Goal: Transaction & Acquisition: Purchase product/service

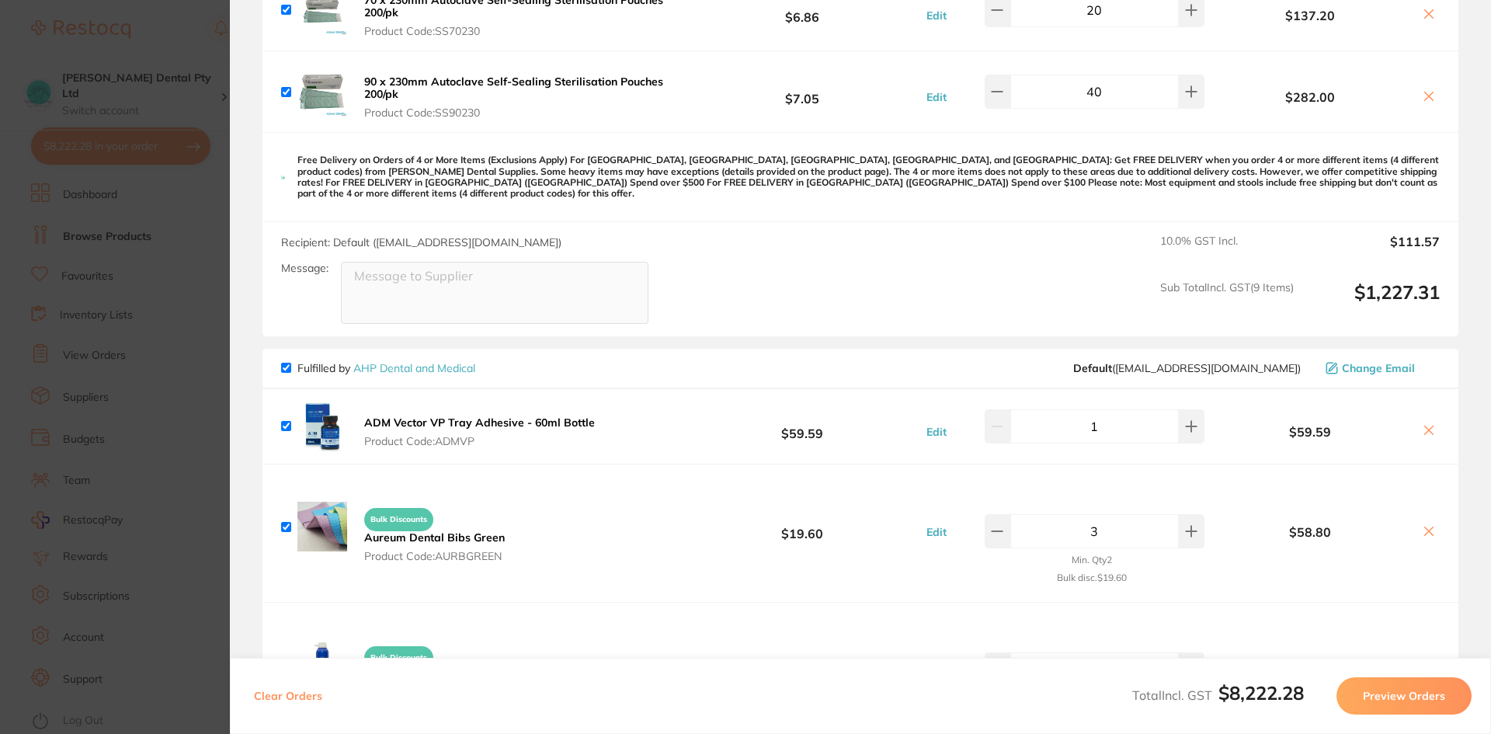
scroll to position [776, 0]
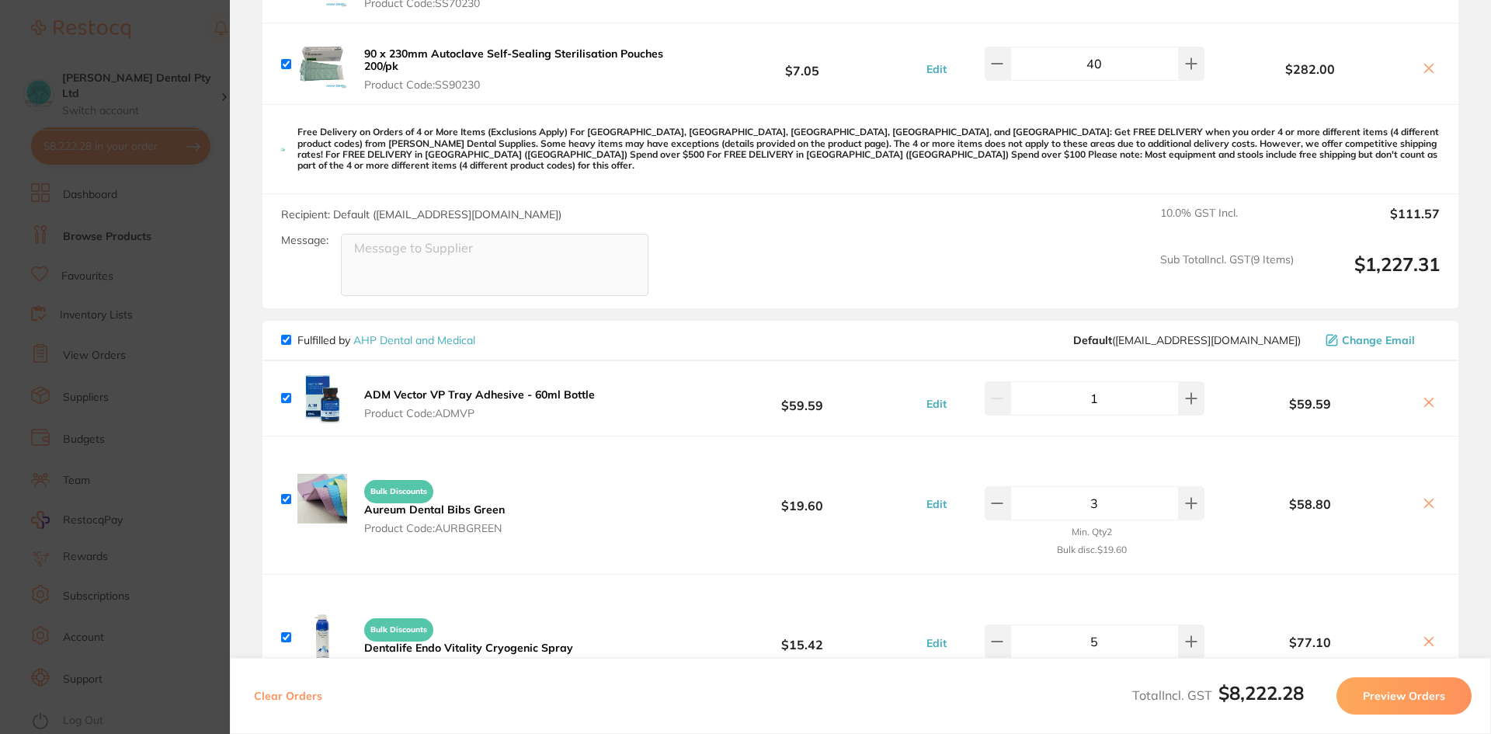
click at [1425, 398] on icon at bounding box center [1429, 402] width 9 height 9
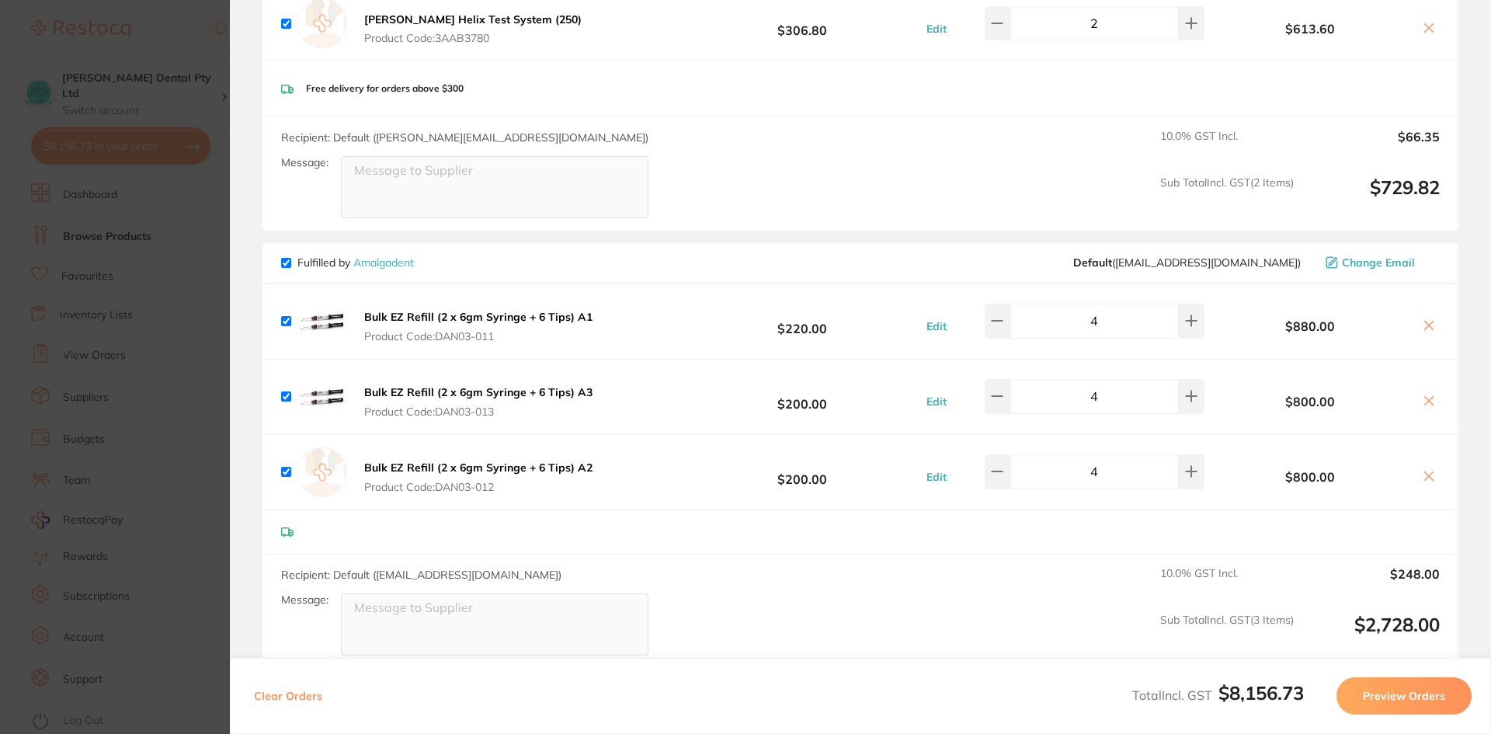
scroll to position [3105, 0]
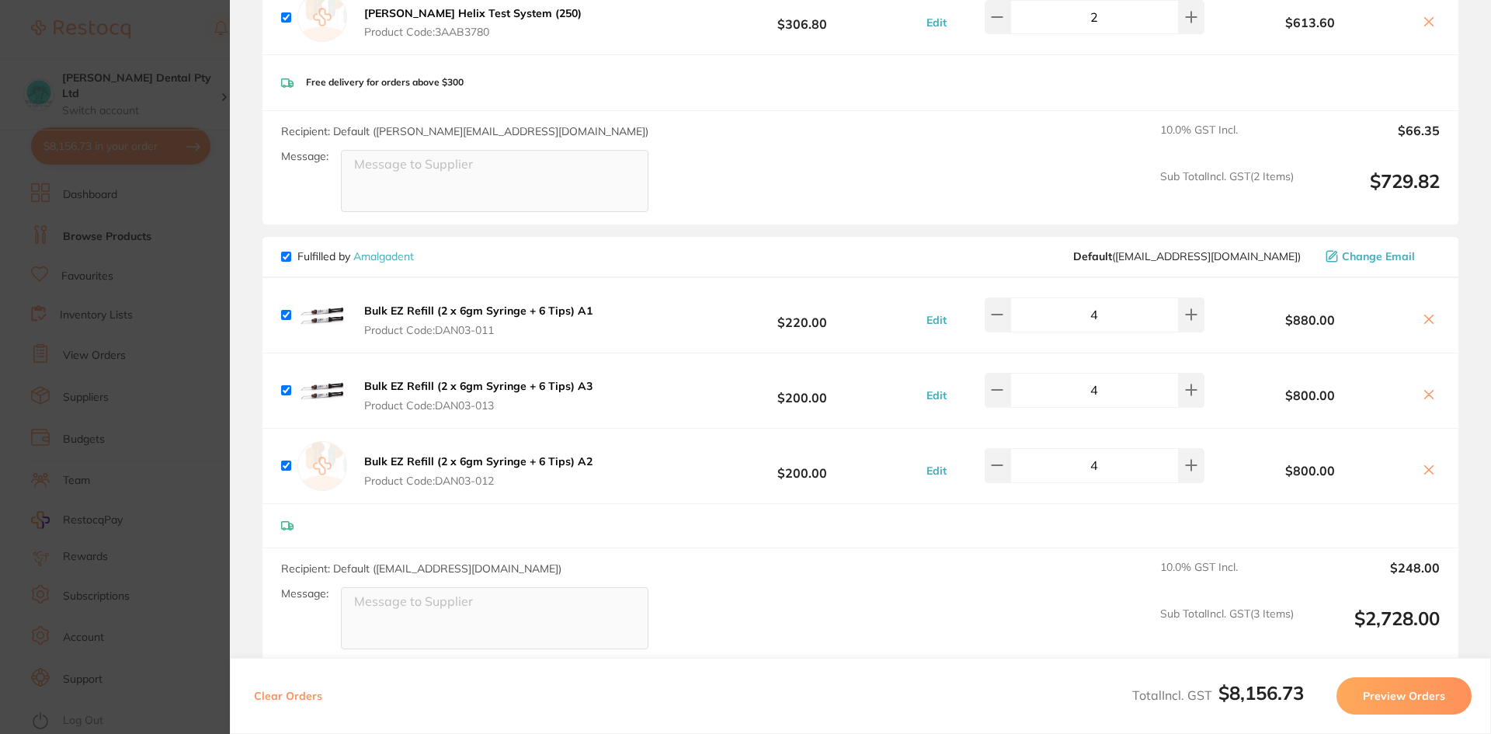
click at [1425, 388] on icon at bounding box center [1428, 394] width 12 height 12
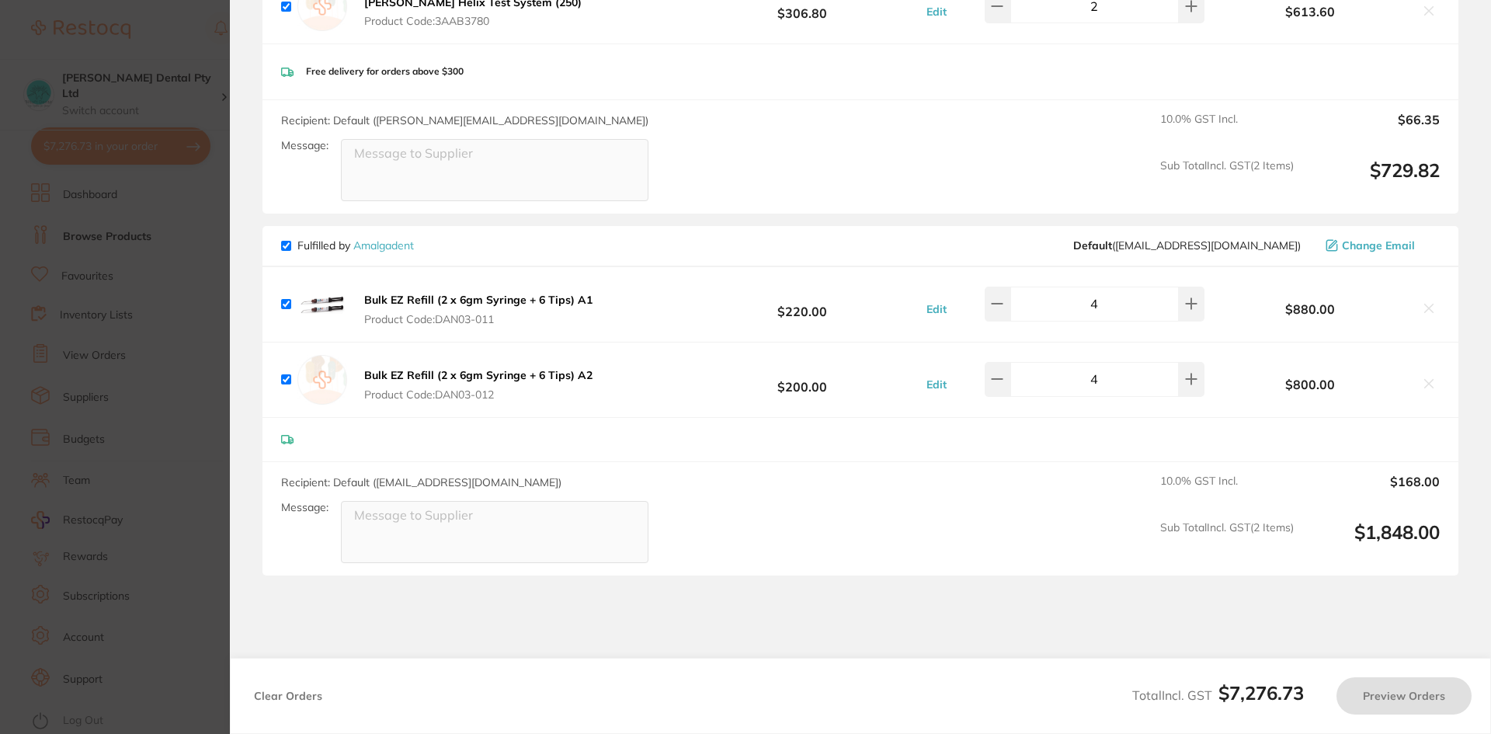
checkbox input "true"
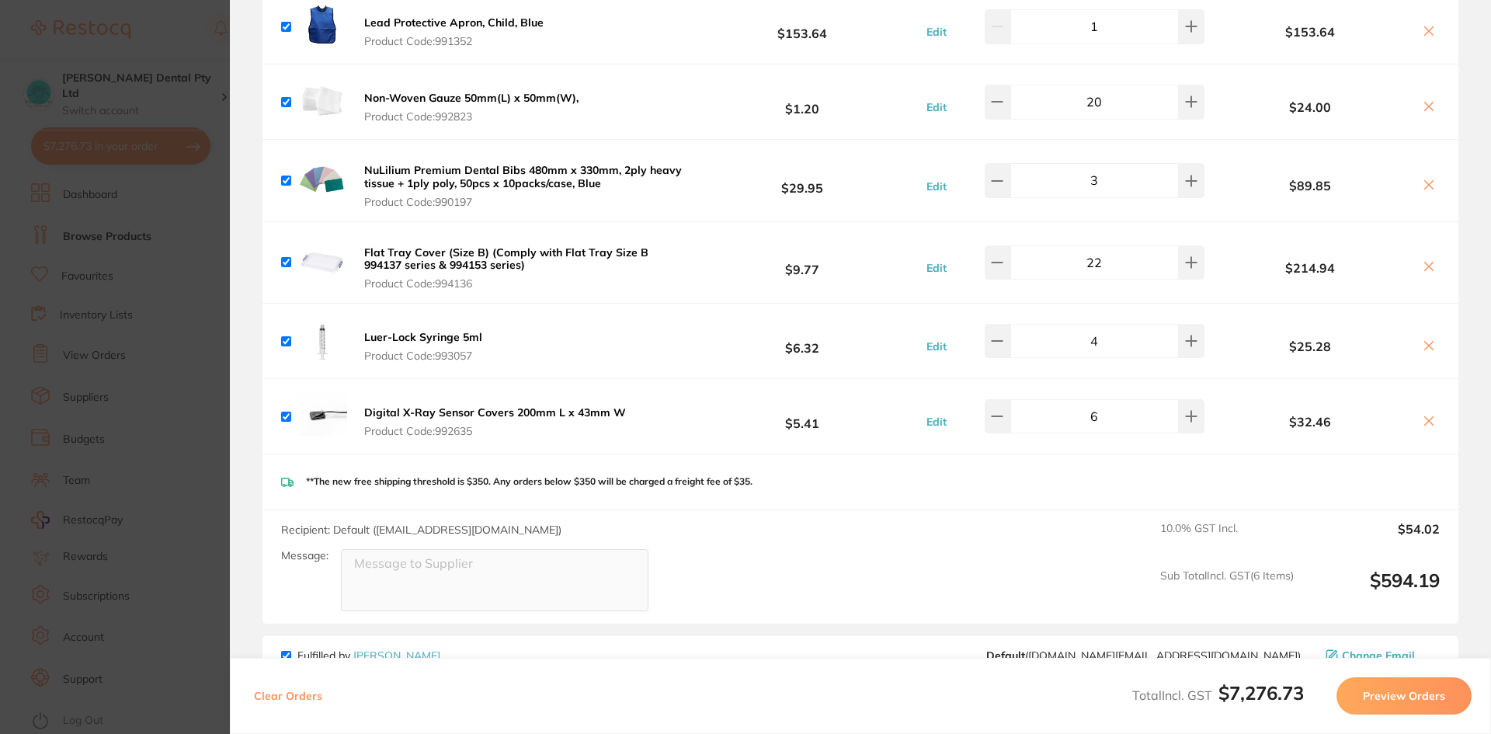
scroll to position [1336, 0]
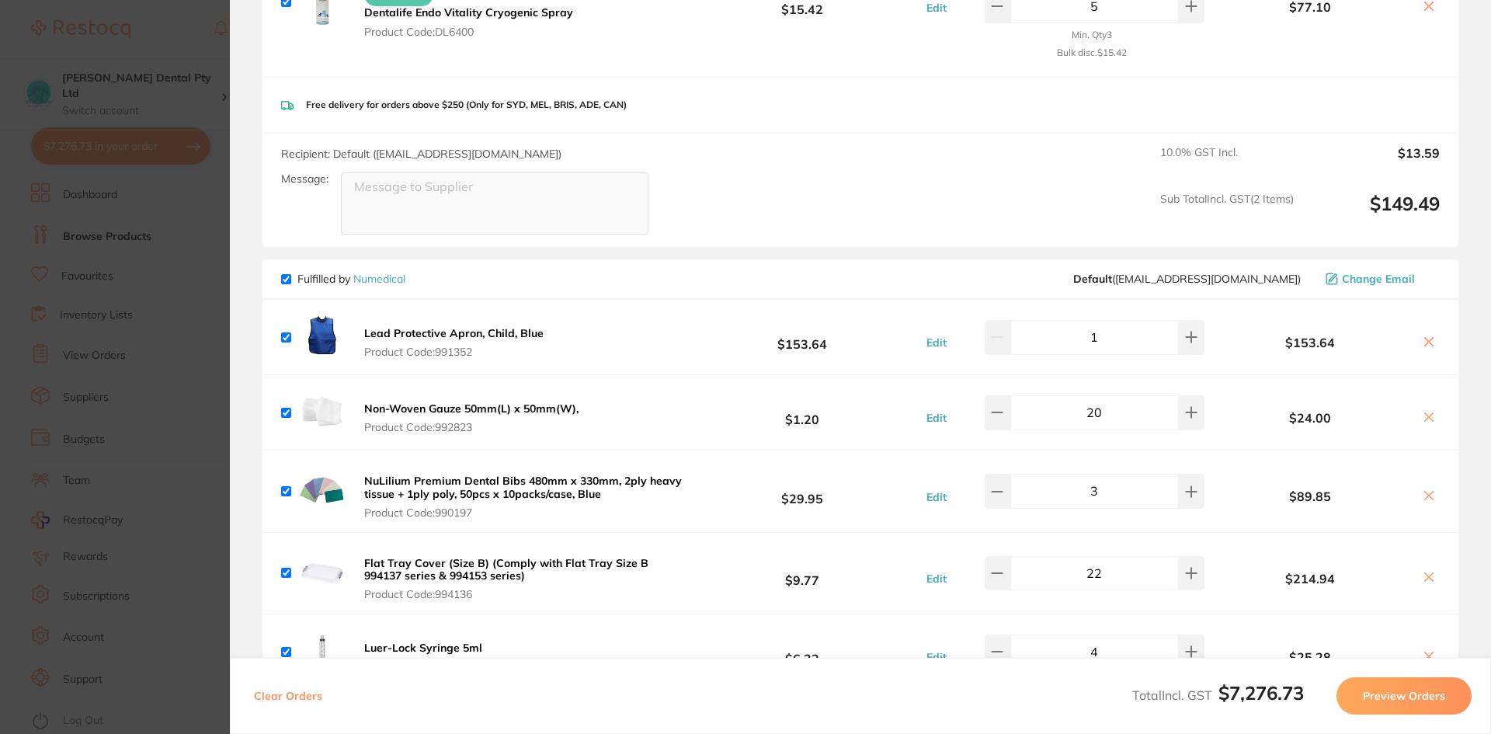
click at [473, 474] on b "NuLilium Premium Dental Bibs 480mm x 330mm, 2ply heavy tissue + 1ply poly, 50pc…" at bounding box center [523, 487] width 318 height 26
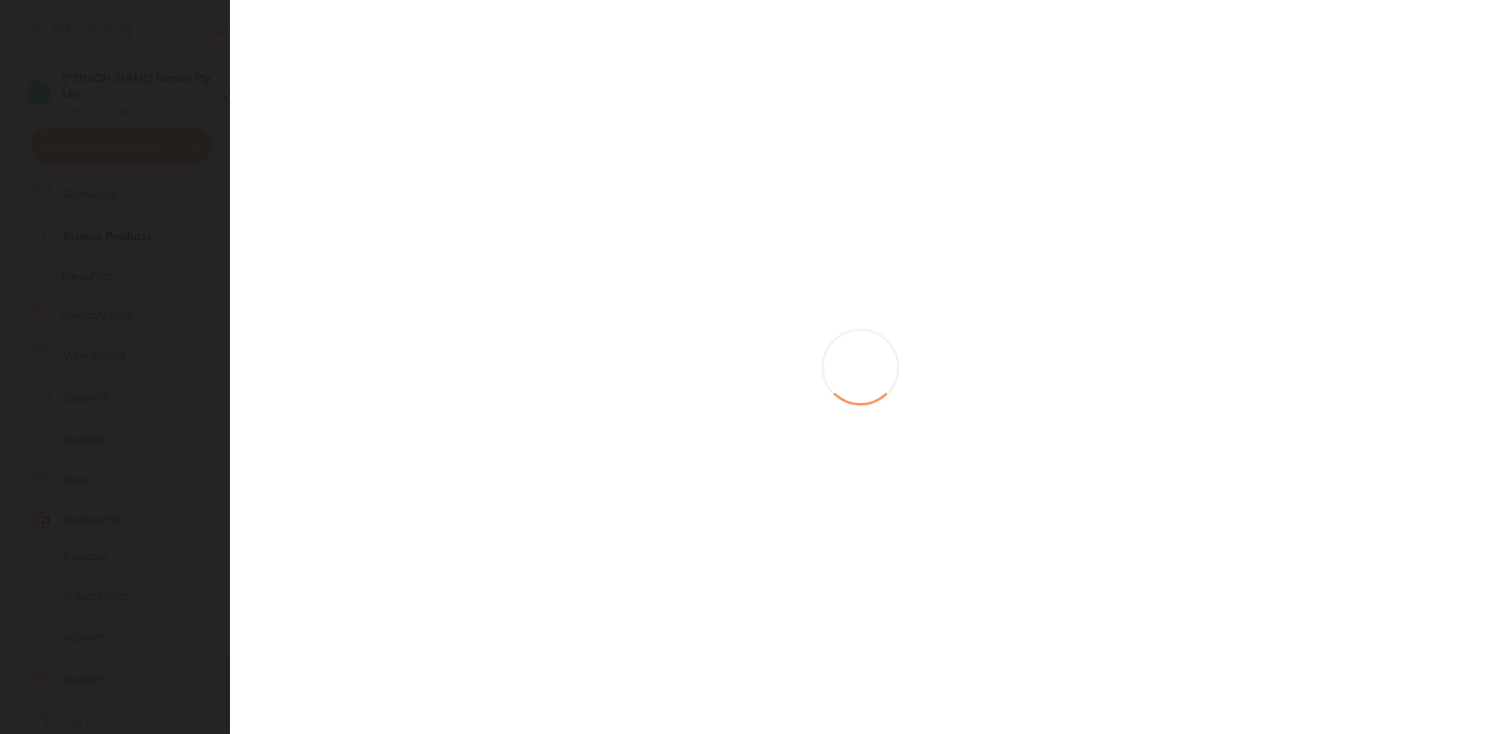
drag, startPoint x: 161, startPoint y: 307, endPoint x: 189, endPoint y: 168, distance: 140.8
click at [162, 307] on section at bounding box center [745, 367] width 1491 height 734
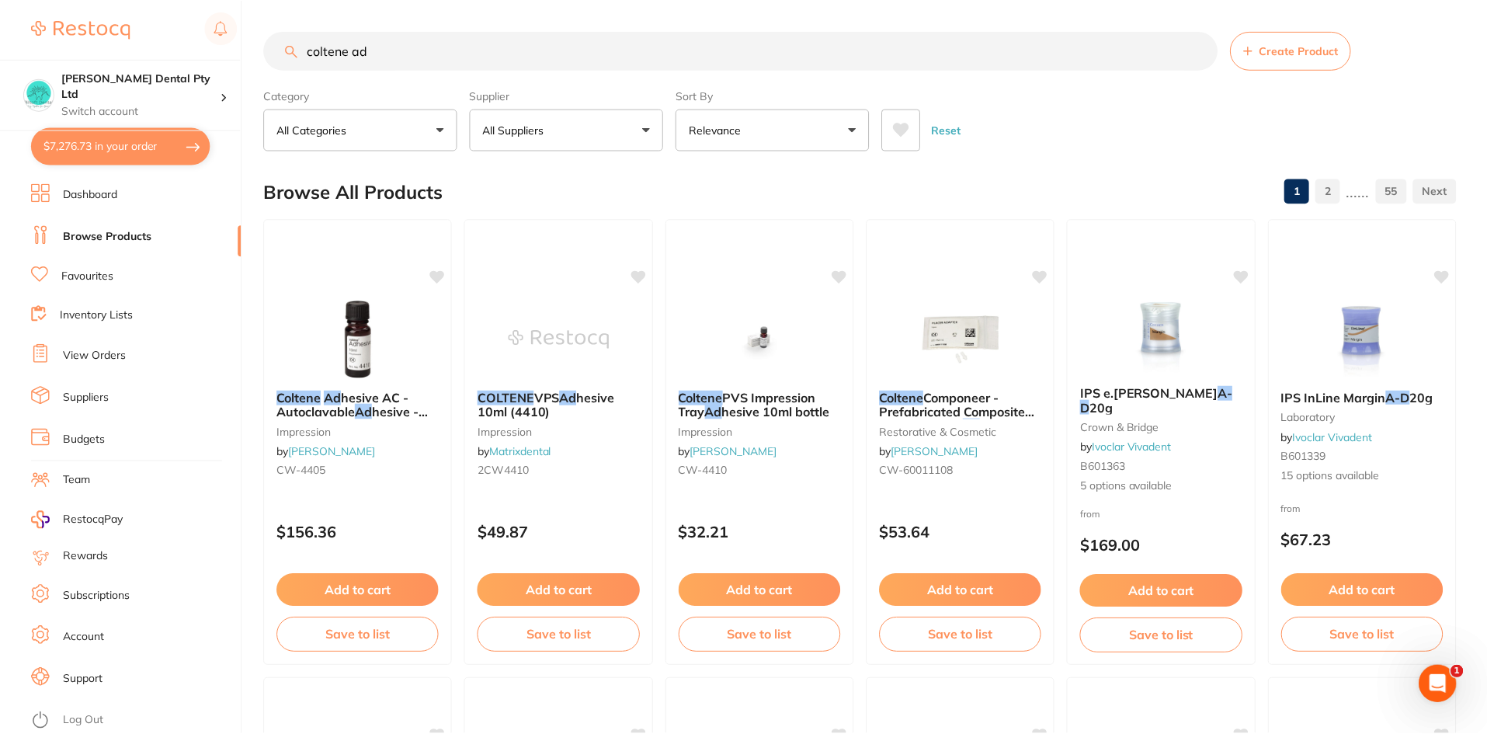
scroll to position [1, 0]
click at [111, 149] on button "$7,276.73 in your order" at bounding box center [120, 145] width 179 height 37
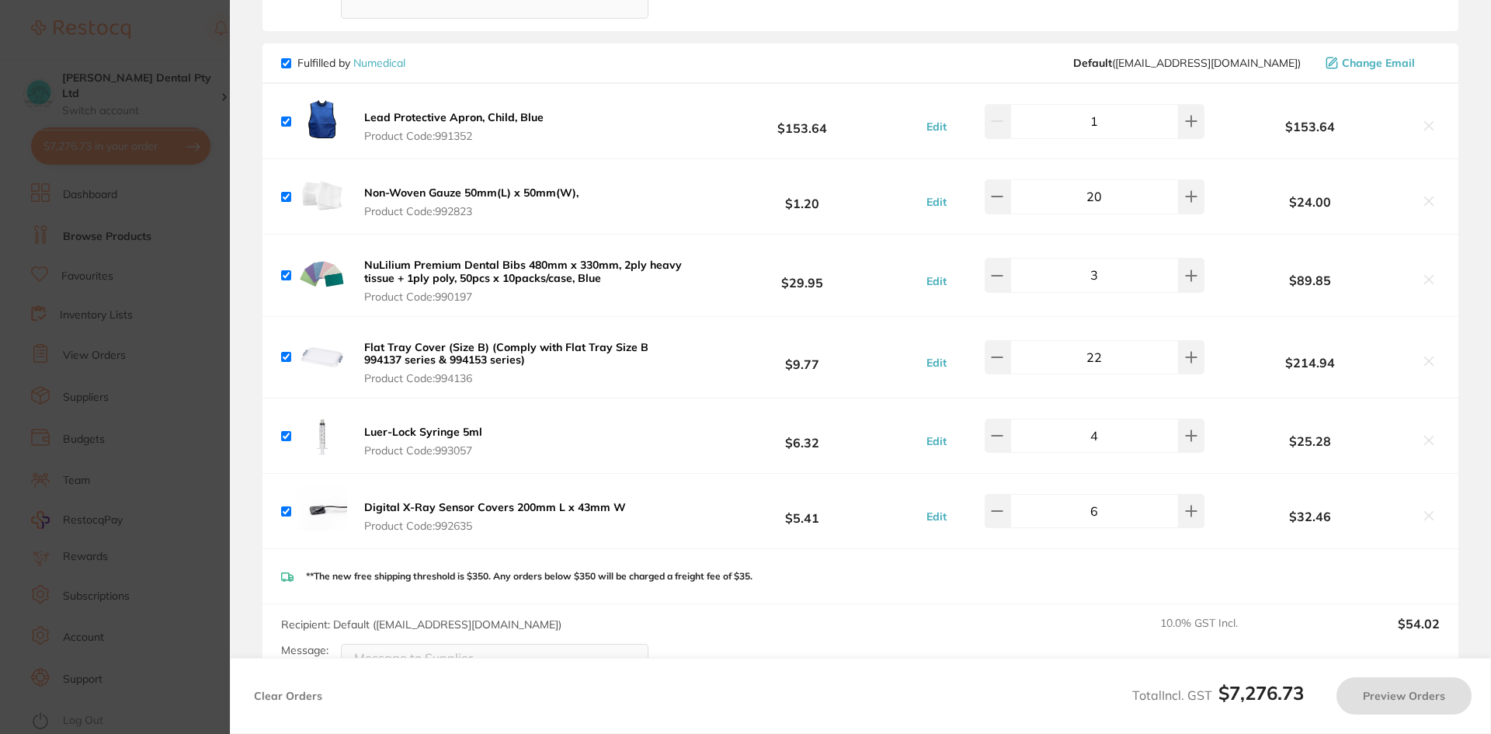
scroll to position [1336, 0]
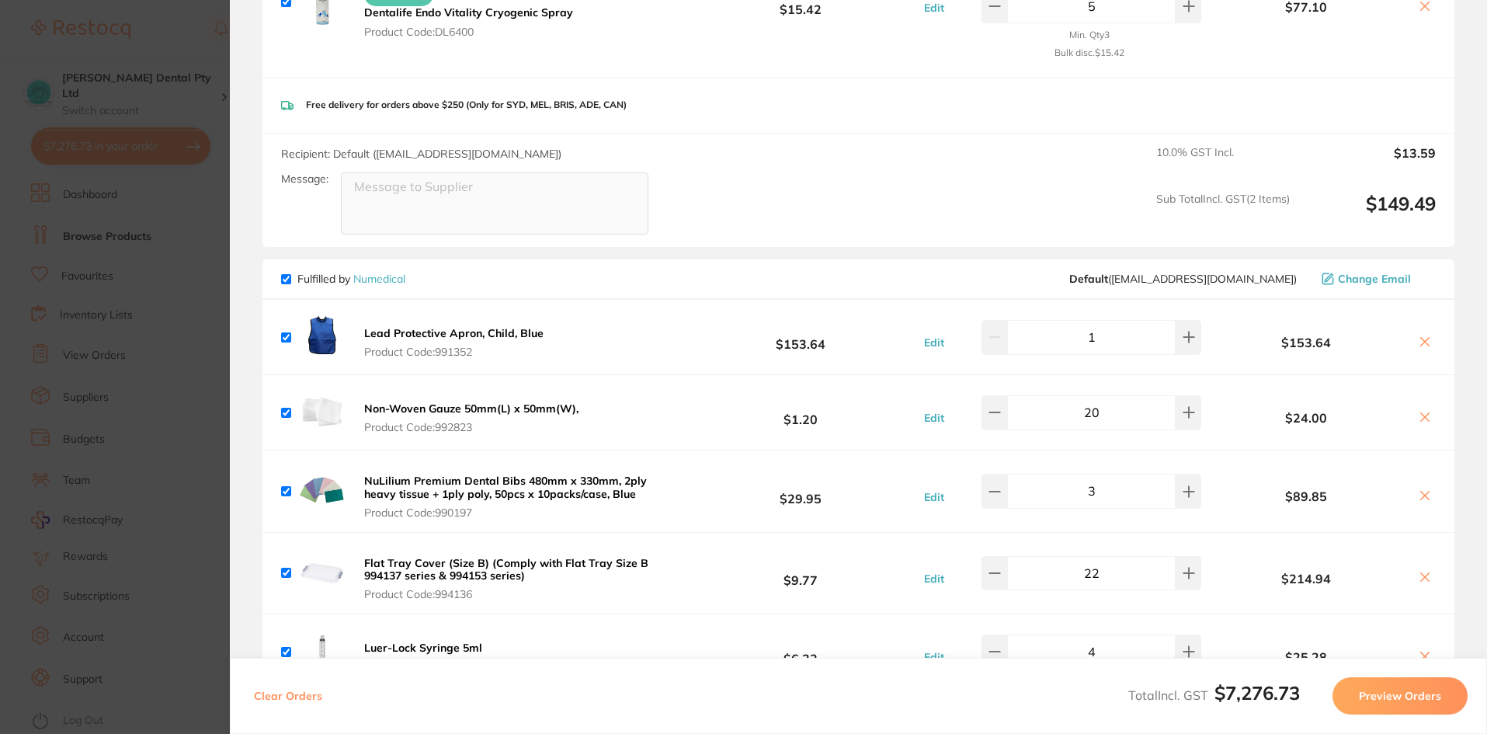
click at [432, 474] on b "NuLilium Premium Dental Bibs 480mm x 330mm, 2ply heavy tissue + 1ply poly, 50pc…" at bounding box center [505, 487] width 283 height 26
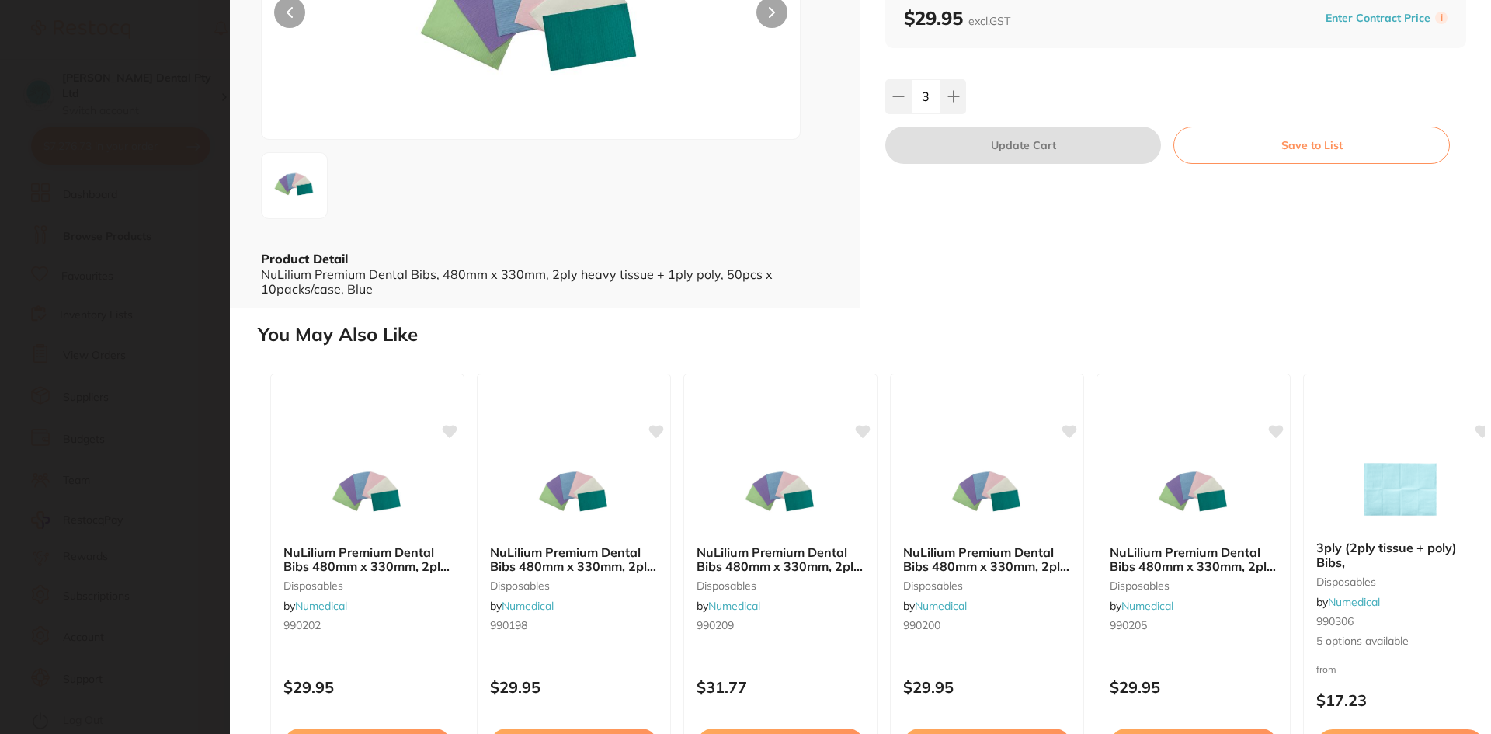
scroll to position [0, 0]
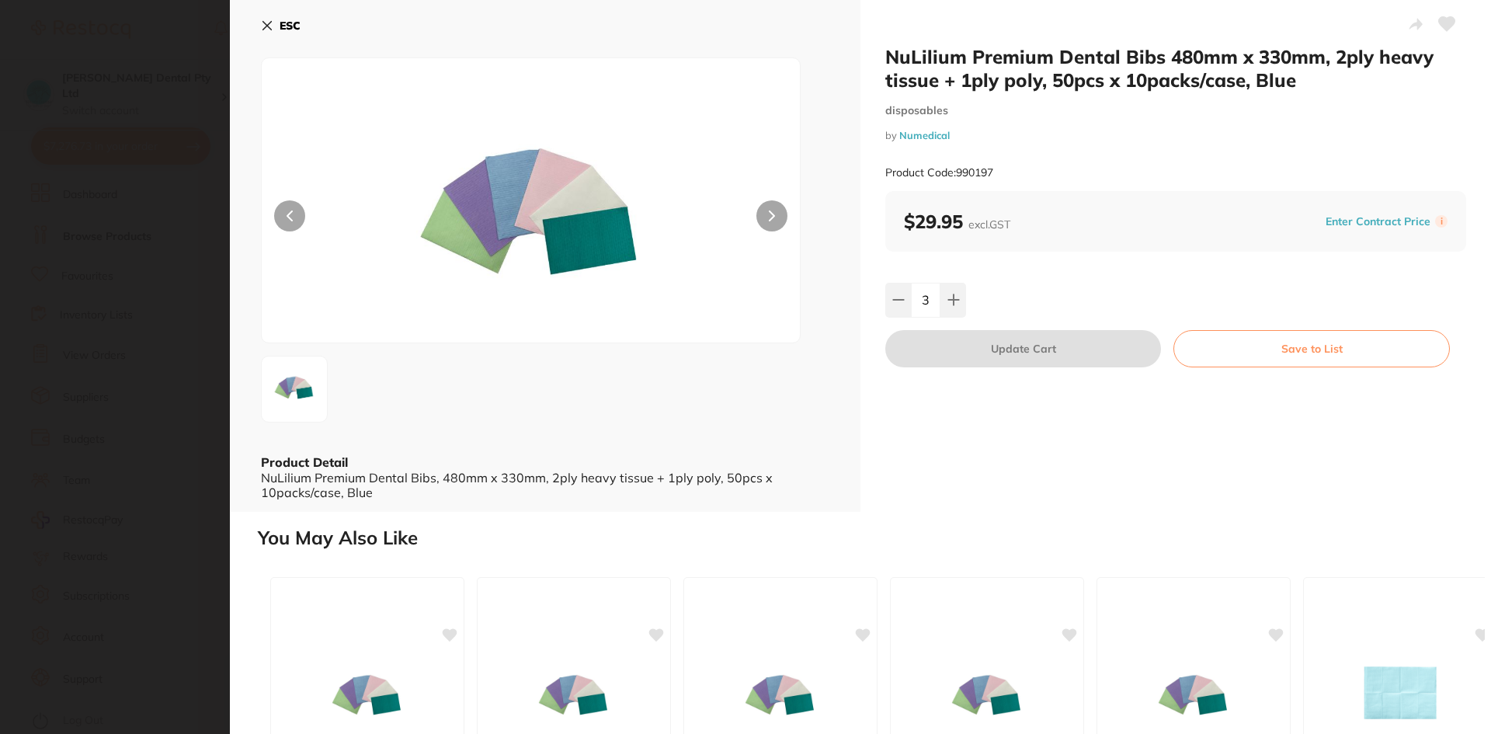
click at [279, 29] on b "ESC" at bounding box center [289, 26] width 21 height 14
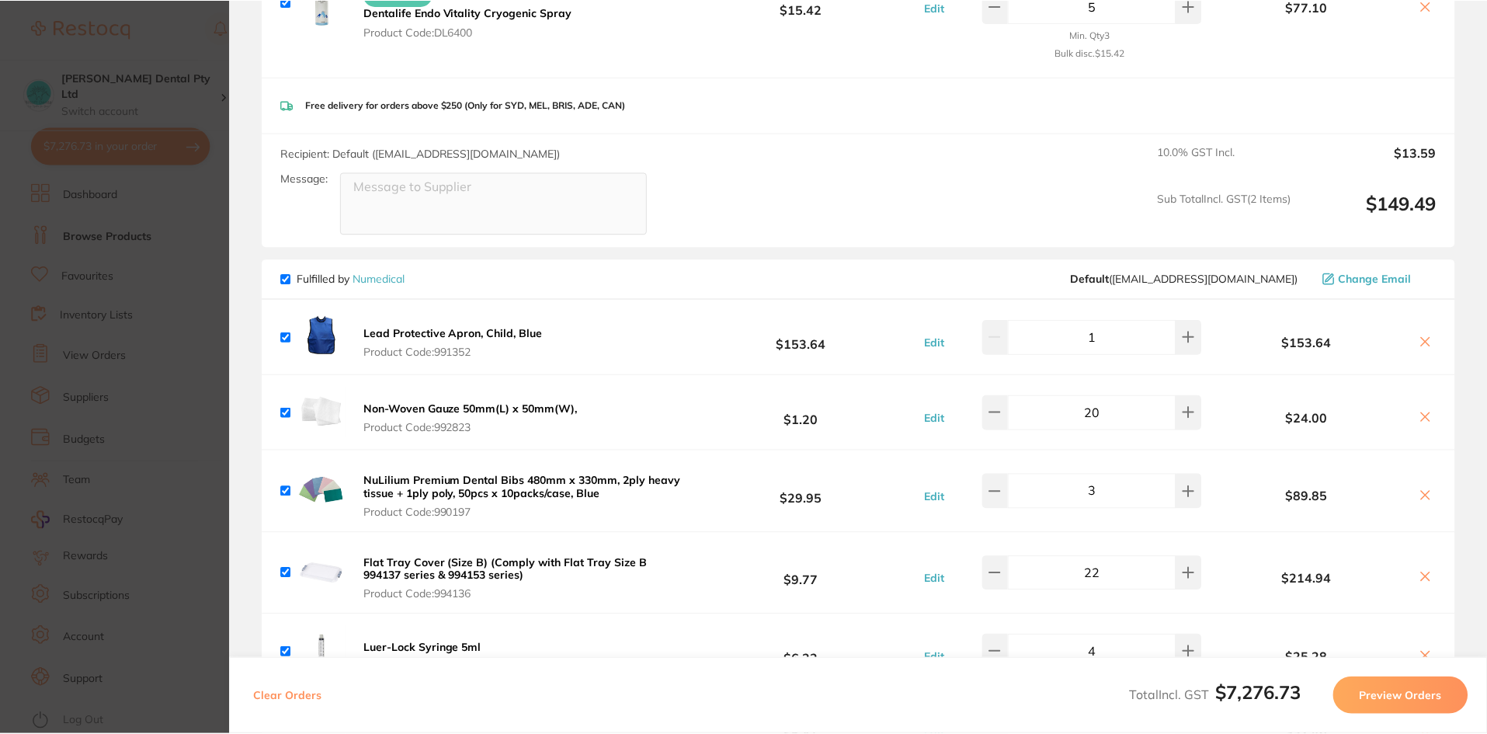
scroll to position [1, 0]
click at [248, 228] on section "Review Orders Your orders are being processed and we will notify you once we ha…" at bounding box center [858, 367] width 1257 height 734
click at [179, 236] on section "Update RRP Set your pre negotiated price for this item. Item Agreed RRP (excl. …" at bounding box center [743, 367] width 1487 height 734
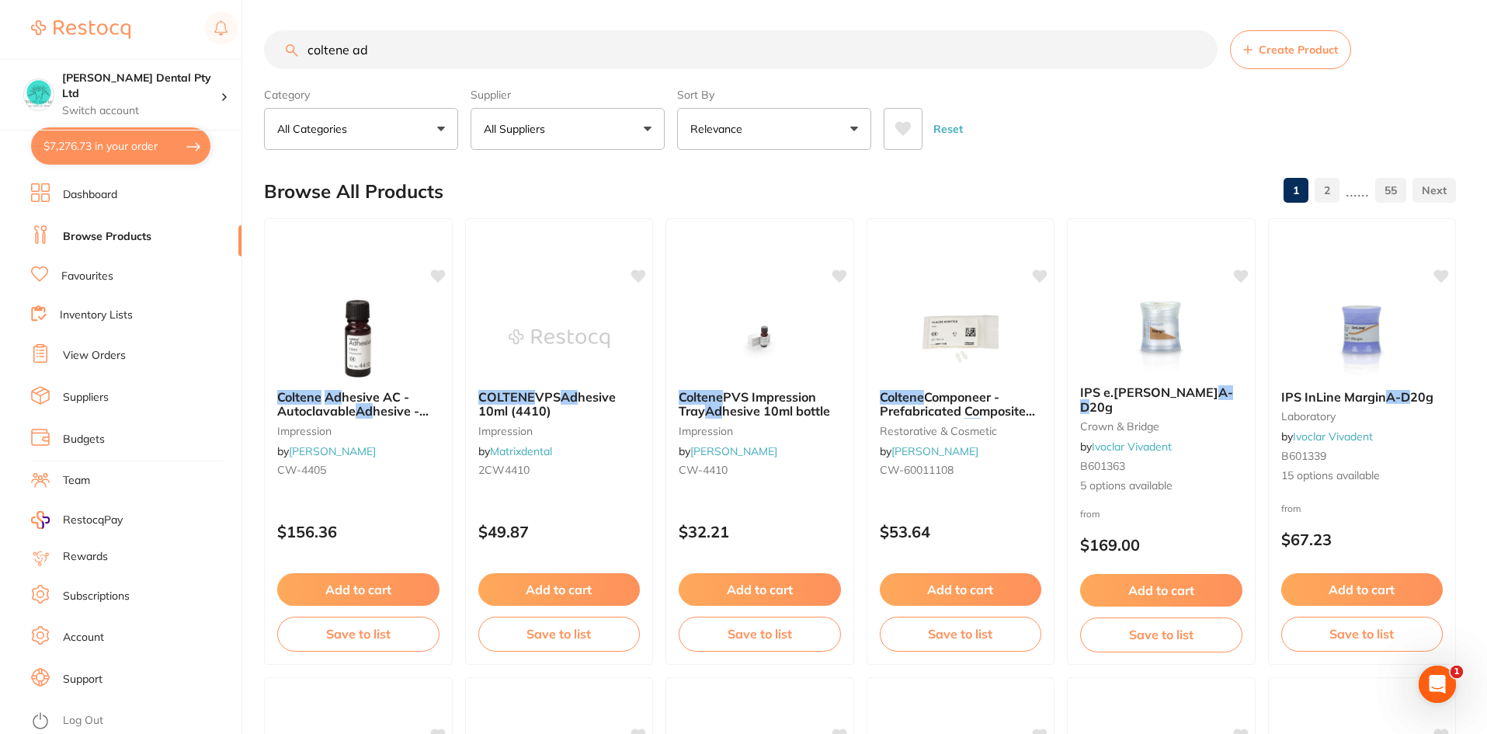
drag, startPoint x: 109, startPoint y: 276, endPoint x: 134, endPoint y: 258, distance: 31.1
click at [111, 276] on link "Favourites" at bounding box center [87, 277] width 52 height 16
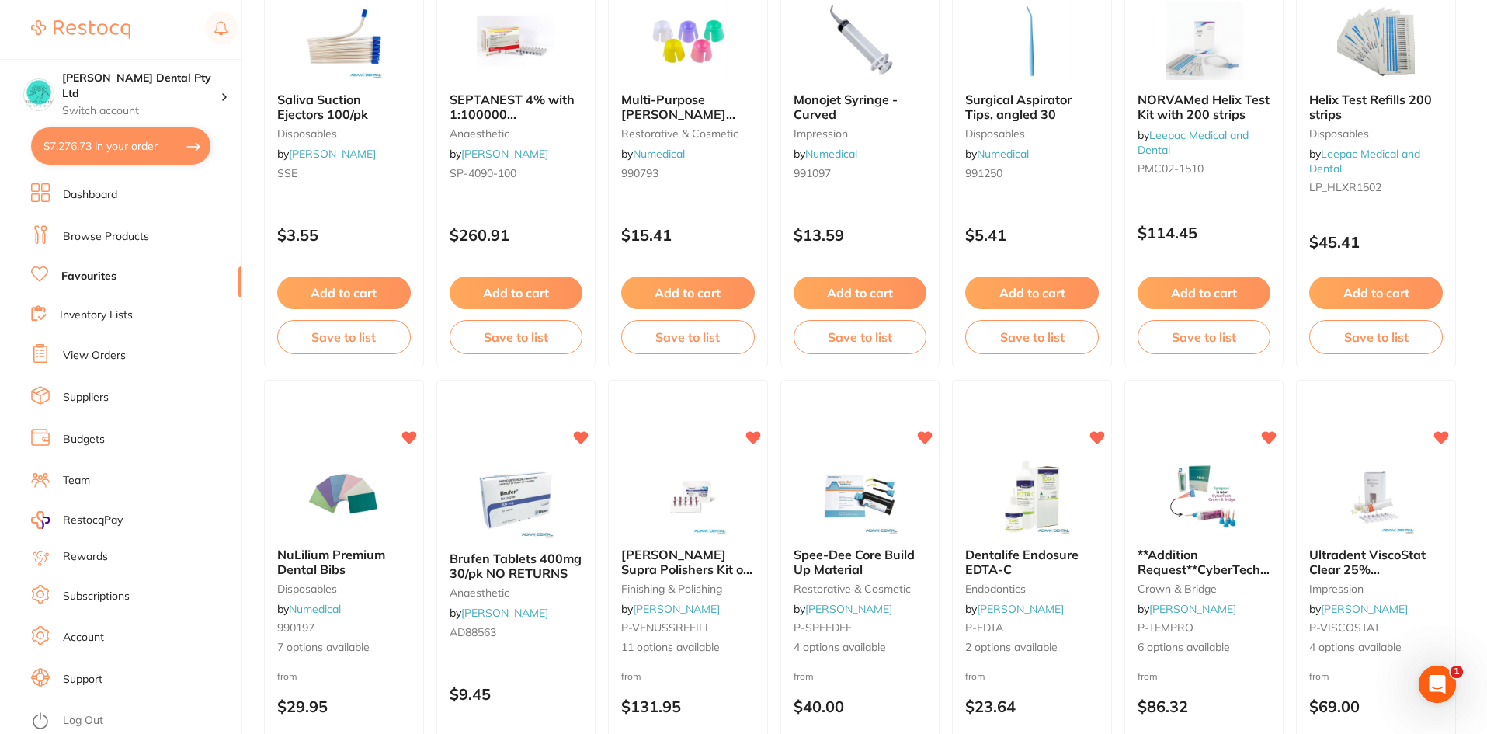
scroll to position [233, 0]
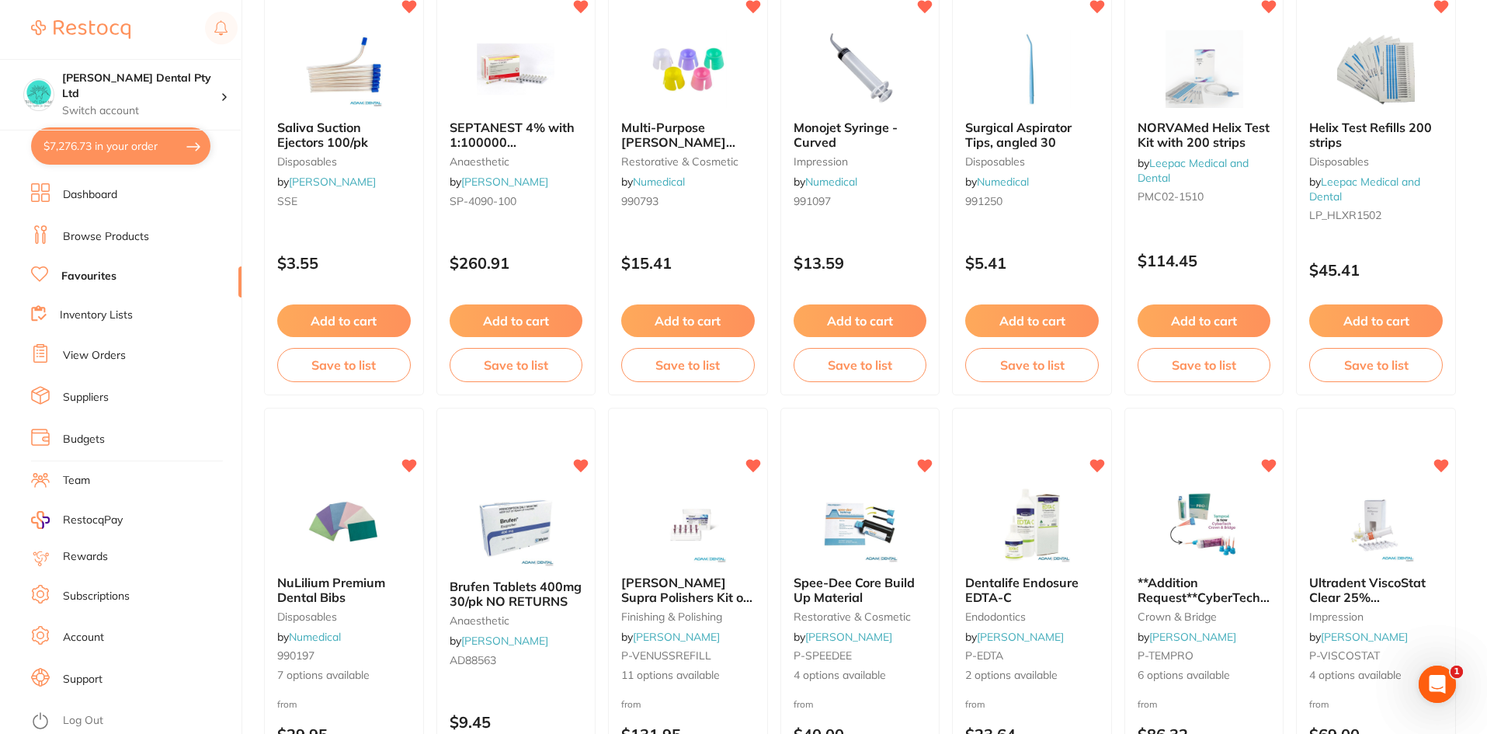
click at [95, 141] on button "$7,276.73 in your order" at bounding box center [120, 145] width 179 height 37
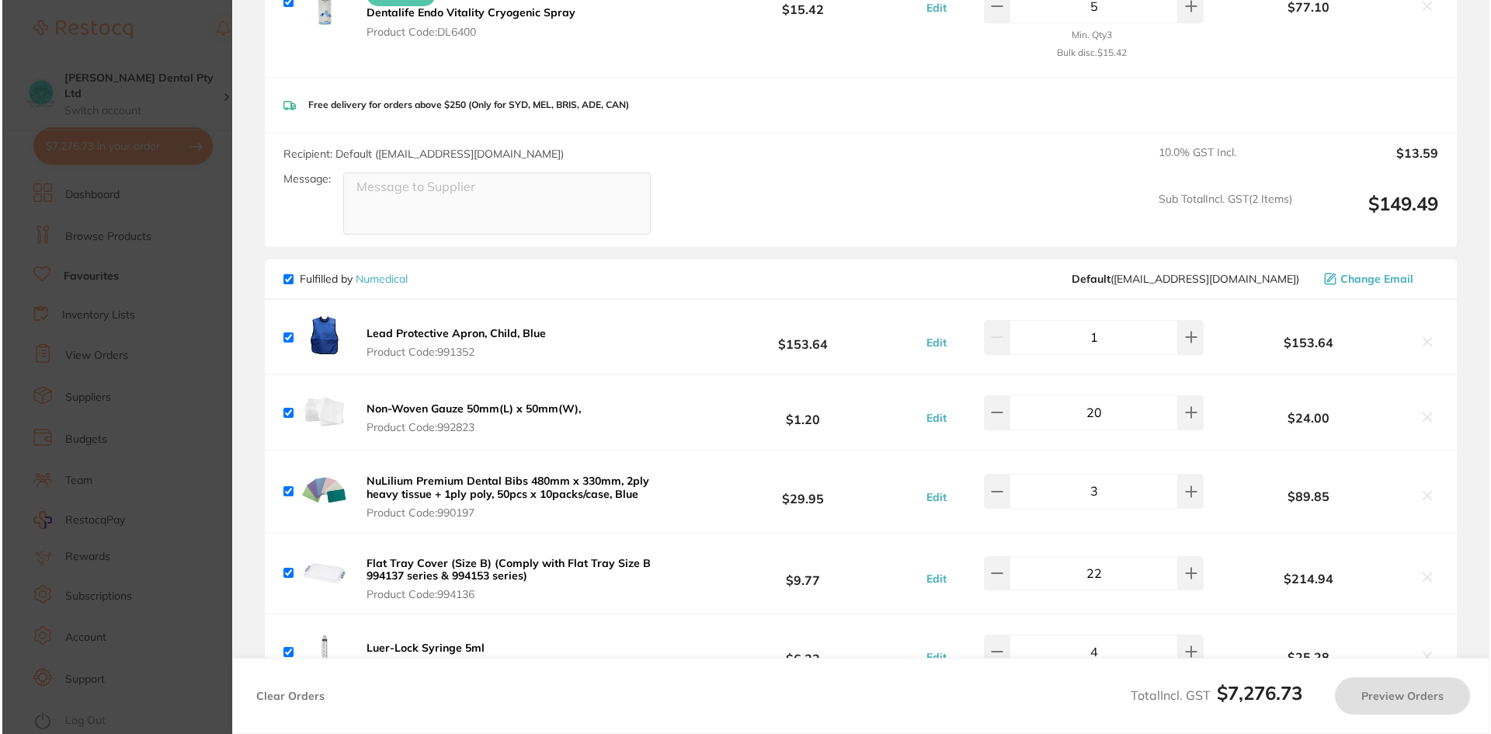
scroll to position [0, 0]
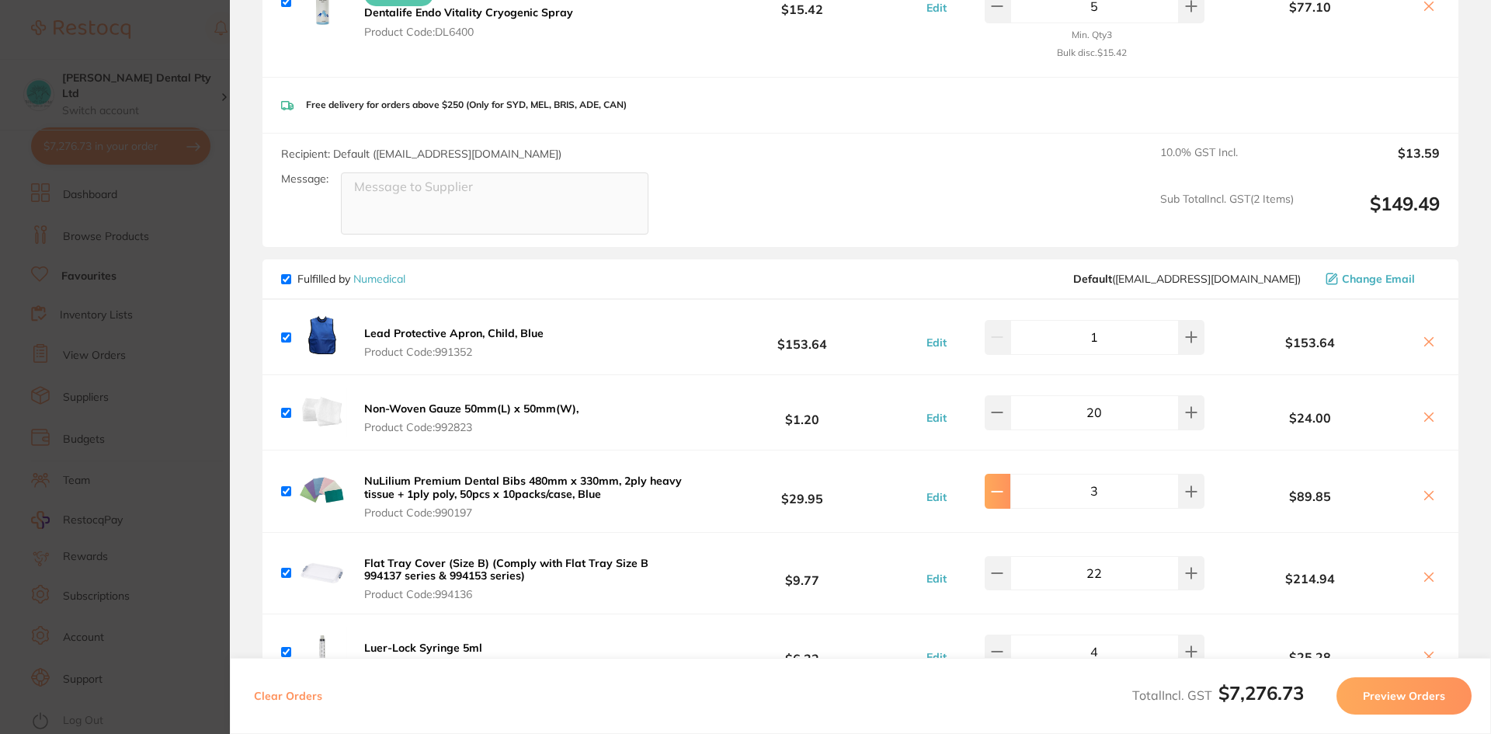
click at [1004, 487] on button at bounding box center [997, 491] width 26 height 34
type input "2"
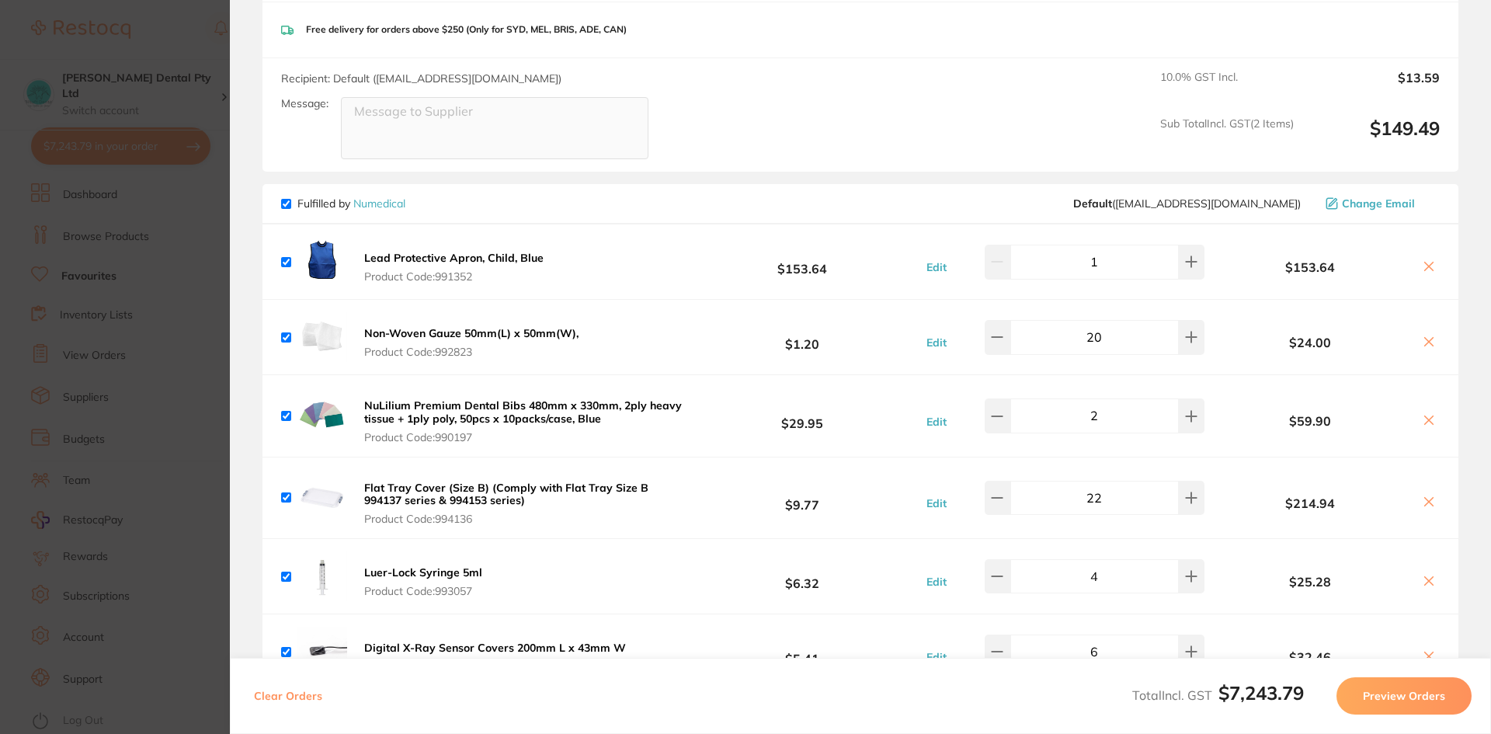
scroll to position [1647, 0]
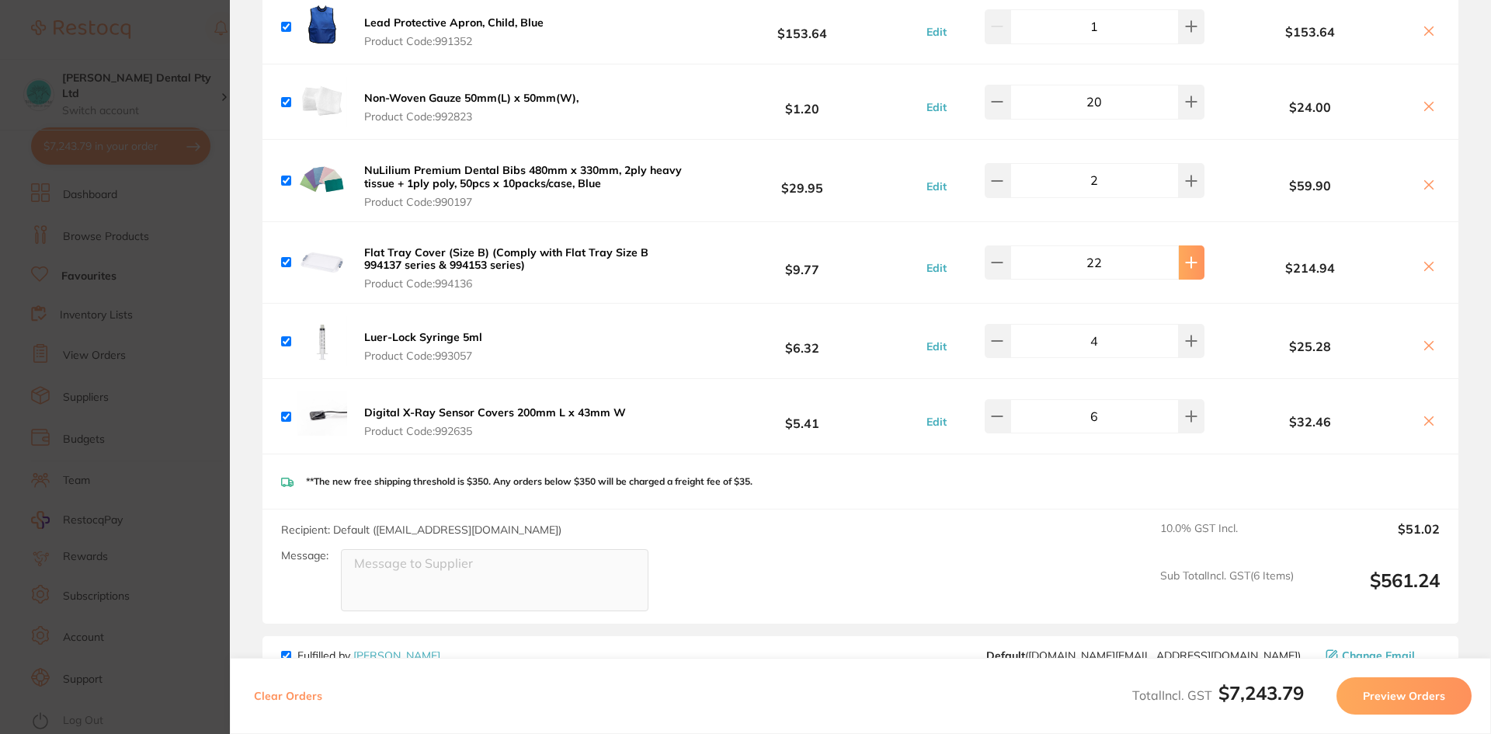
click at [1185, 256] on icon at bounding box center [1191, 262] width 12 height 12
click at [1003, 256] on icon at bounding box center [997, 262] width 12 height 12
type input "23"
click at [172, 270] on section "Update RRP Set your pre negotiated price for this item. Item Agreed RRP (excl. …" at bounding box center [745, 367] width 1491 height 734
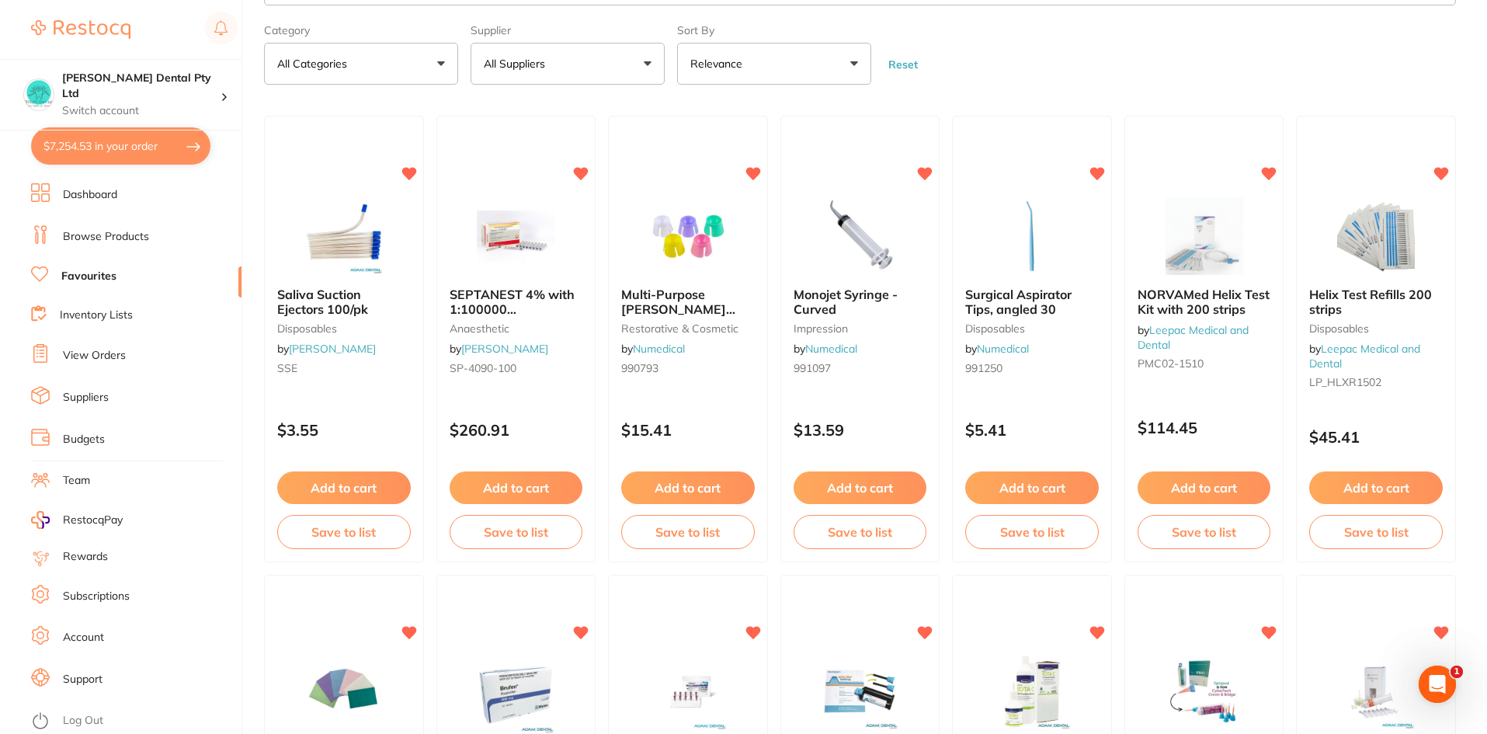
scroll to position [0, 0]
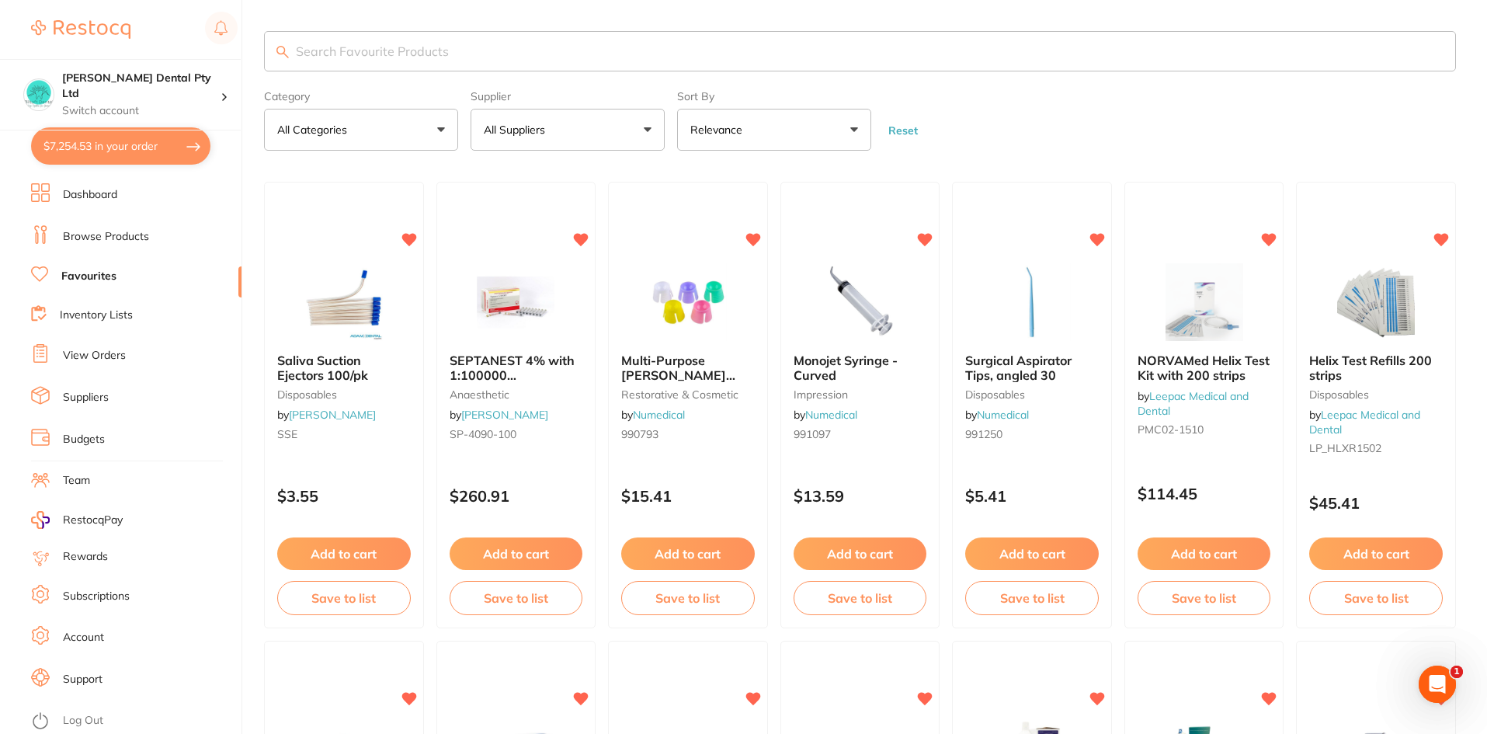
click at [298, 47] on input "search" at bounding box center [860, 51] width 1192 height 40
type input "994135"
click at [950, 71] on input "994135" at bounding box center [860, 51] width 1192 height 40
click at [383, 41] on input "994135" at bounding box center [860, 51] width 1192 height 40
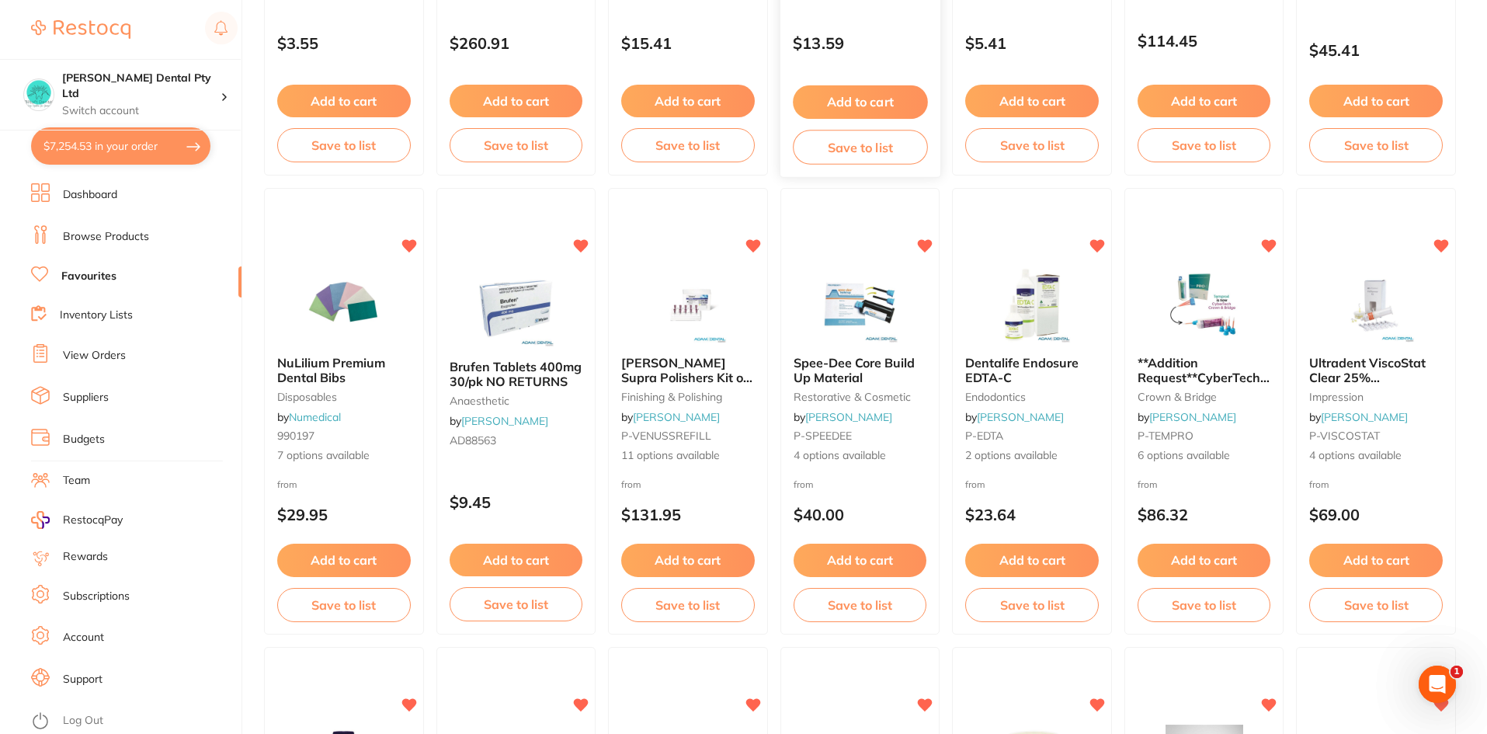
scroll to position [466, 0]
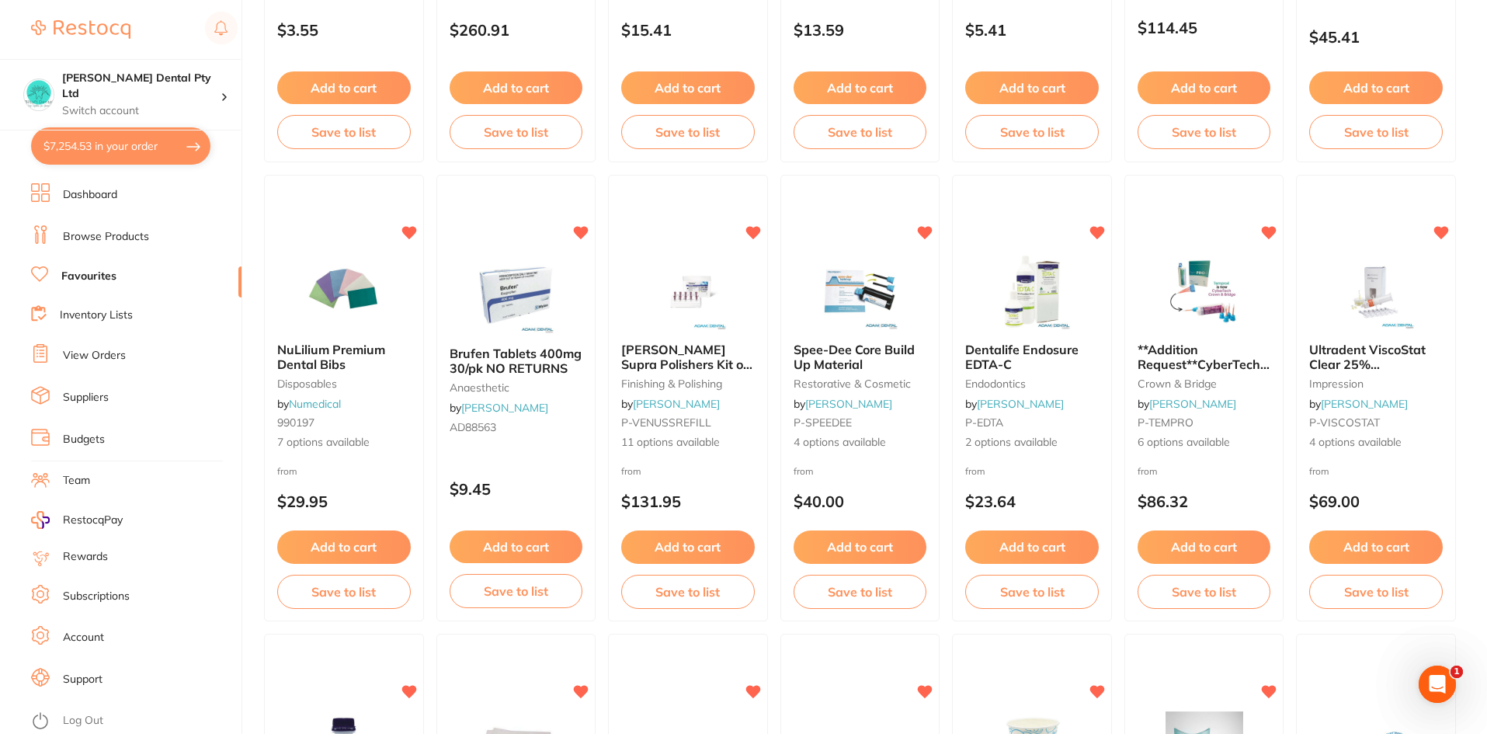
click at [113, 148] on button "$7,254.53 in your order" at bounding box center [120, 145] width 179 height 37
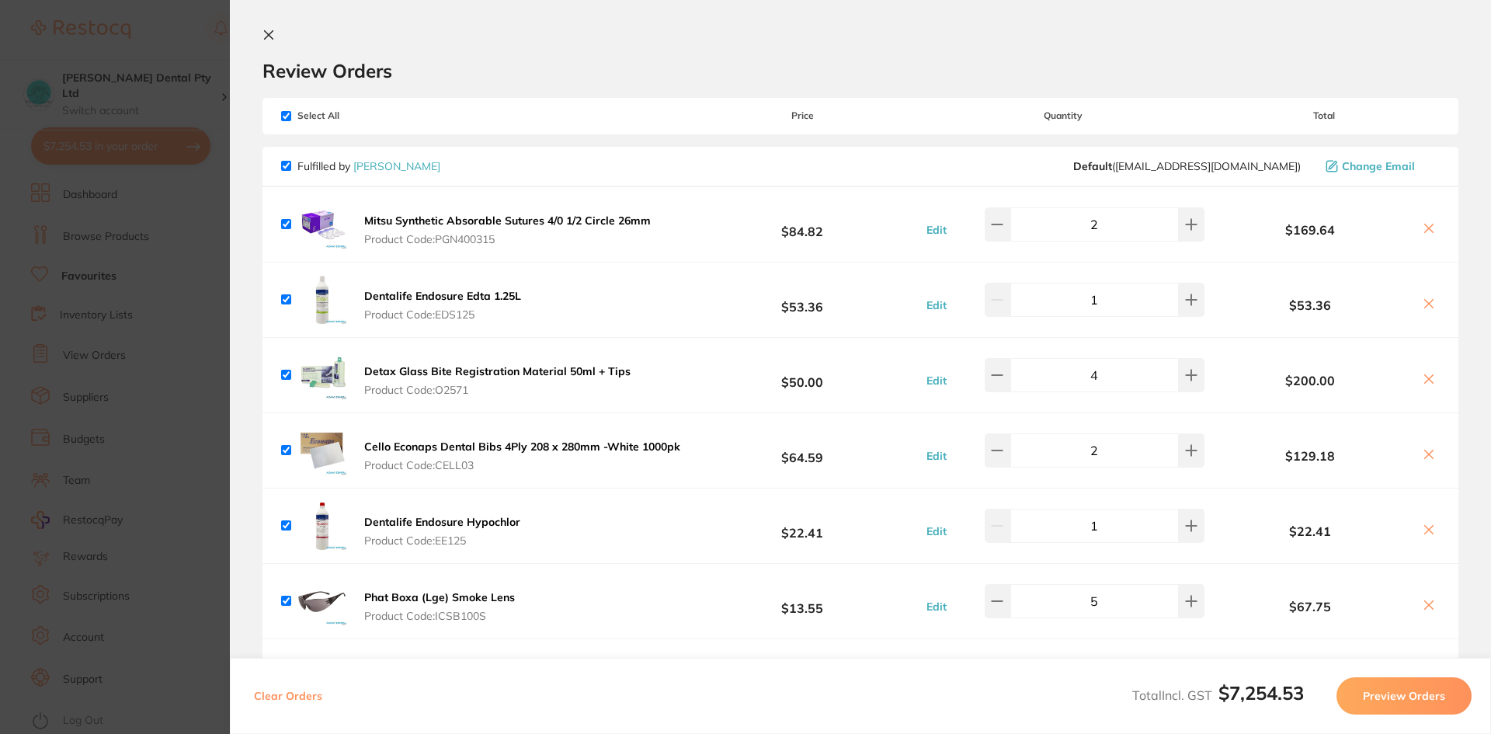
scroll to position [0, 0]
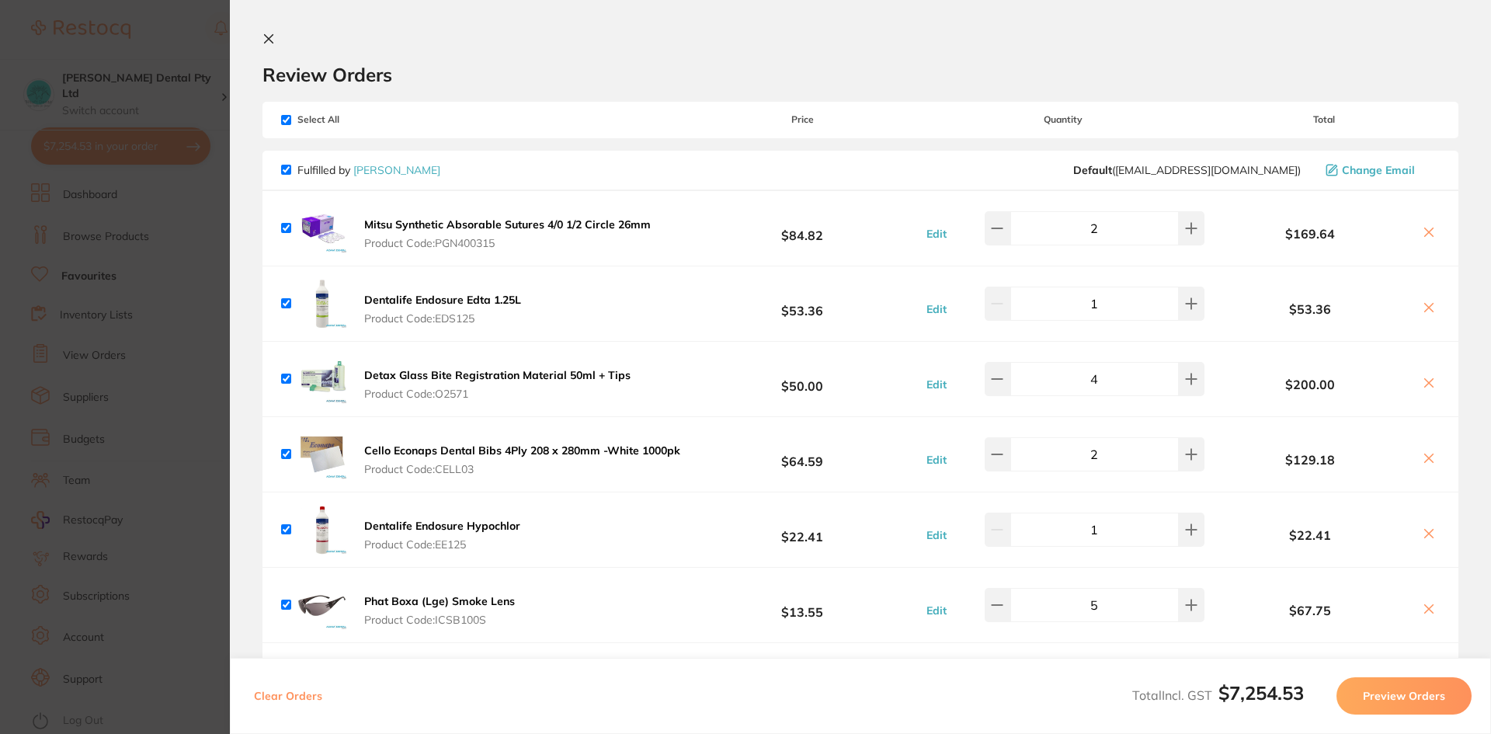
drag, startPoint x: 265, startPoint y: 36, endPoint x: 309, endPoint y: 78, distance: 61.0
click at [266, 36] on icon at bounding box center [269, 39] width 9 height 9
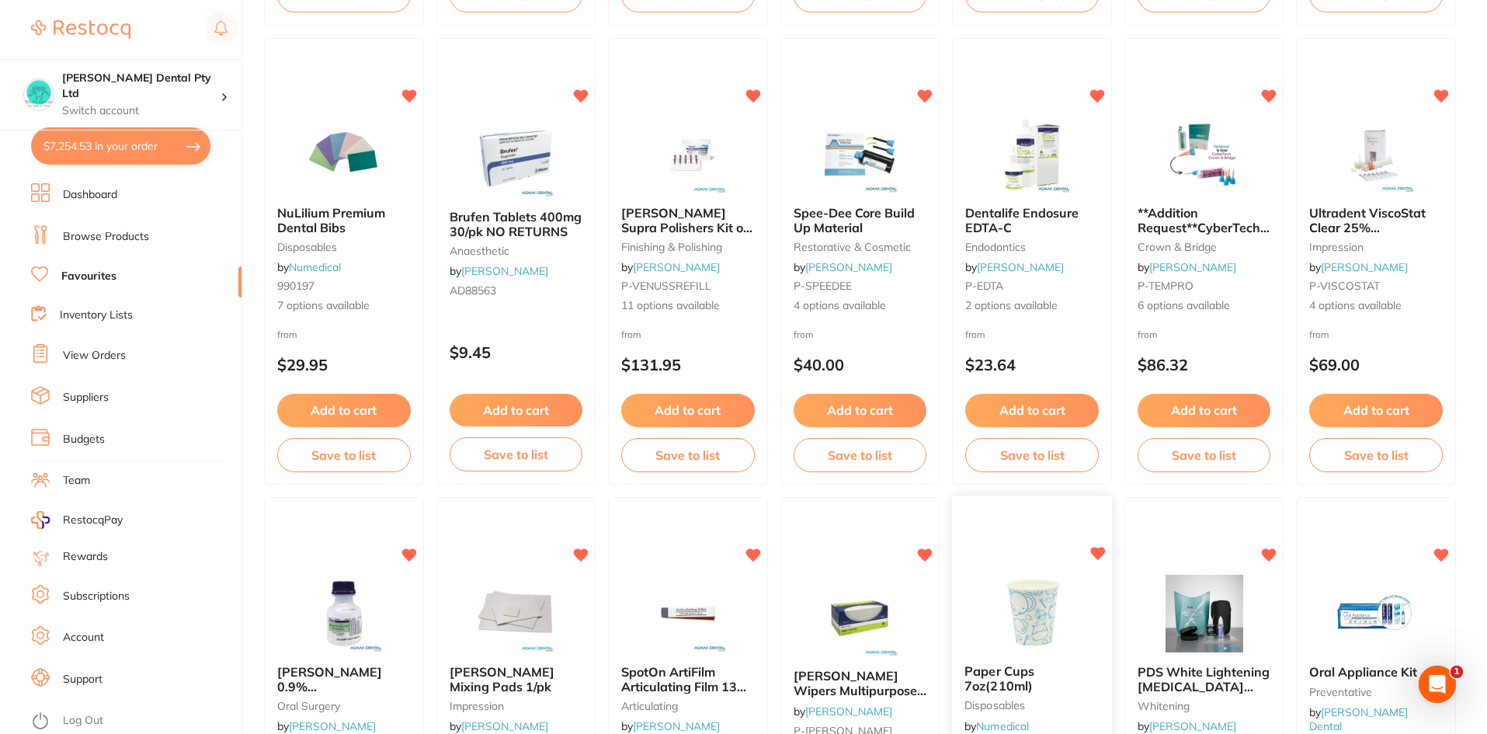
scroll to position [854, 0]
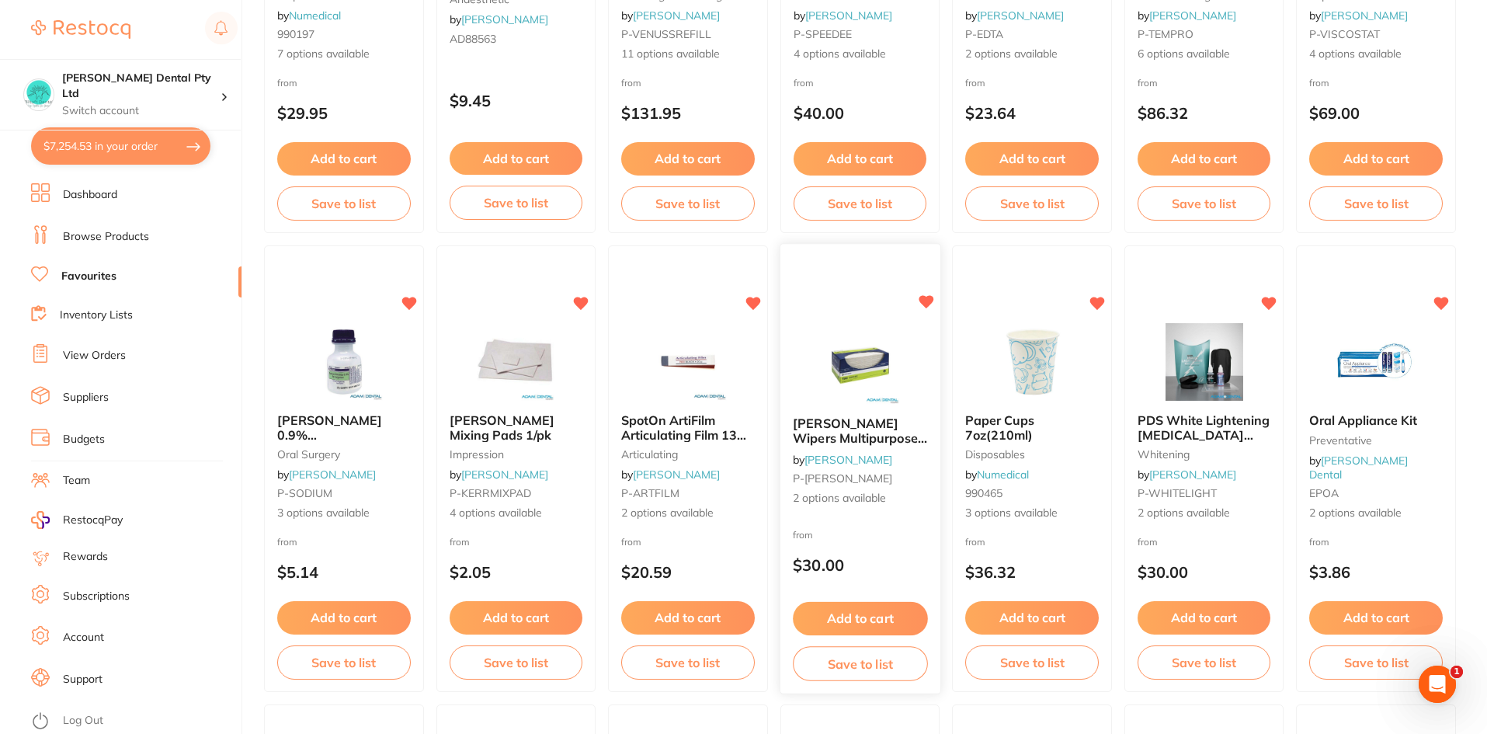
click at [873, 611] on button "Add to cart" at bounding box center [860, 618] width 134 height 33
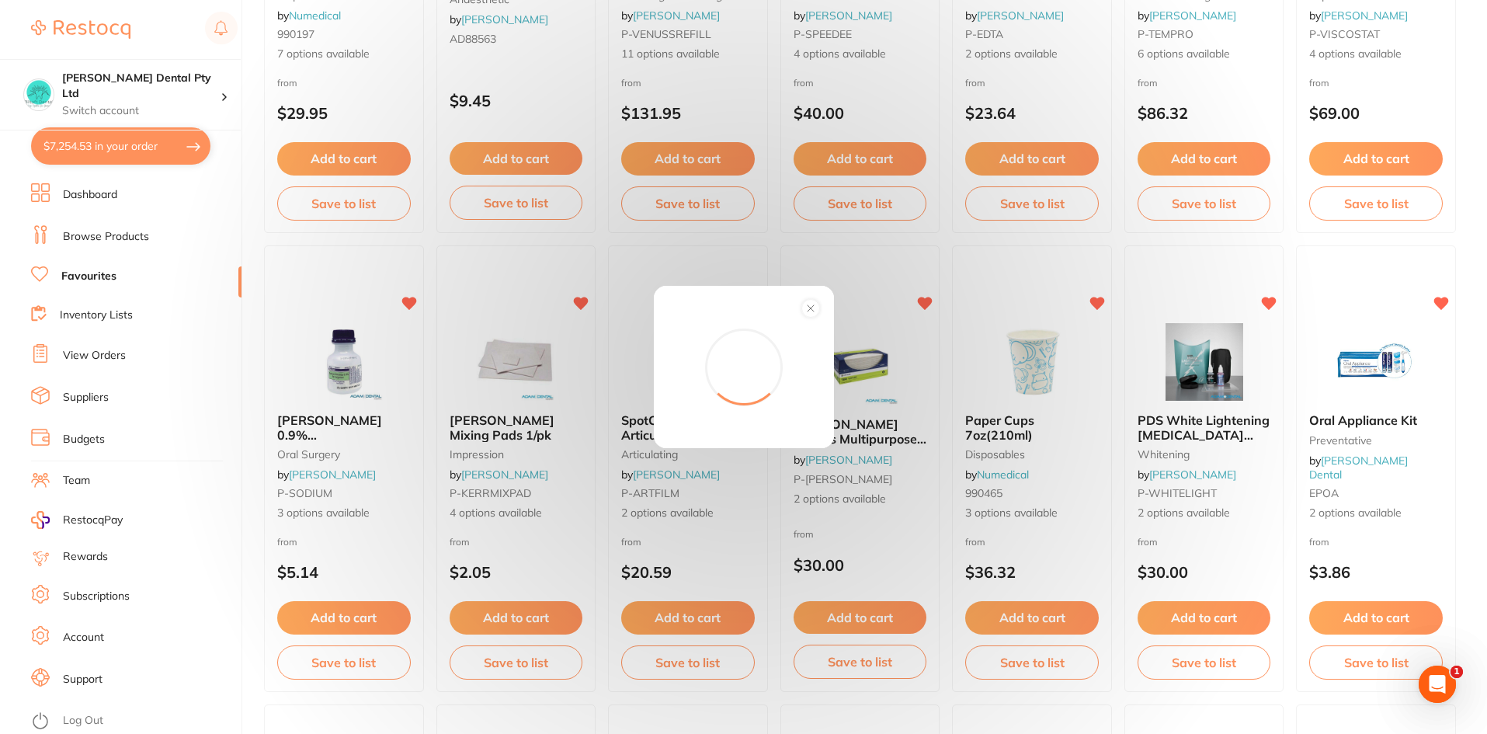
click at [808, 307] on circle at bounding box center [810, 308] width 18 height 18
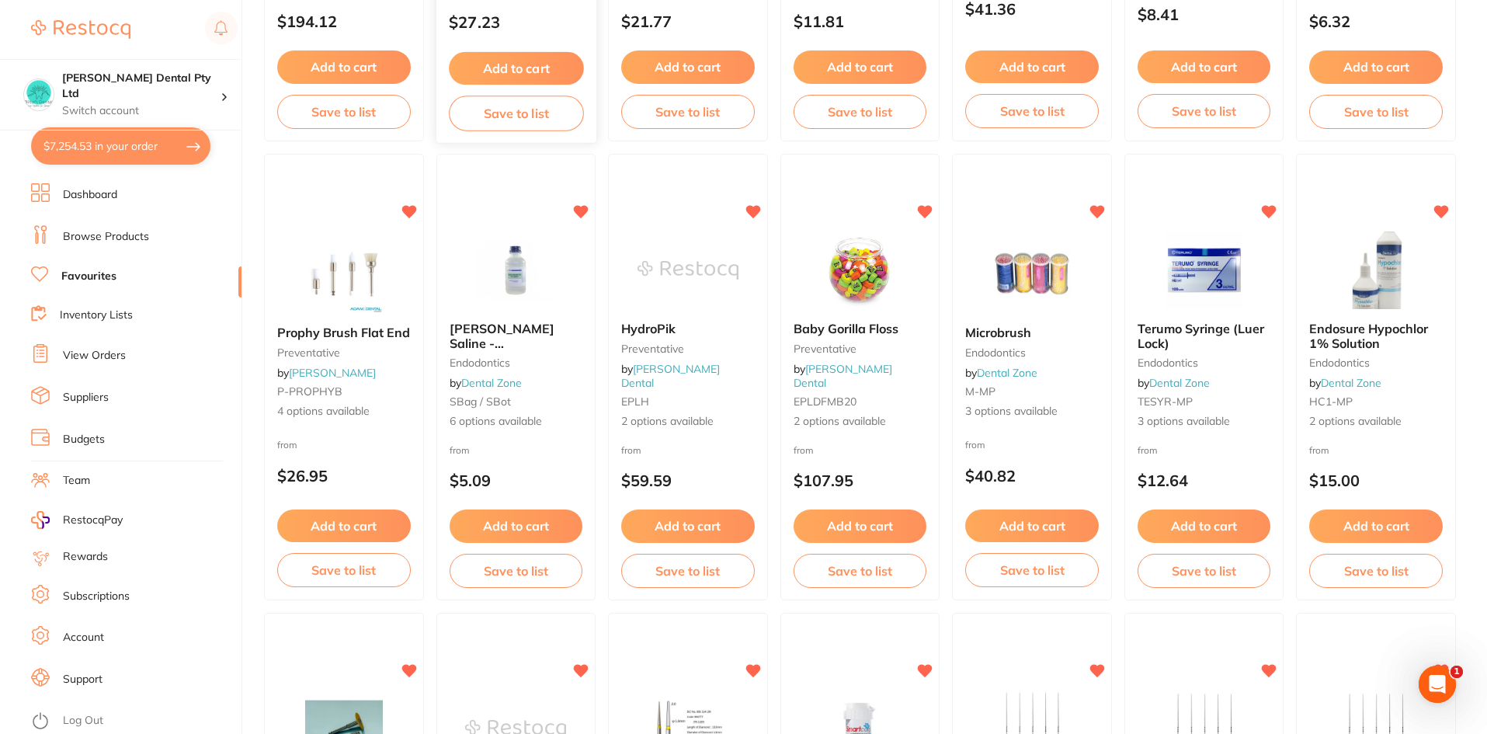
scroll to position [1553, 0]
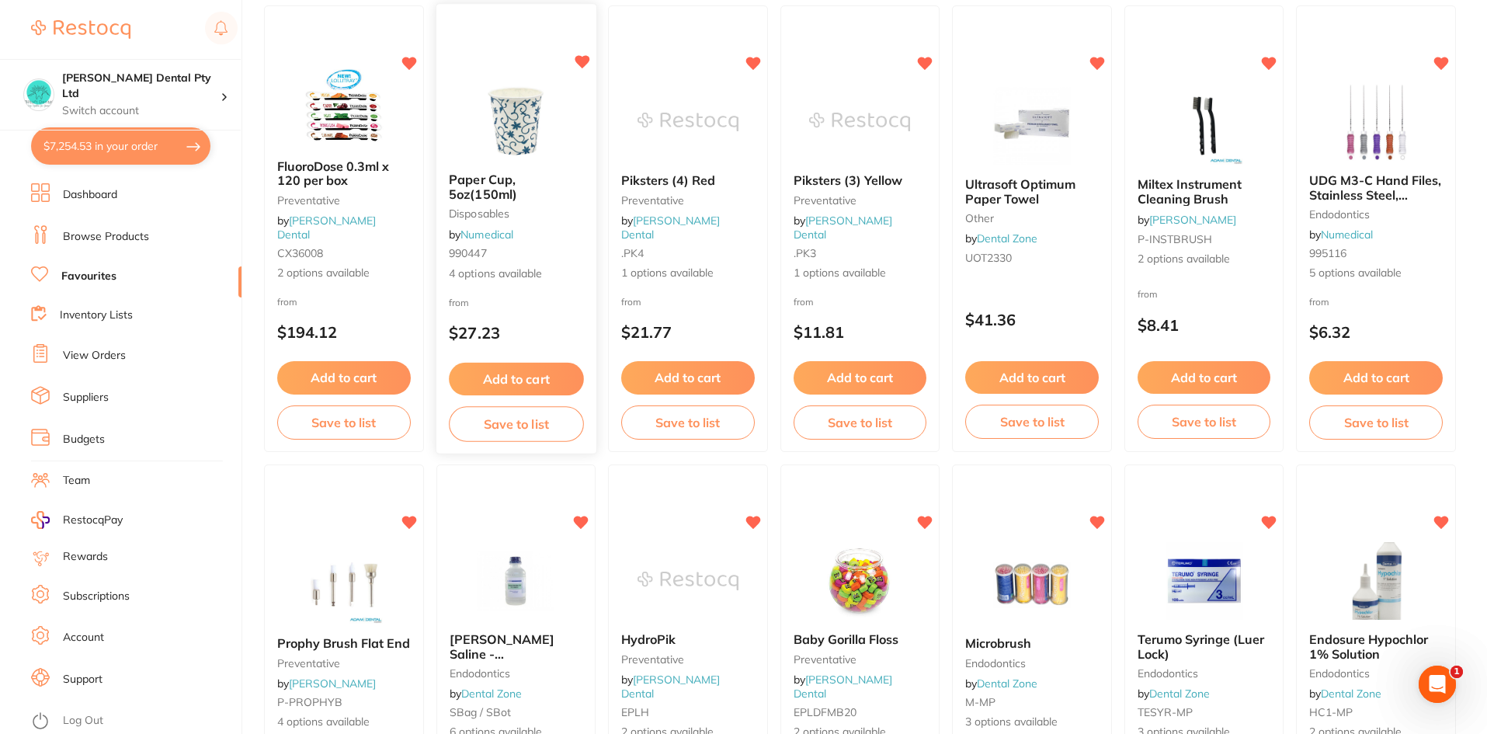
click at [512, 377] on button "Add to cart" at bounding box center [516, 379] width 134 height 33
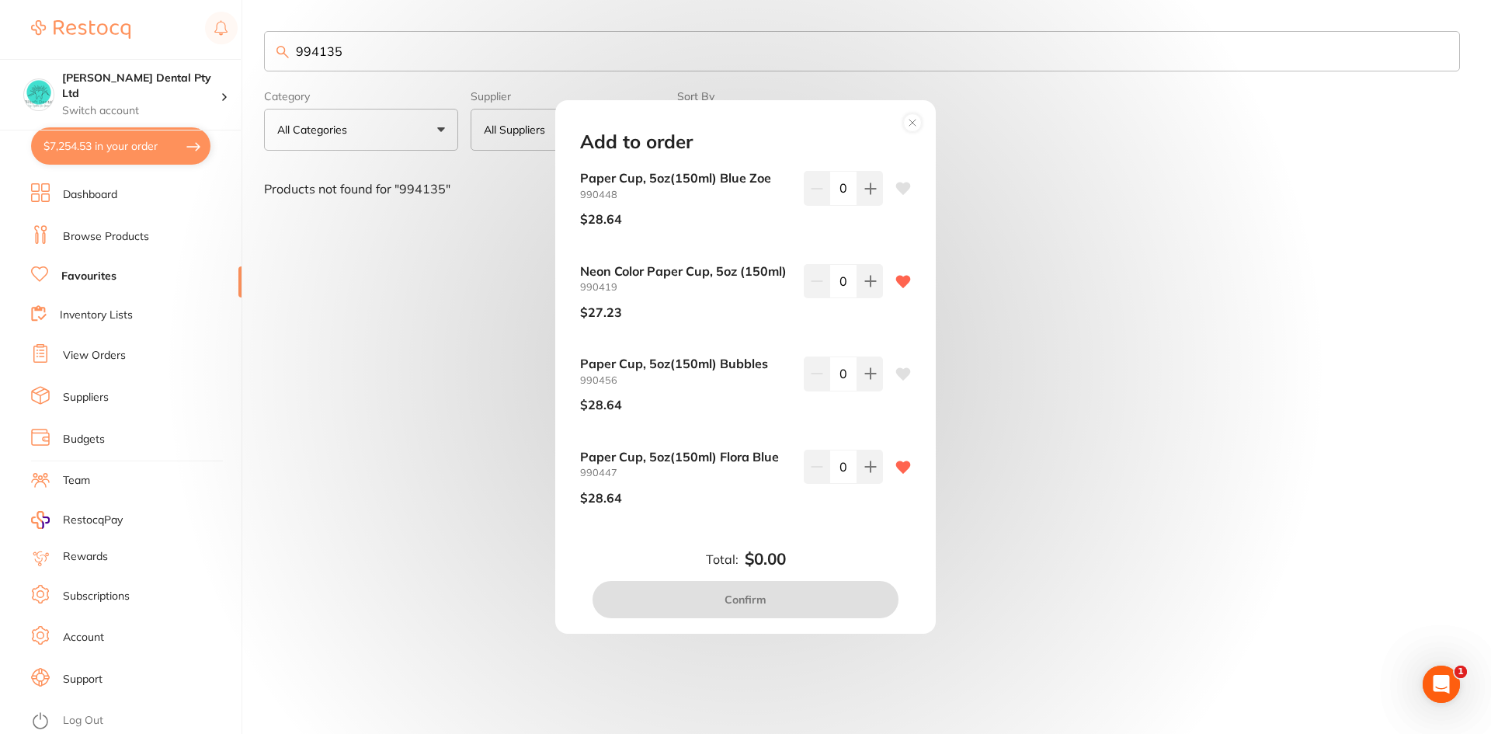
scroll to position [0, 0]
click at [1162, 484] on div "Add to order Paper Cup, 5oz(150ml) Blue Zoe 990448 $28.64 0 Neon Color Paper Cu…" at bounding box center [745, 367] width 1491 height 734
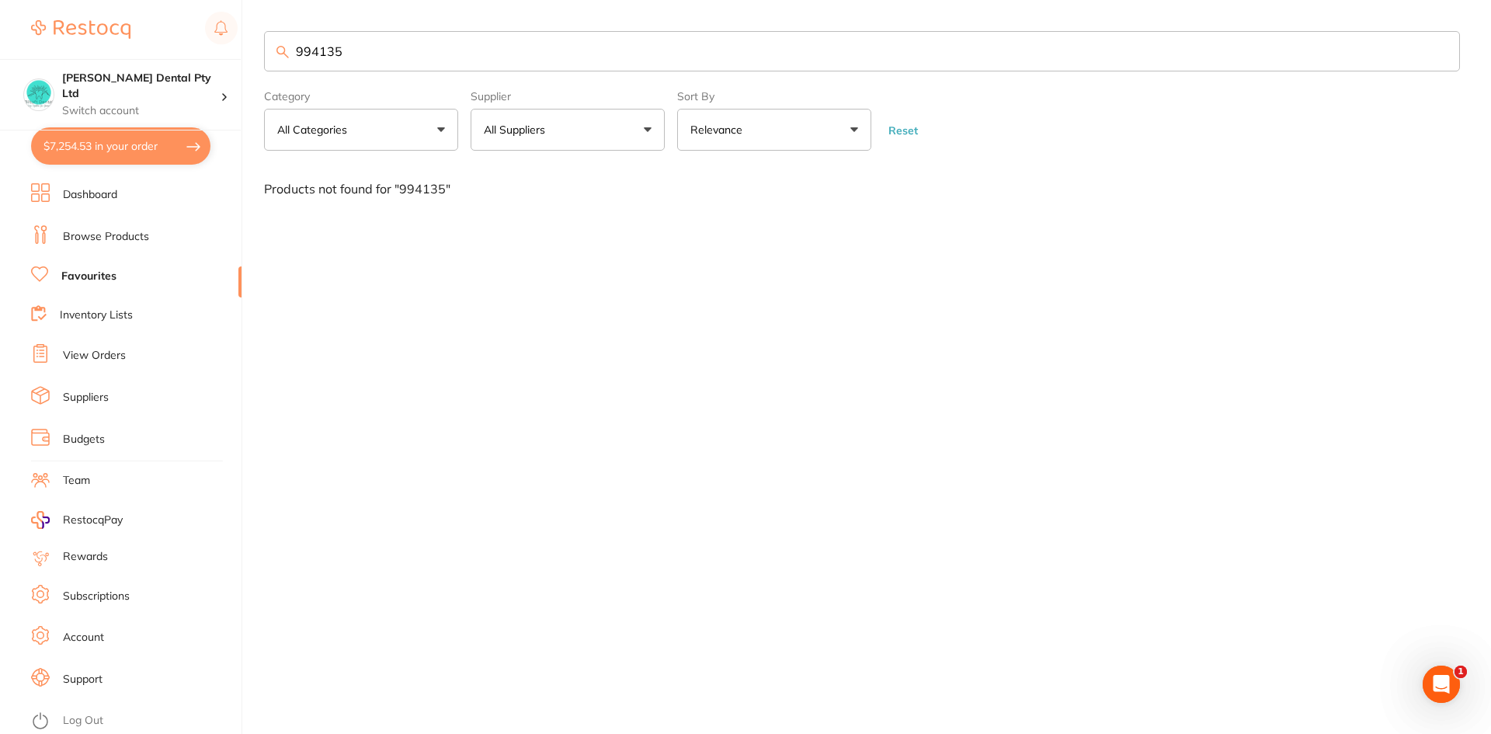
drag, startPoint x: 419, startPoint y: 48, endPoint x: 211, endPoint y: 52, distance: 208.1
click at [211, 52] on div "$7,254.53 Biltoft Dental Pty Ltd Switch account Biltoft Dental Pty Ltd $7,254.5…" at bounding box center [745, 367] width 1491 height 734
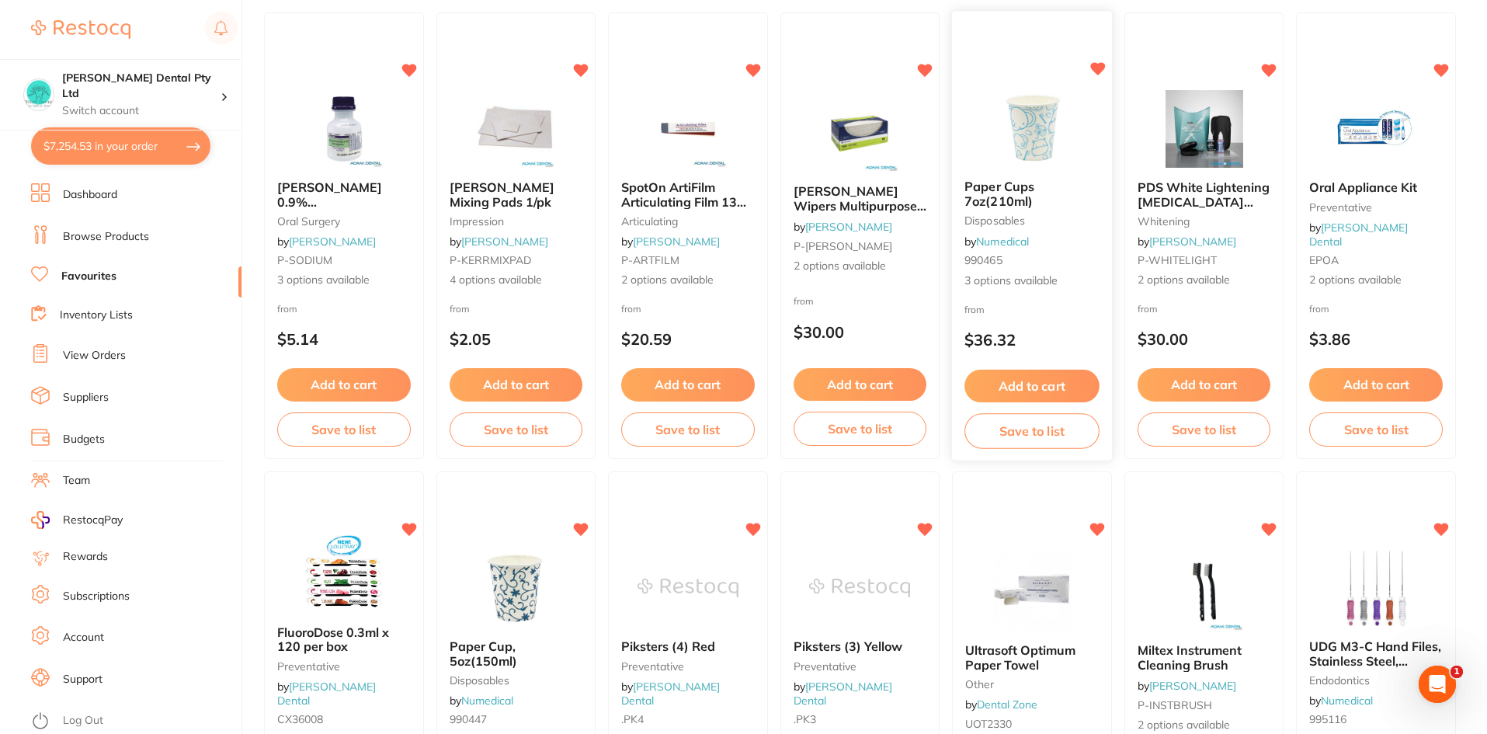
click at [1034, 379] on button "Add to cart" at bounding box center [1031, 386] width 134 height 33
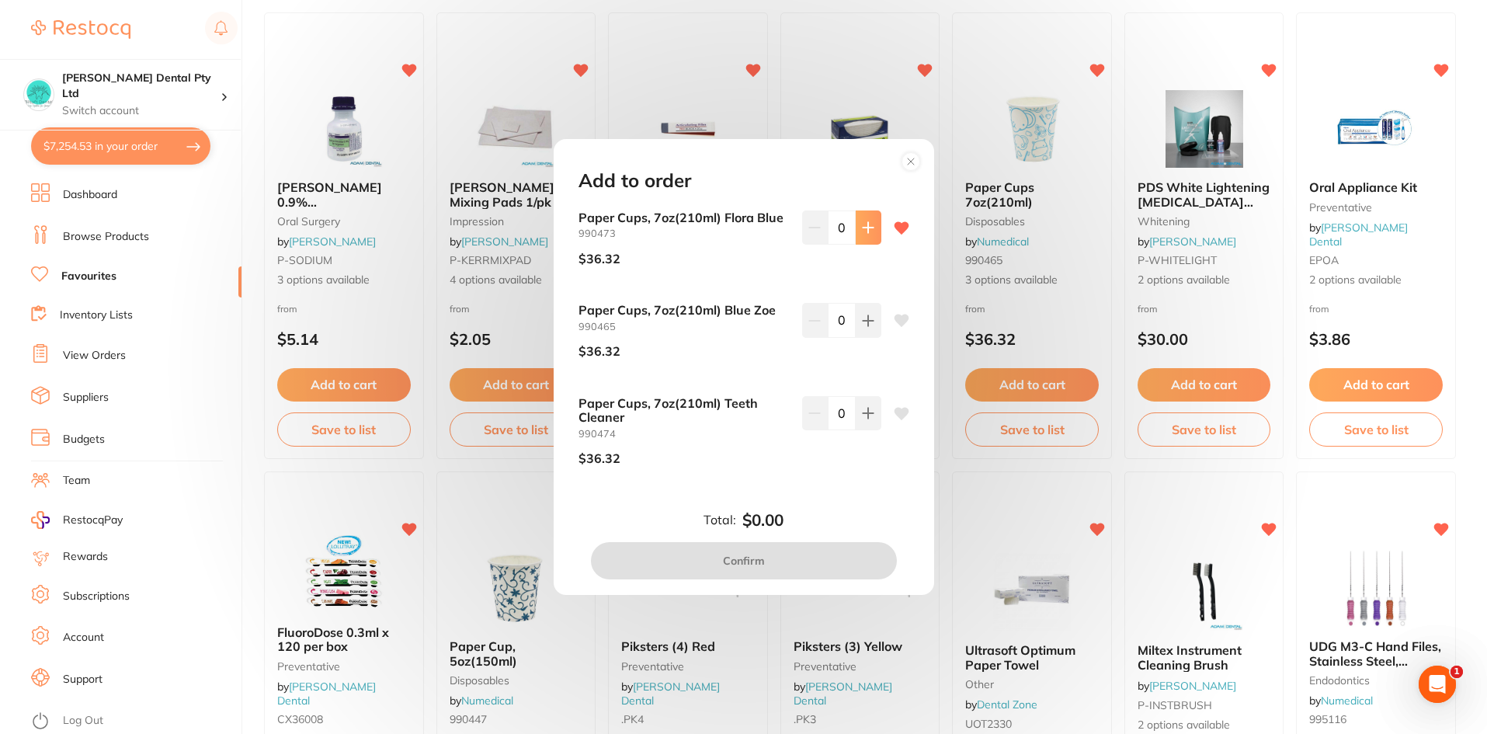
click at [857, 238] on button at bounding box center [869, 227] width 26 height 34
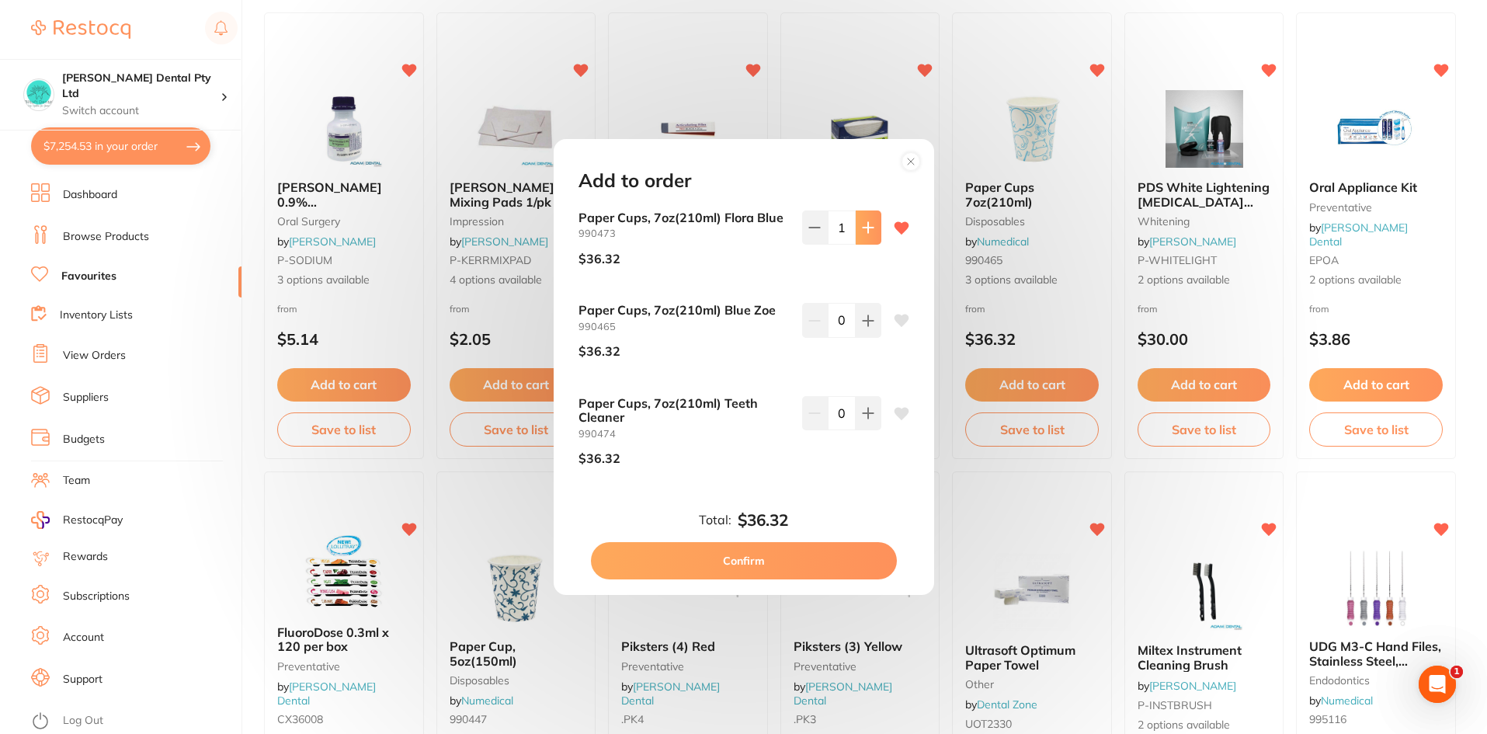
click at [857, 237] on button at bounding box center [869, 227] width 26 height 34
type input "2"
click at [747, 549] on button "Confirm" at bounding box center [744, 560] width 306 height 37
checkbox input "false"
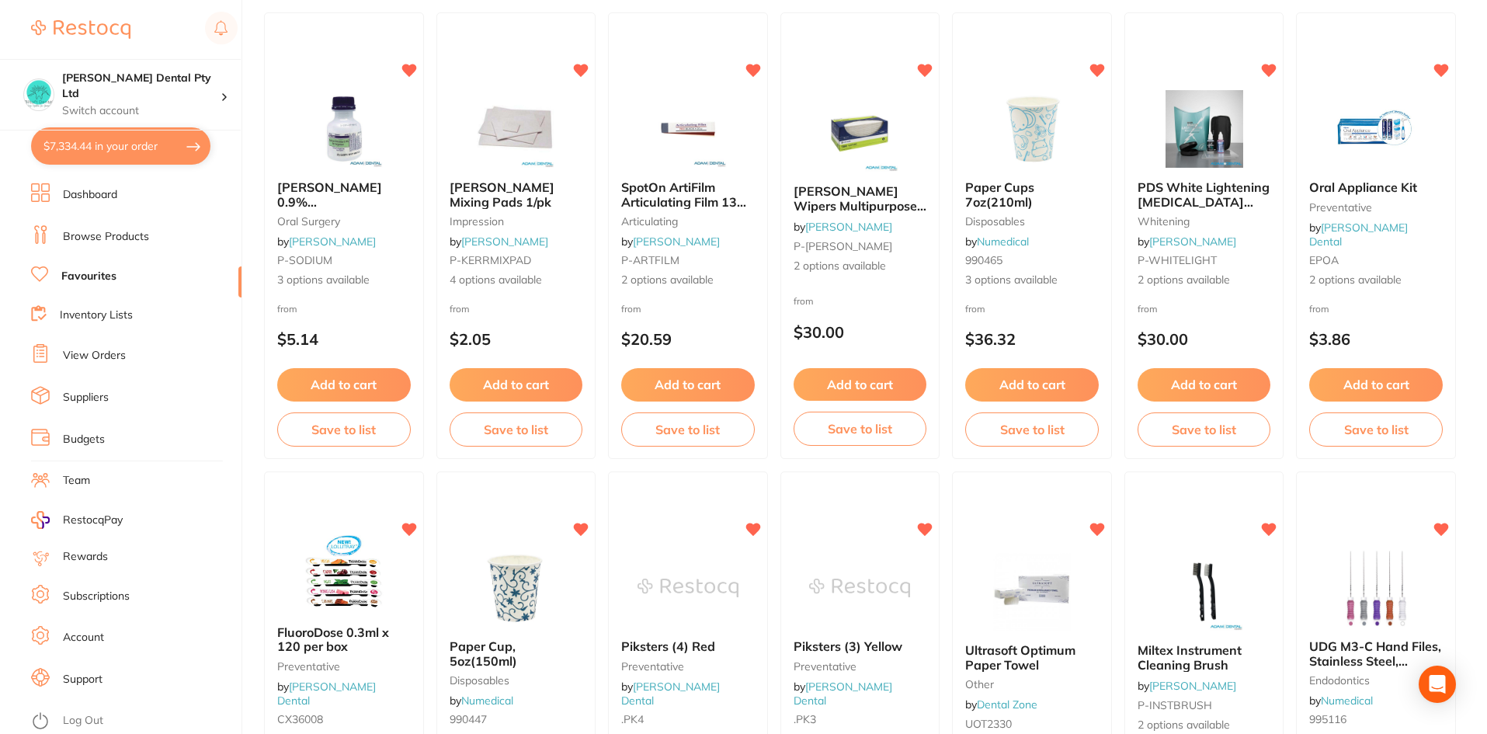
click at [582, 522] on icon at bounding box center [581, 530] width 16 height 16
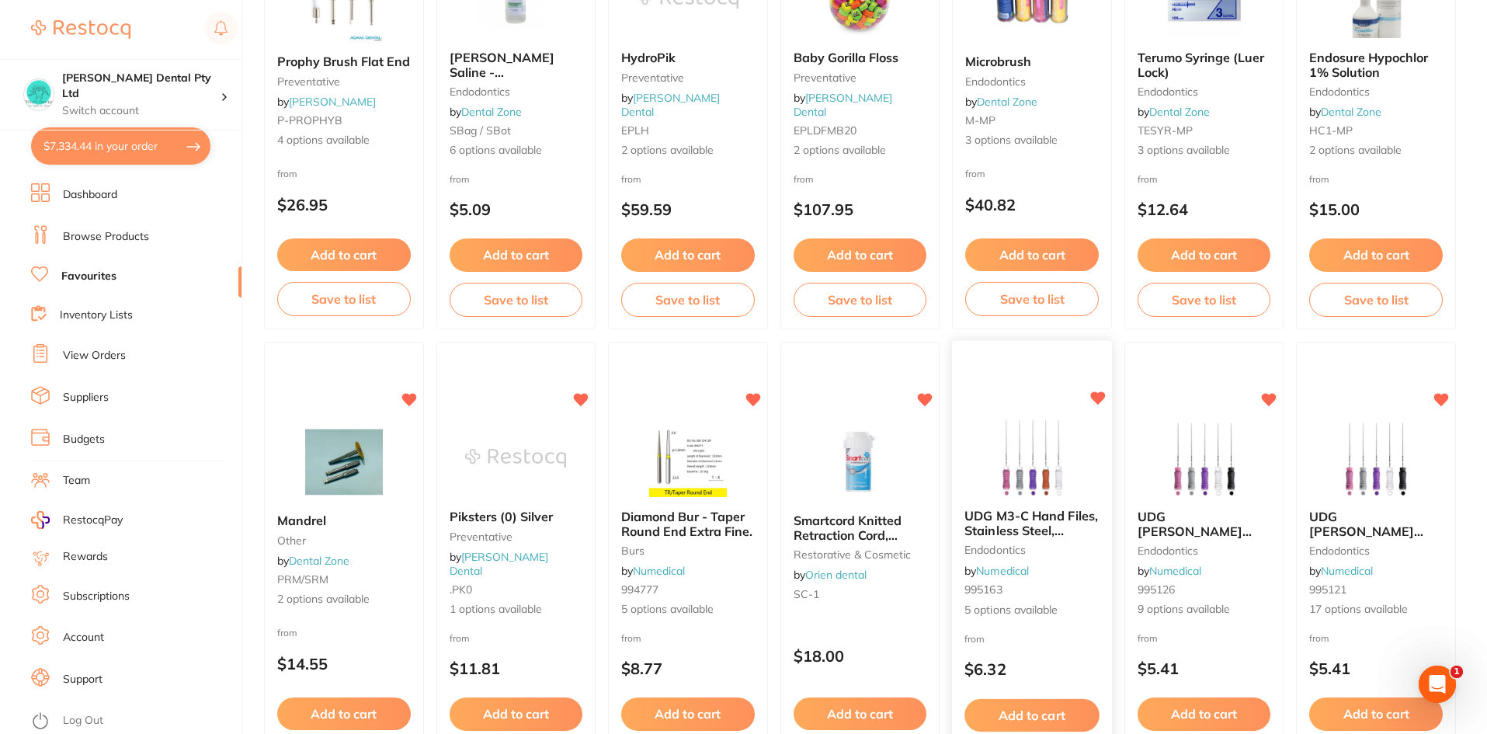
scroll to position [1941, 0]
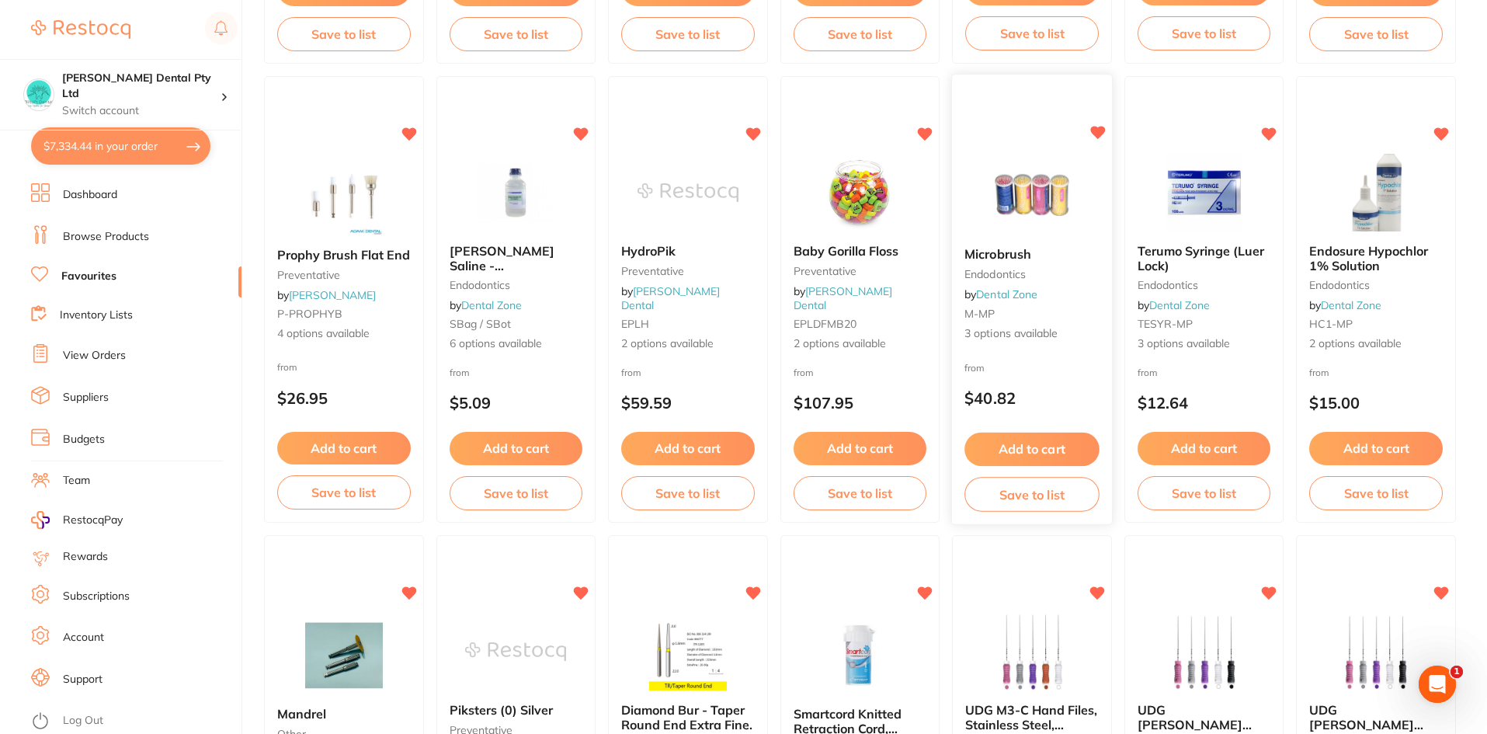
click at [1064, 445] on button "Add to cart" at bounding box center [1031, 448] width 134 height 33
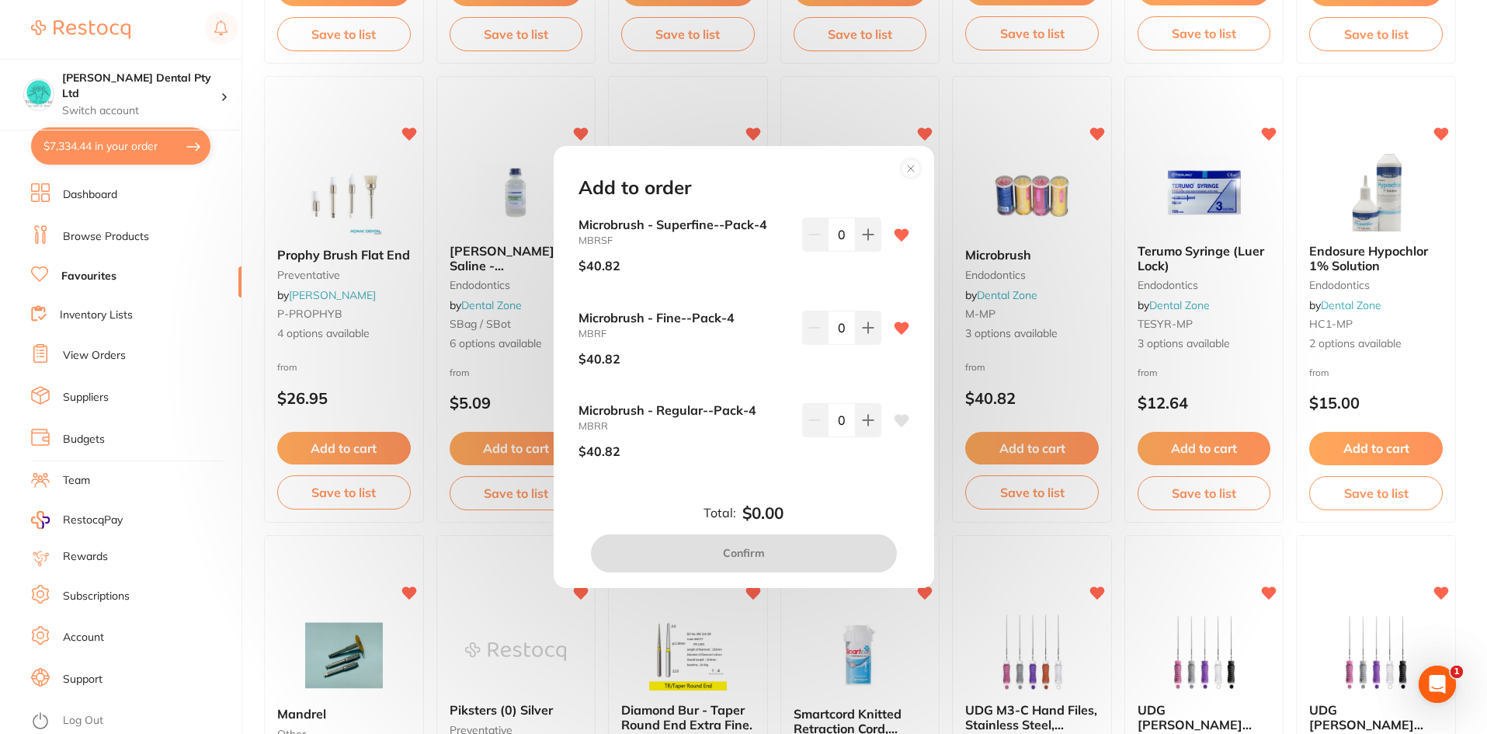
scroll to position [0, 0]
click at [862, 234] on icon at bounding box center [868, 234] width 12 height 12
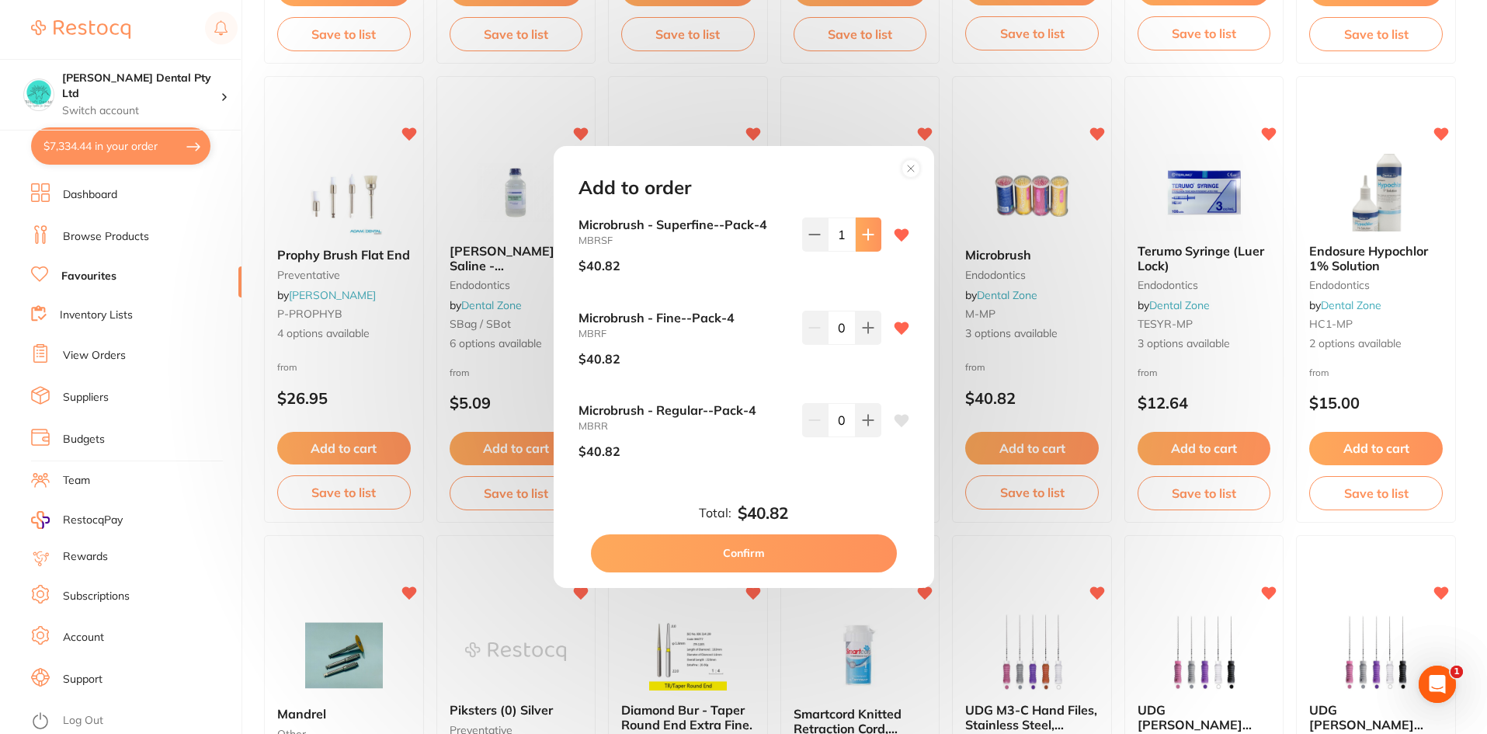
click at [862, 234] on icon at bounding box center [868, 234] width 12 height 12
type input "2"
click at [821, 554] on button "Confirm" at bounding box center [744, 552] width 306 height 37
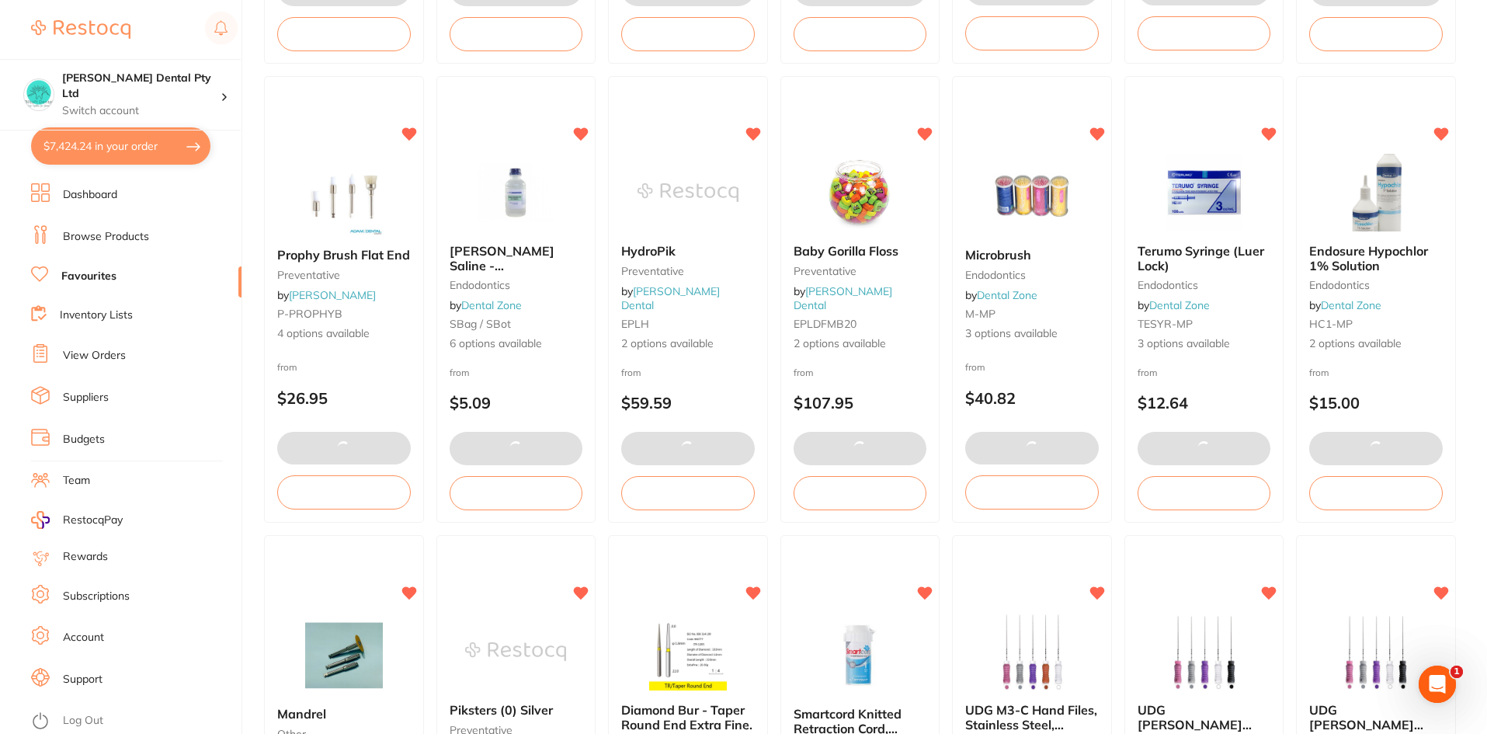
click at [121, 150] on button "$7,424.24 in your order" at bounding box center [120, 145] width 179 height 37
checkbox input "true"
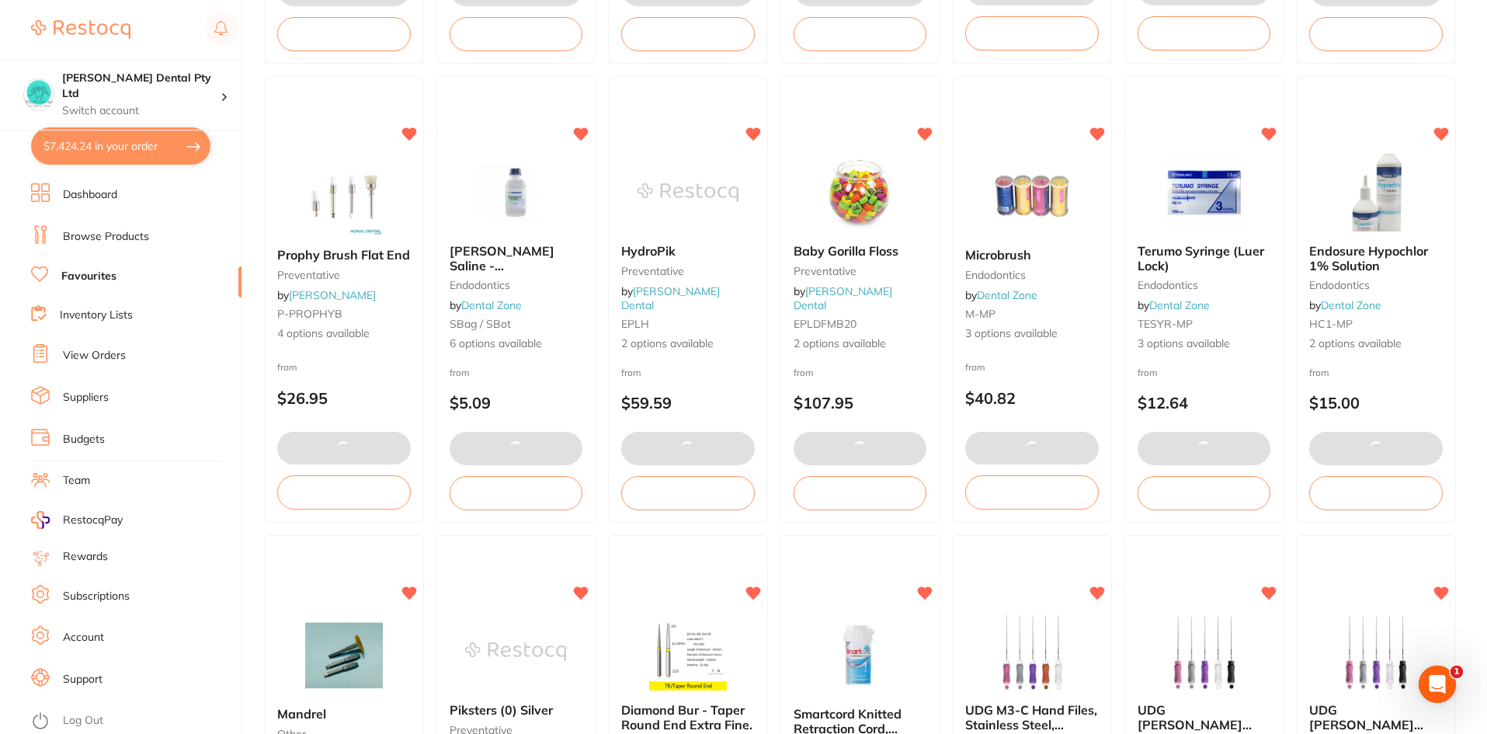
checkbox input "true"
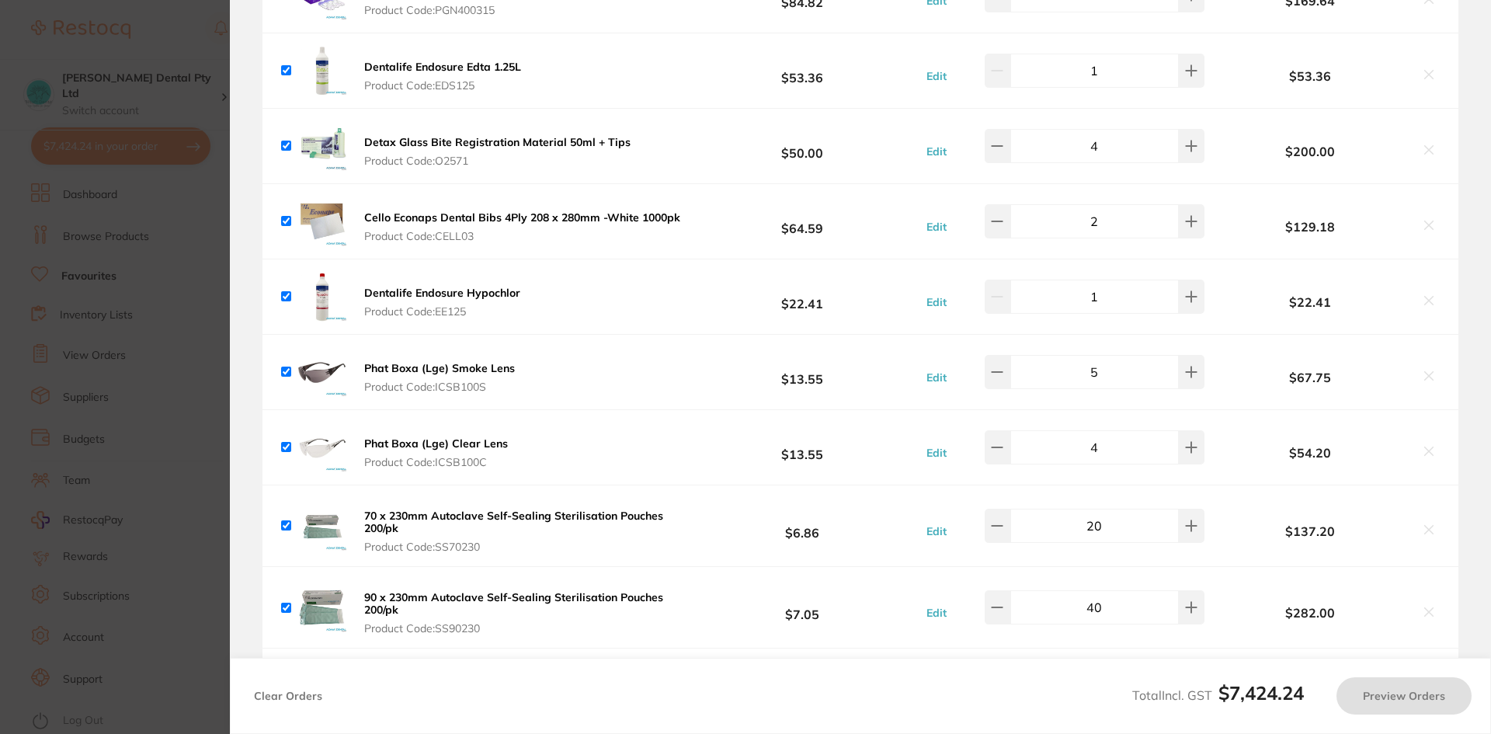
checkbox input "true"
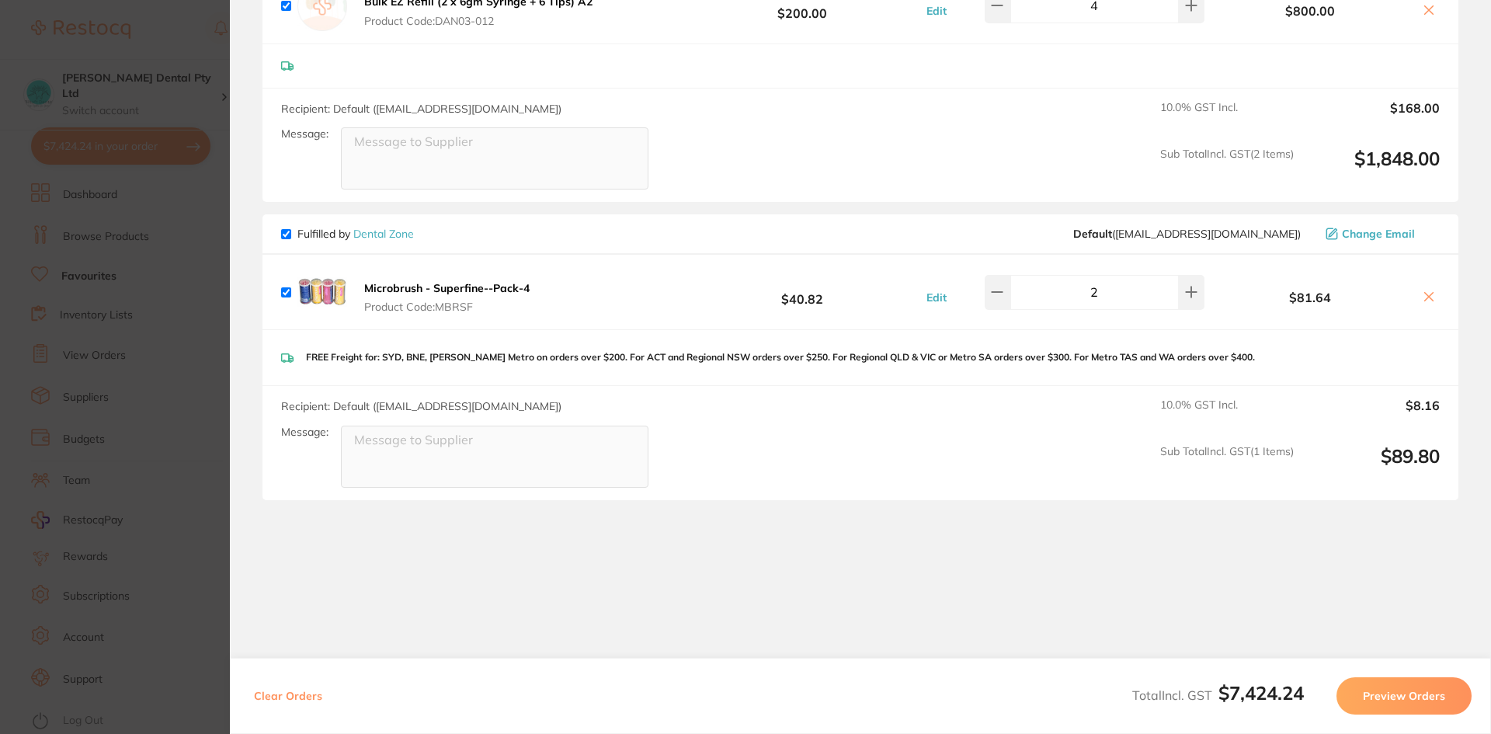
scroll to position [3573, 0]
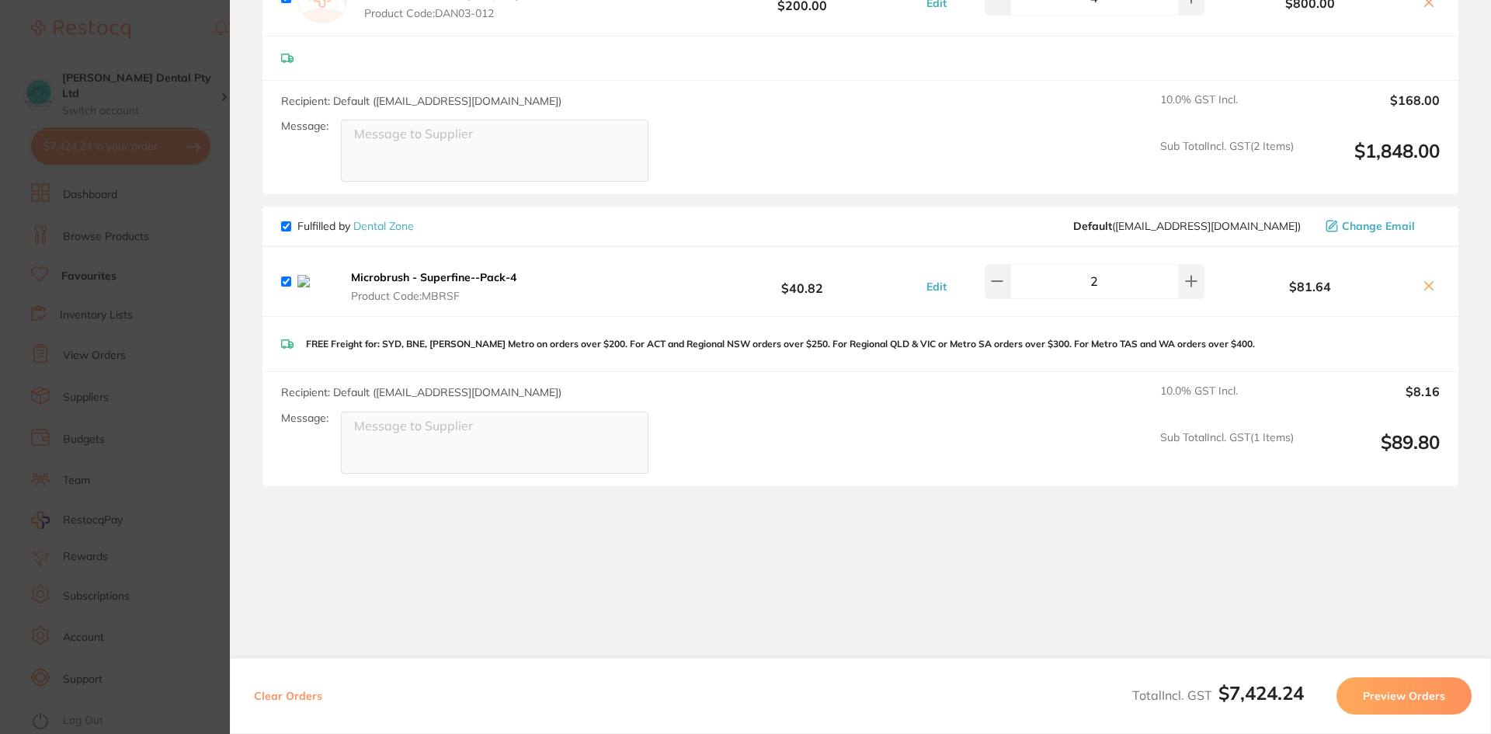
click at [1422, 279] on icon at bounding box center [1428, 285] width 12 height 12
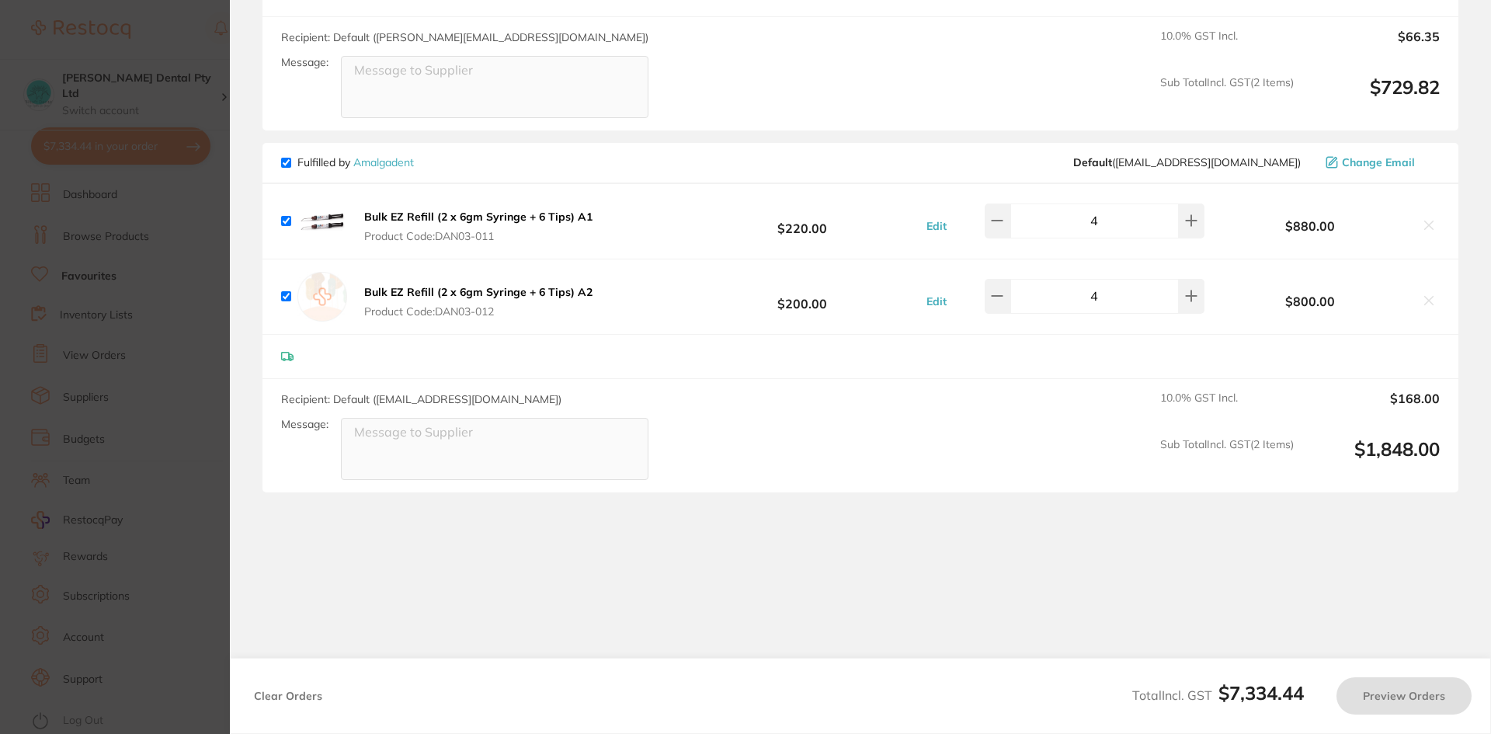
checkbox input "true"
click at [999, 214] on icon at bounding box center [997, 220] width 12 height 12
type input "3"
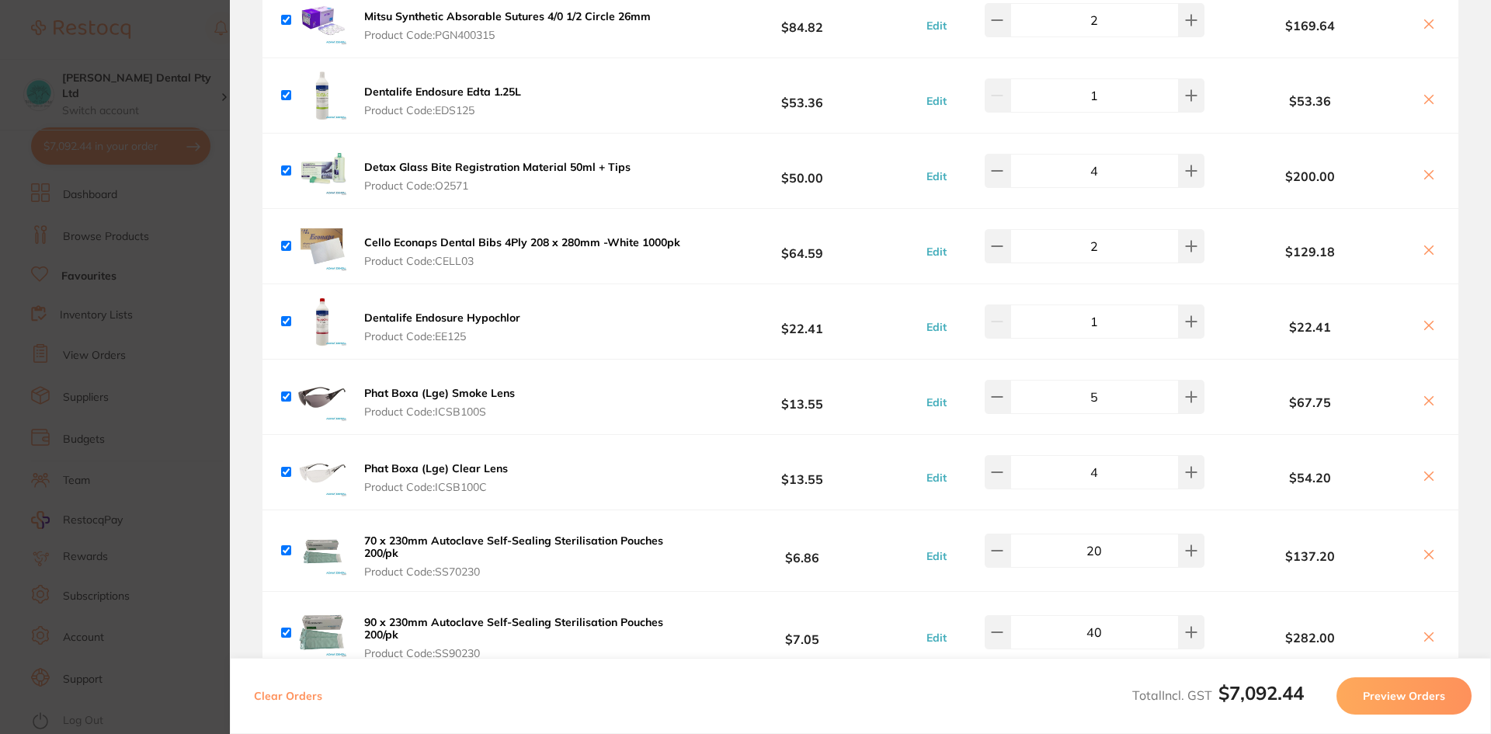
scroll to position [311, 0]
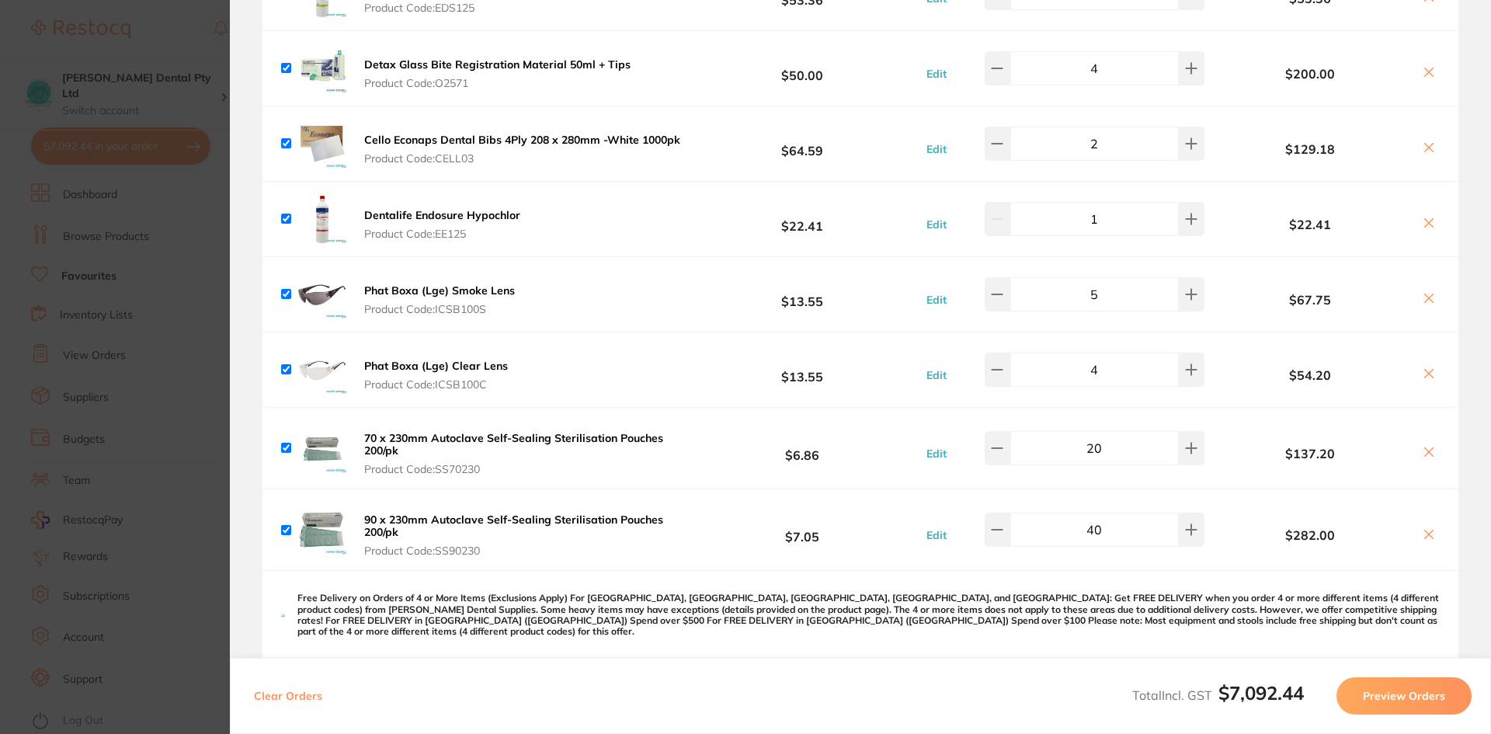
drag, startPoint x: 1107, startPoint y: 529, endPoint x: 1078, endPoint y: 533, distance: 29.1
click at [1078, 533] on input "40" at bounding box center [1094, 529] width 168 height 34
type input "60"
click at [868, 568] on div "90 x 230mm Autoclave Self-Sealing Sterilisation Pouches 200/pk Product Code: SS…" at bounding box center [860, 529] width 1196 height 81
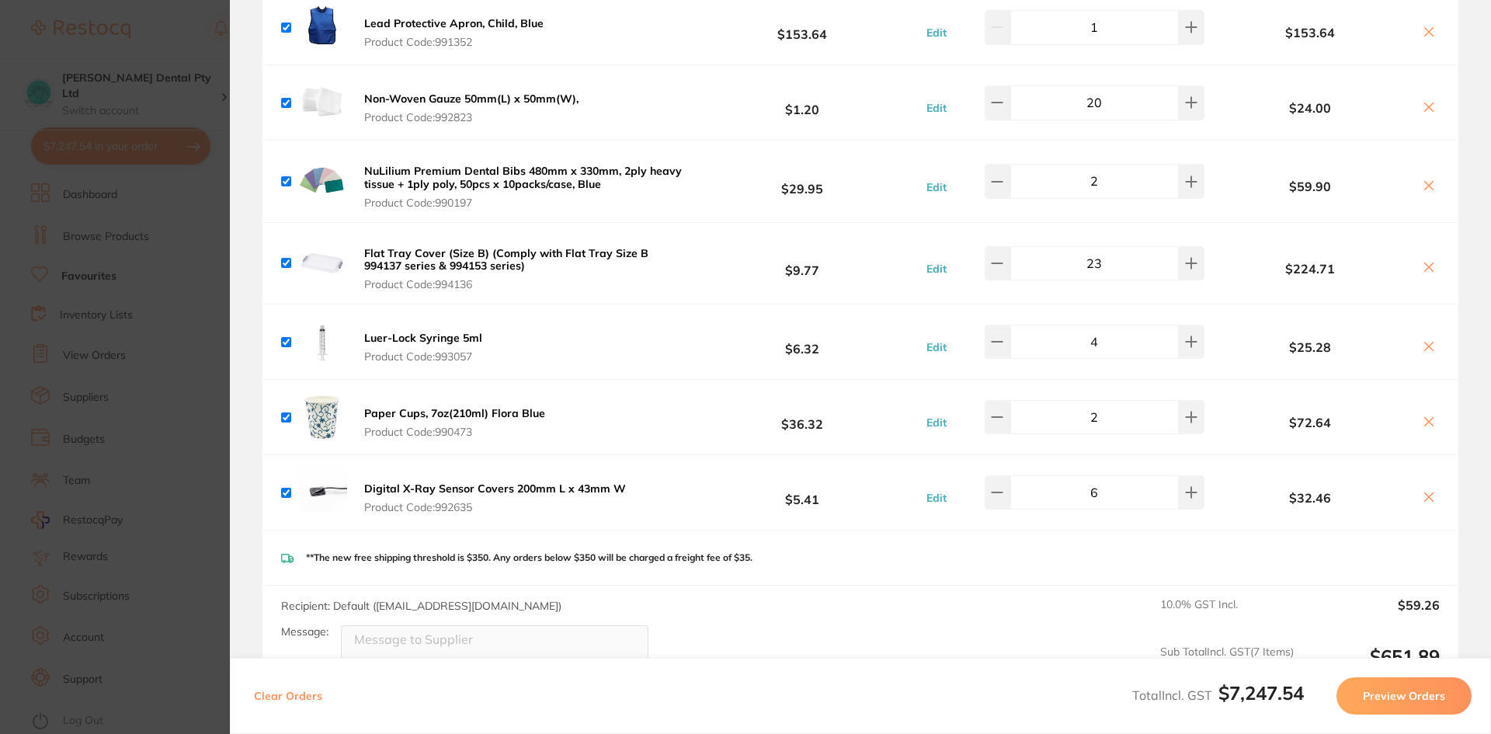
scroll to position [1553, 0]
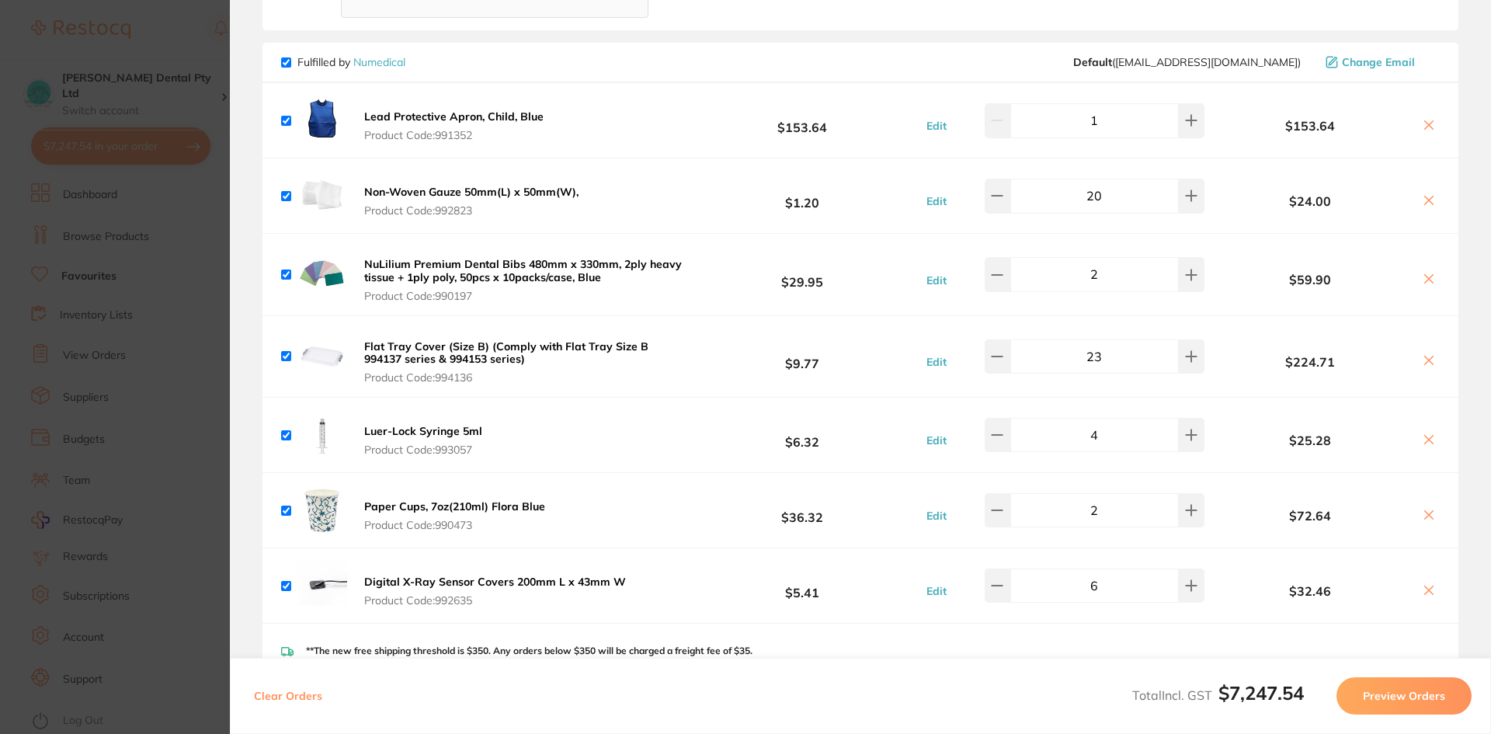
click at [197, 287] on section "Update RRP Set your pre negotiated price for this item. Item Agreed RRP (excl. …" at bounding box center [745, 367] width 1491 height 734
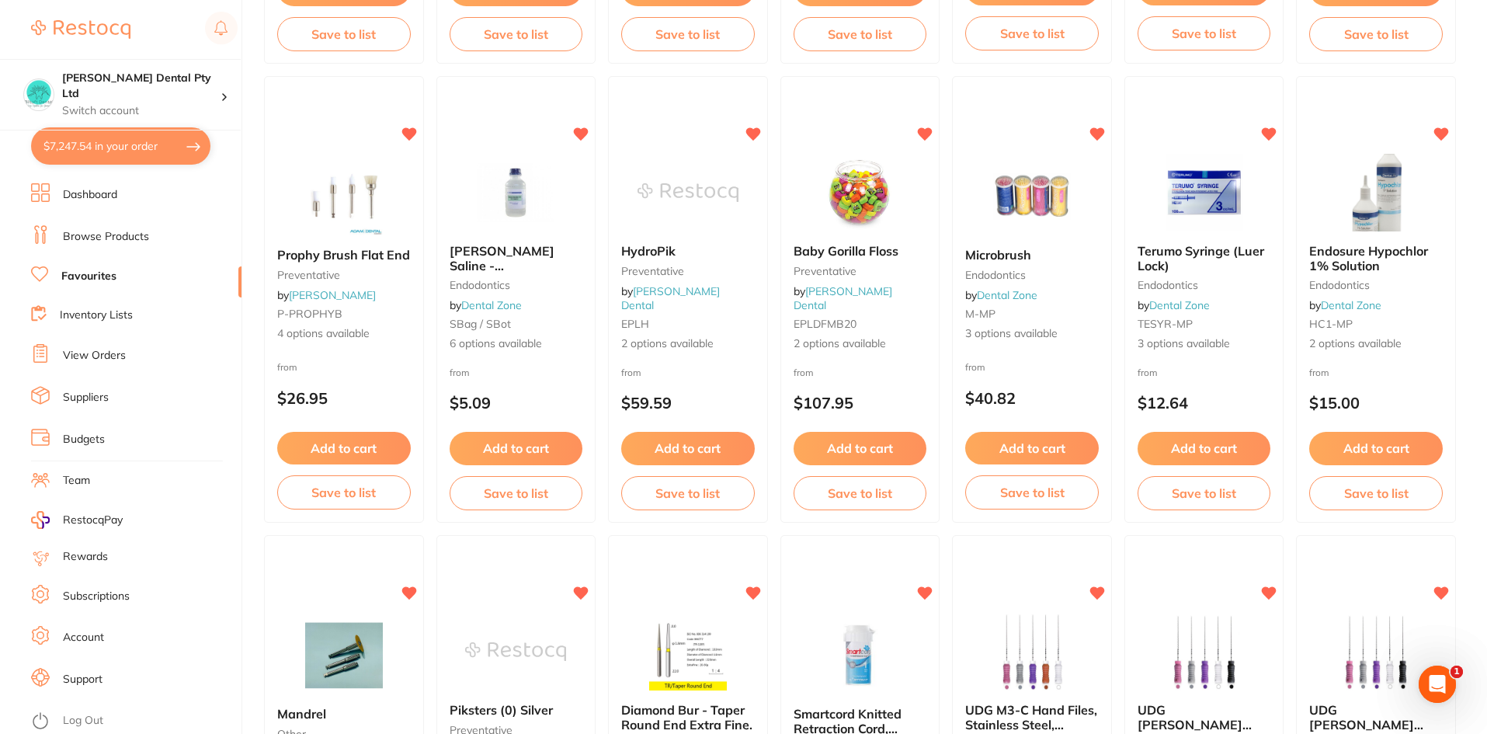
drag, startPoint x: 133, startPoint y: 151, endPoint x: 167, endPoint y: 159, distance: 35.2
click at [135, 151] on button "$7,247.54 in your order" at bounding box center [120, 145] width 179 height 37
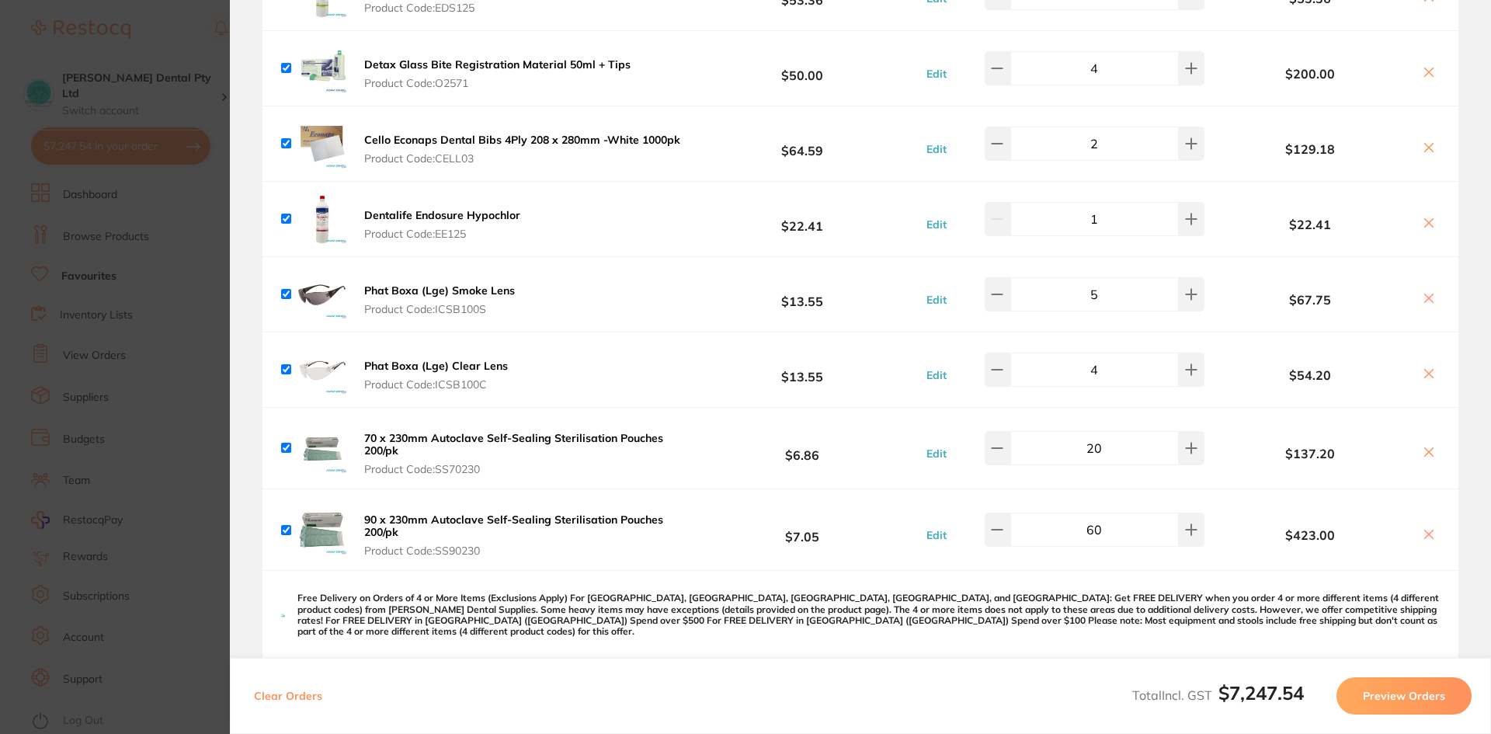
scroll to position [0, 0]
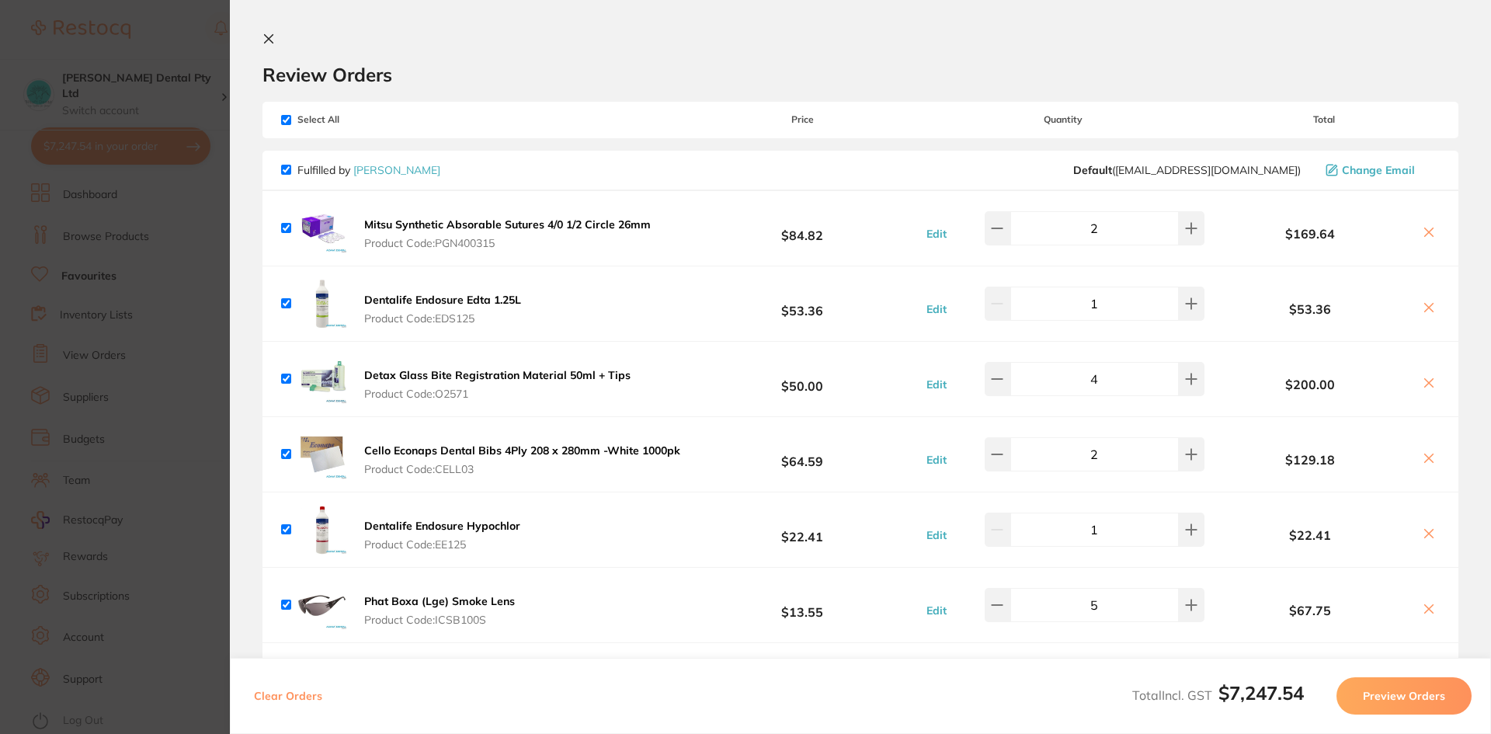
click at [268, 40] on icon at bounding box center [269, 39] width 9 height 9
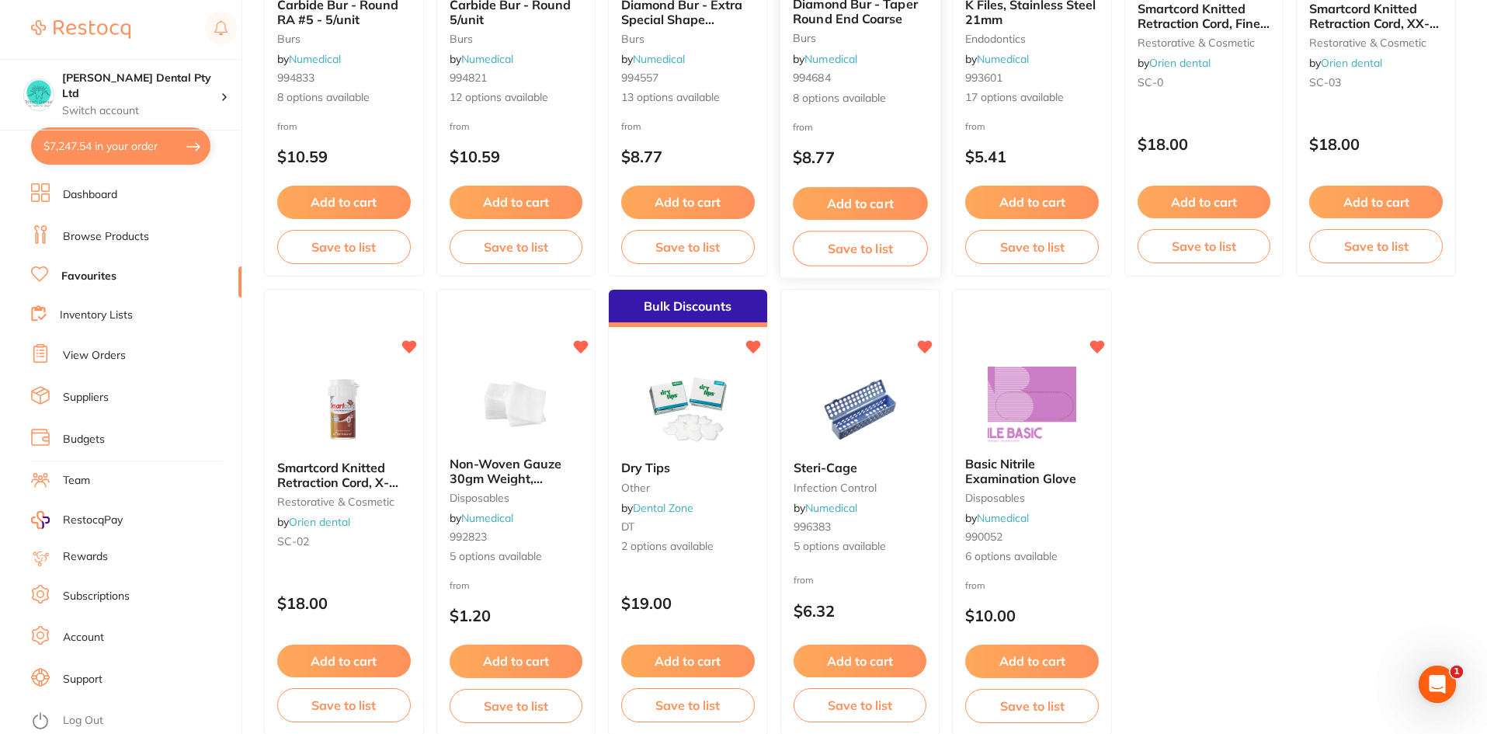
scroll to position [3105, 0]
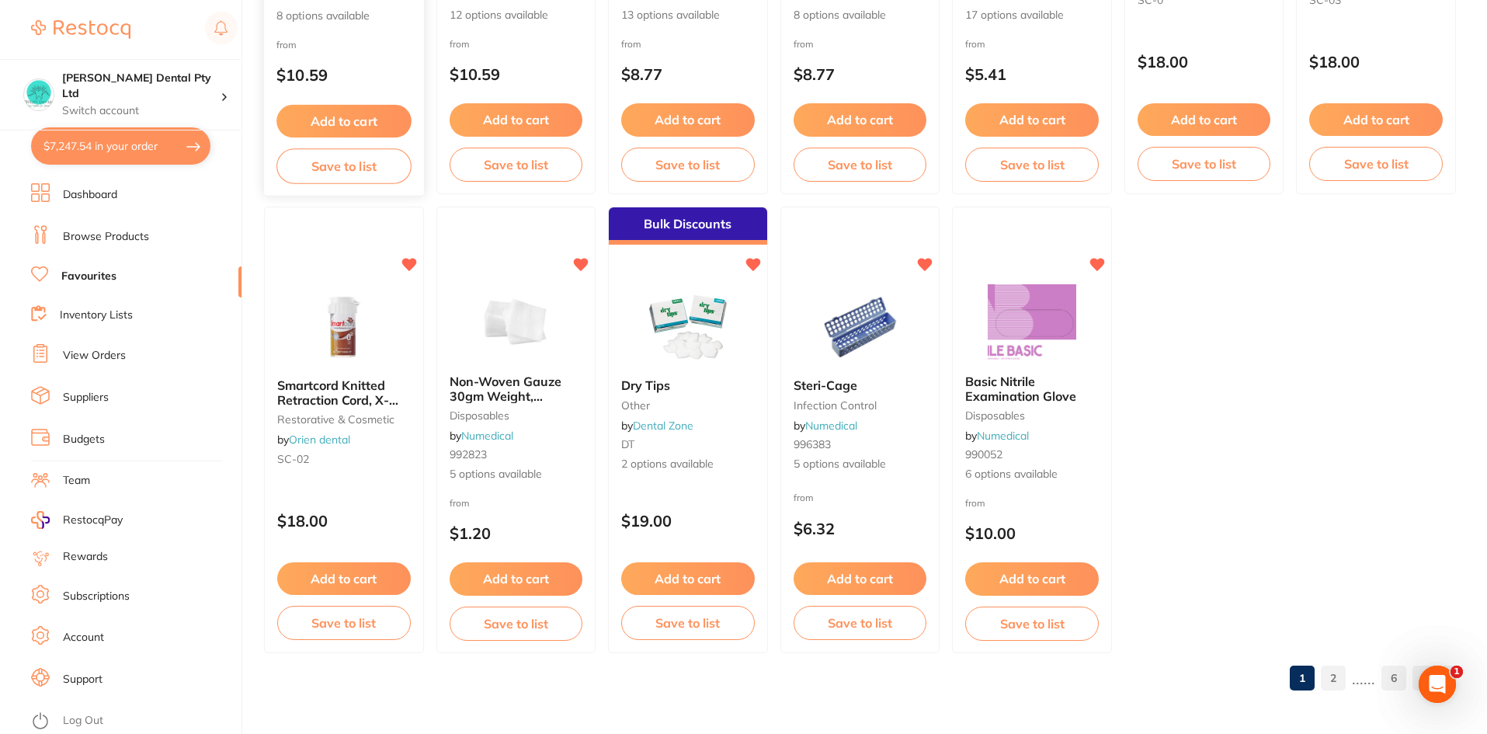
drag, startPoint x: 406, startPoint y: 336, endPoint x: 414, endPoint y: 328, distance: 11.5
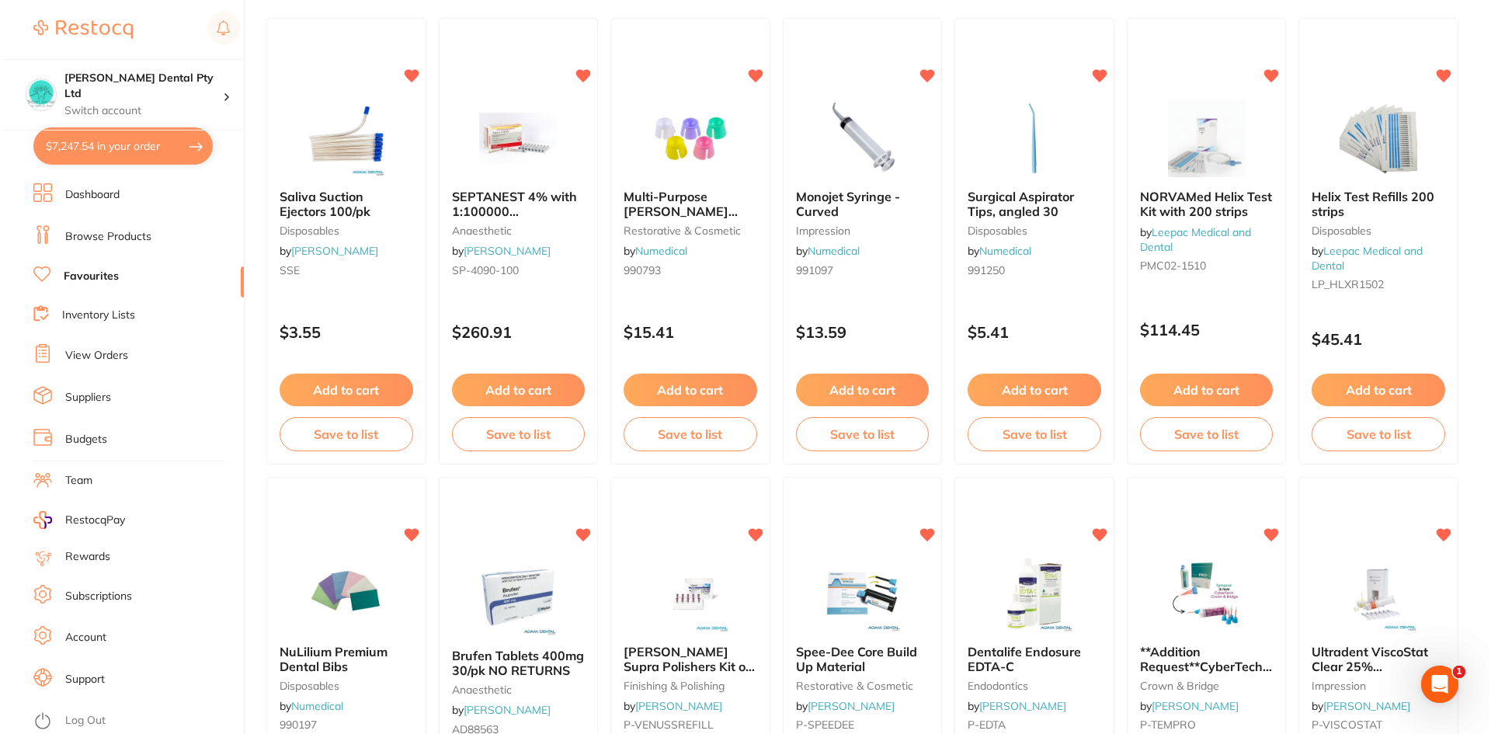
scroll to position [0, 0]
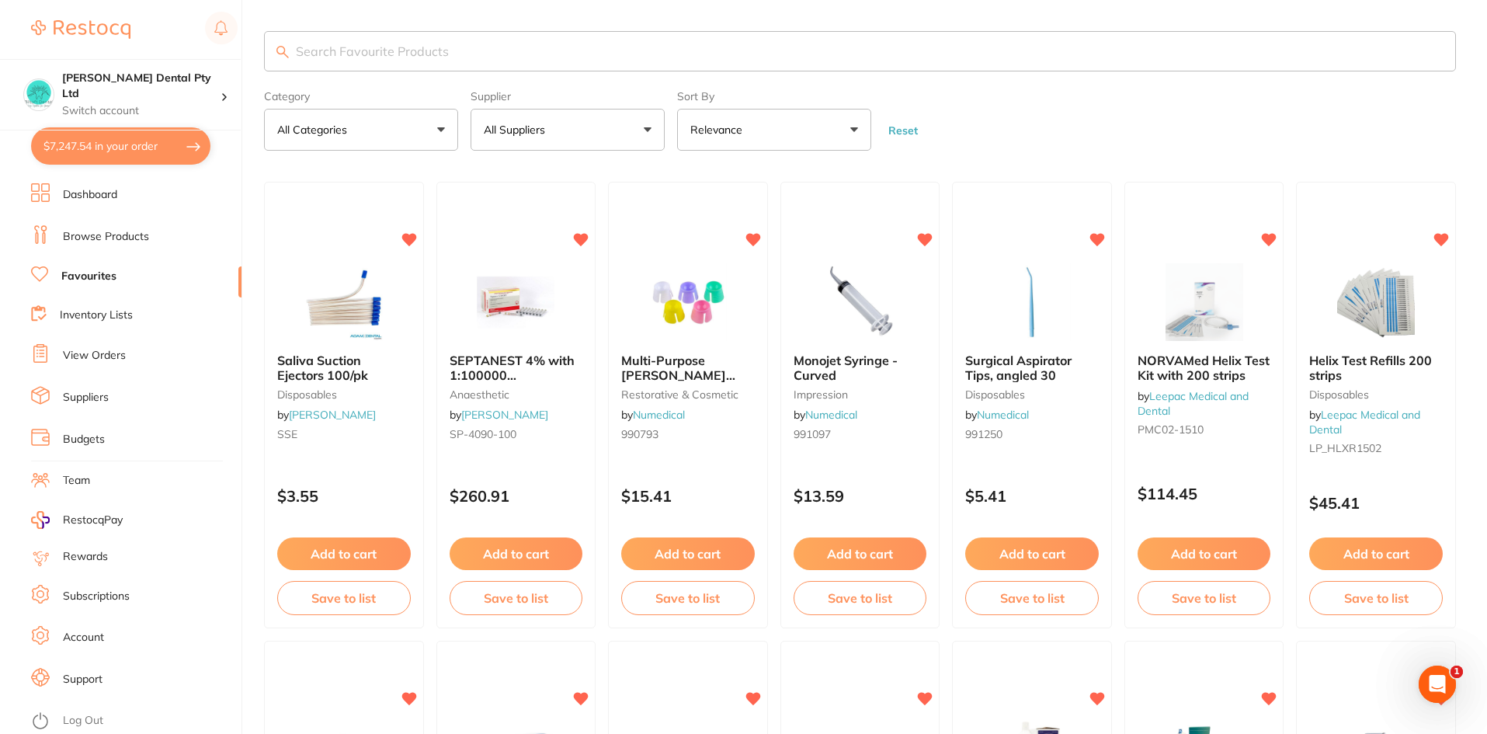
click at [395, 42] on input "search" at bounding box center [860, 51] width 1192 height 40
type input "adult xray"
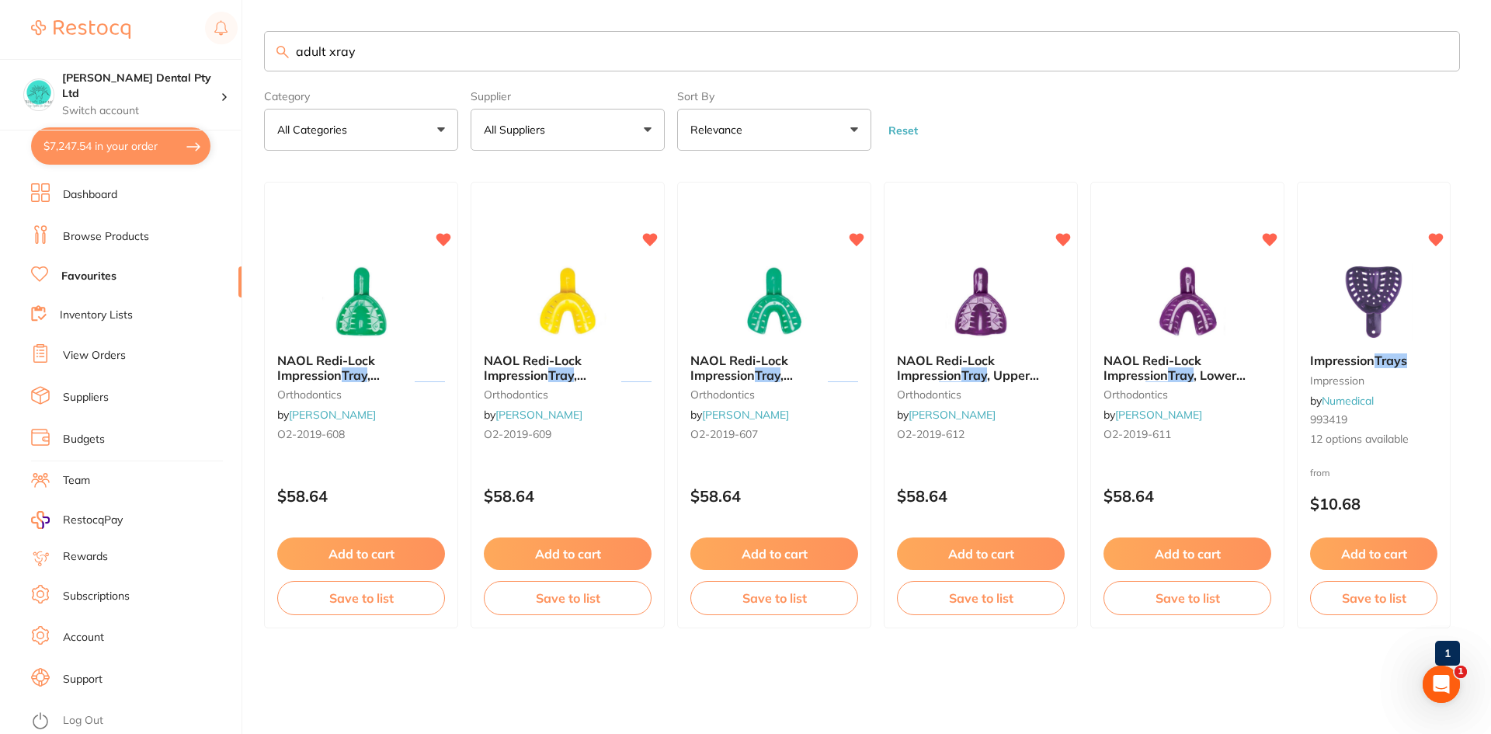
drag, startPoint x: 370, startPoint y: 40, endPoint x: 249, endPoint y: 52, distance: 120.9
click at [218, 52] on div "$7,247.54 Biltoft Dental Pty Ltd Switch account Biltoft Dental Pty Ltd $7,247.5…" at bounding box center [745, 367] width 1491 height 734
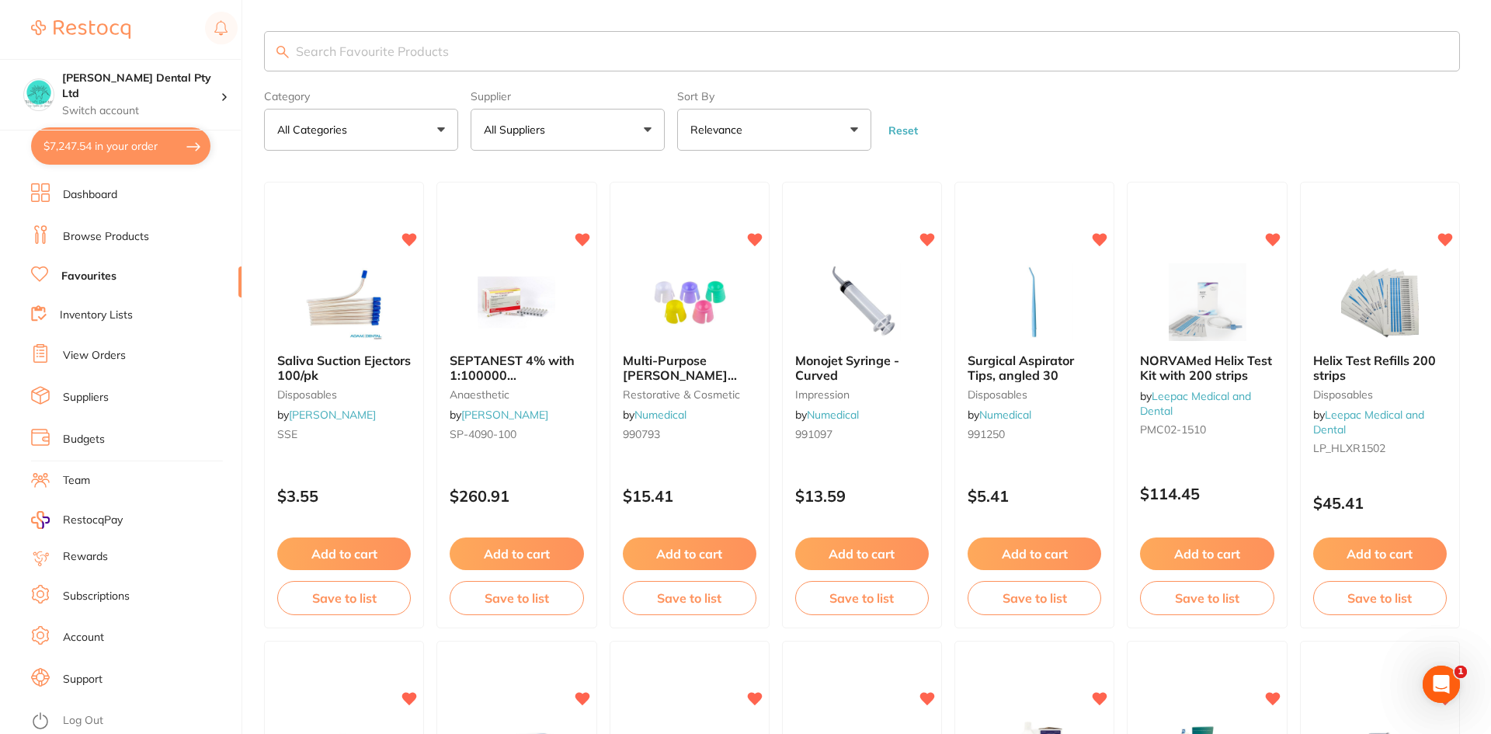
type input "W"
type input "Quadrant trays"
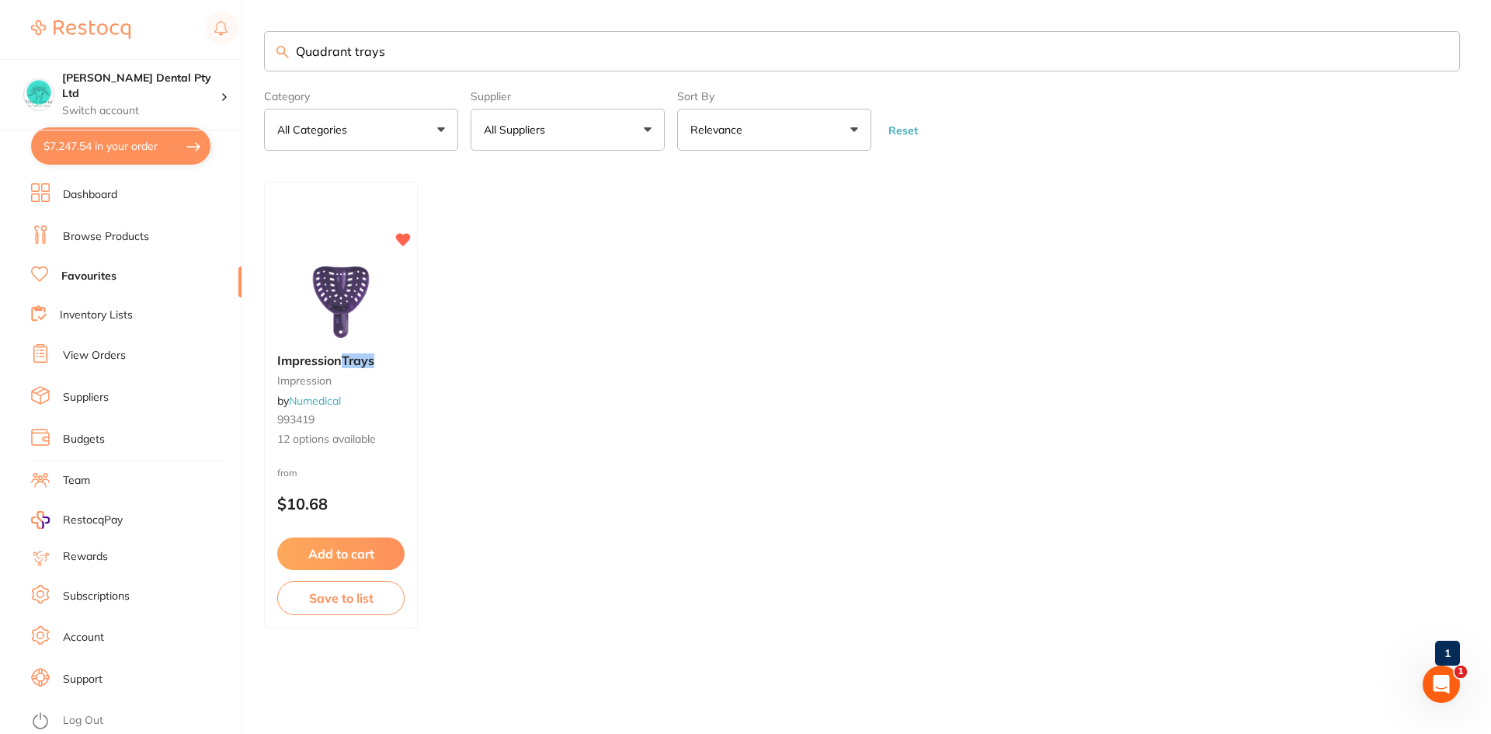
click at [324, 366] on span "Impression" at bounding box center [309, 360] width 64 height 16
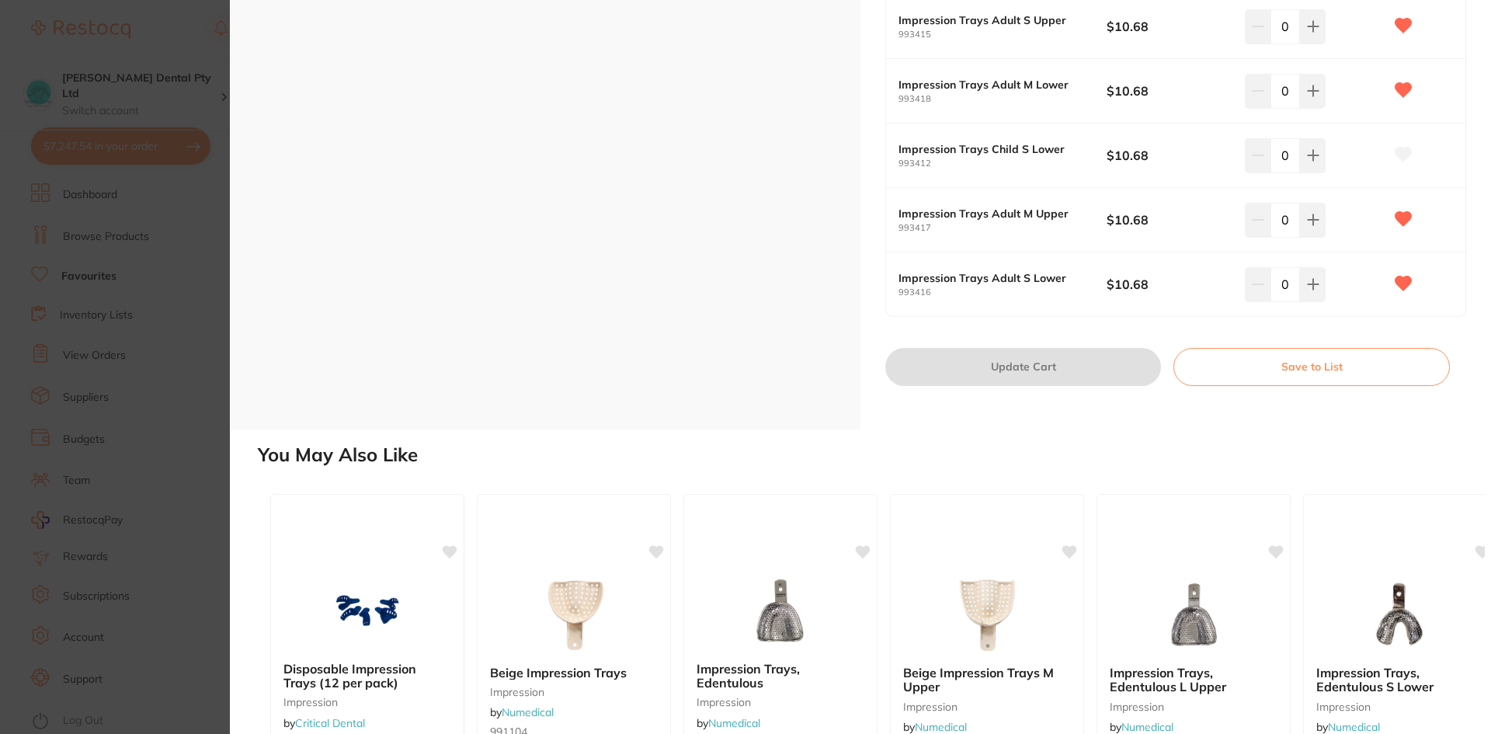
scroll to position [932, 0]
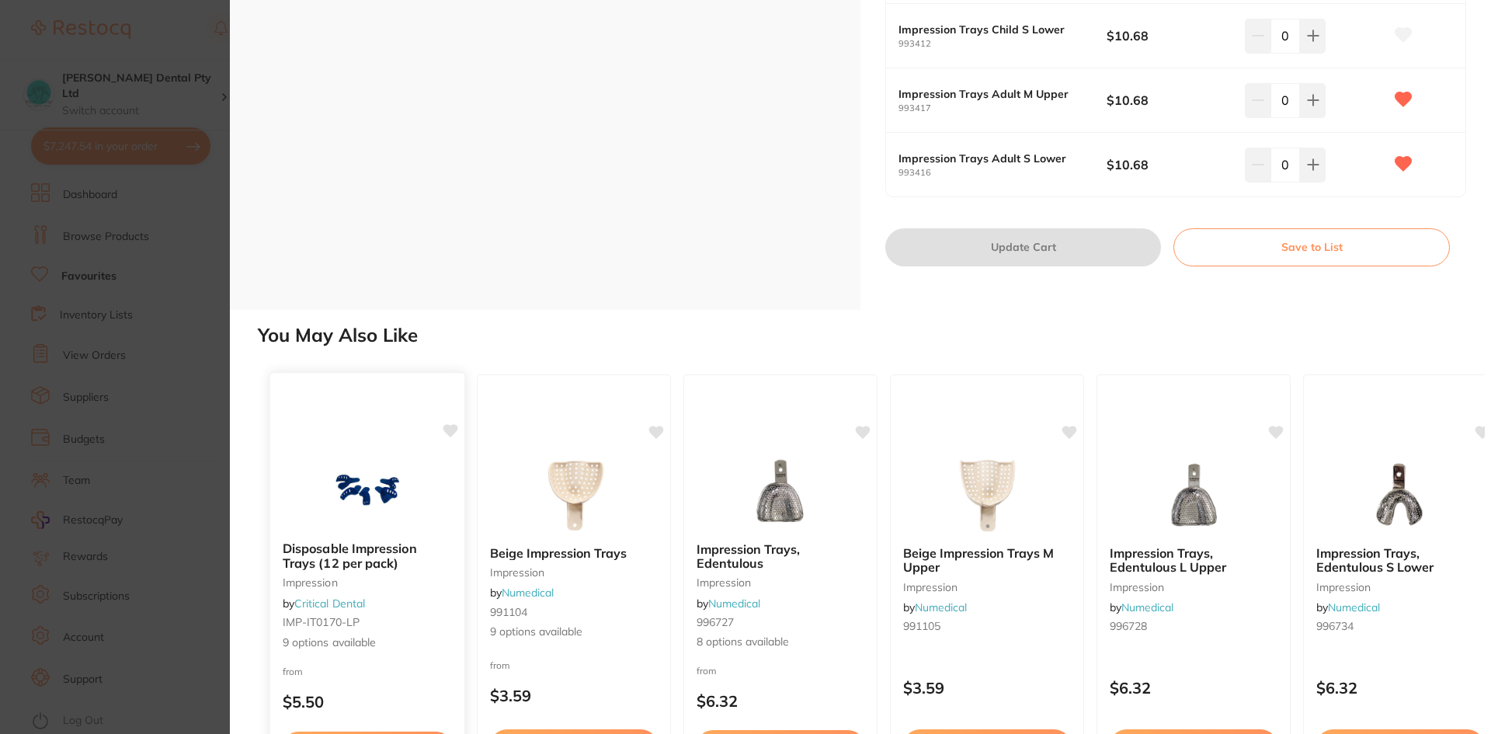
click at [342, 487] on img at bounding box center [367, 489] width 102 height 78
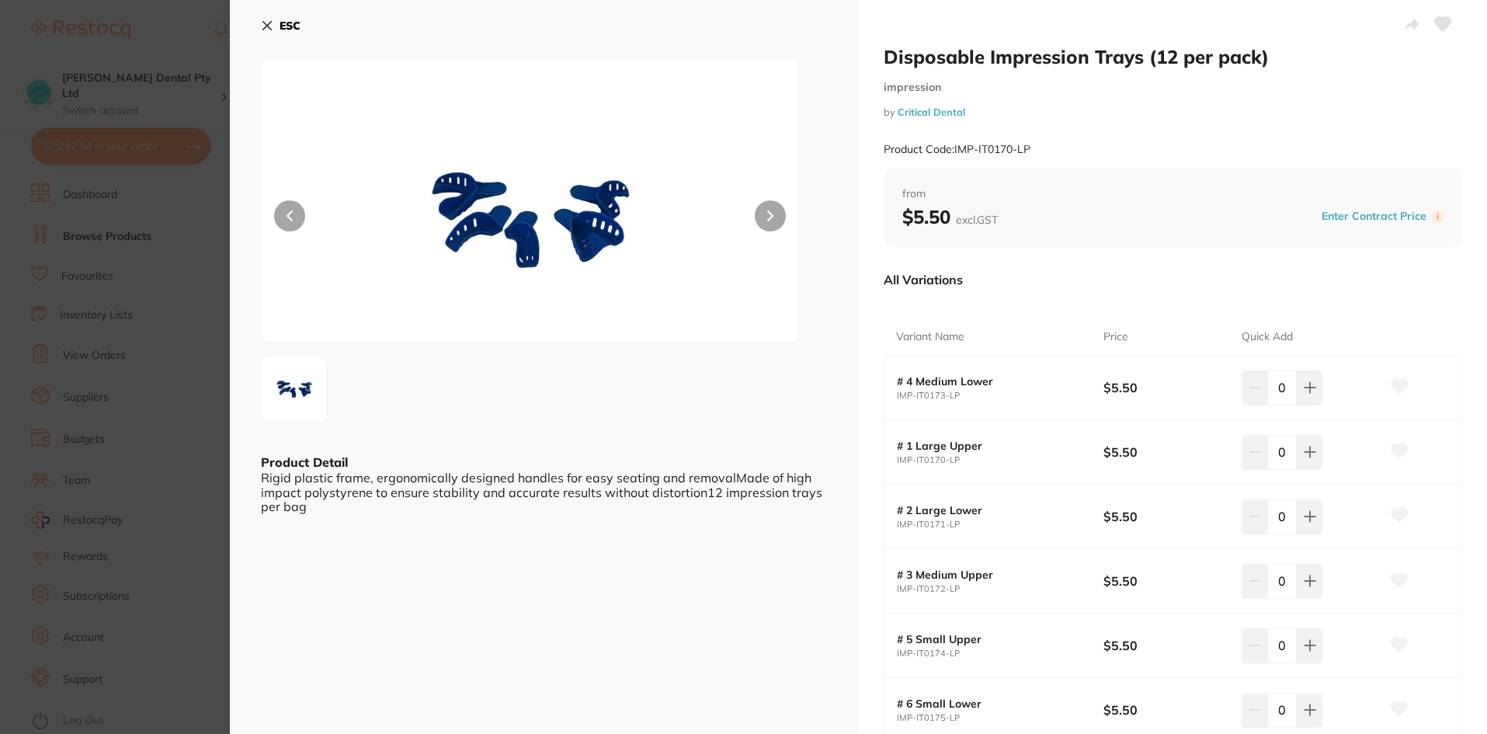
click at [292, 30] on b "ESC" at bounding box center [289, 26] width 21 height 14
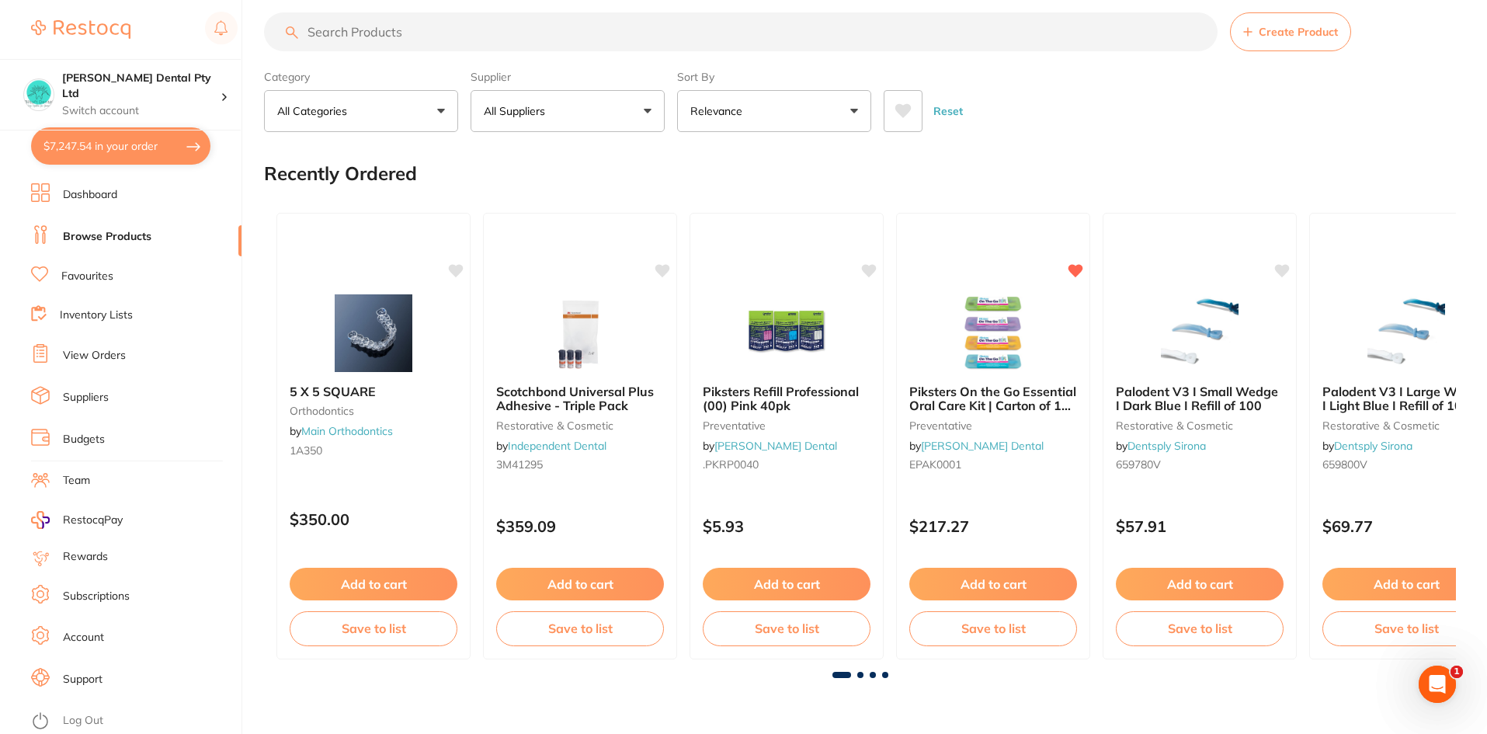
click at [508, 105] on p "All Suppliers" at bounding box center [518, 111] width 68 height 16
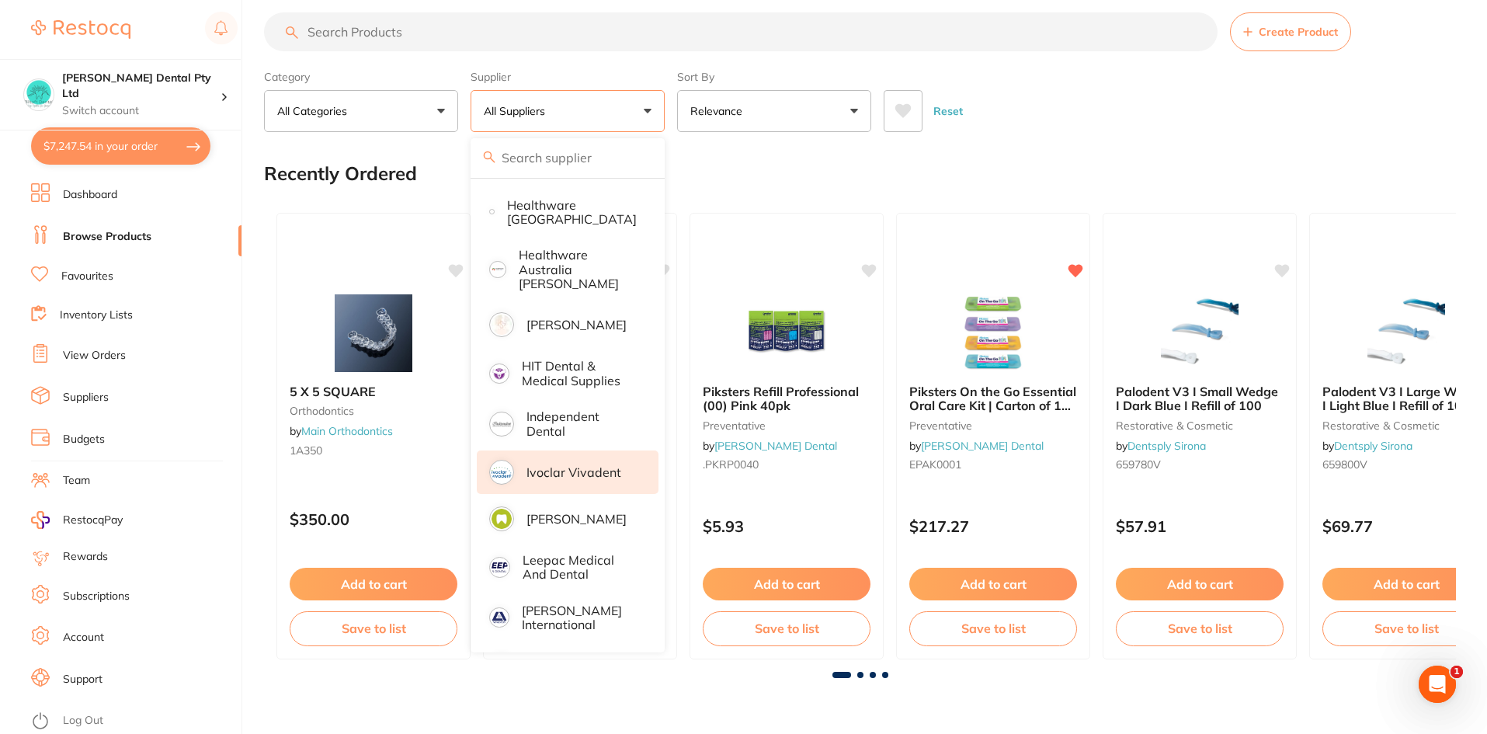
scroll to position [932, 0]
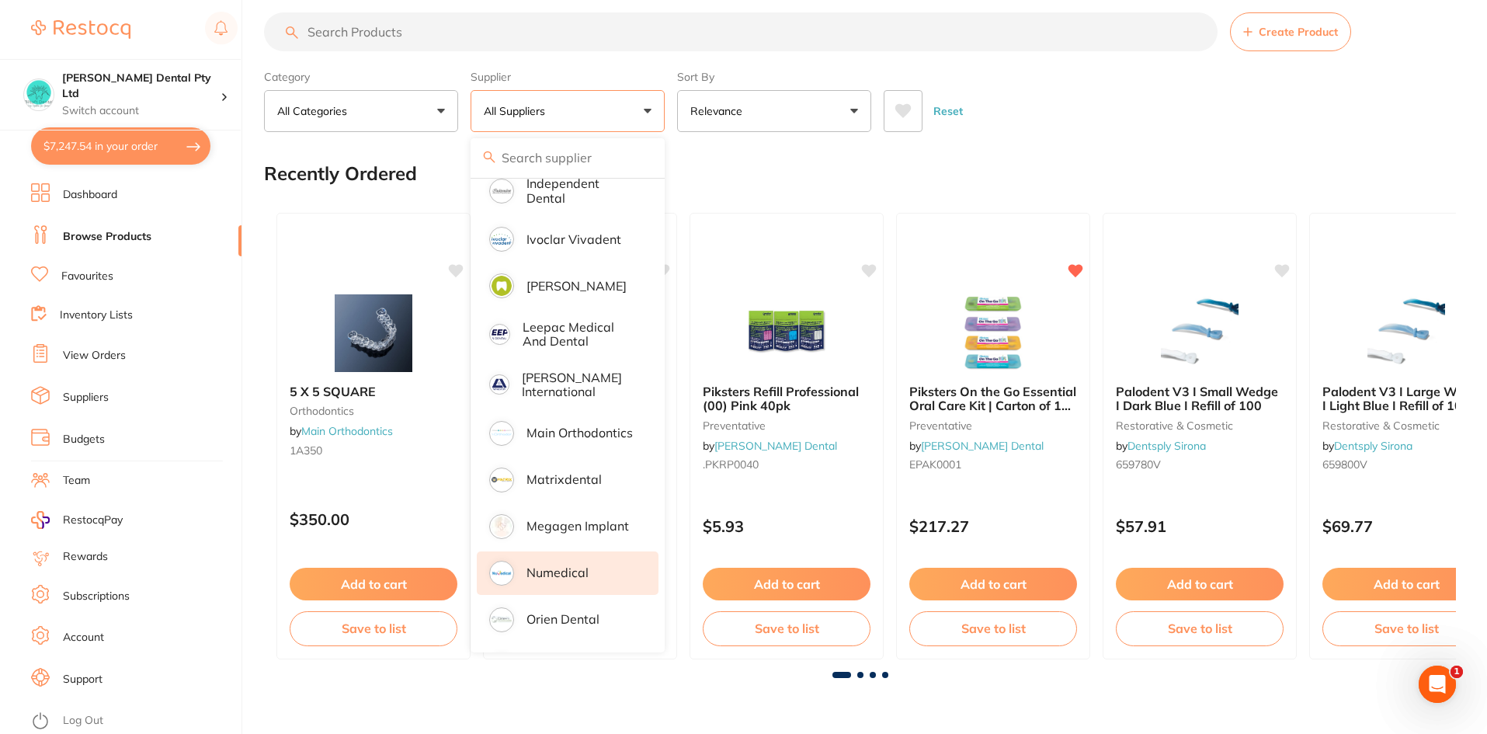
click at [562, 565] on p "Numedical" at bounding box center [557, 572] width 62 height 14
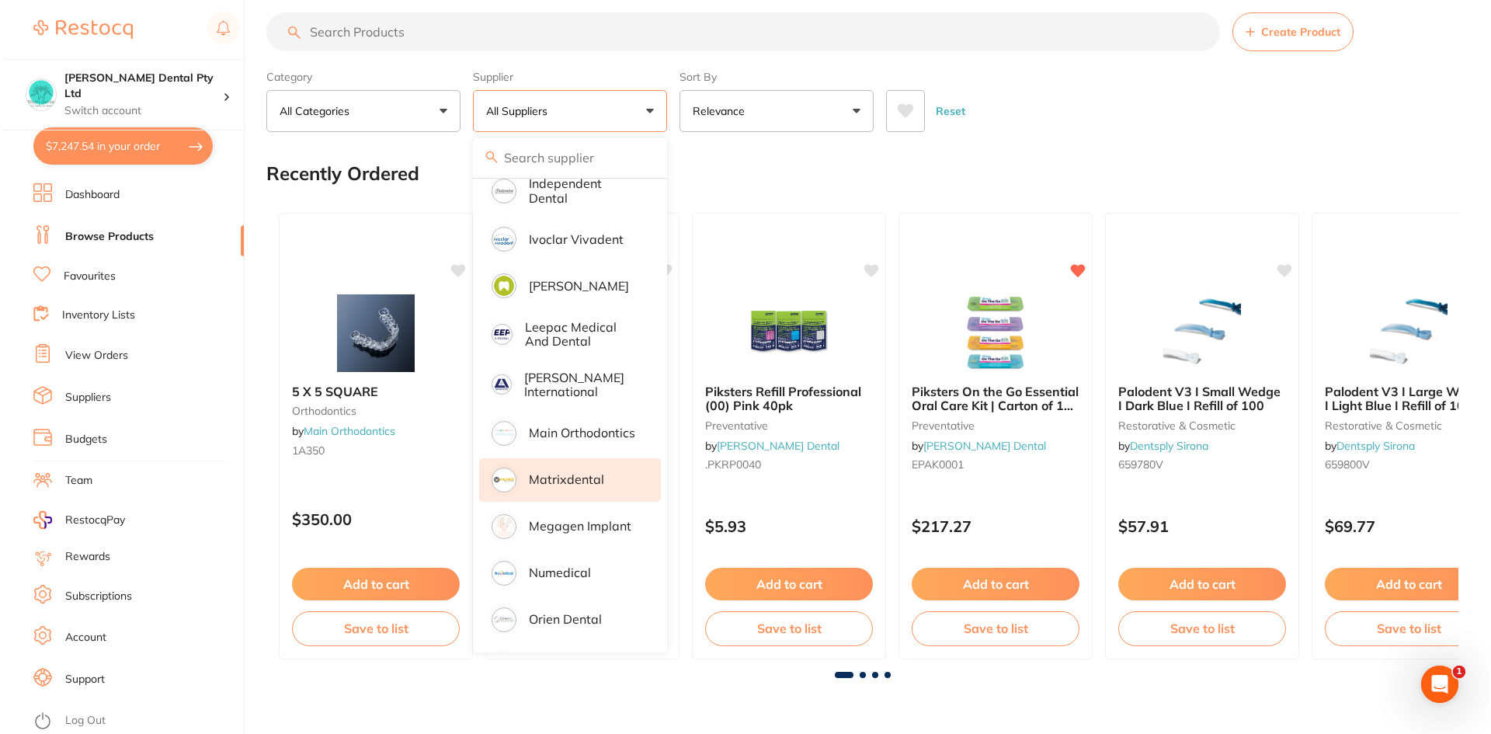
scroll to position [0, 0]
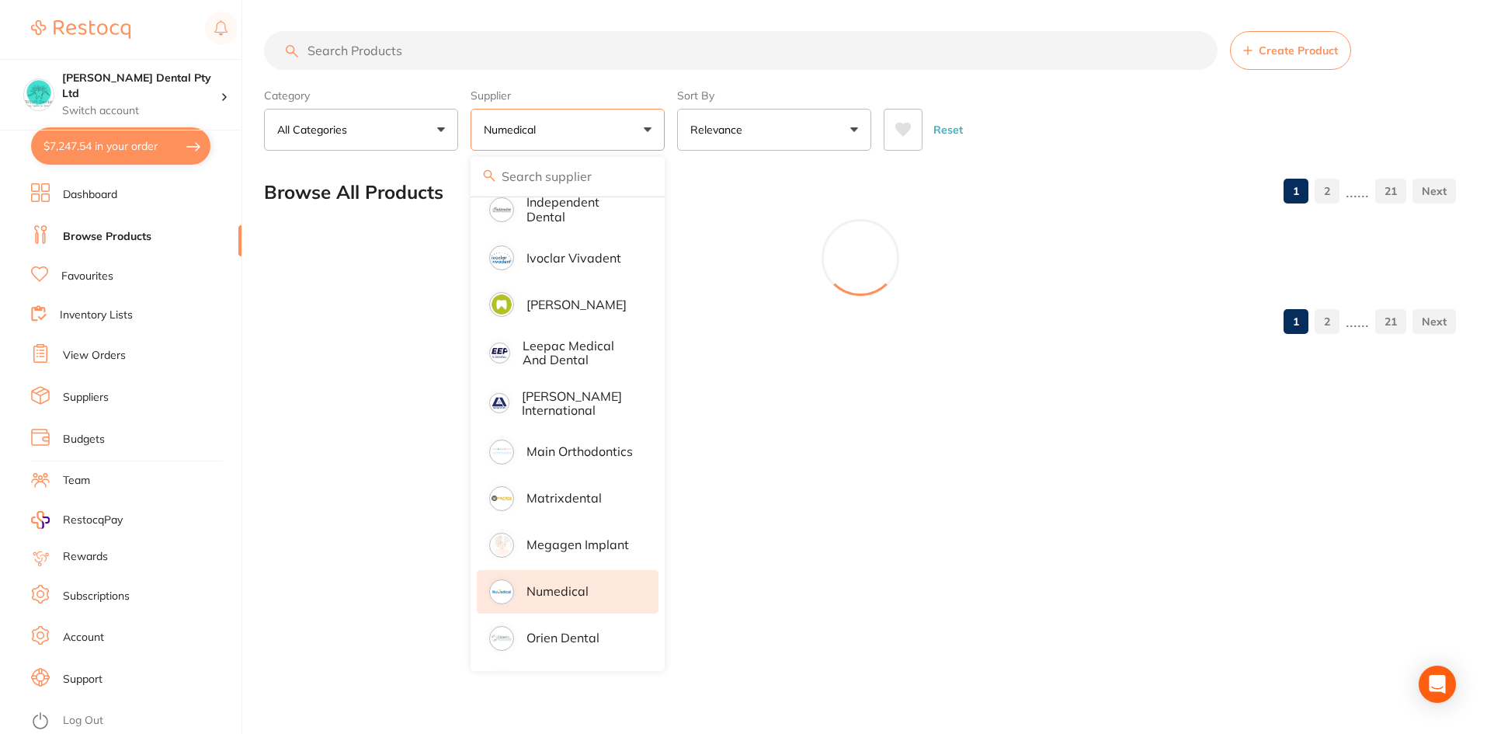
click at [439, 43] on input "search" at bounding box center [740, 50] width 953 height 39
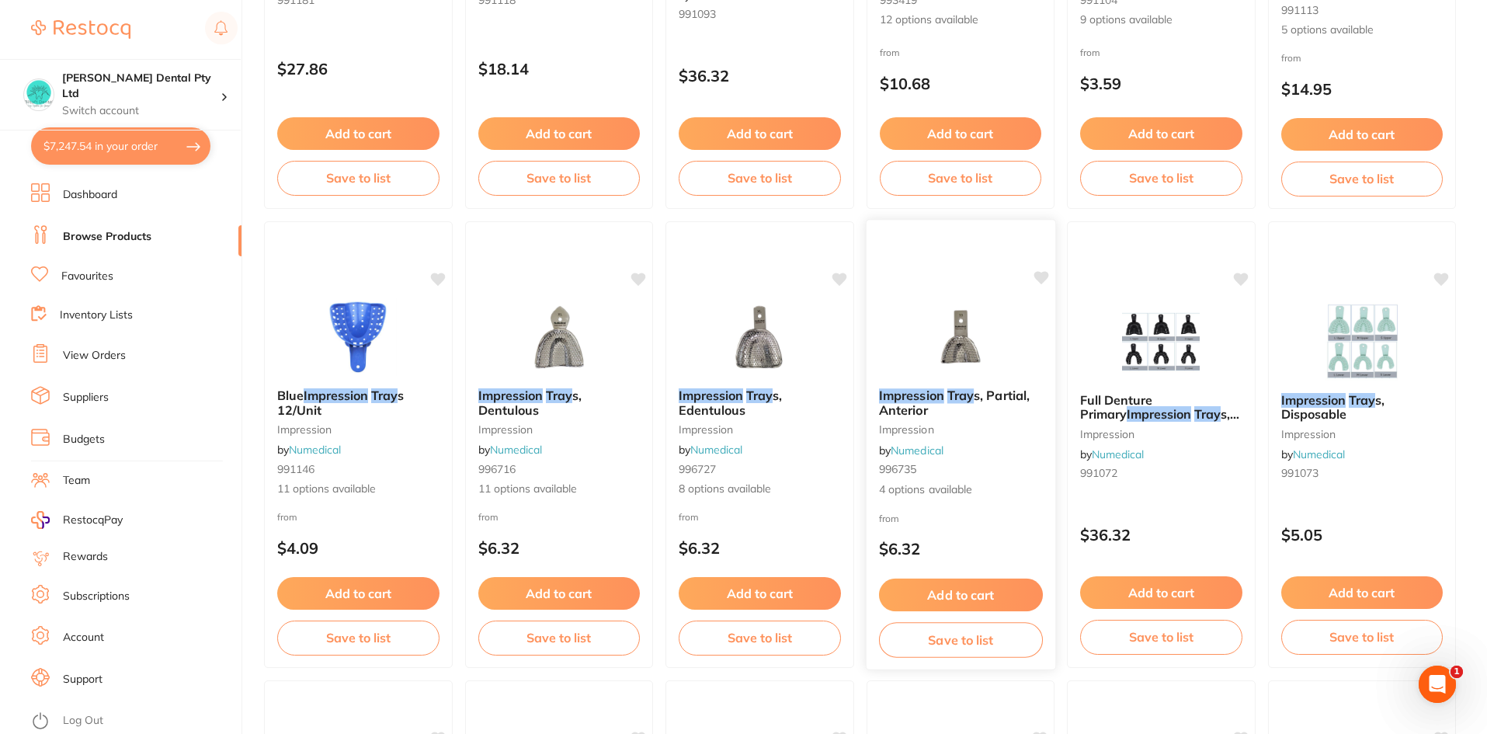
scroll to position [345, 0]
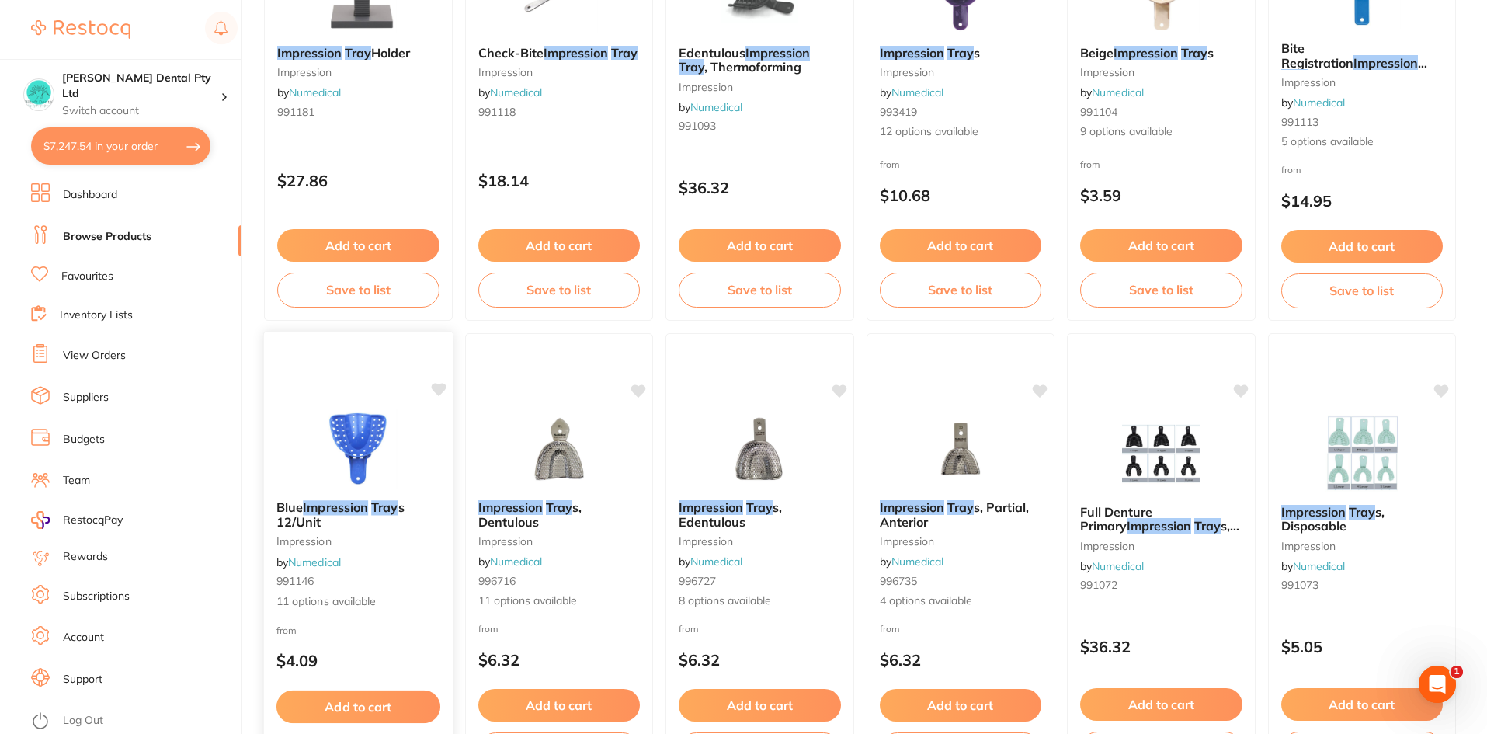
type input "inpression tray"
click at [360, 451] on img at bounding box center [358, 448] width 102 height 78
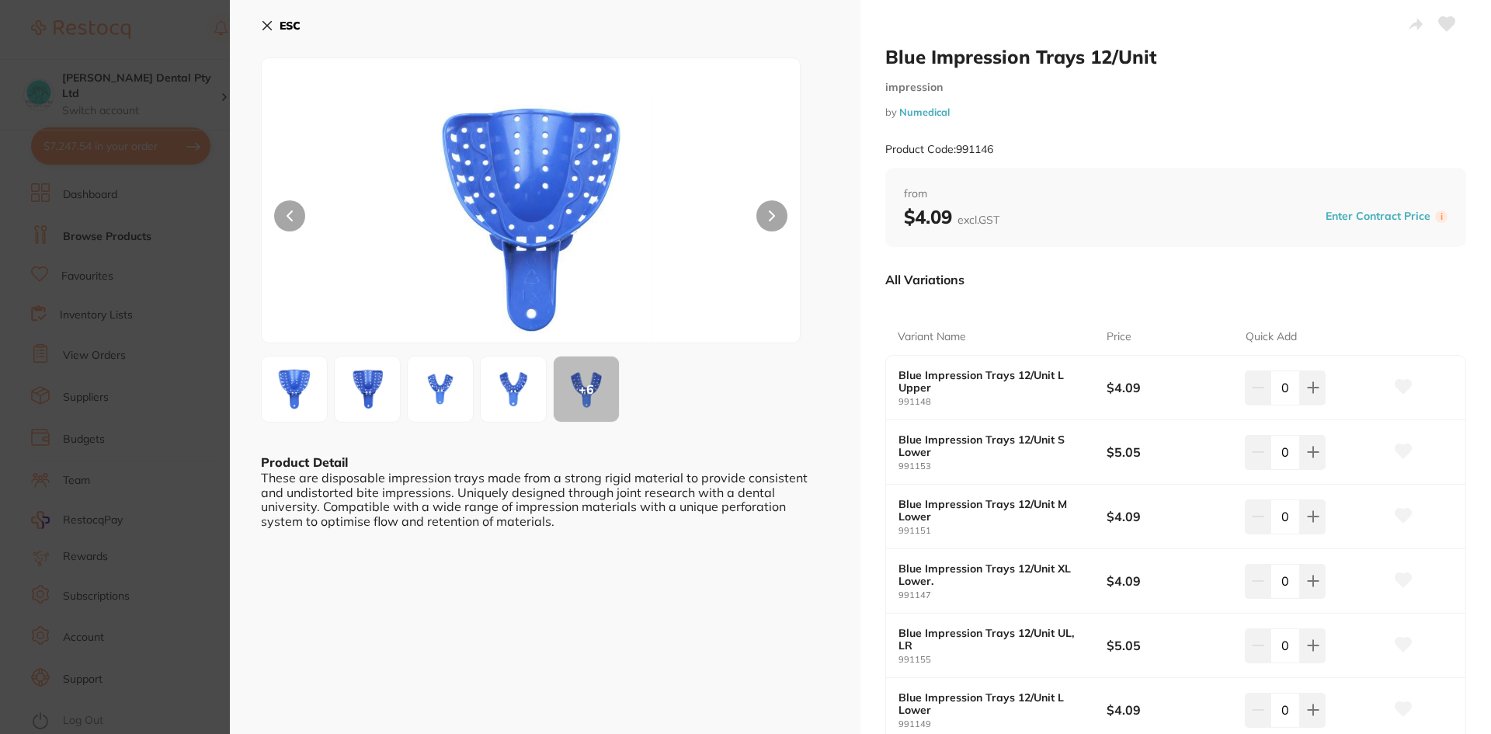
click at [276, 26] on button "ESC" at bounding box center [281, 25] width 40 height 26
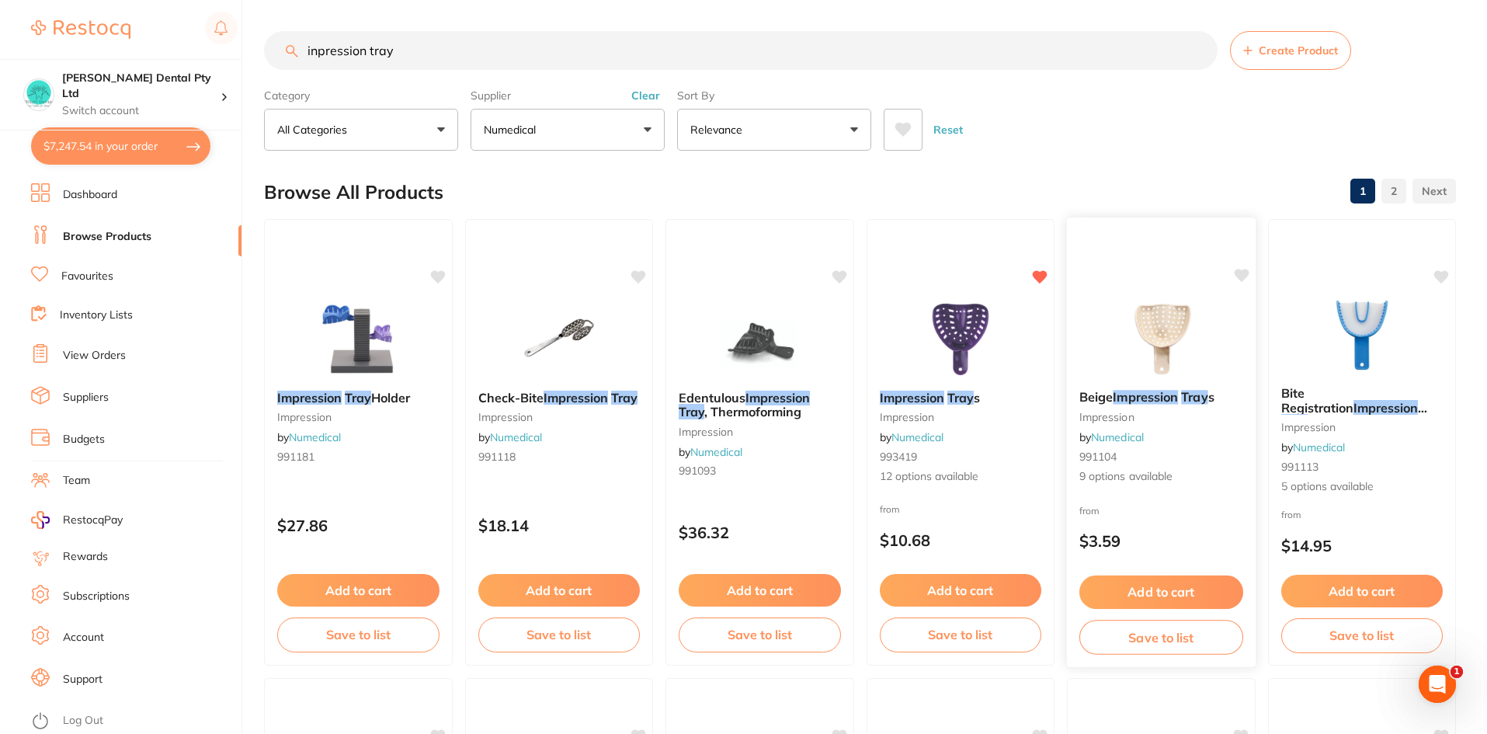
click at [1190, 399] on em "Tray" at bounding box center [1194, 397] width 26 height 16
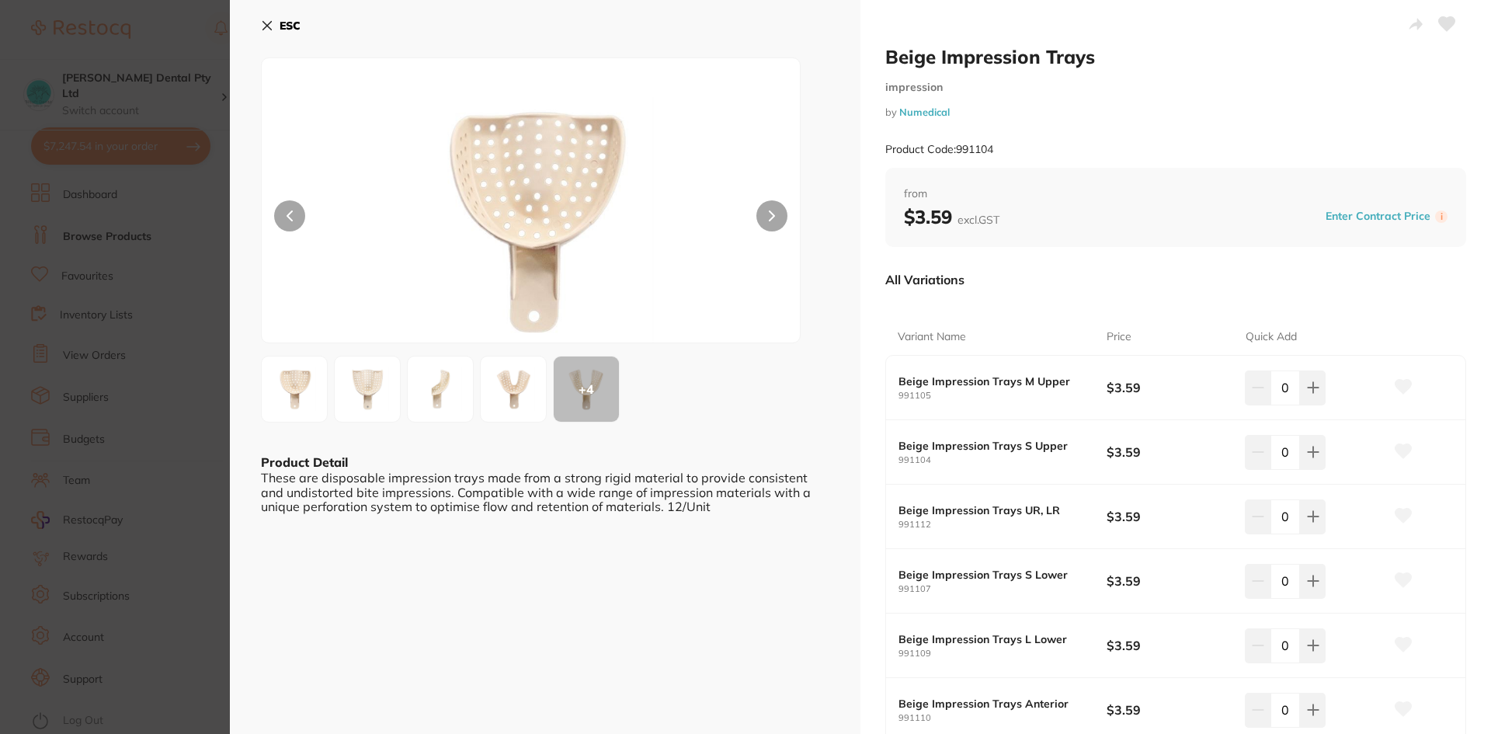
click at [269, 25] on icon at bounding box center [267, 25] width 12 height 12
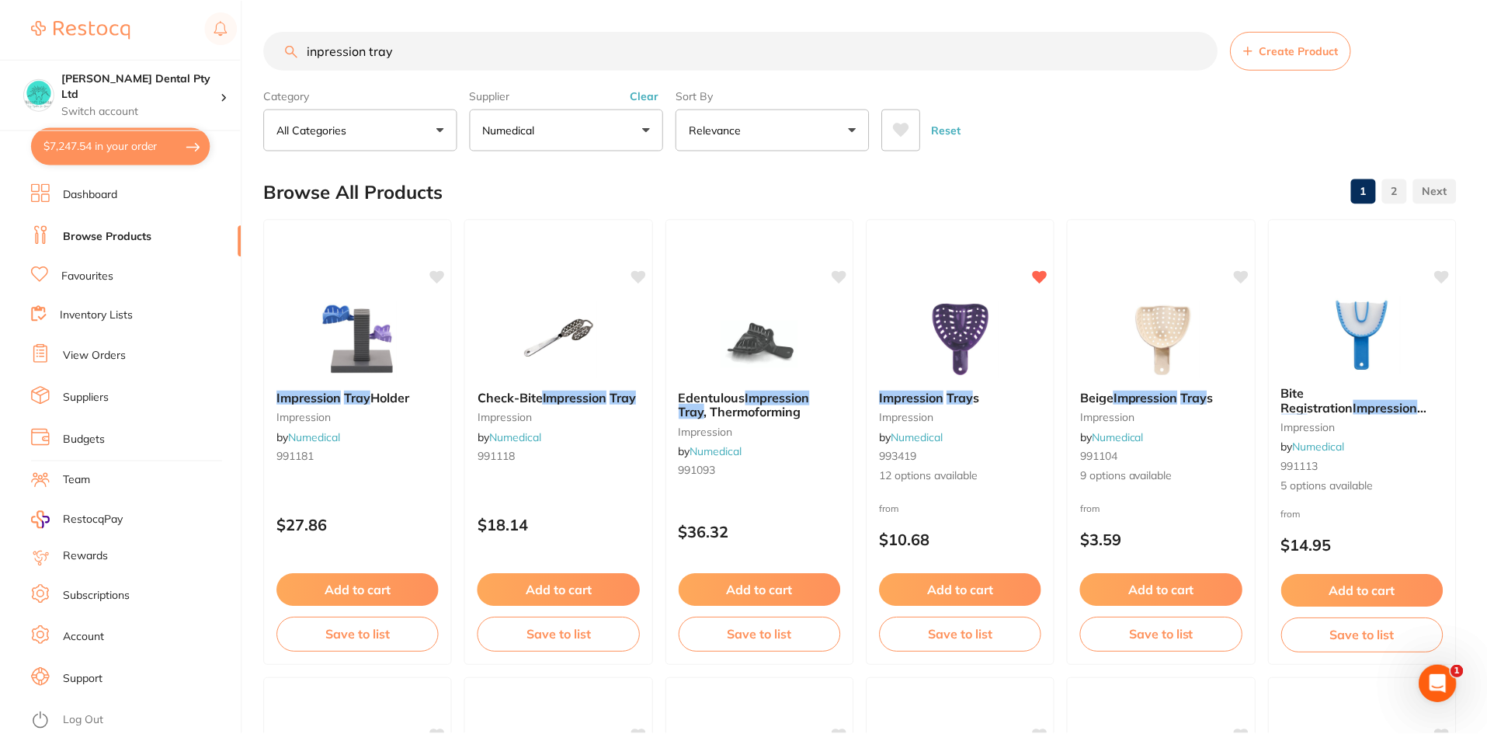
scroll to position [11, 0]
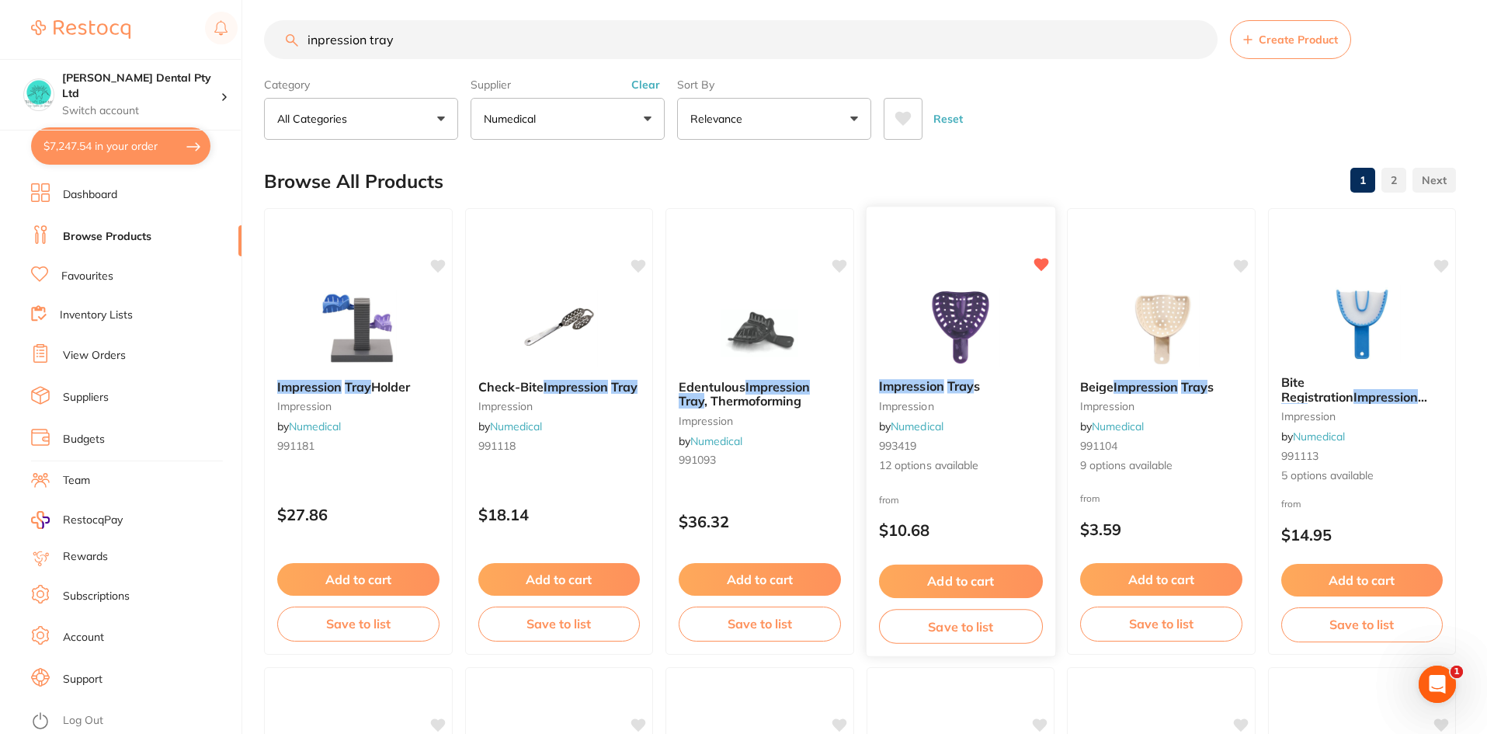
click at [935, 387] on em "Impression" at bounding box center [910, 386] width 65 height 16
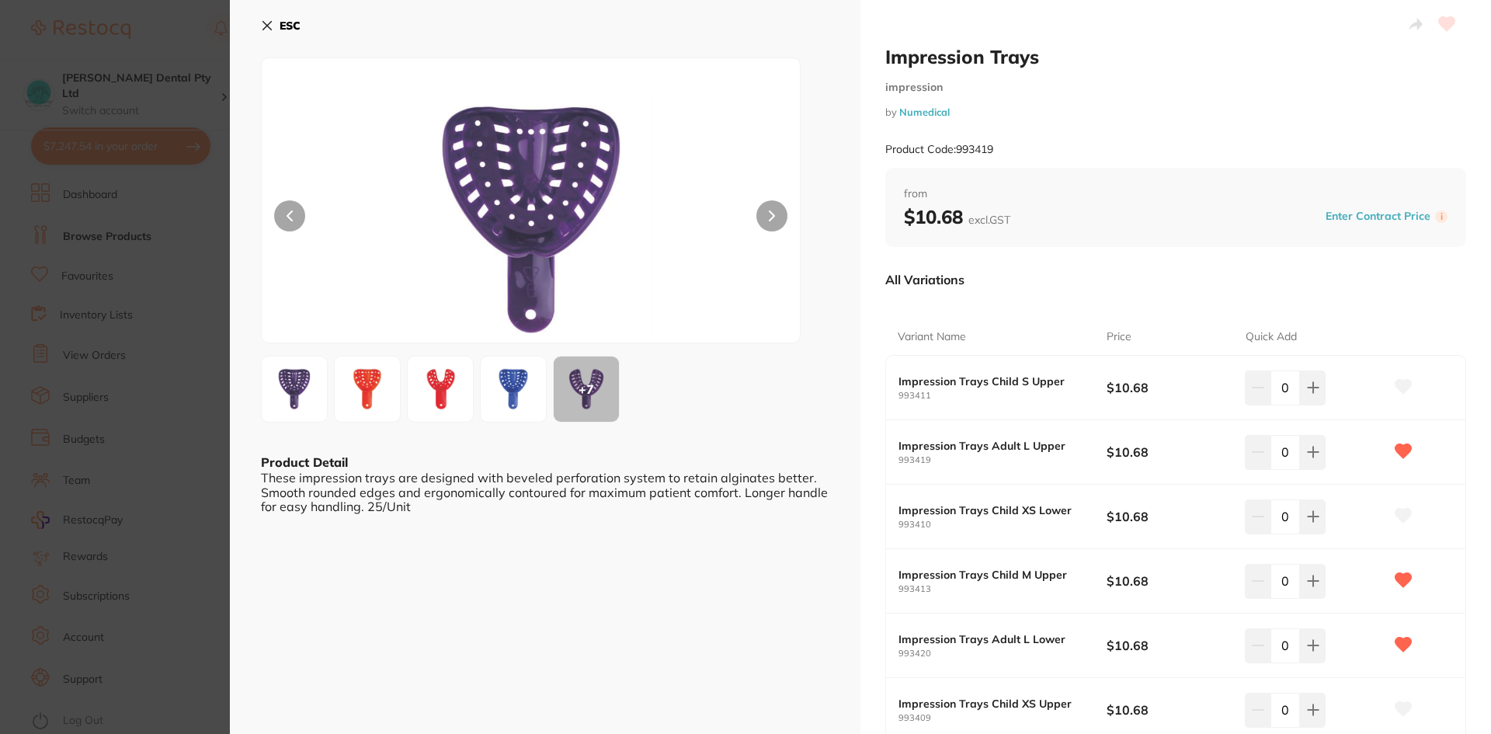
click at [274, 23] on button "ESC" at bounding box center [281, 25] width 40 height 26
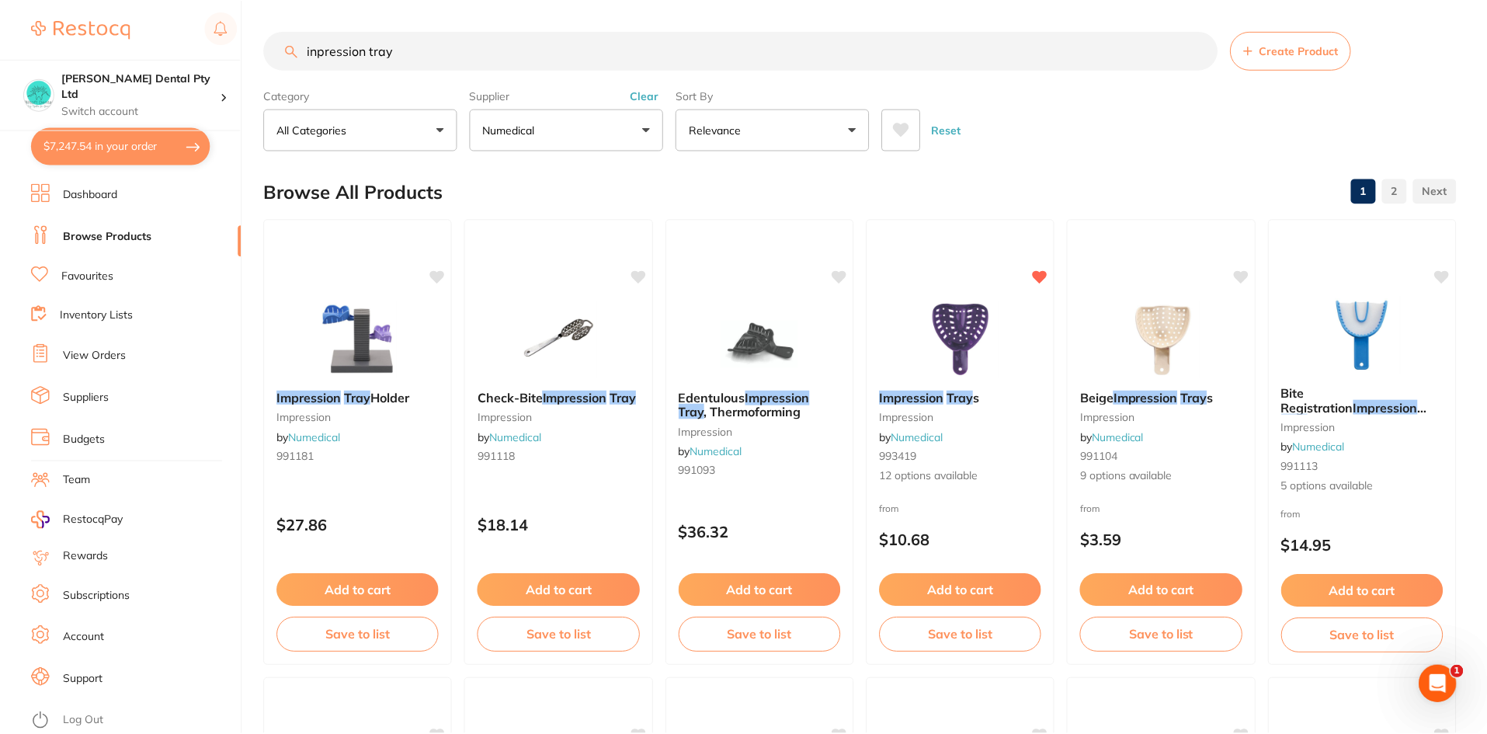
scroll to position [11, 0]
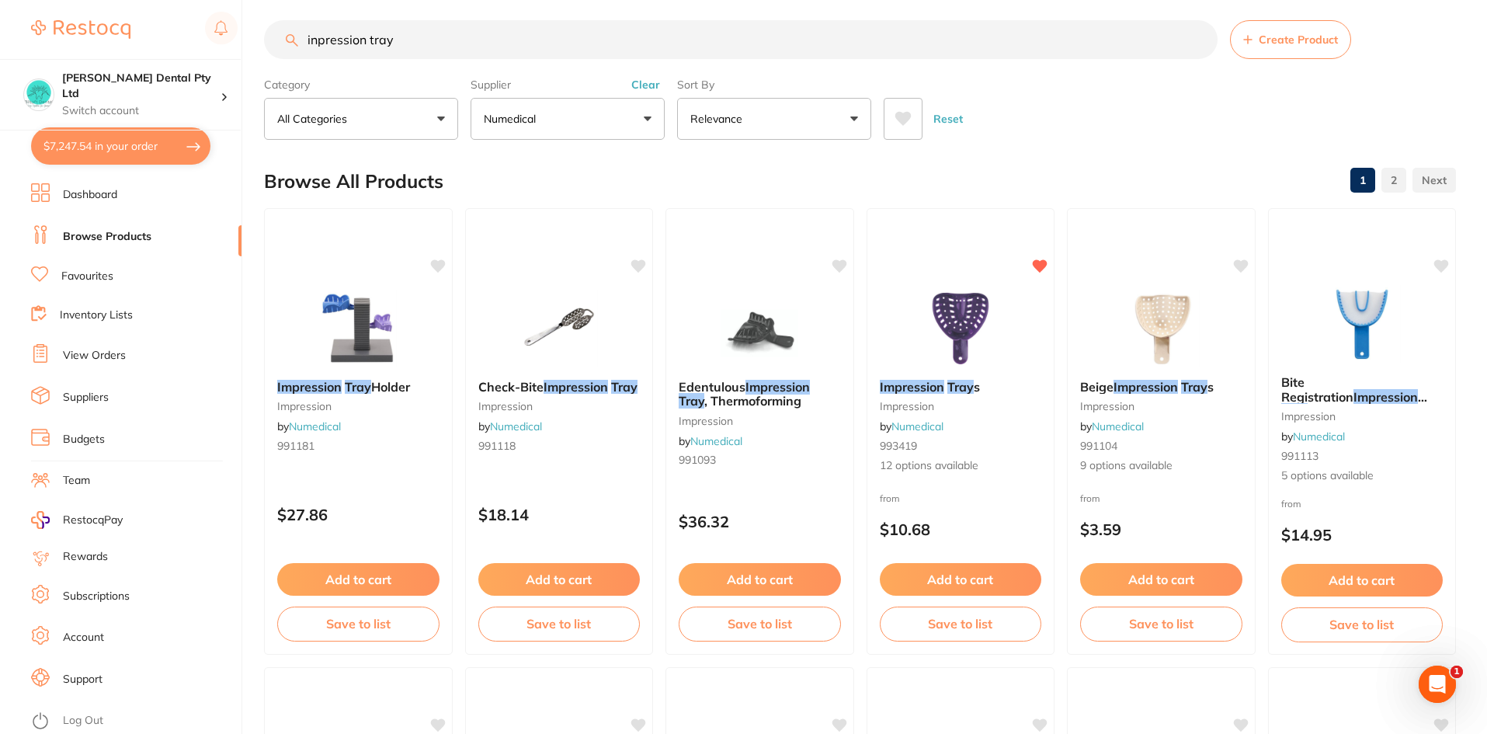
click at [922, 417] on div "Impression Tray s impression by Numedical 993419 12 options available" at bounding box center [960, 426] width 187 height 119
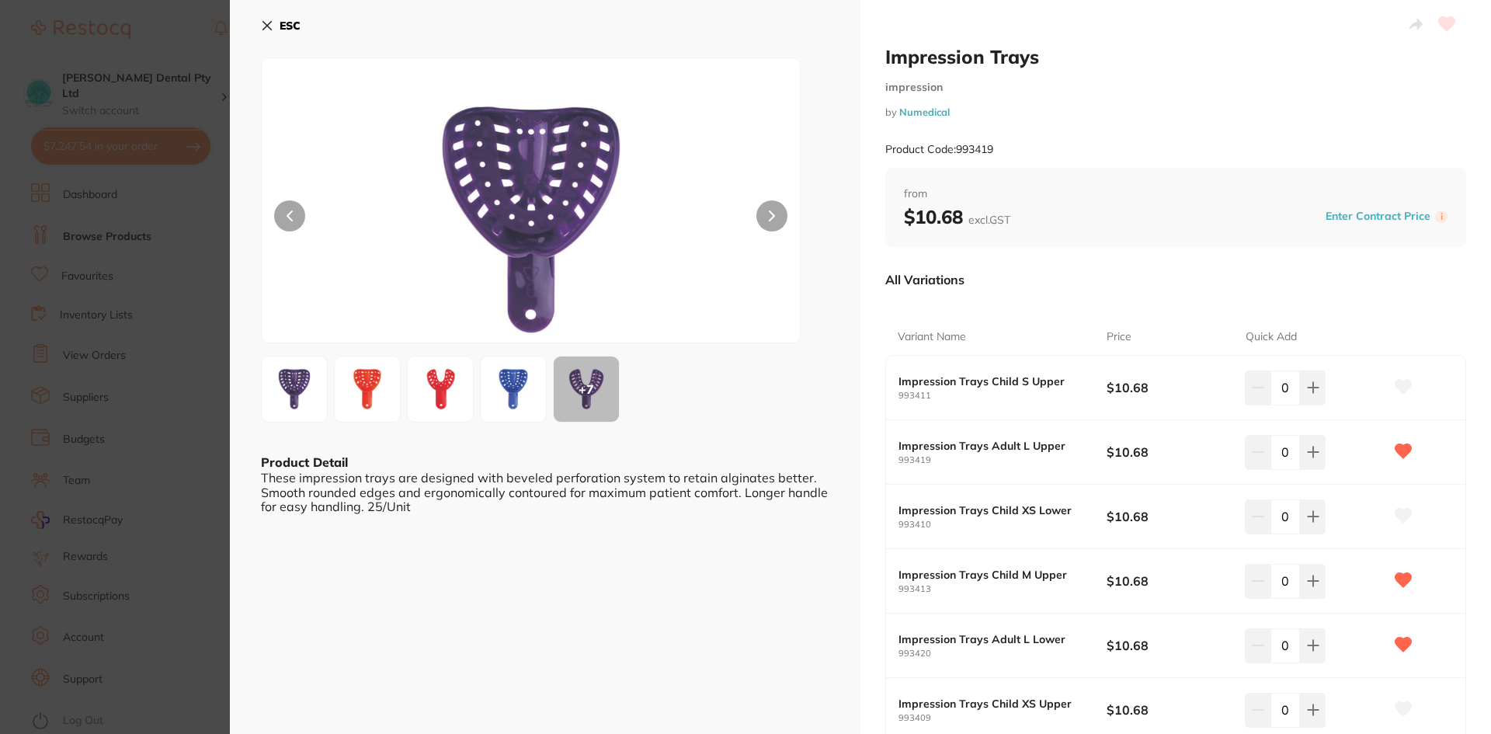
click at [280, 19] on b "ESC" at bounding box center [289, 26] width 21 height 14
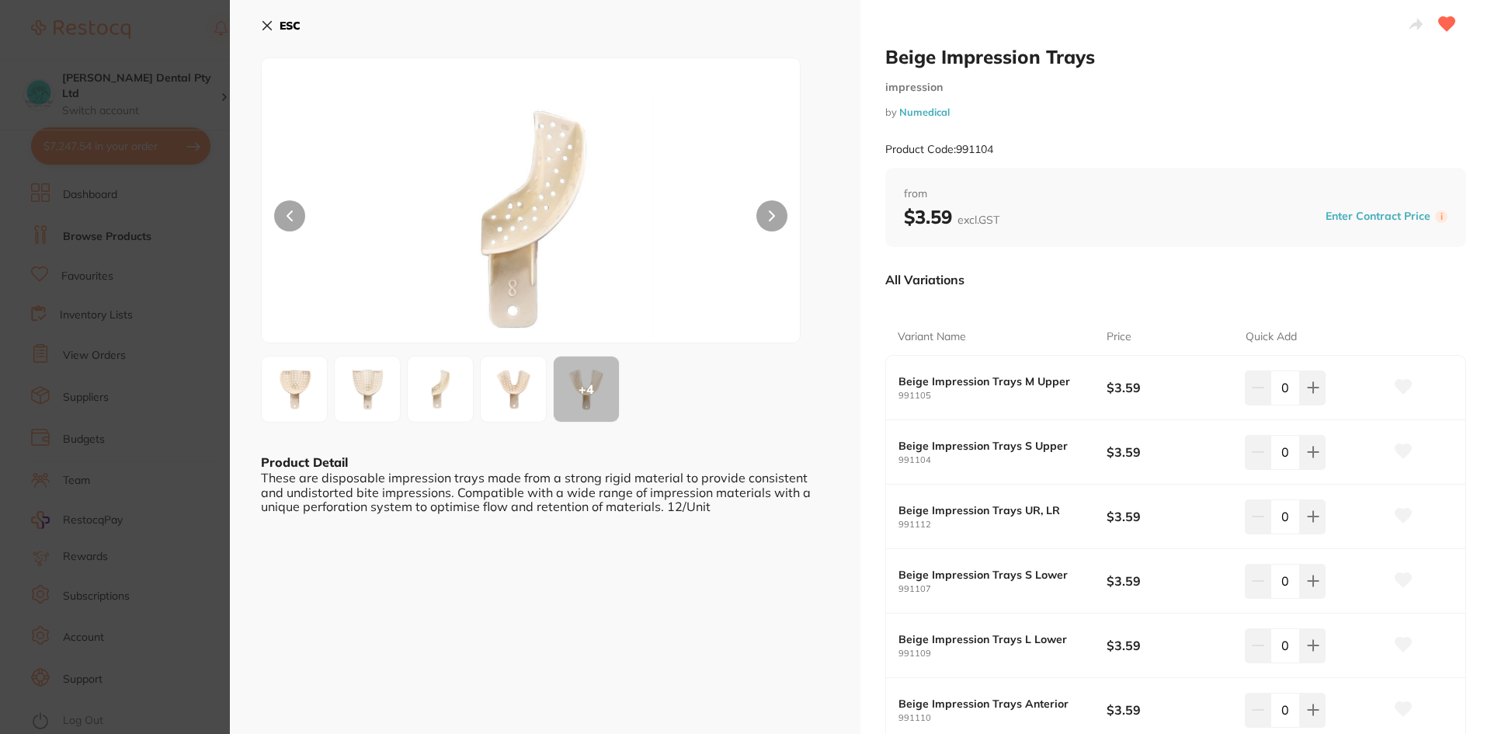
scroll to position [311, 0]
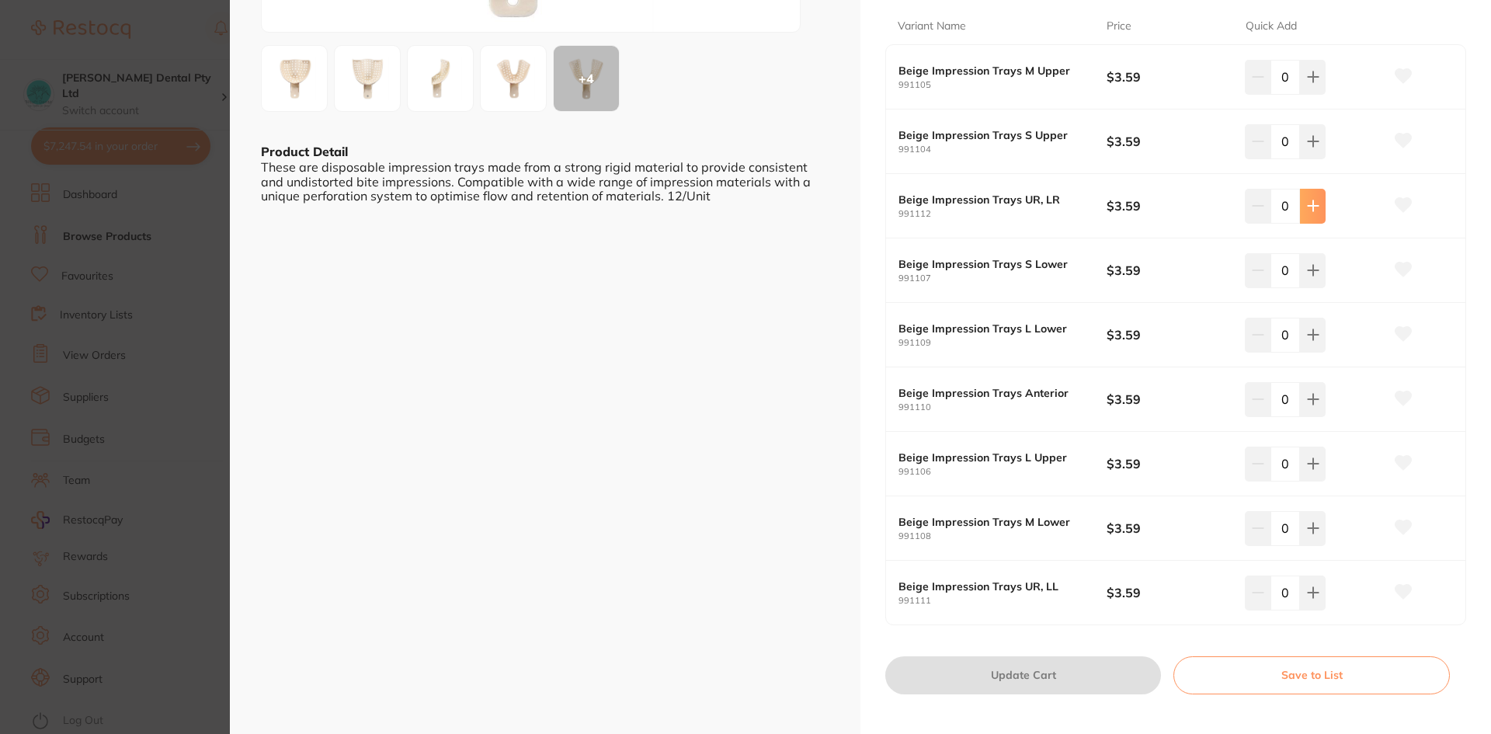
click at [1308, 208] on icon at bounding box center [1313, 206] width 12 height 12
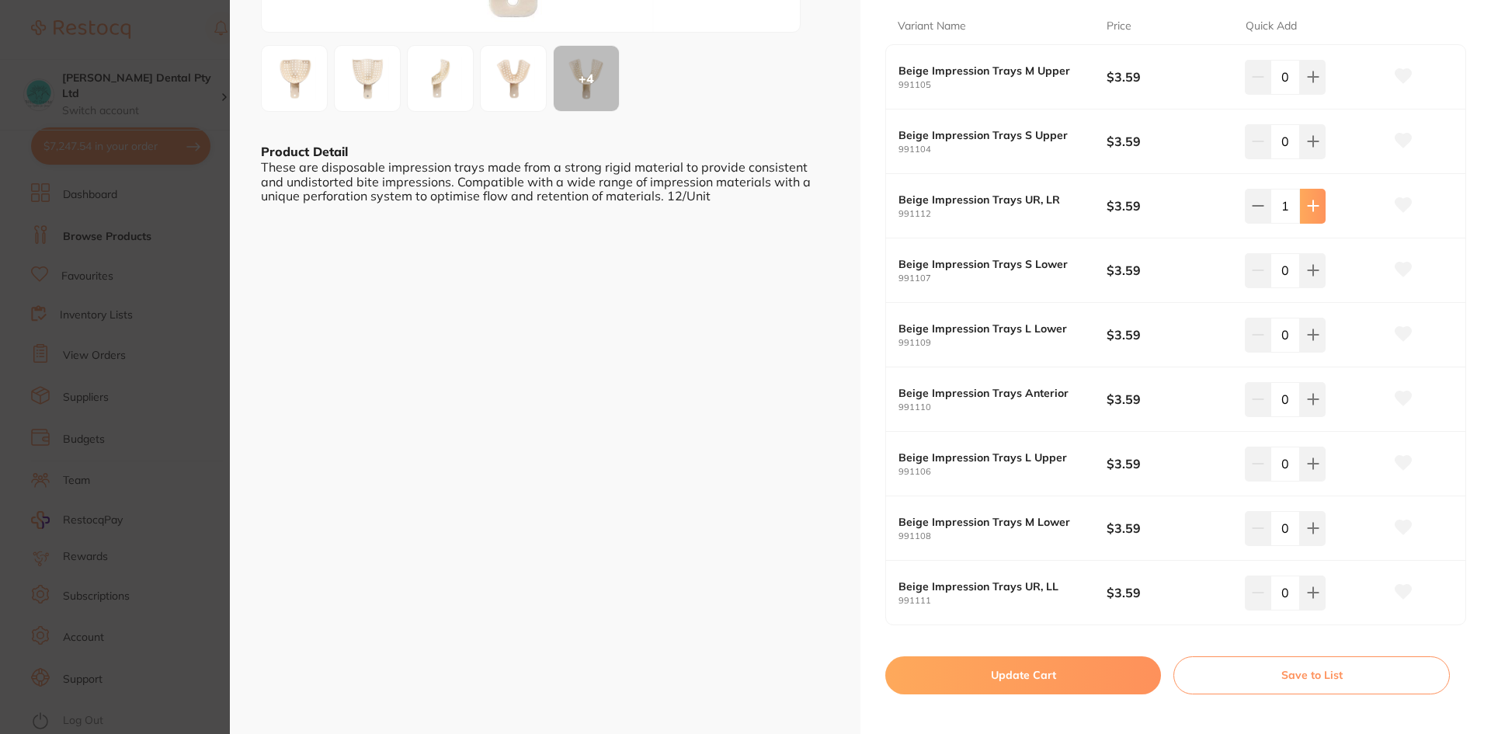
click at [1308, 208] on icon at bounding box center [1313, 206] width 12 height 12
click at [1308, 209] on icon at bounding box center [1313, 206] width 12 height 12
type input "4"
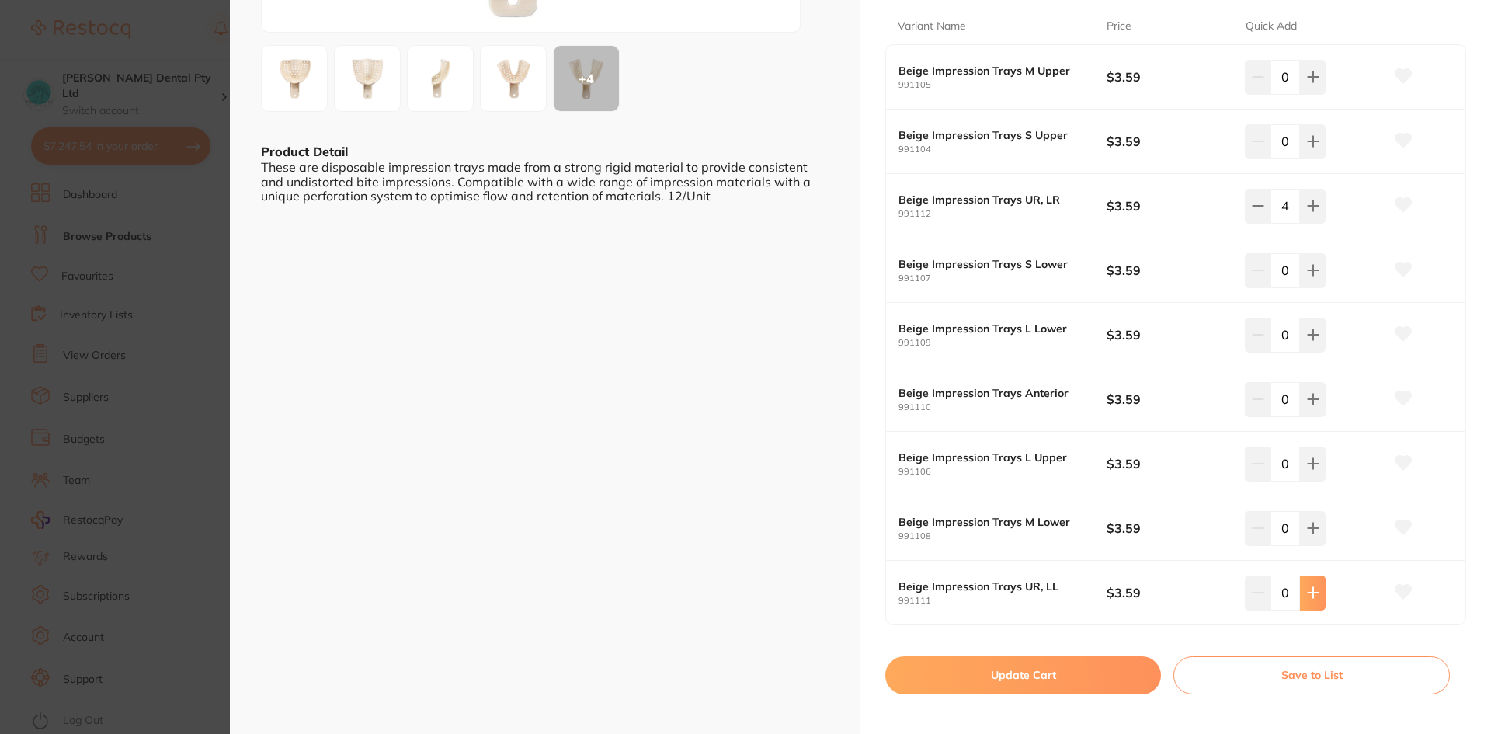
click at [1307, 586] on icon at bounding box center [1313, 592] width 12 height 12
click at [1307, 585] on button at bounding box center [1309, 592] width 26 height 34
type input "4"
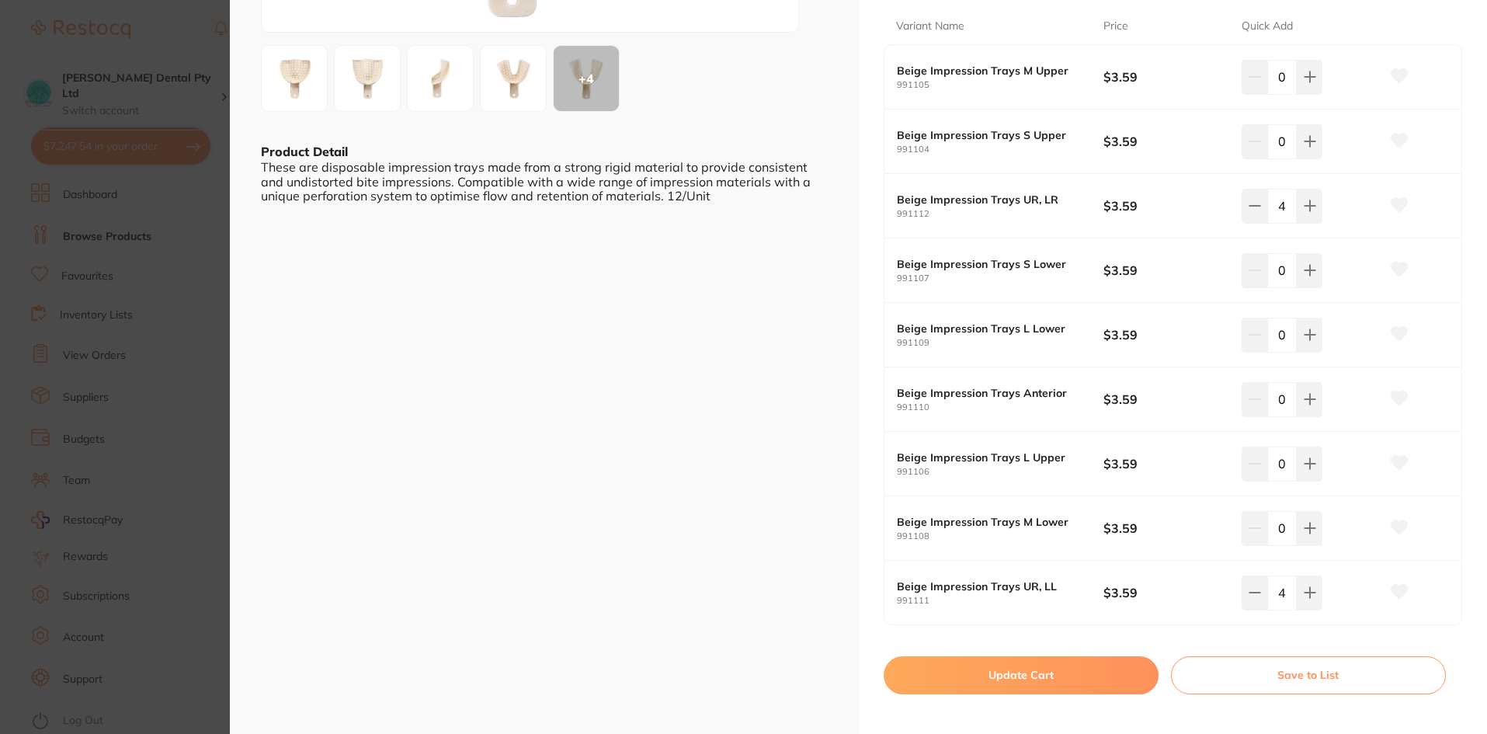
click at [973, 675] on button "Update Cart" at bounding box center [1020, 674] width 275 height 37
checkbox input "false"
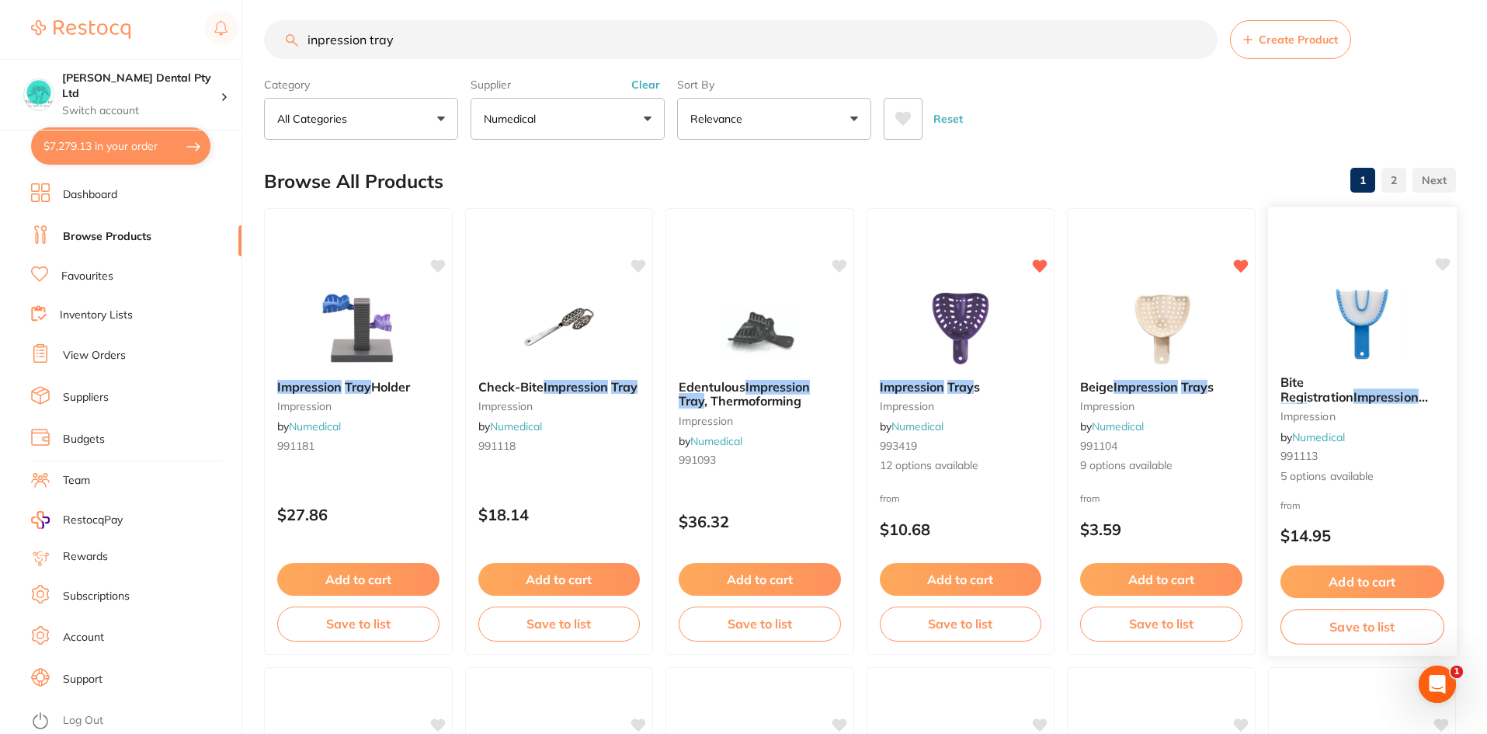
click at [1367, 344] on img at bounding box center [1361, 323] width 102 height 78
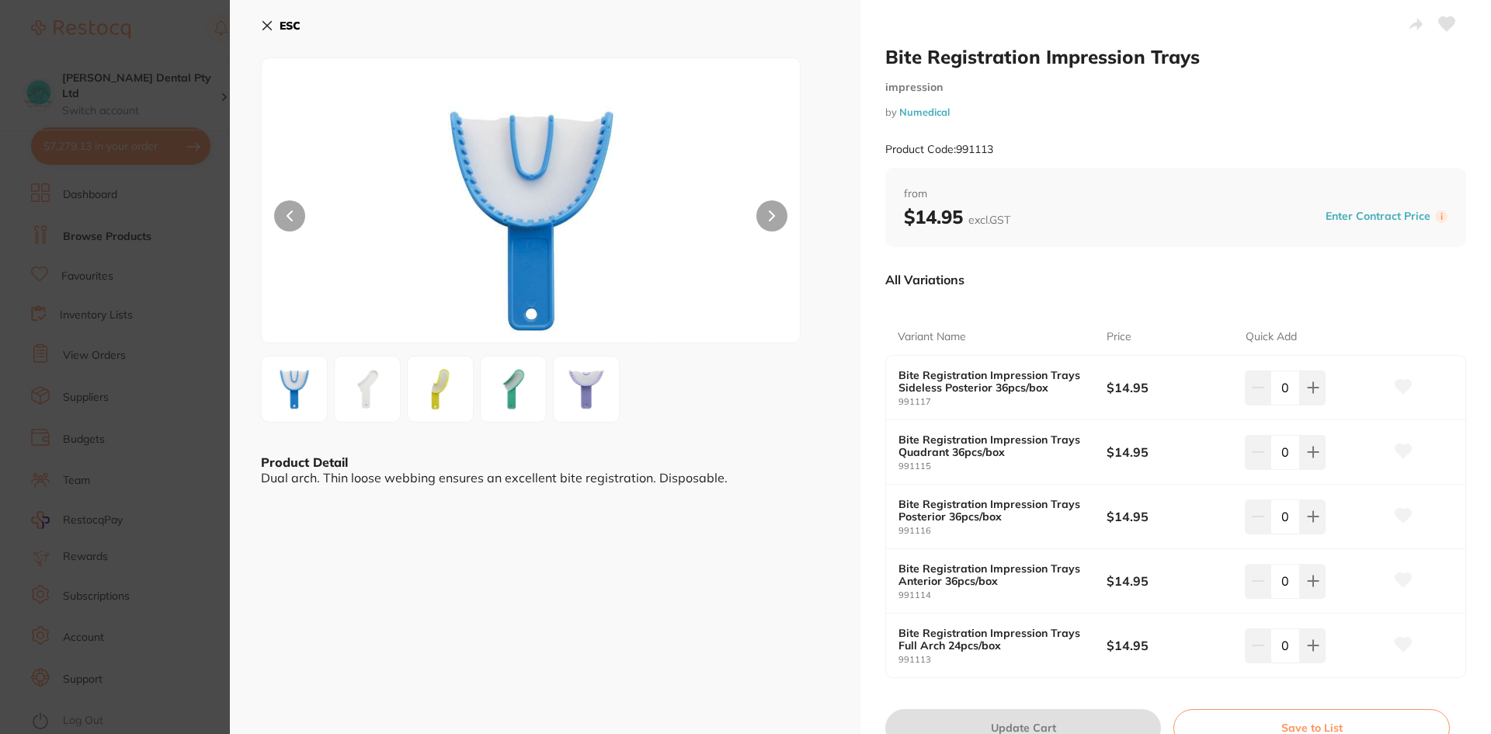
click at [427, 387] on img at bounding box center [440, 389] width 56 height 56
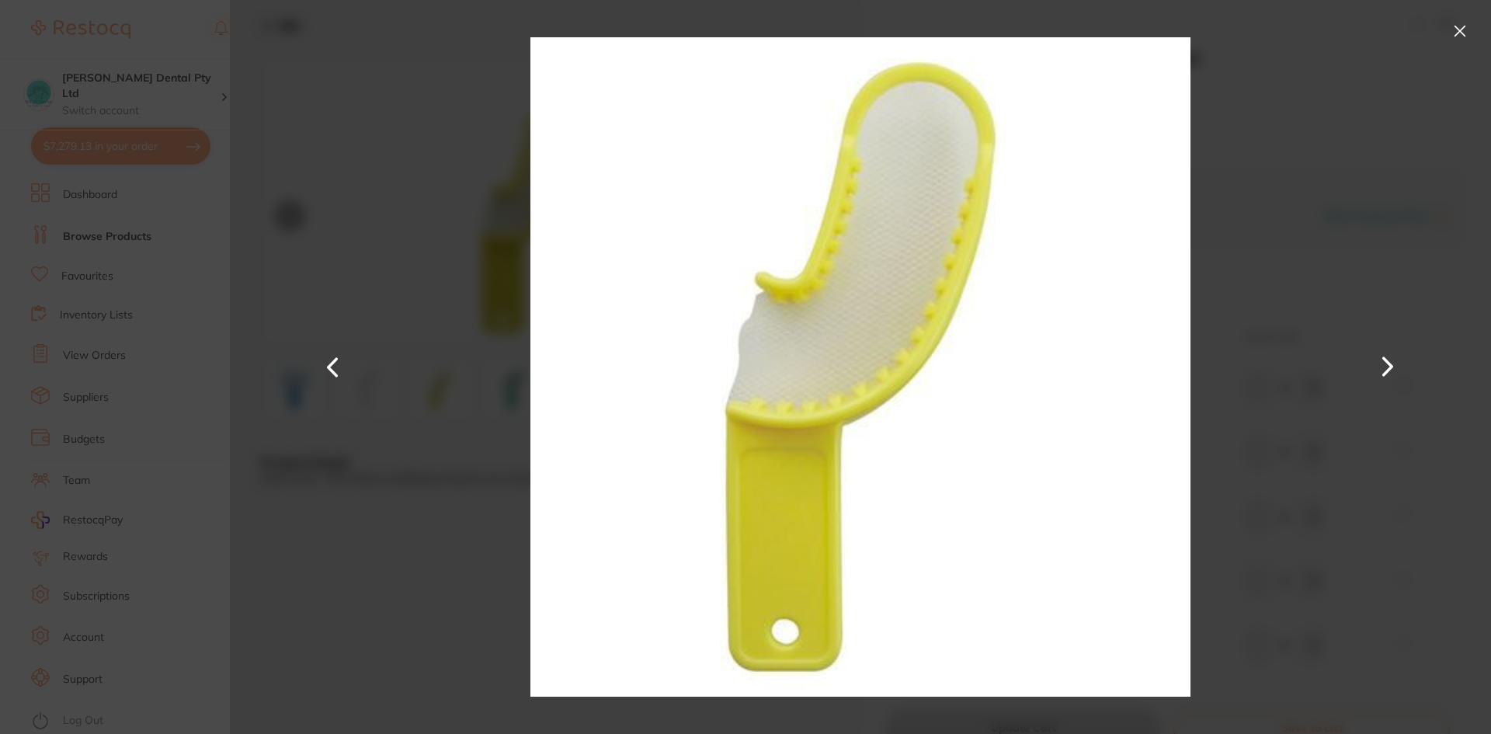
click at [1456, 26] on button at bounding box center [1459, 31] width 25 height 25
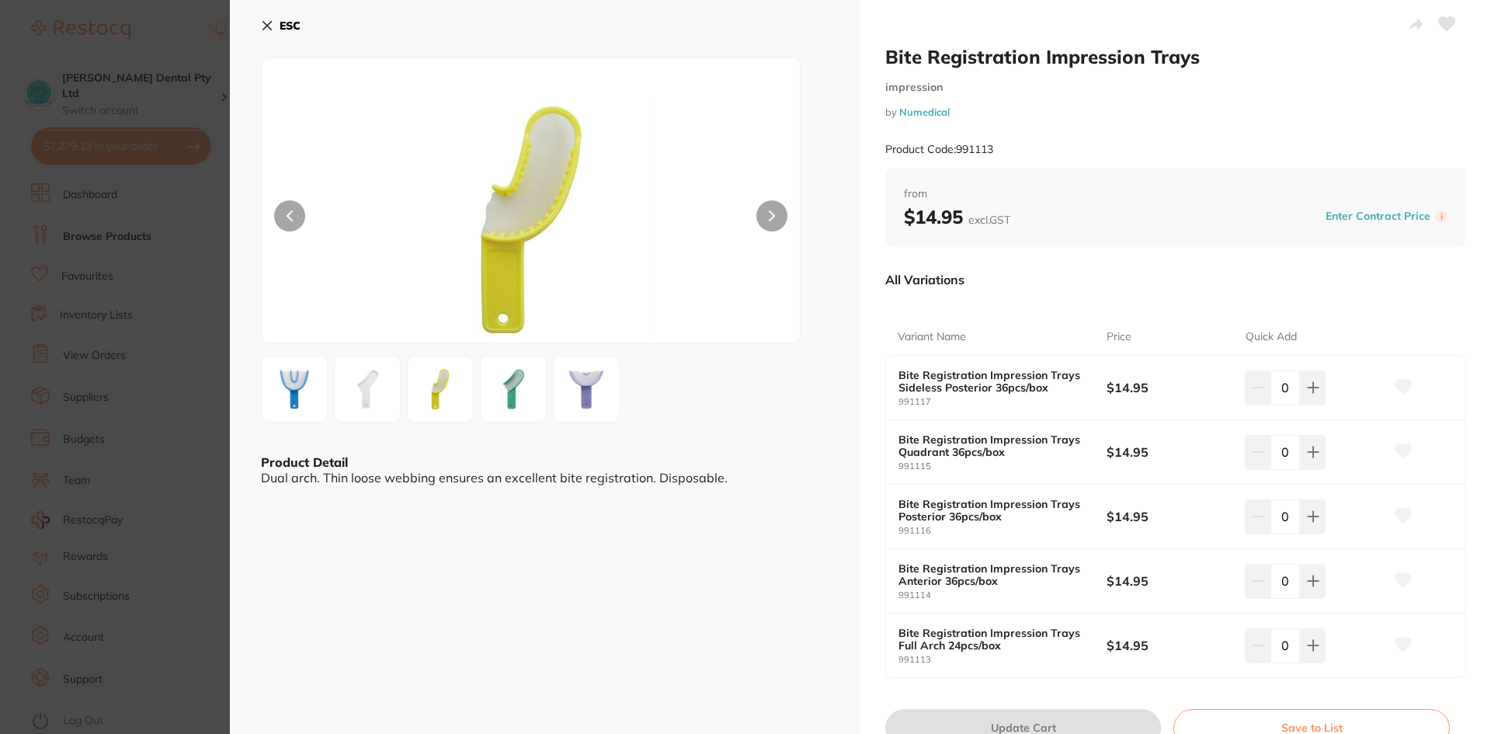
click at [274, 25] on button "ESC" at bounding box center [281, 25] width 40 height 26
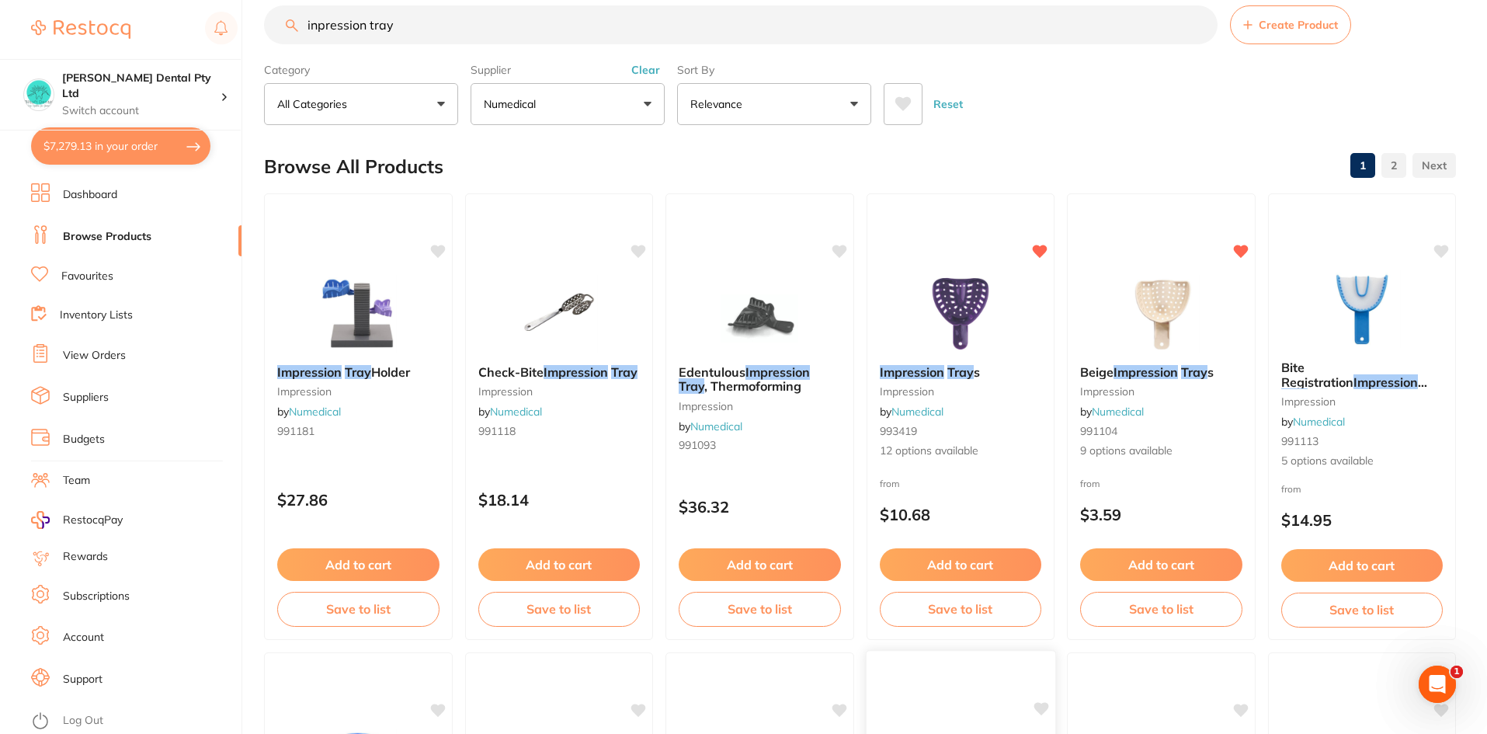
scroll to position [399, 0]
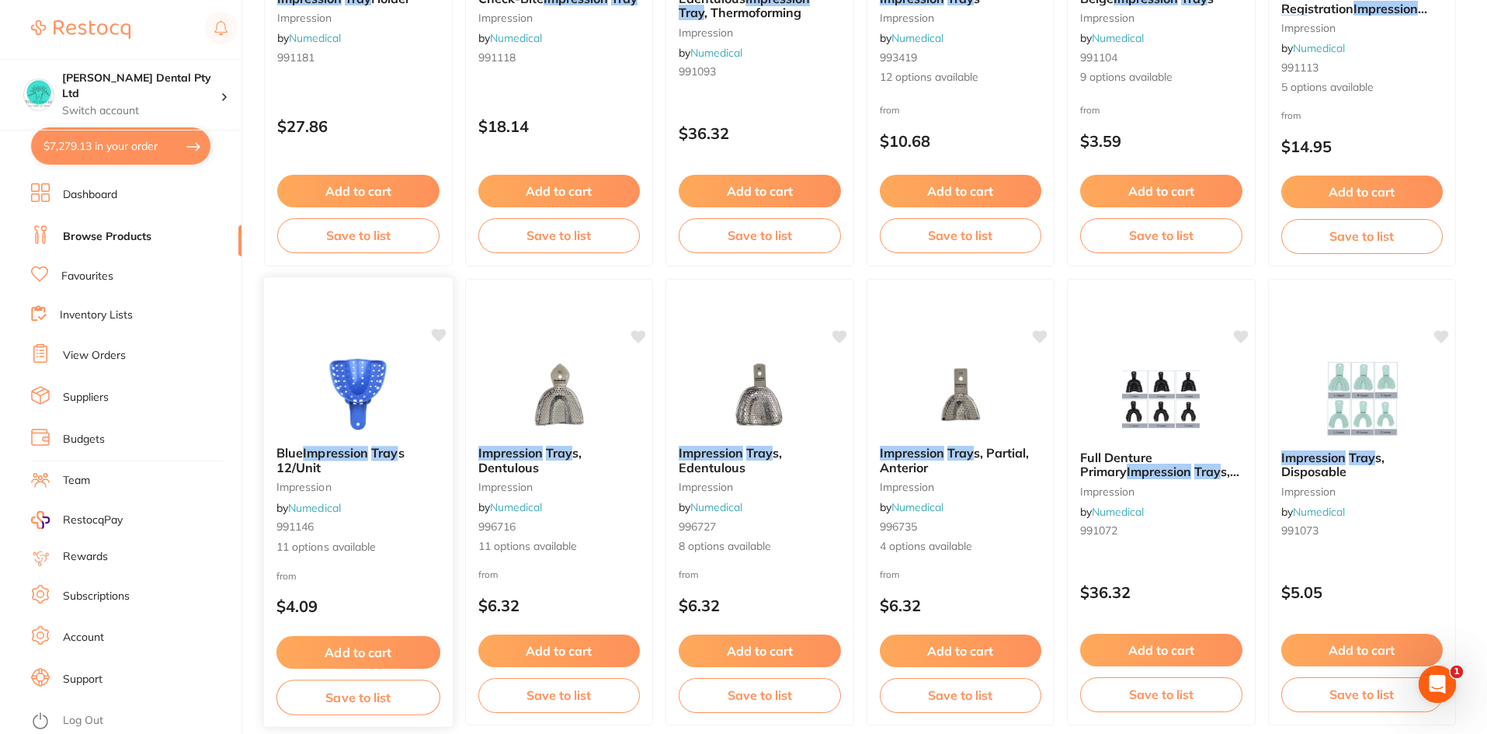
click at [323, 380] on img at bounding box center [358, 394] width 102 height 78
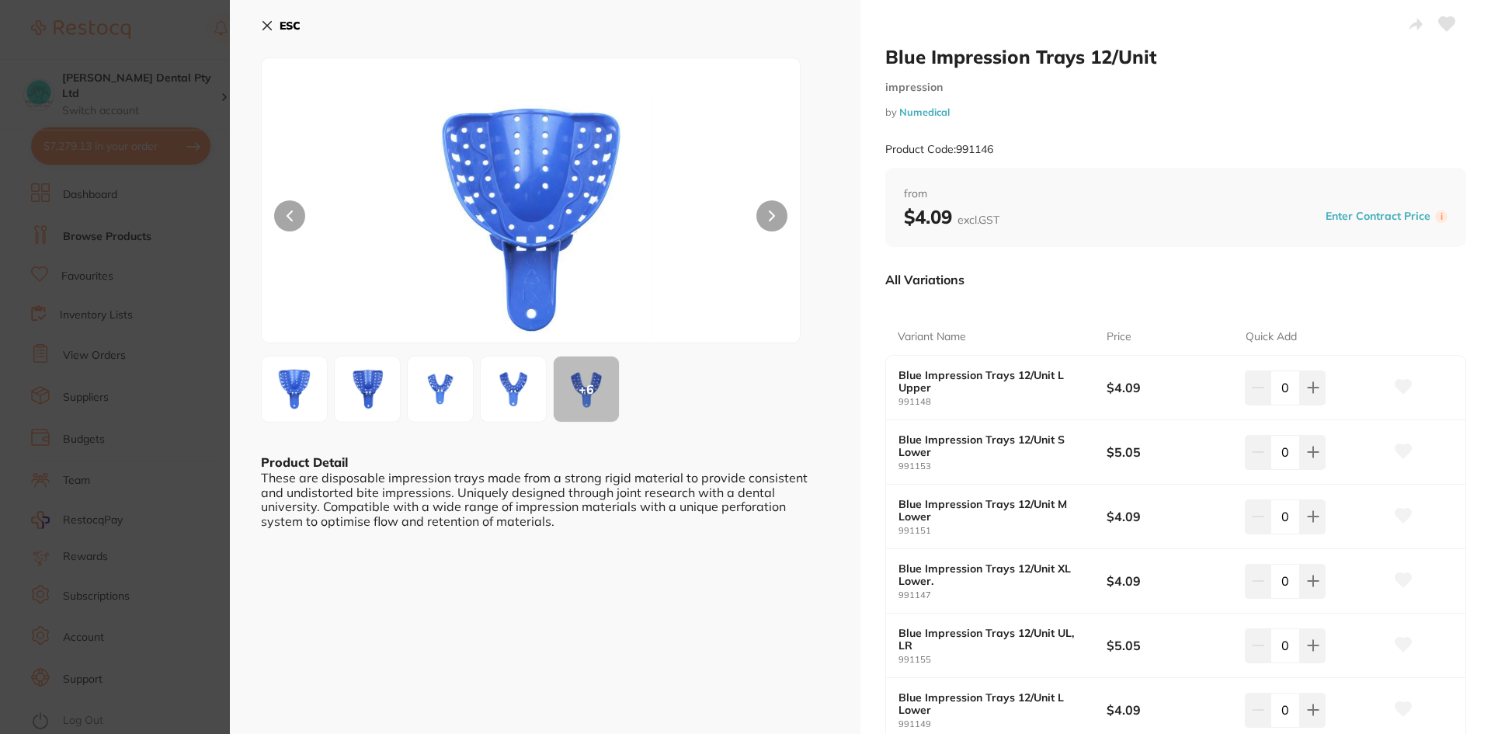
click at [277, 22] on button "ESC" at bounding box center [281, 25] width 40 height 26
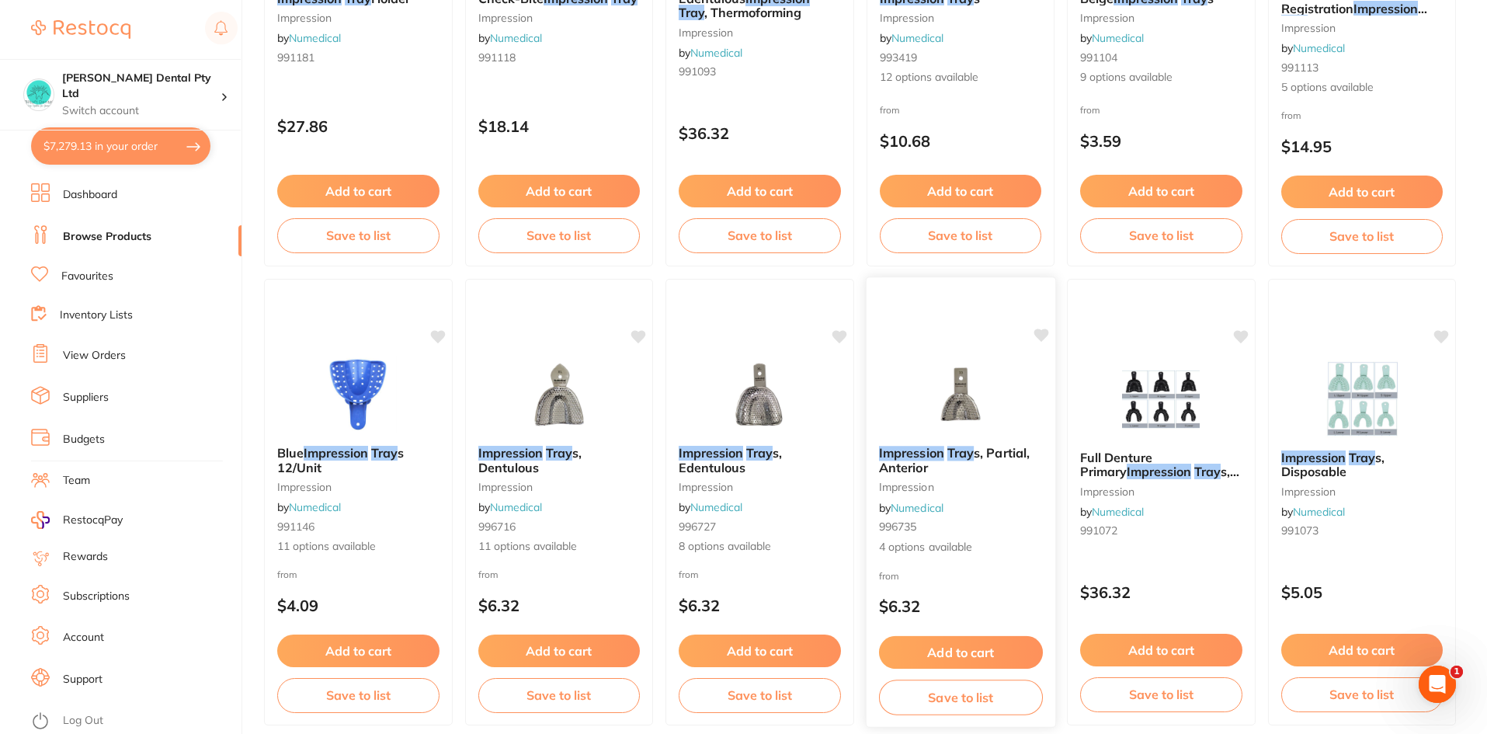
scroll to position [11, 0]
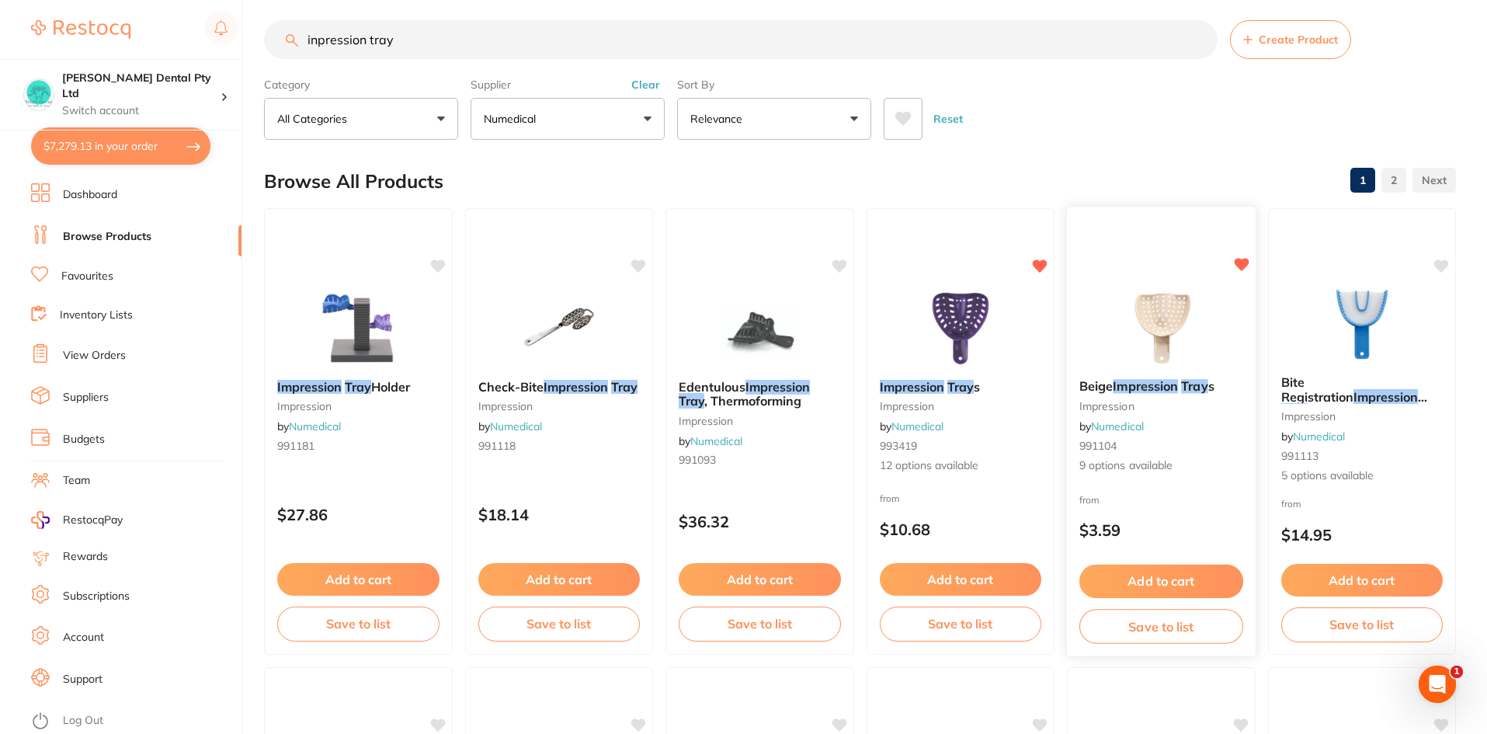
click at [1161, 342] on img at bounding box center [1161, 327] width 102 height 78
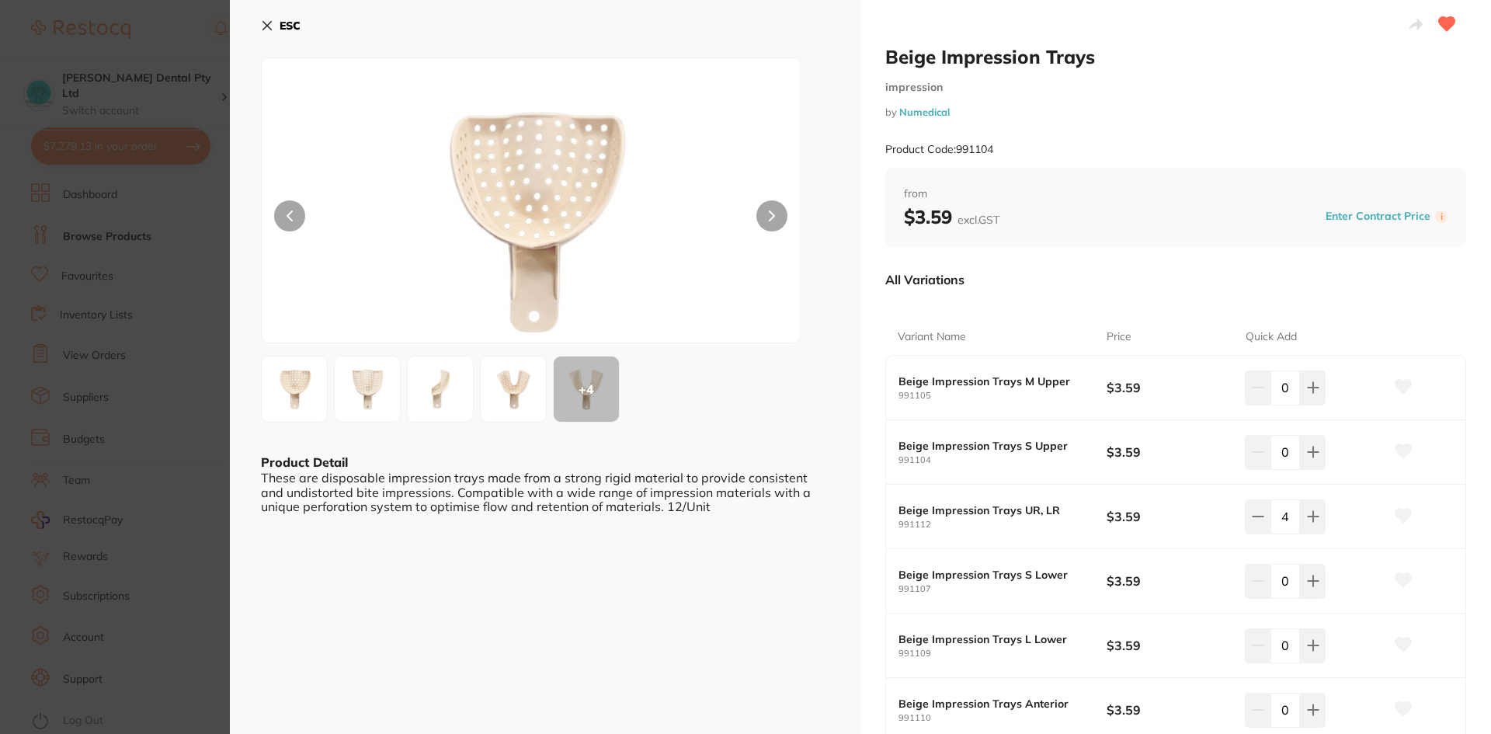
click at [769, 210] on icon at bounding box center [772, 215] width 6 height 11
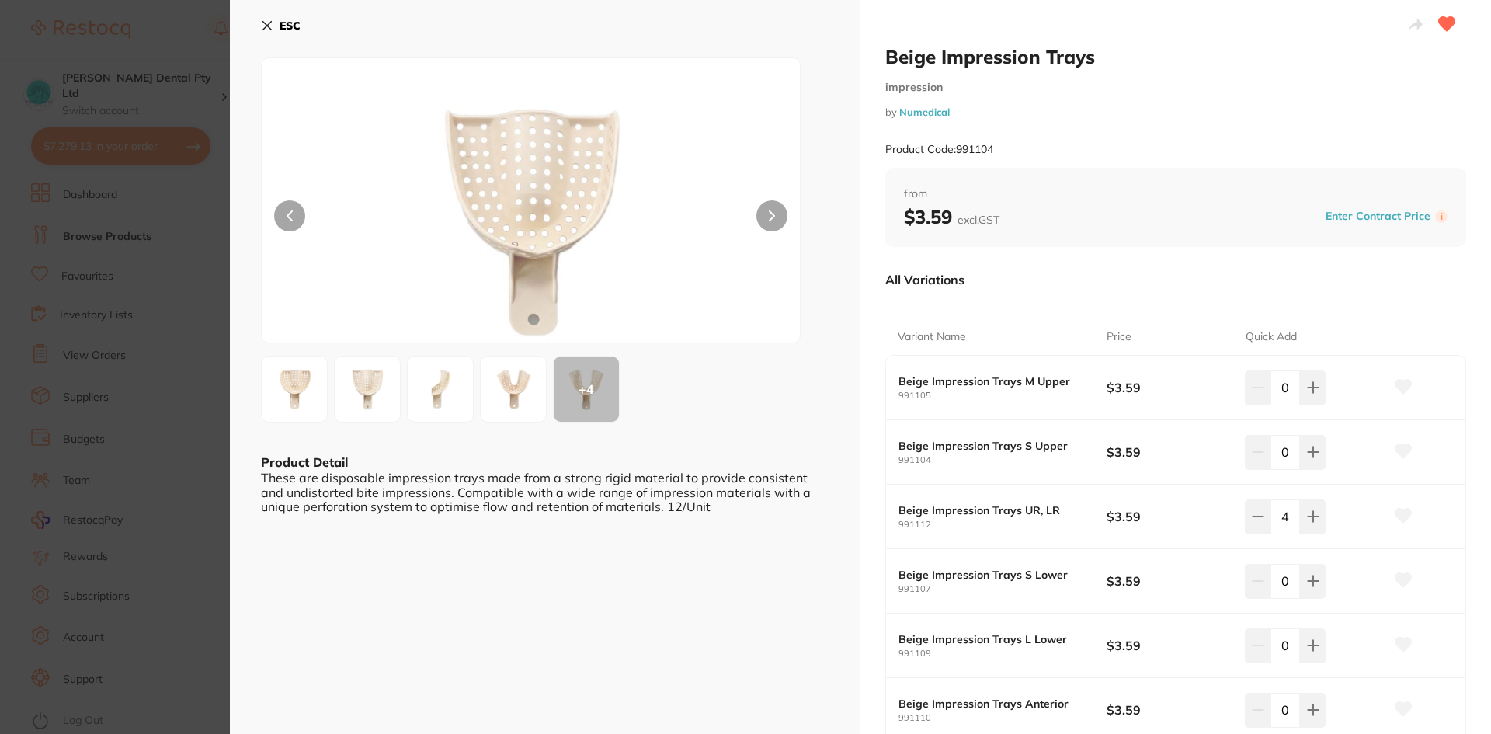
drag, startPoint x: 269, startPoint y: 30, endPoint x: 613, endPoint y: 117, distance: 354.7
click at [270, 30] on icon at bounding box center [267, 25] width 12 height 12
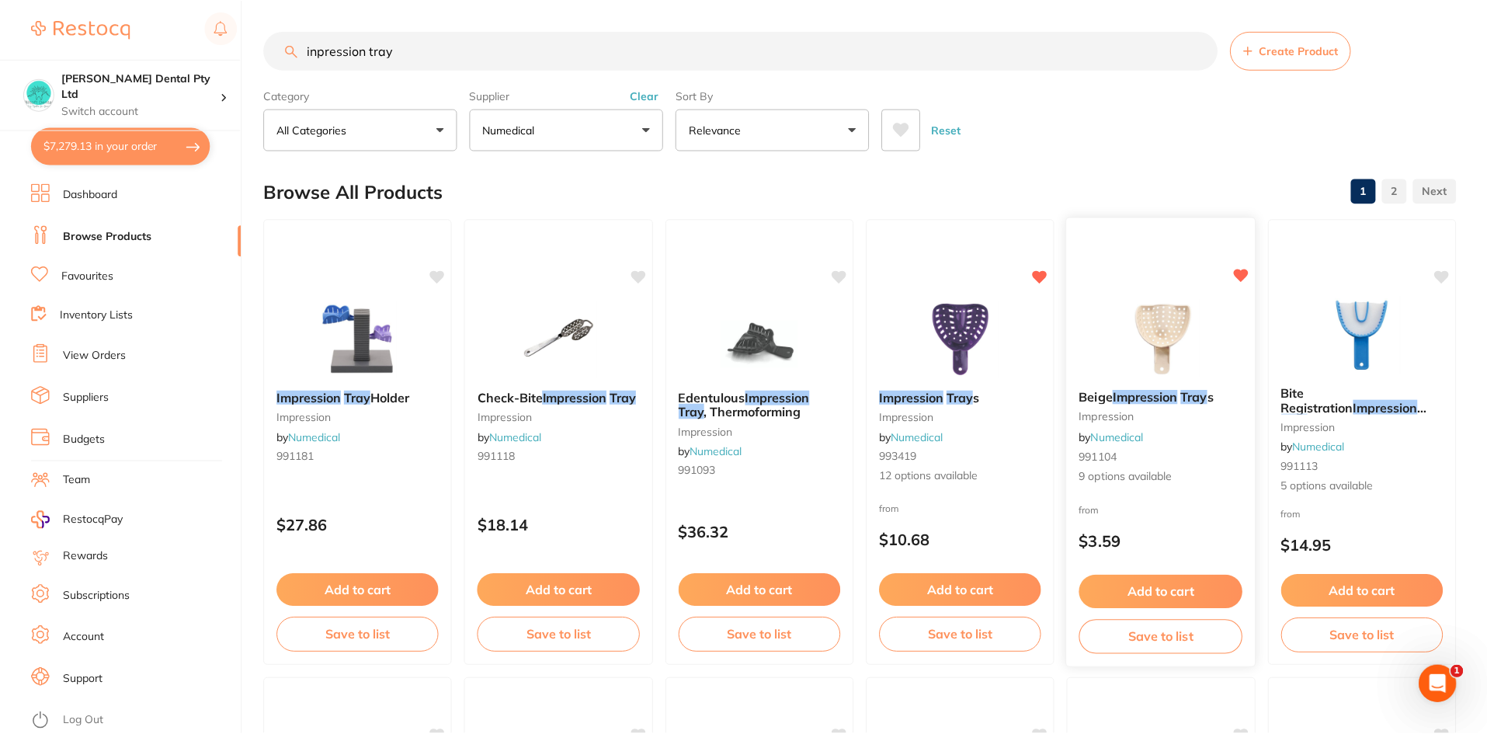
scroll to position [11, 0]
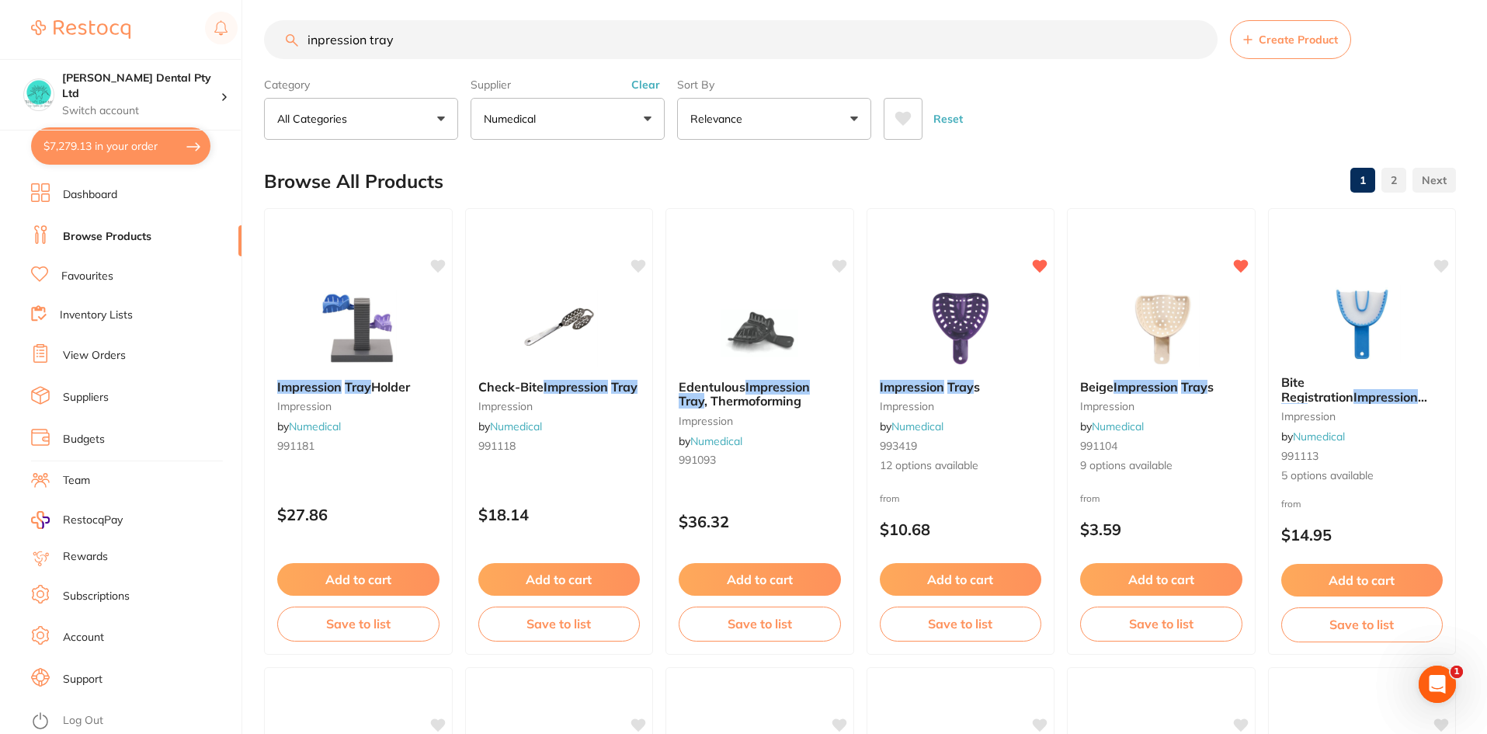
click at [101, 137] on button "$7,279.13 in your order" at bounding box center [120, 145] width 179 height 37
checkbox input "true"
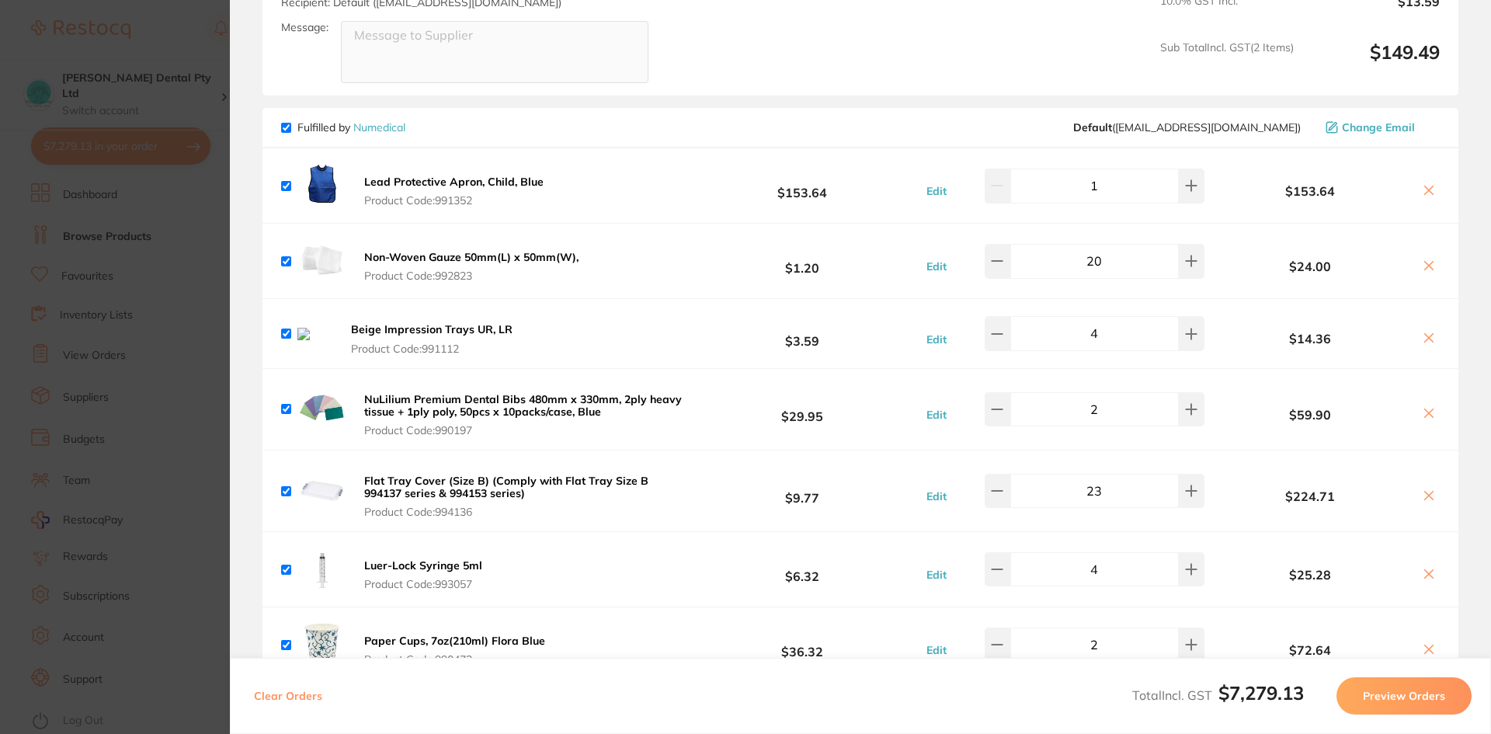
scroll to position [1475, 0]
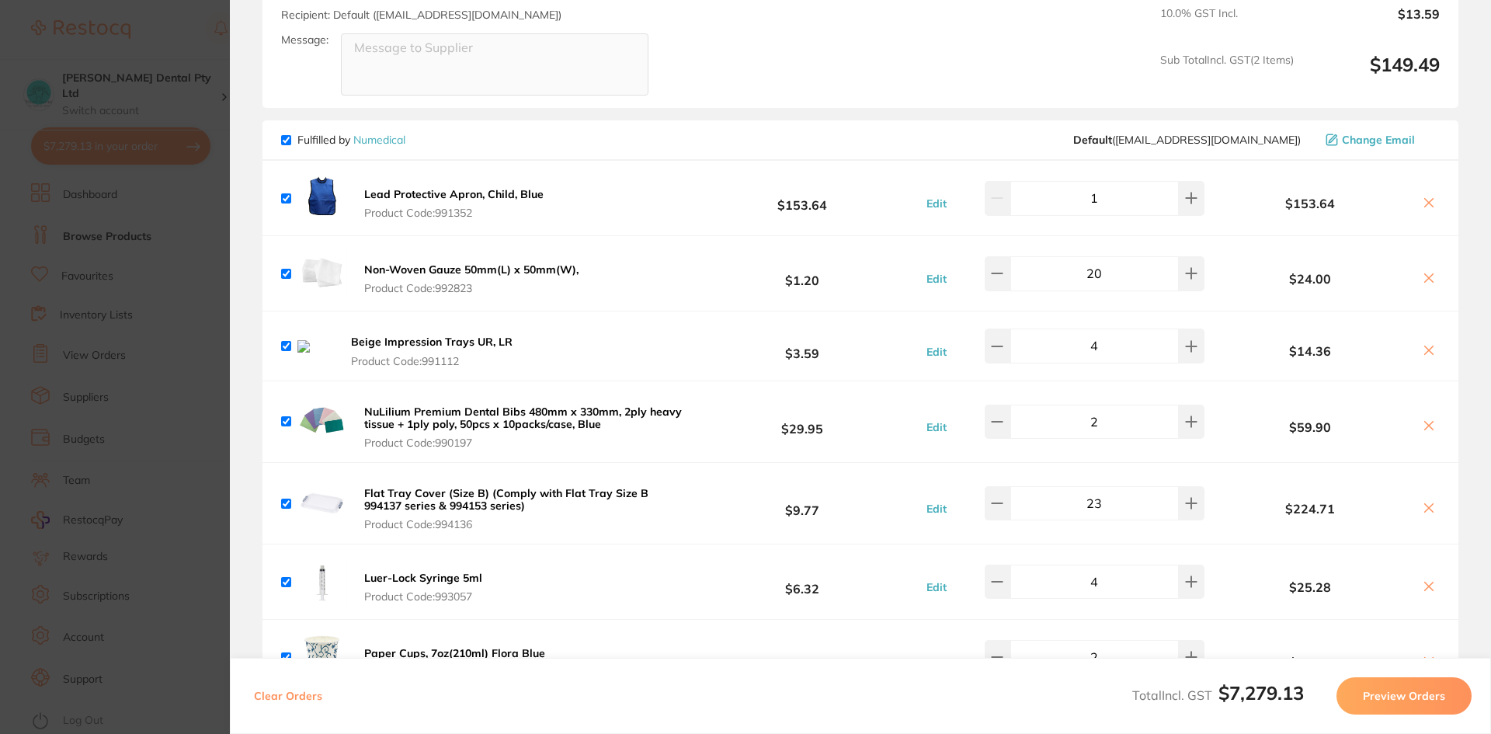
click at [1425, 346] on icon at bounding box center [1429, 350] width 9 height 9
checkbox input "false"
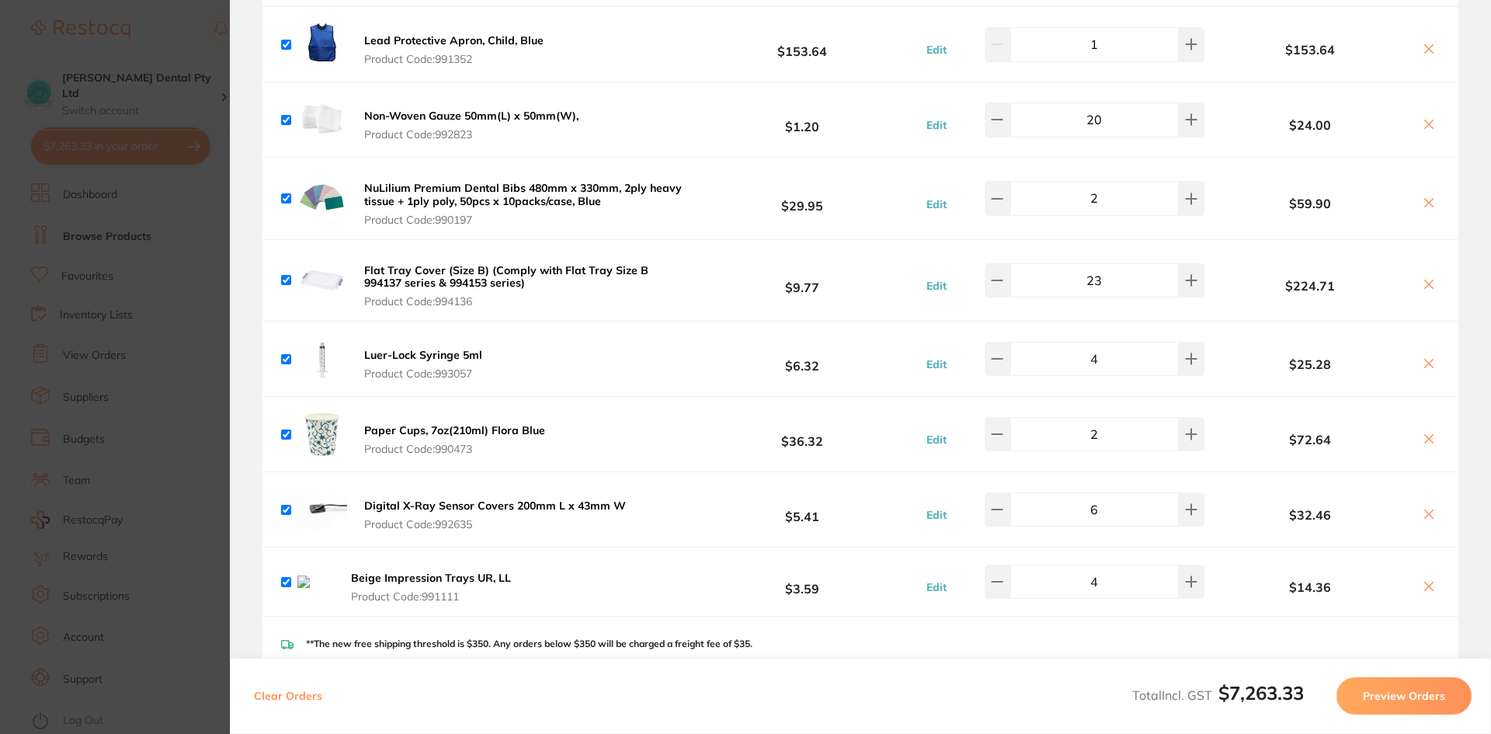
scroll to position [1630, 0]
click at [1422, 578] on icon at bounding box center [1428, 584] width 12 height 12
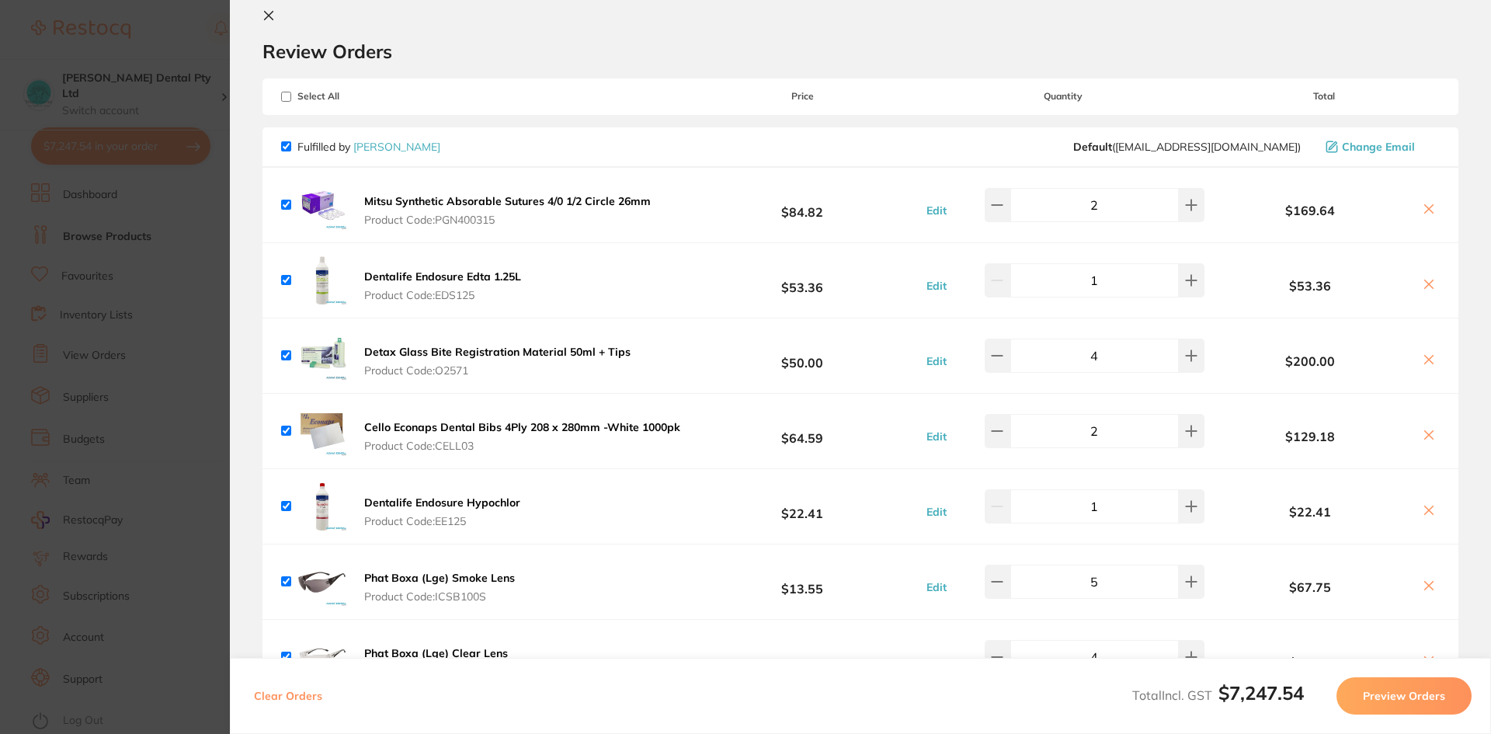
scroll to position [0, 0]
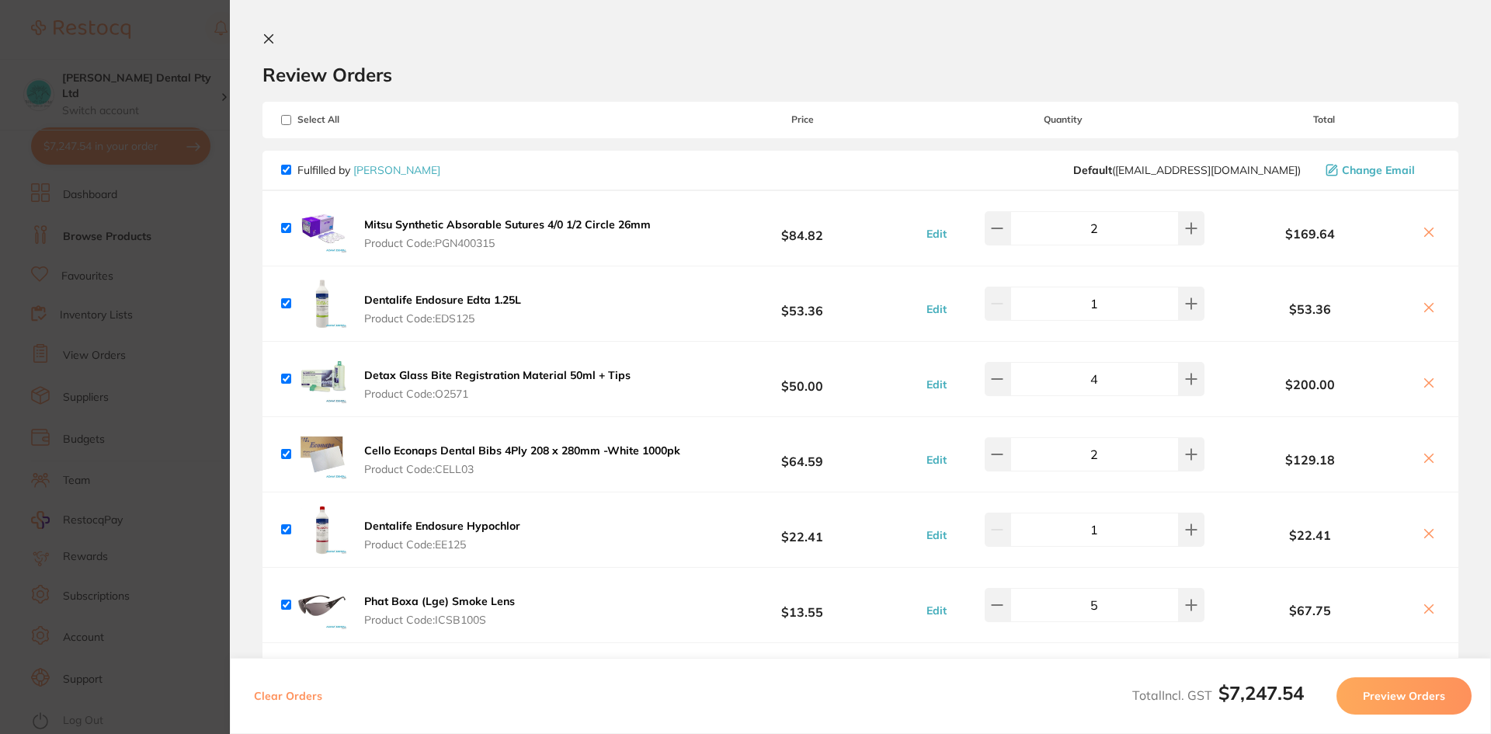
click at [271, 43] on icon at bounding box center [268, 39] width 12 height 12
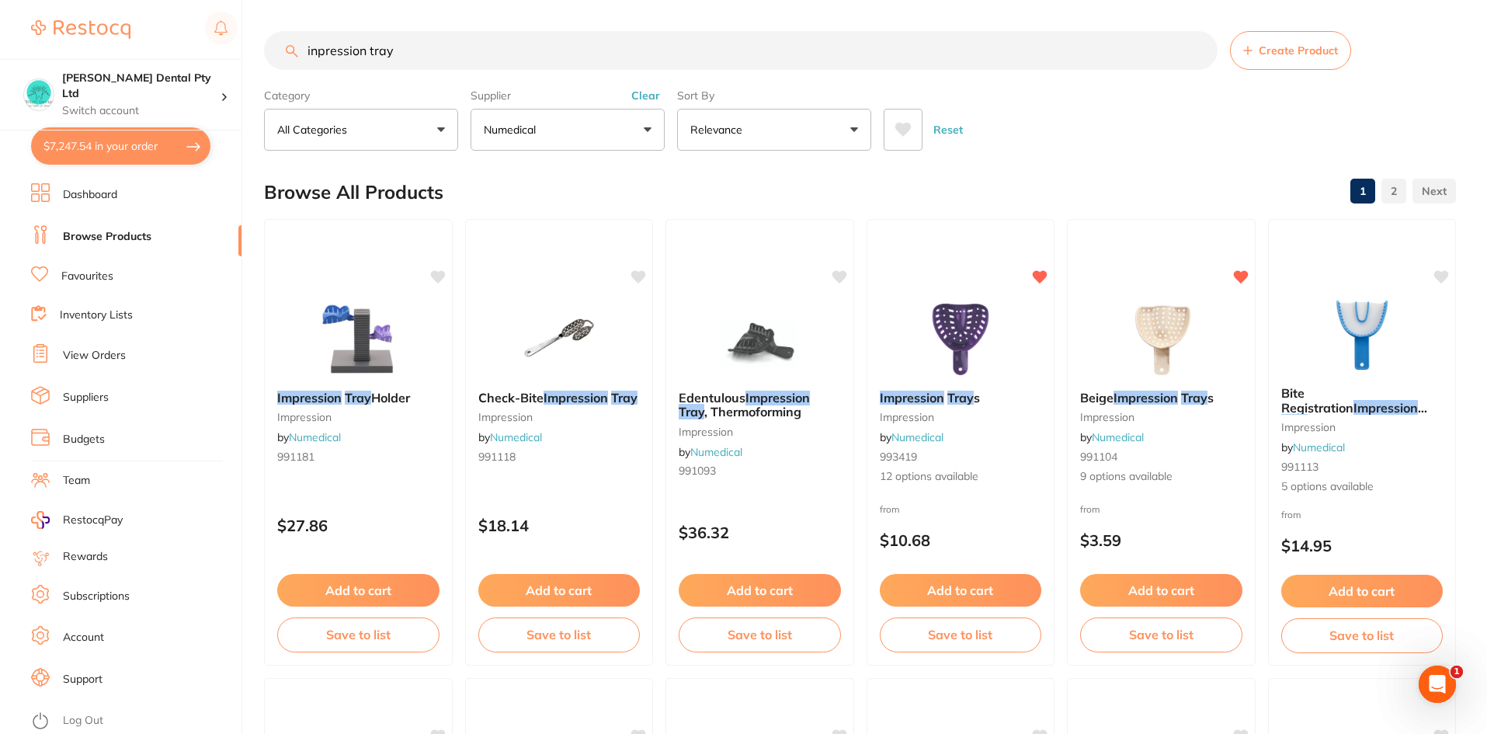
click at [430, 54] on input "inpression tray" at bounding box center [740, 50] width 953 height 39
type input "i"
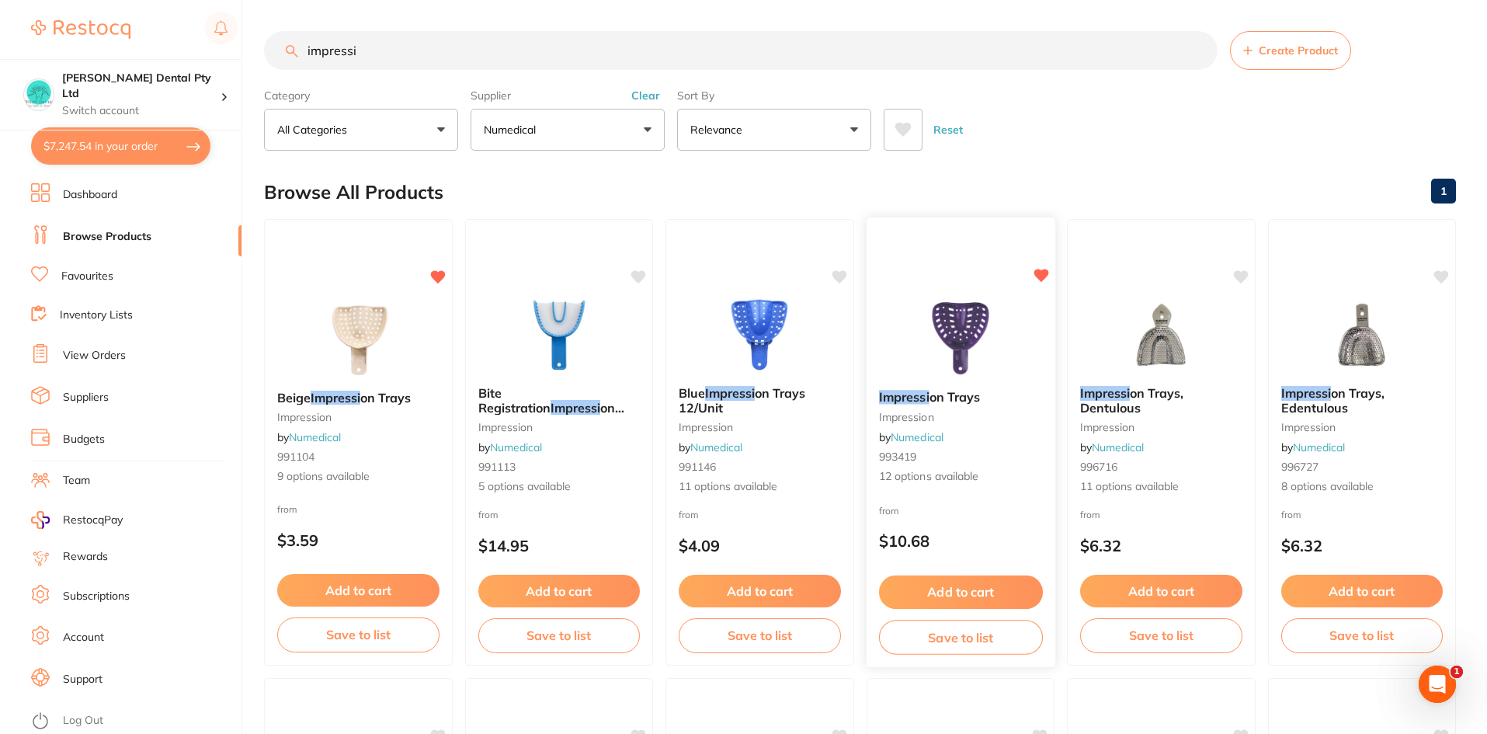
type input "impressi"
click at [943, 388] on div "Impressi on Trays impression by Numedical 993419 12 options available" at bounding box center [960, 437] width 189 height 120
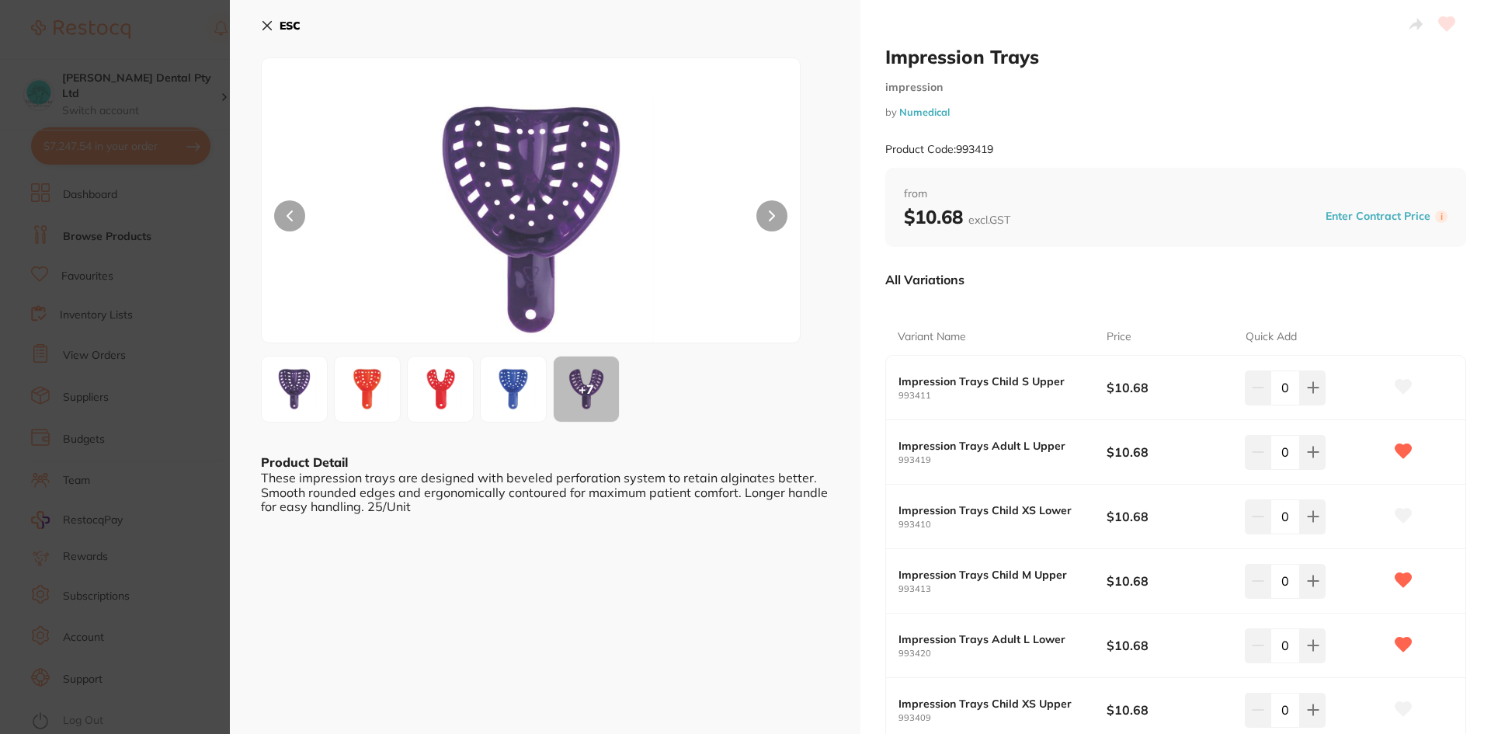
click at [265, 23] on icon at bounding box center [267, 26] width 9 height 9
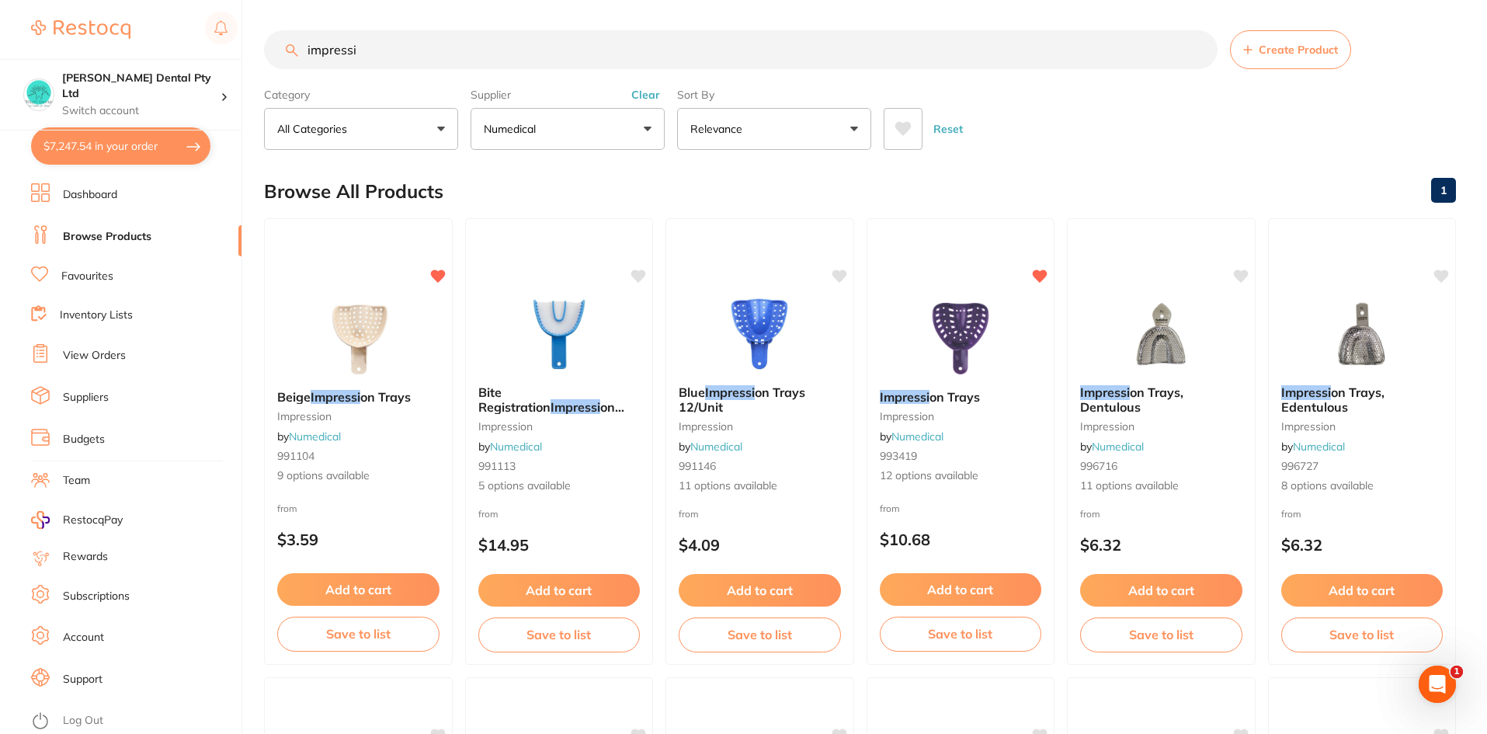
click at [693, 401] on span "on Trays 12/Unit" at bounding box center [742, 399] width 127 height 30
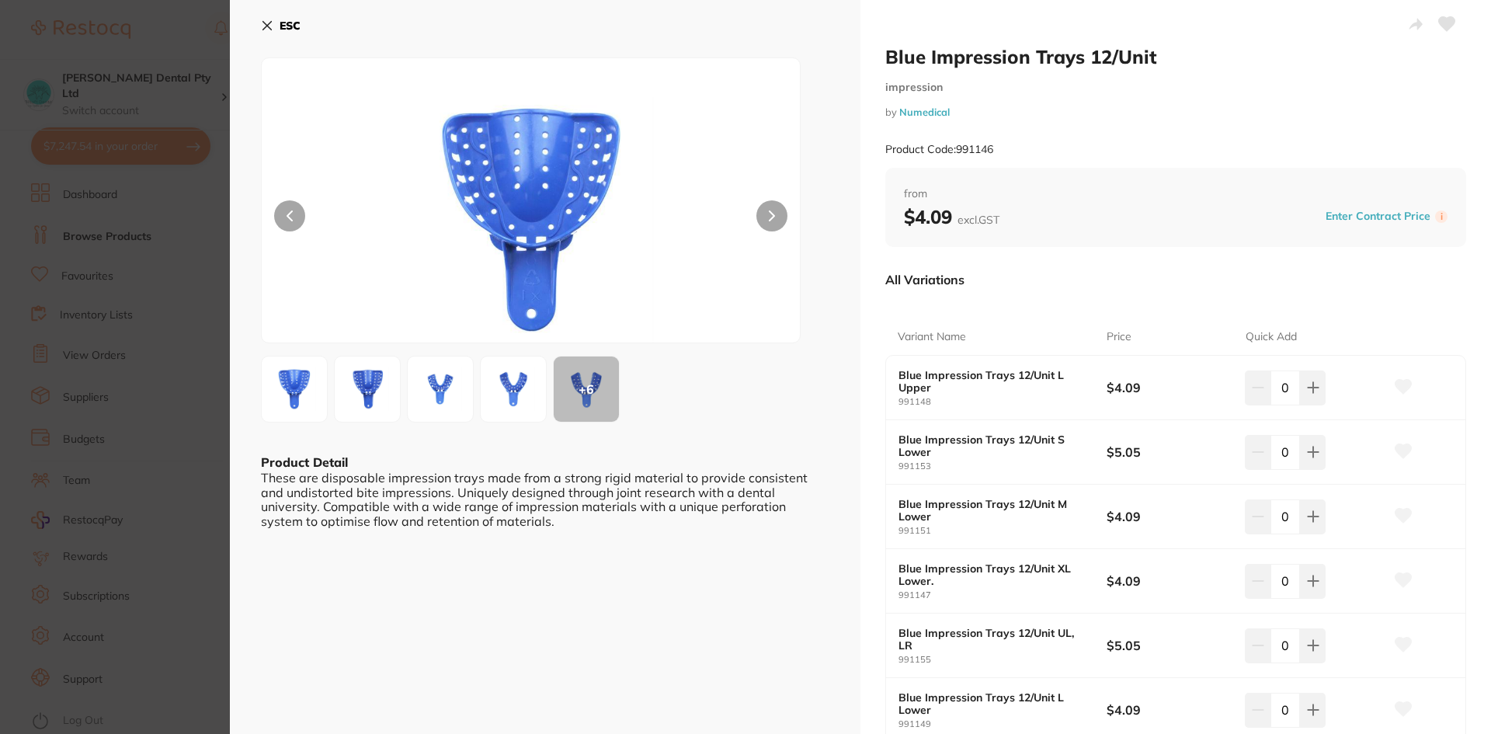
drag, startPoint x: 278, startPoint y: 23, endPoint x: 289, endPoint y: 29, distance: 12.5
click at [278, 23] on button "ESC" at bounding box center [281, 25] width 40 height 26
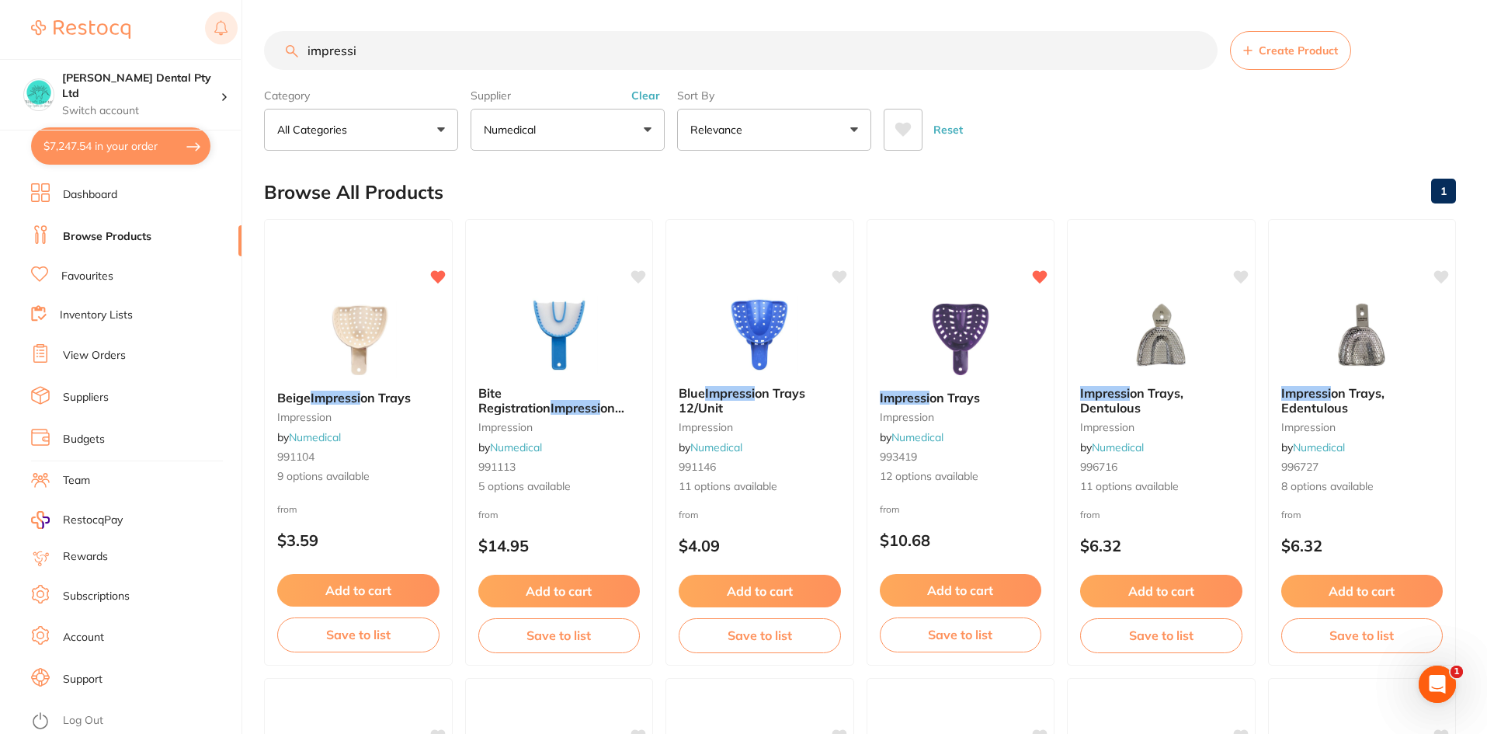
drag, startPoint x: 380, startPoint y: 54, endPoint x: 207, endPoint y: 43, distance: 172.6
click at [207, 43] on div "$7,247.54 Biltoft Dental Pty Ltd Switch account Biltoft Dental Pty Ltd $7,247.5…" at bounding box center [743, 367] width 1487 height 734
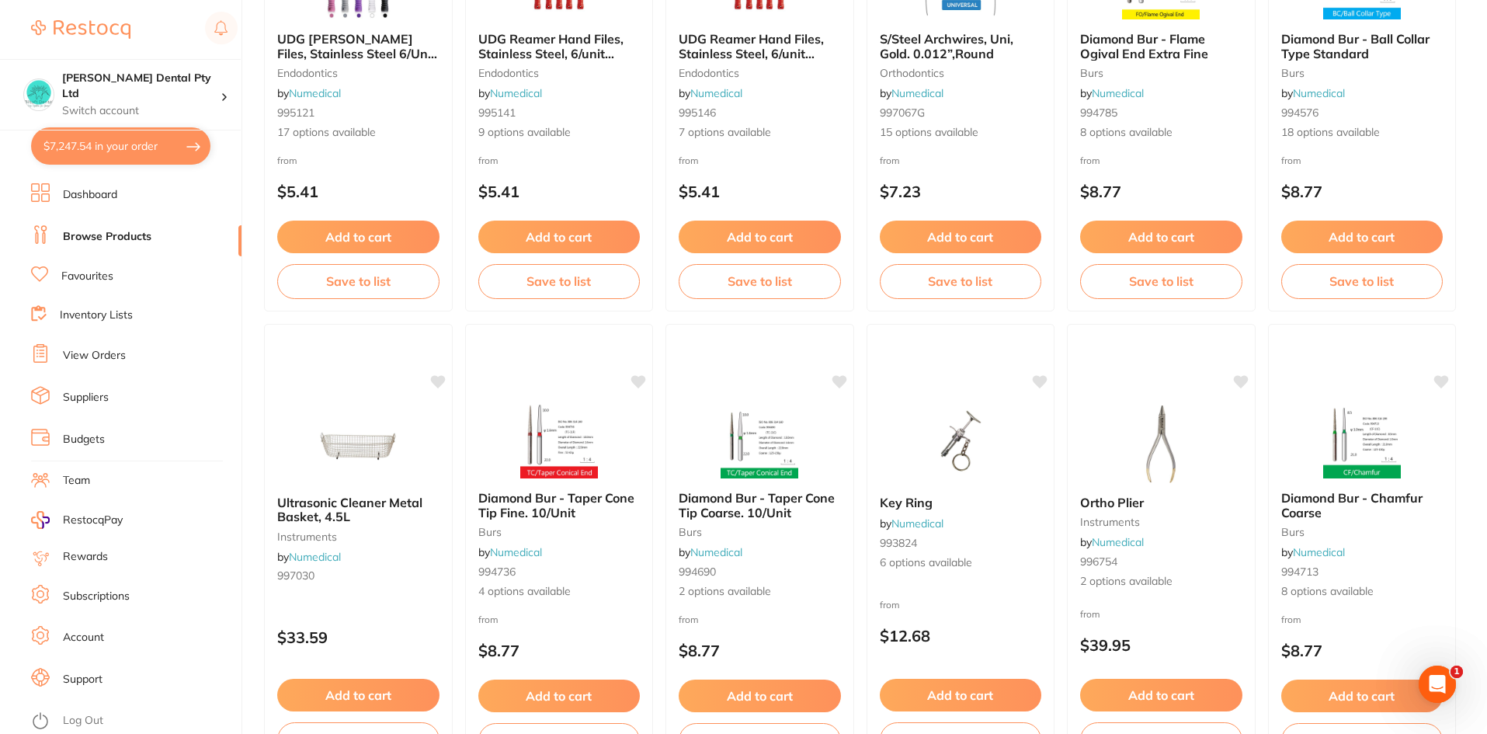
scroll to position [3683, 0]
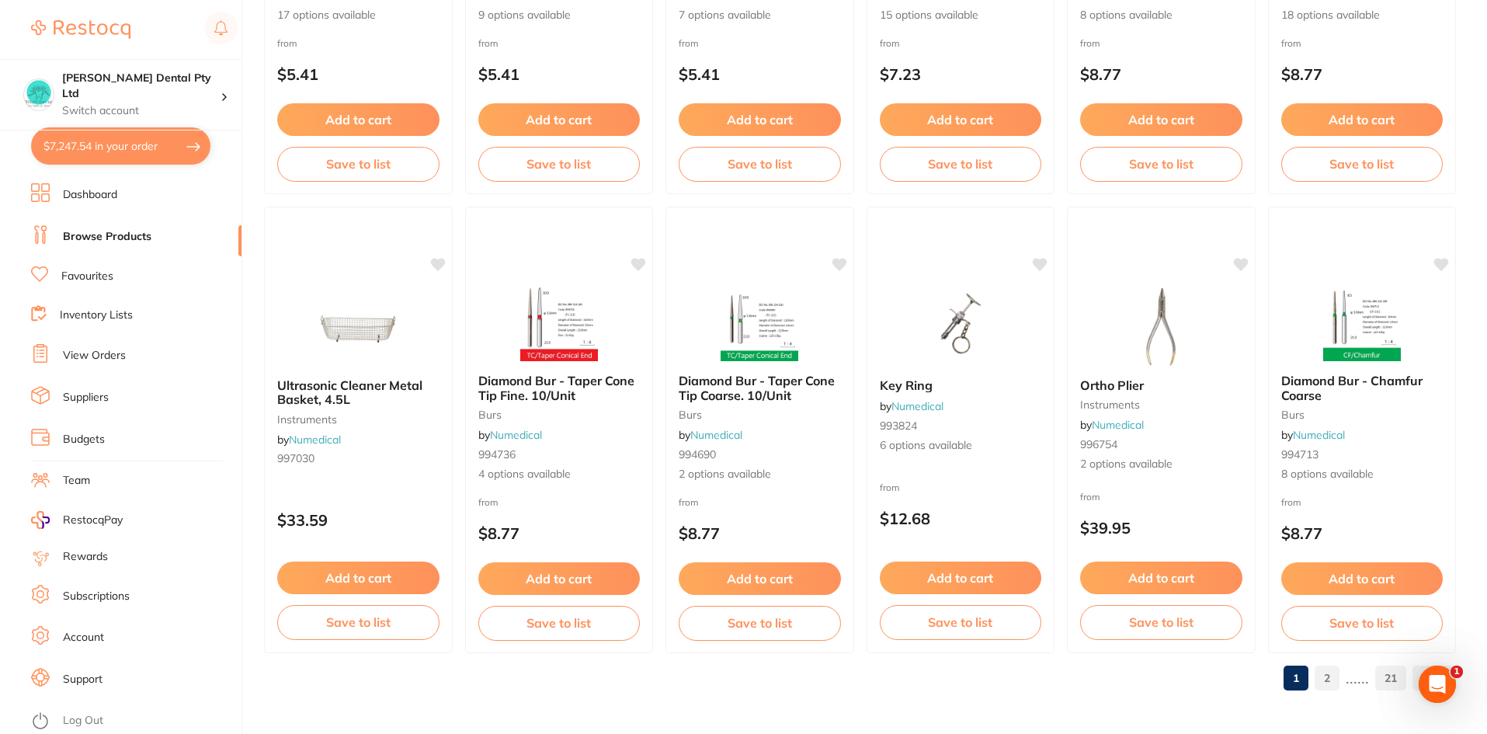
click at [110, 240] on link "Browse Products" at bounding box center [107, 237] width 89 height 16
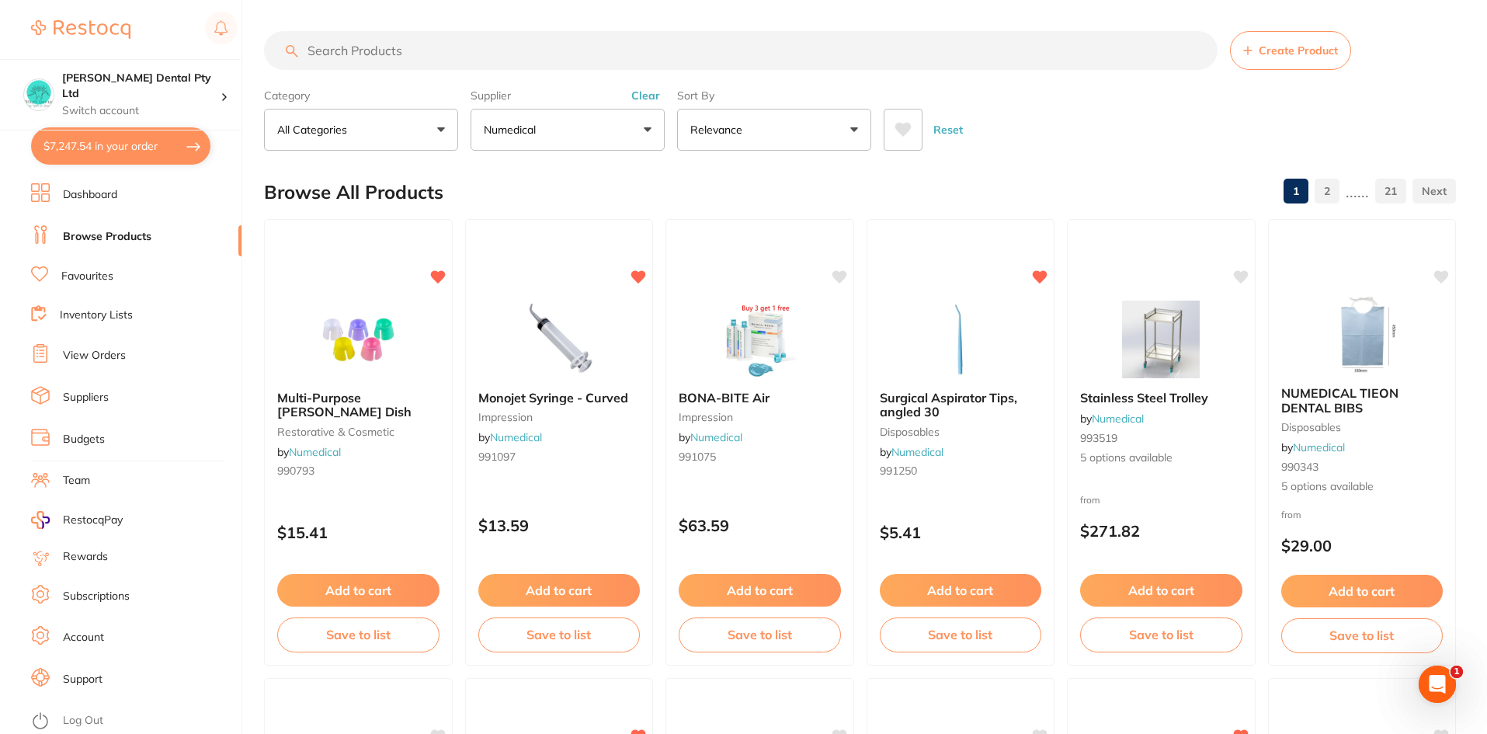
click at [127, 152] on button "$7,247.54 in your order" at bounding box center [120, 145] width 179 height 37
checkbox input "true"
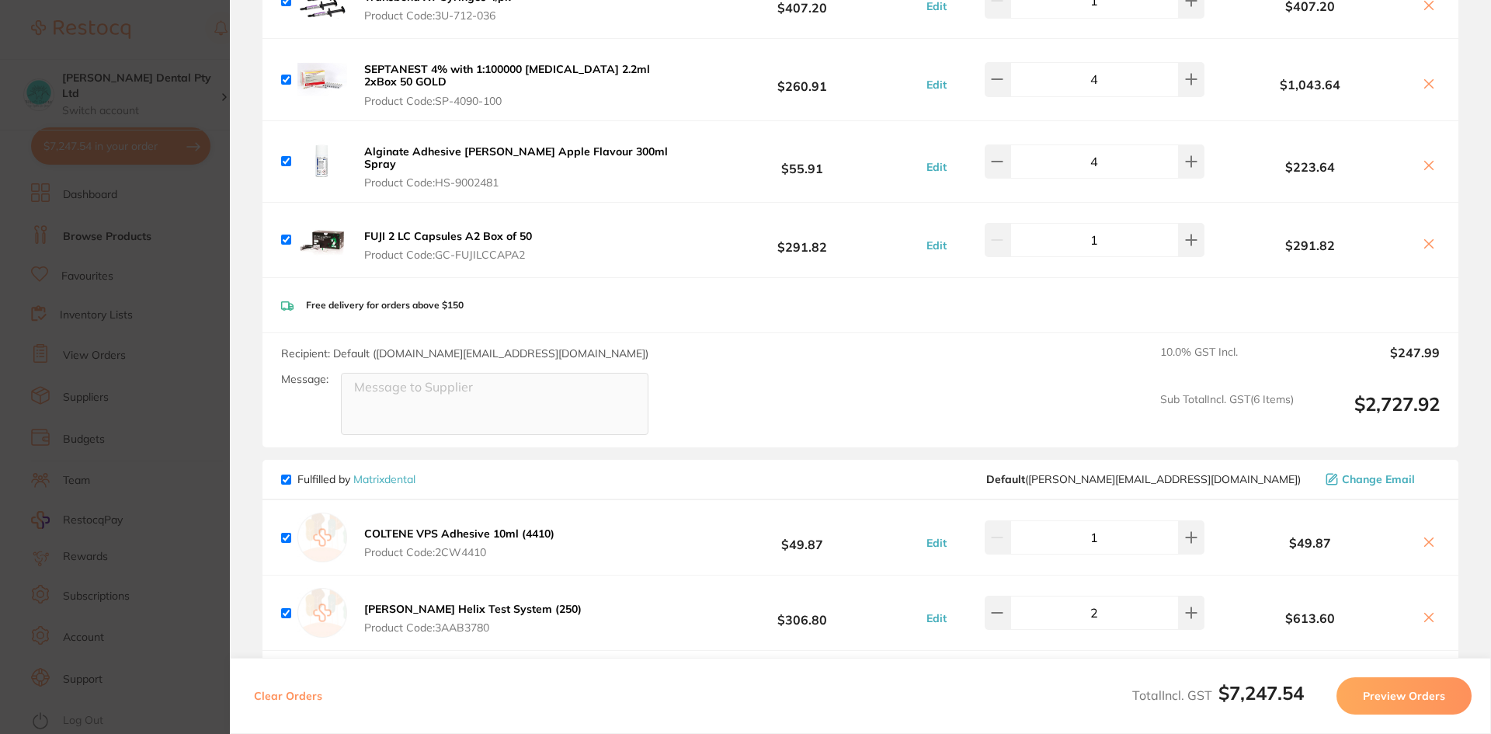
scroll to position [2653, 0]
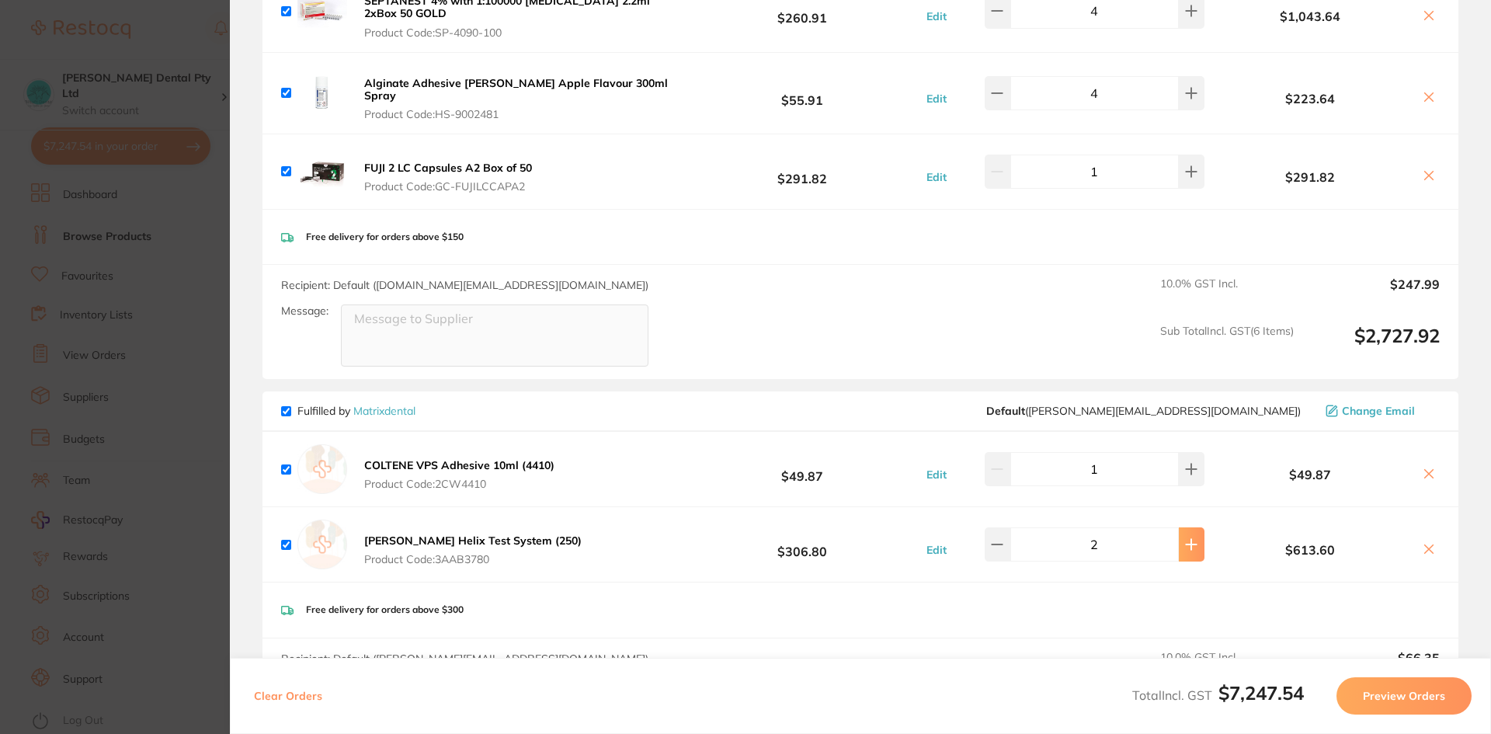
click at [1186, 540] on icon at bounding box center [1191, 545] width 10 height 10
type input "4"
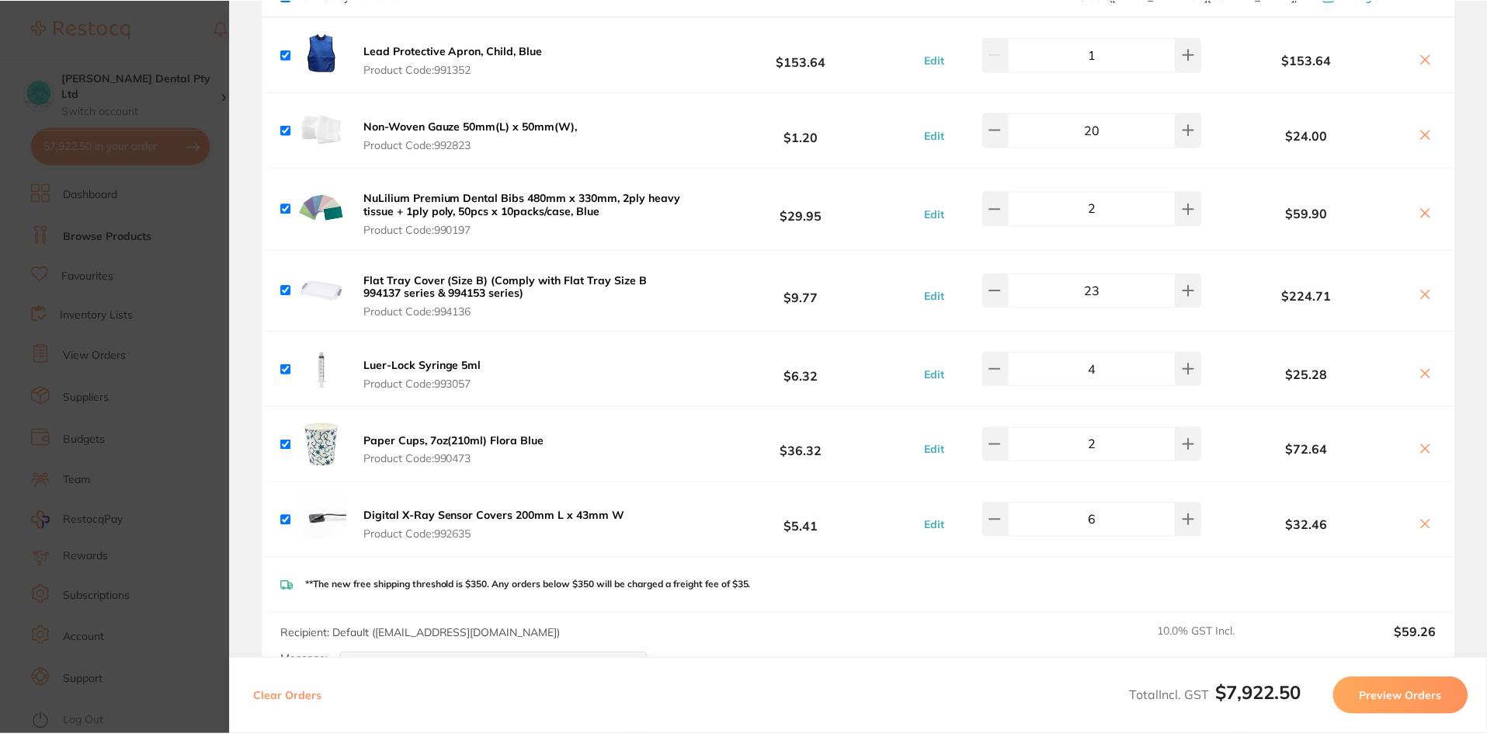
scroll to position [1411, 0]
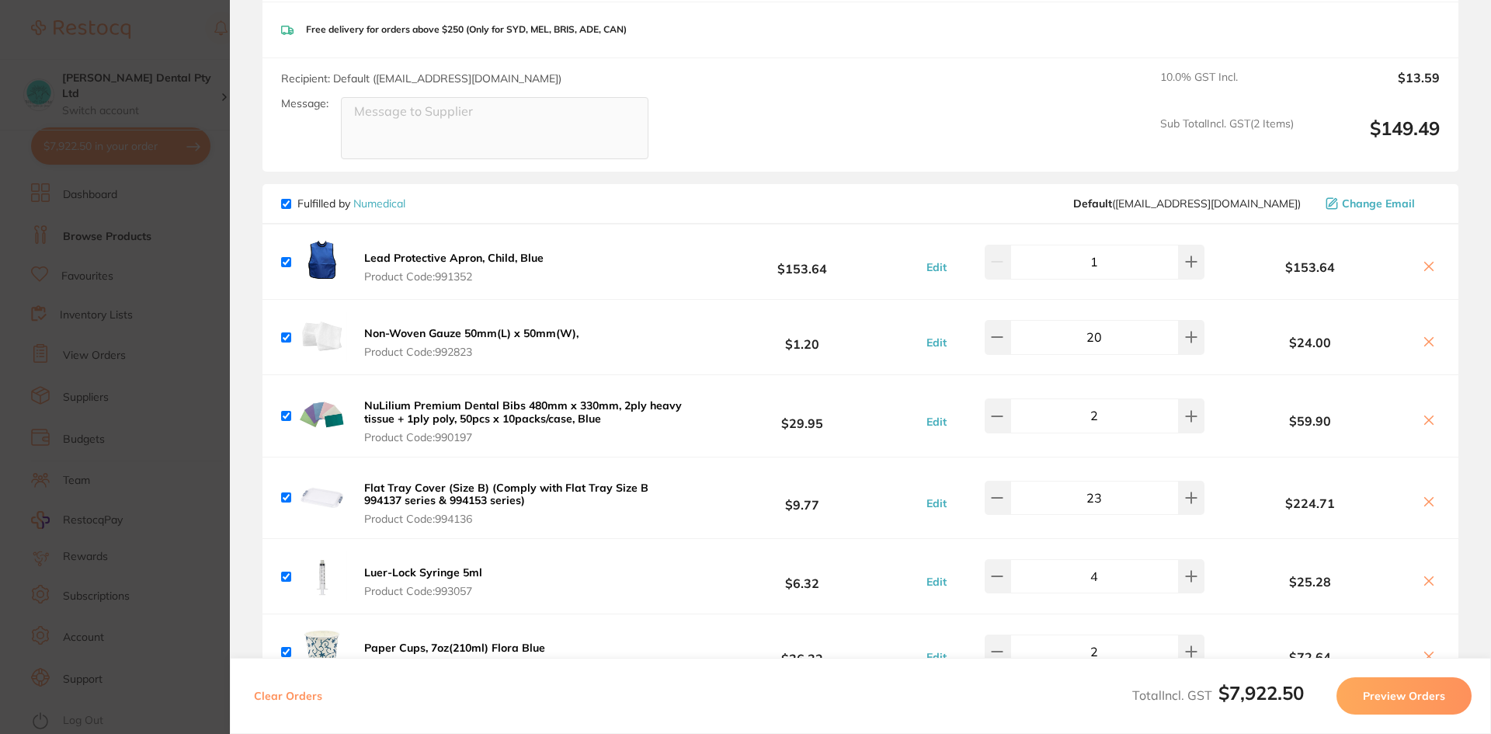
click at [430, 252] on b "Lead Protective Apron, Child, Blue" at bounding box center [453, 258] width 179 height 14
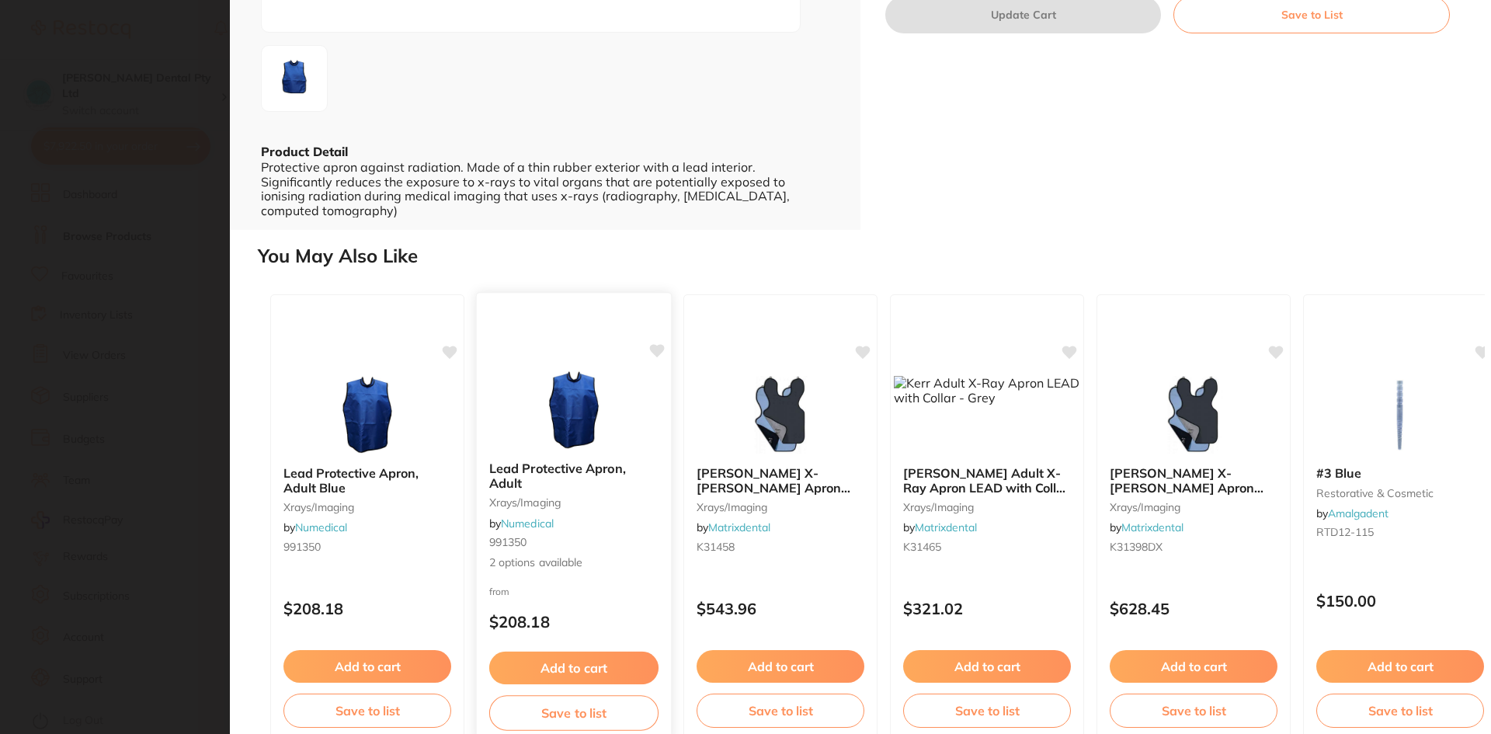
scroll to position [0, 0]
click at [539, 461] on b "Lead Protective Apron, Adult" at bounding box center [573, 475] width 169 height 29
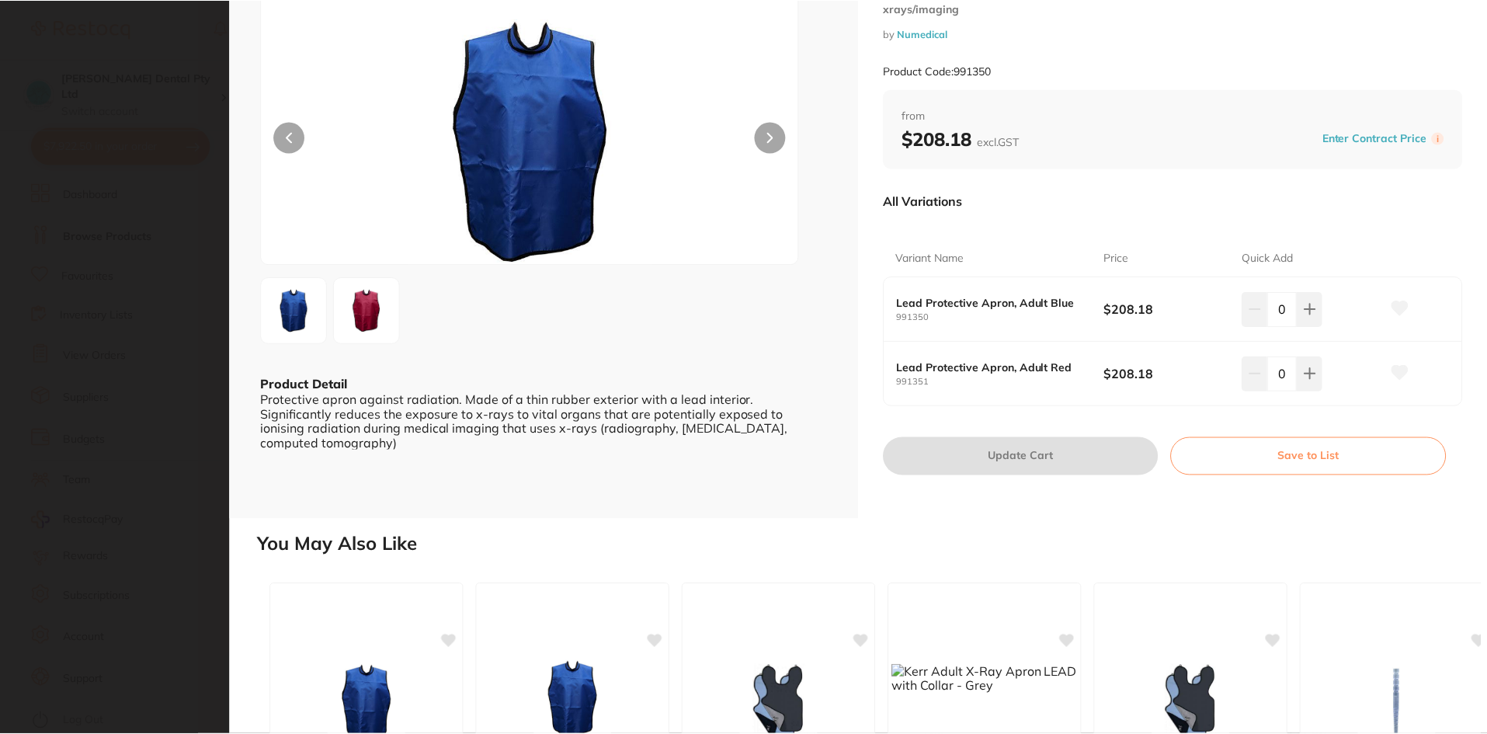
scroll to position [78, 0]
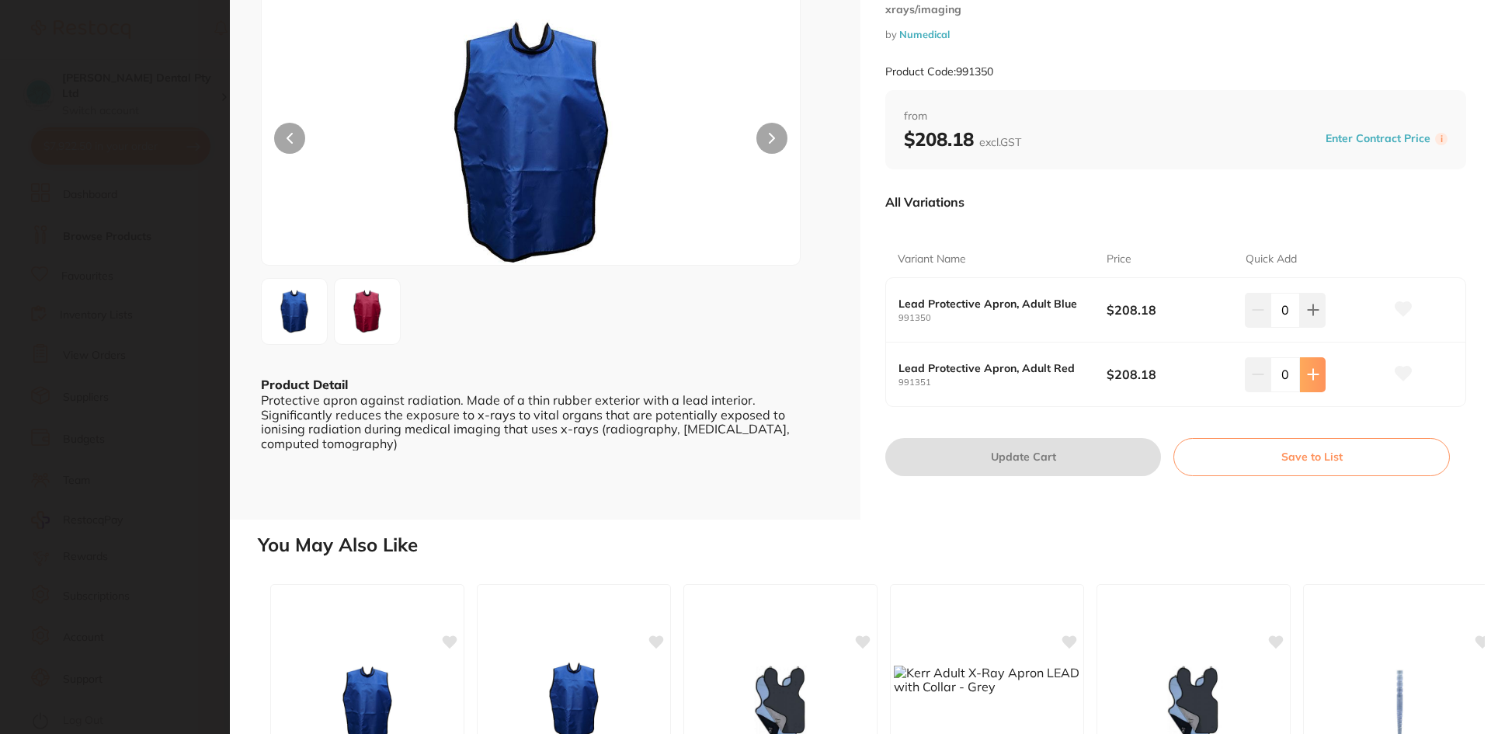
click at [1311, 380] on icon at bounding box center [1313, 374] width 12 height 12
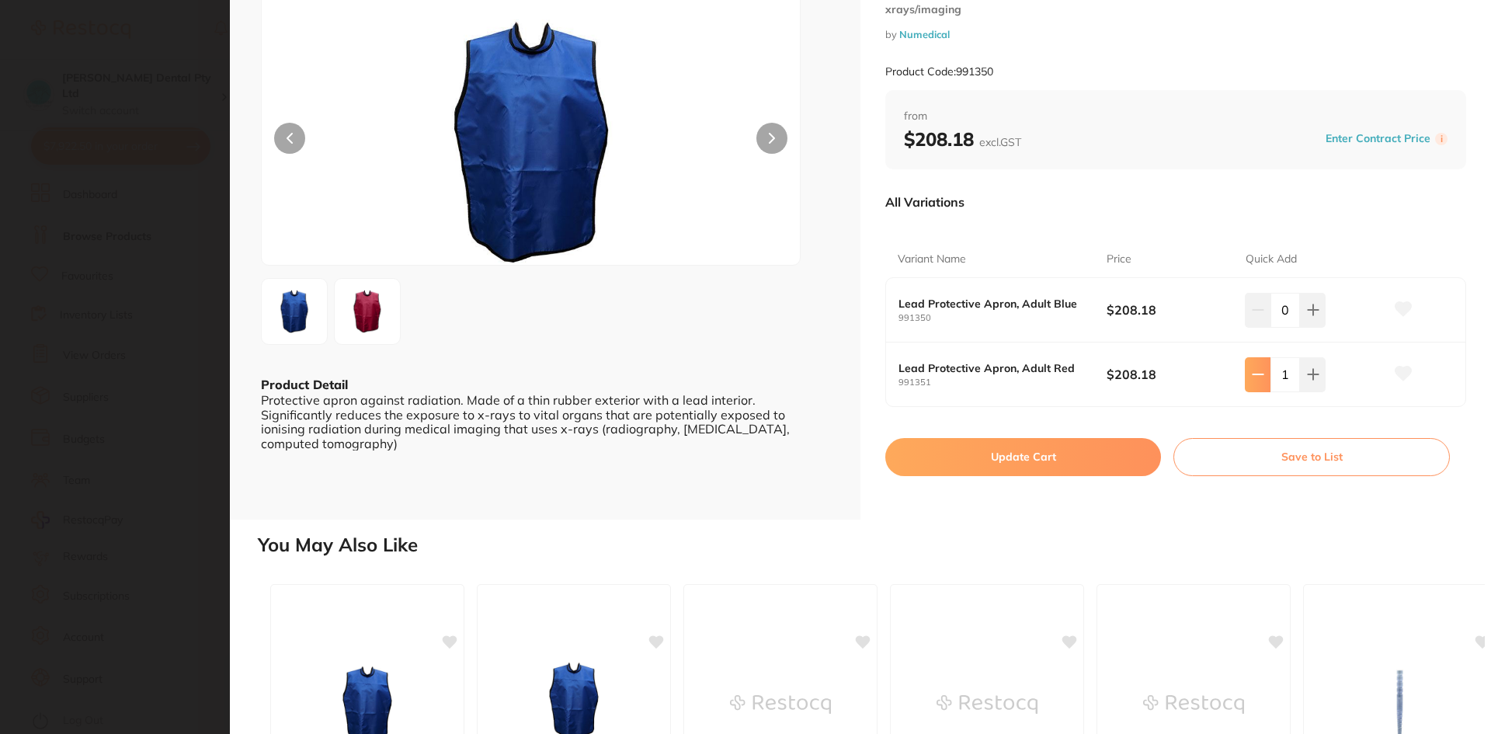
click at [1246, 378] on button at bounding box center [1257, 374] width 26 height 34
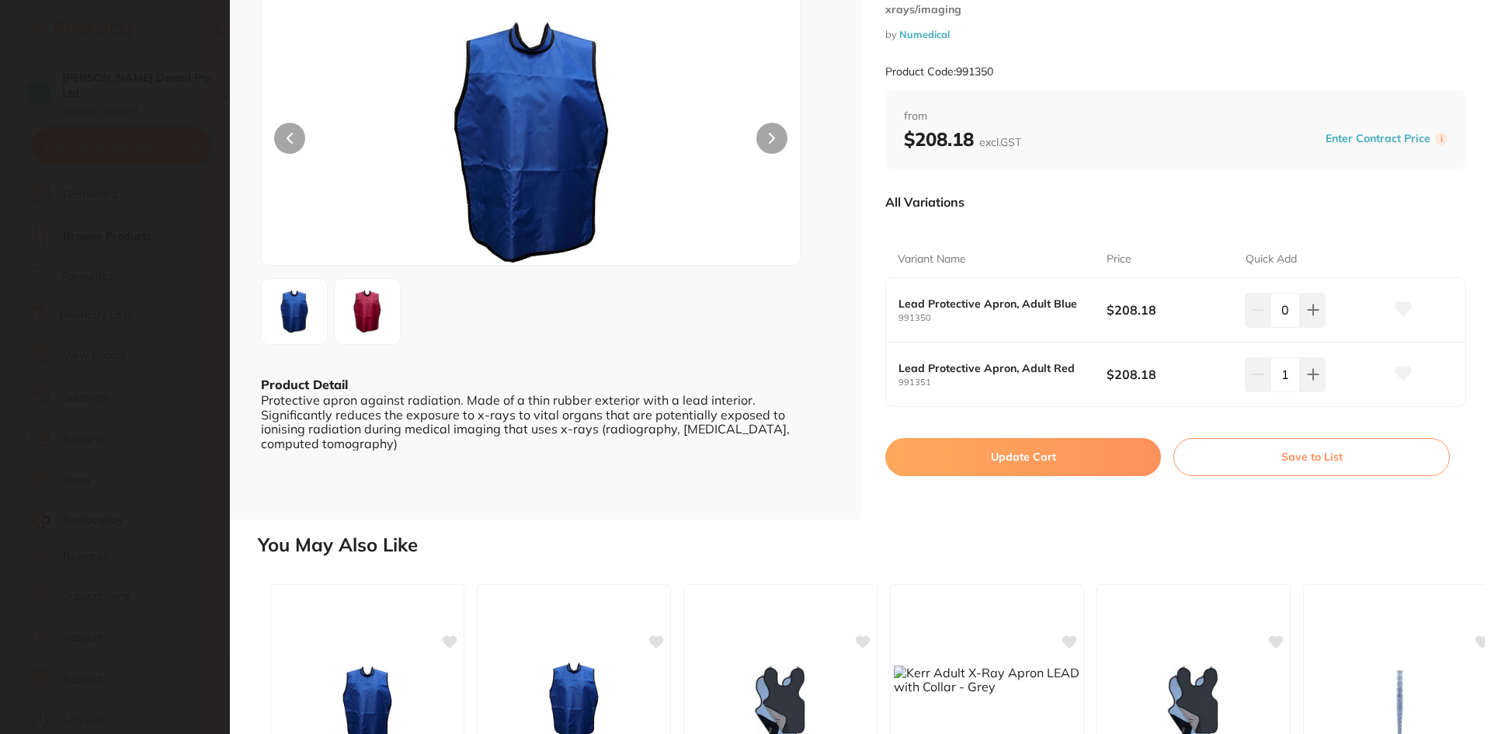
type input "0"
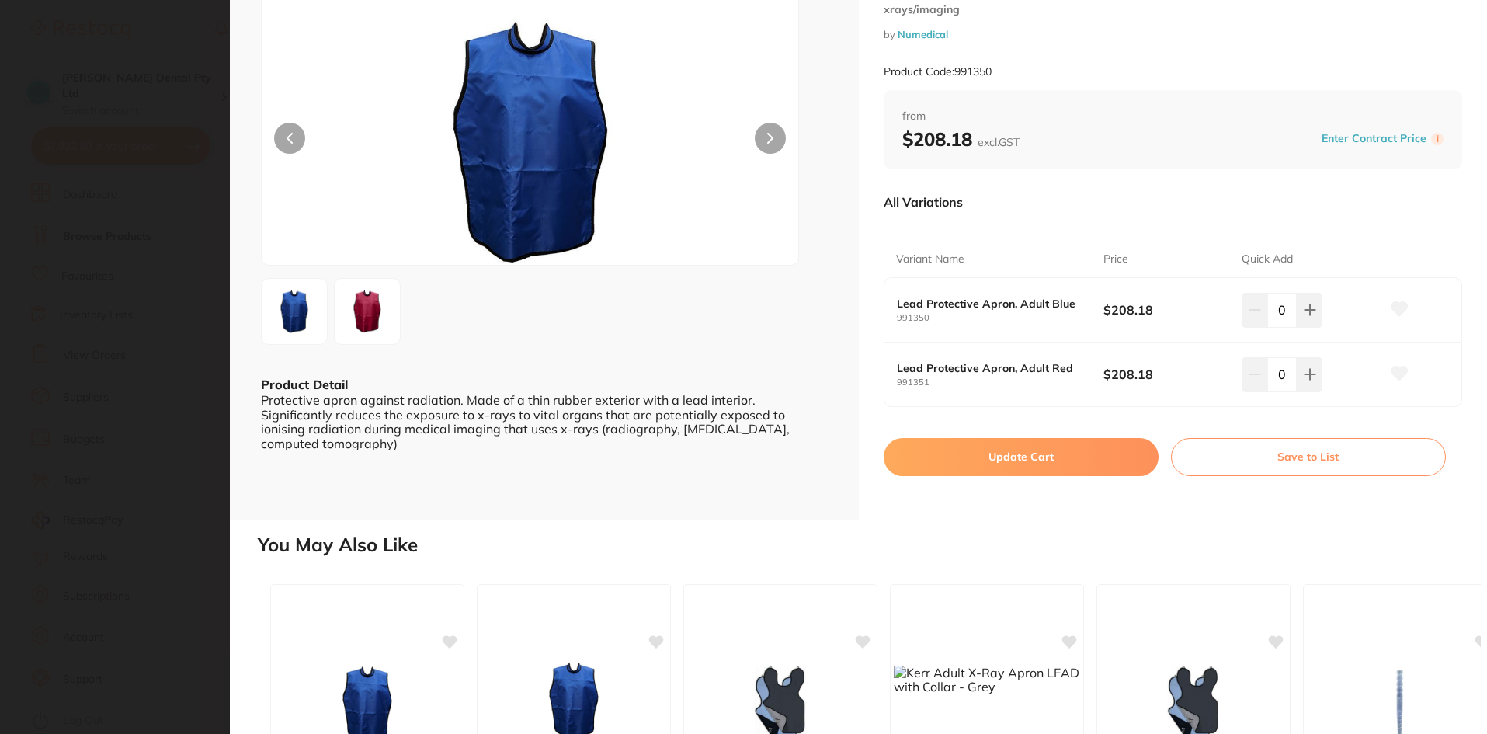
click at [372, 316] on img at bounding box center [367, 311] width 56 height 56
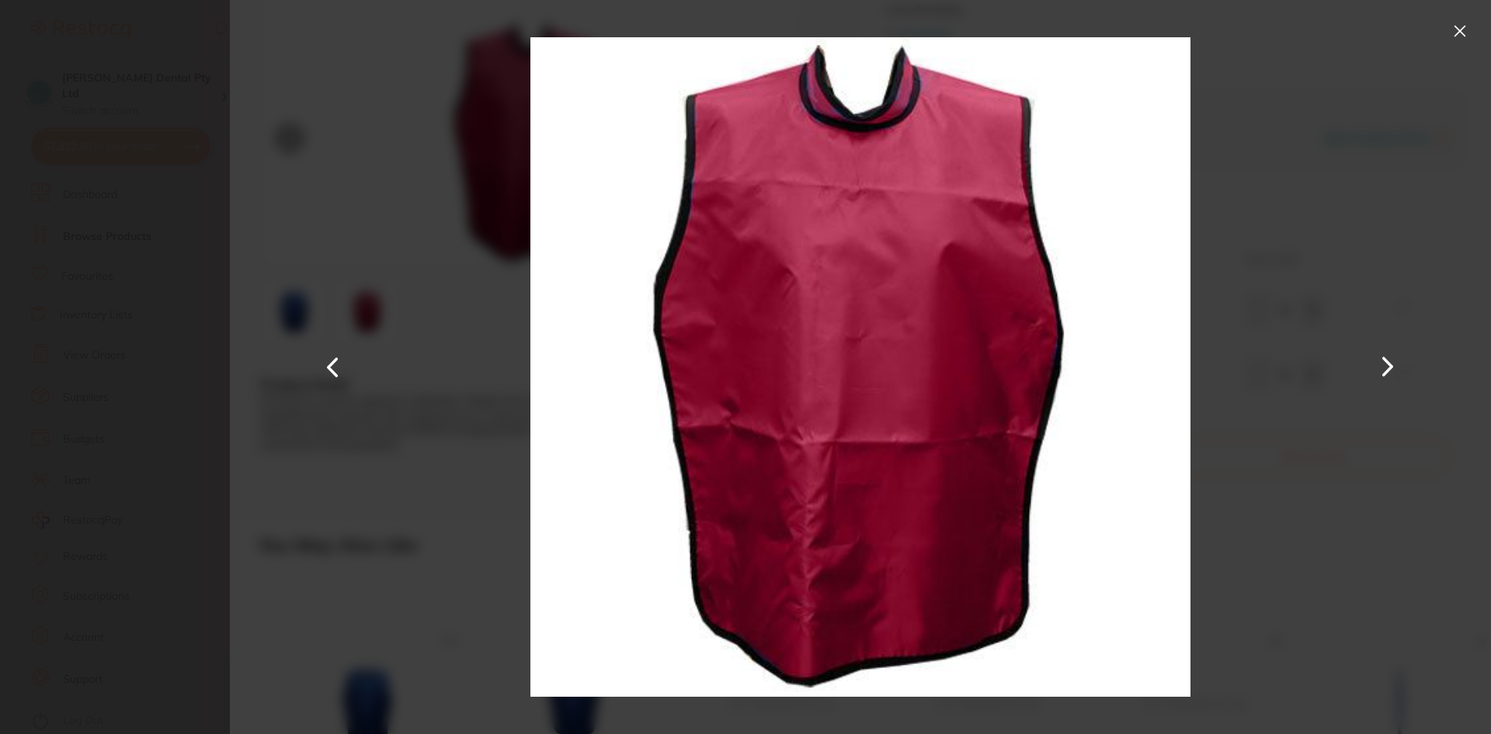
scroll to position [0, 0]
click at [1456, 33] on button at bounding box center [1459, 31] width 25 height 25
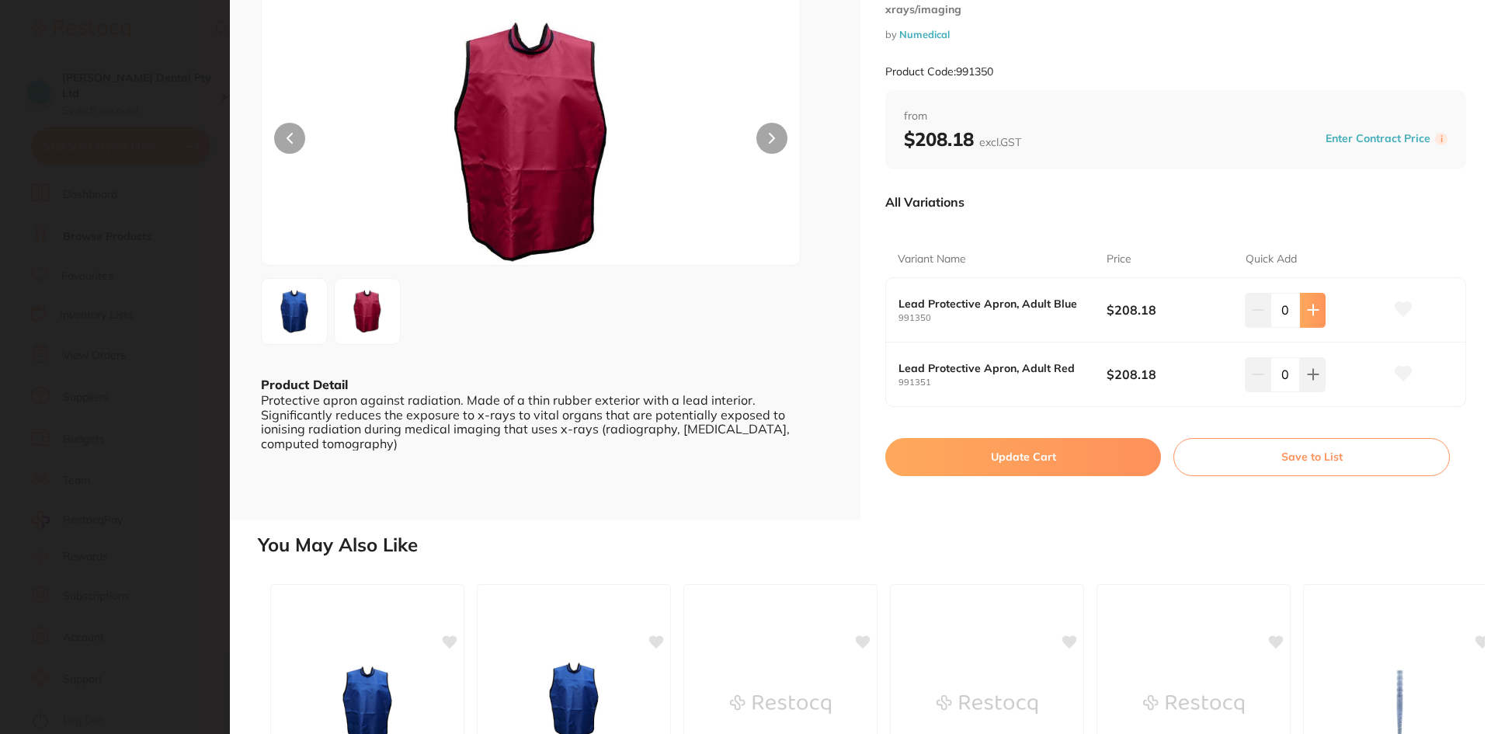
click at [1301, 312] on button at bounding box center [1313, 310] width 26 height 34
click at [1251, 306] on icon at bounding box center [1257, 310] width 12 height 12
type input "0"
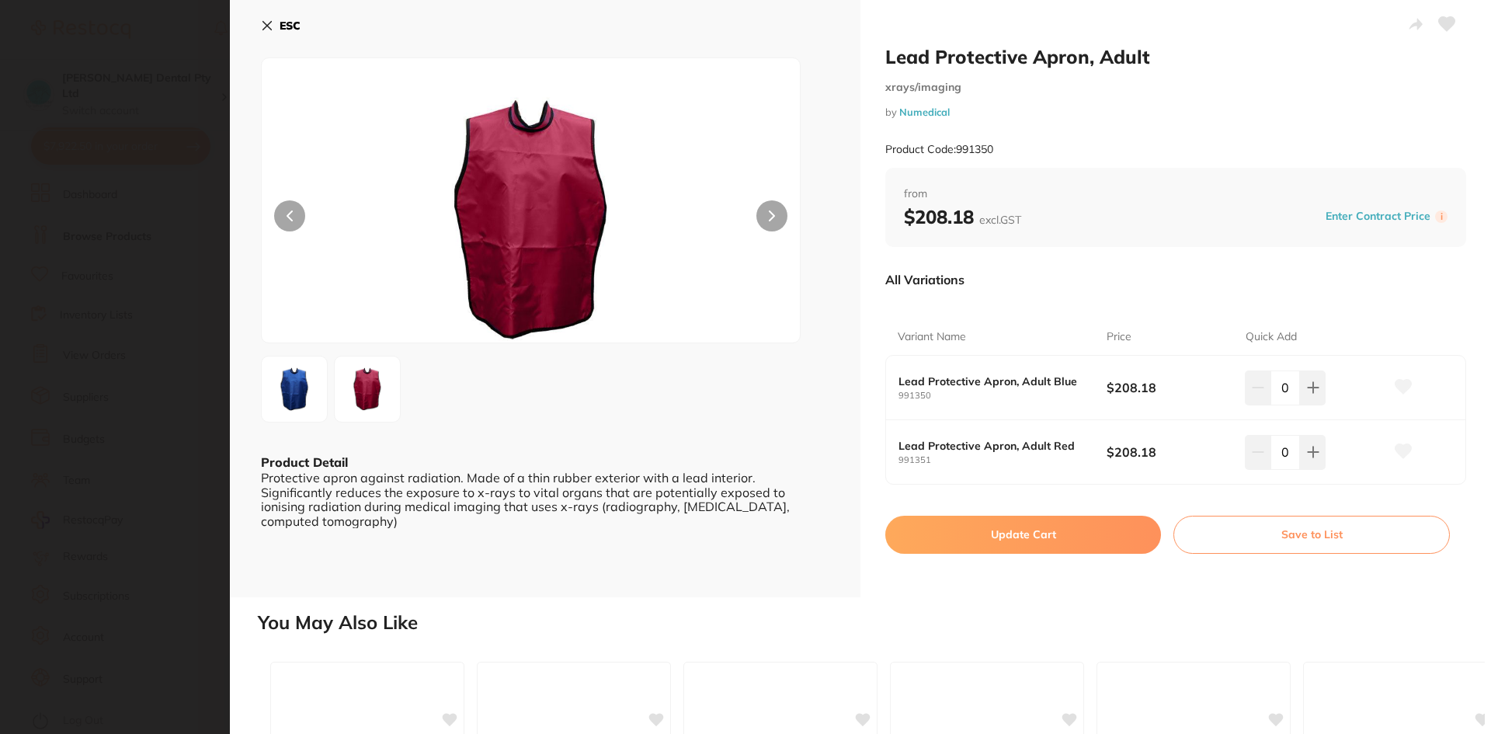
click at [277, 19] on button "ESC" at bounding box center [281, 25] width 40 height 26
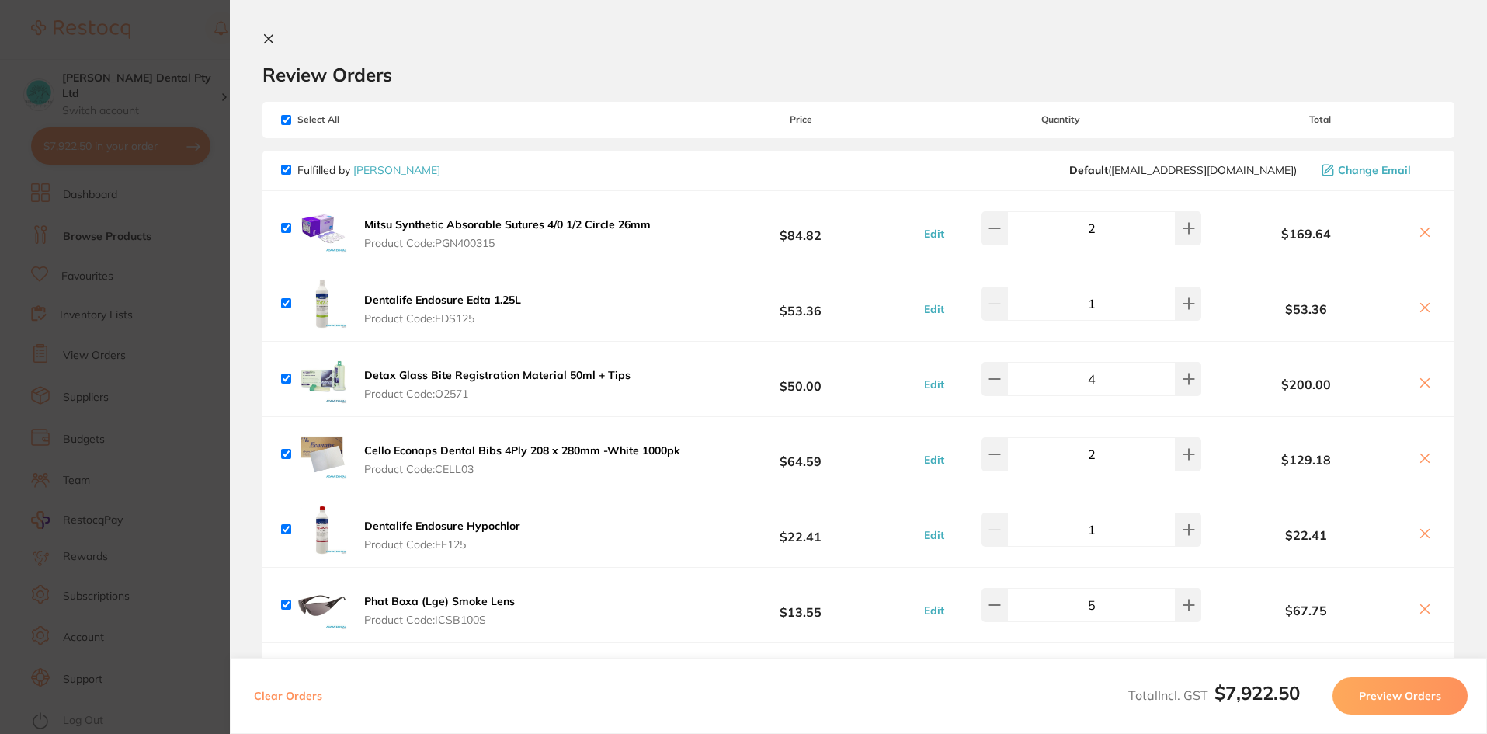
drag, startPoint x: 267, startPoint y: 39, endPoint x: 691, endPoint y: 273, distance: 484.4
click at [266, 39] on icon at bounding box center [268, 39] width 12 height 12
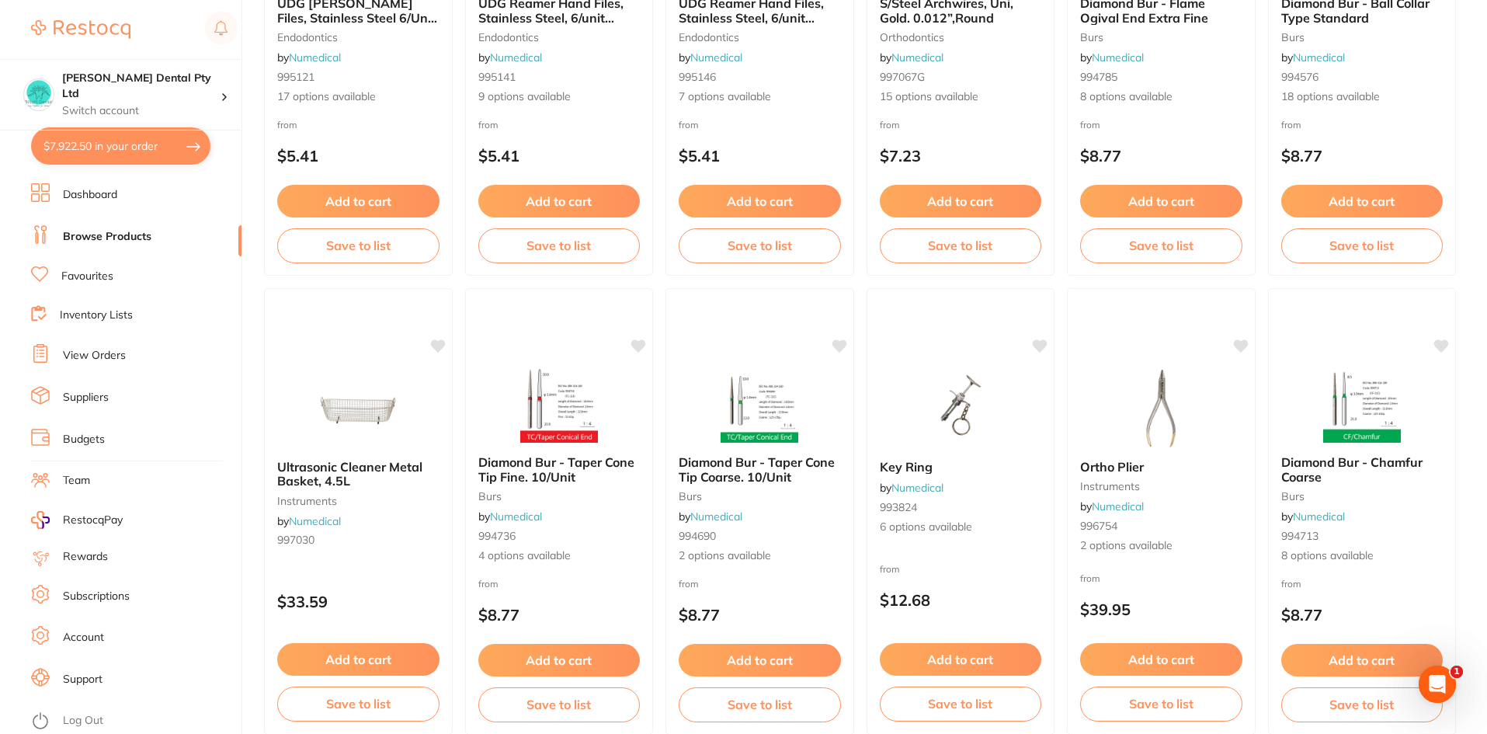
scroll to position [3295, 0]
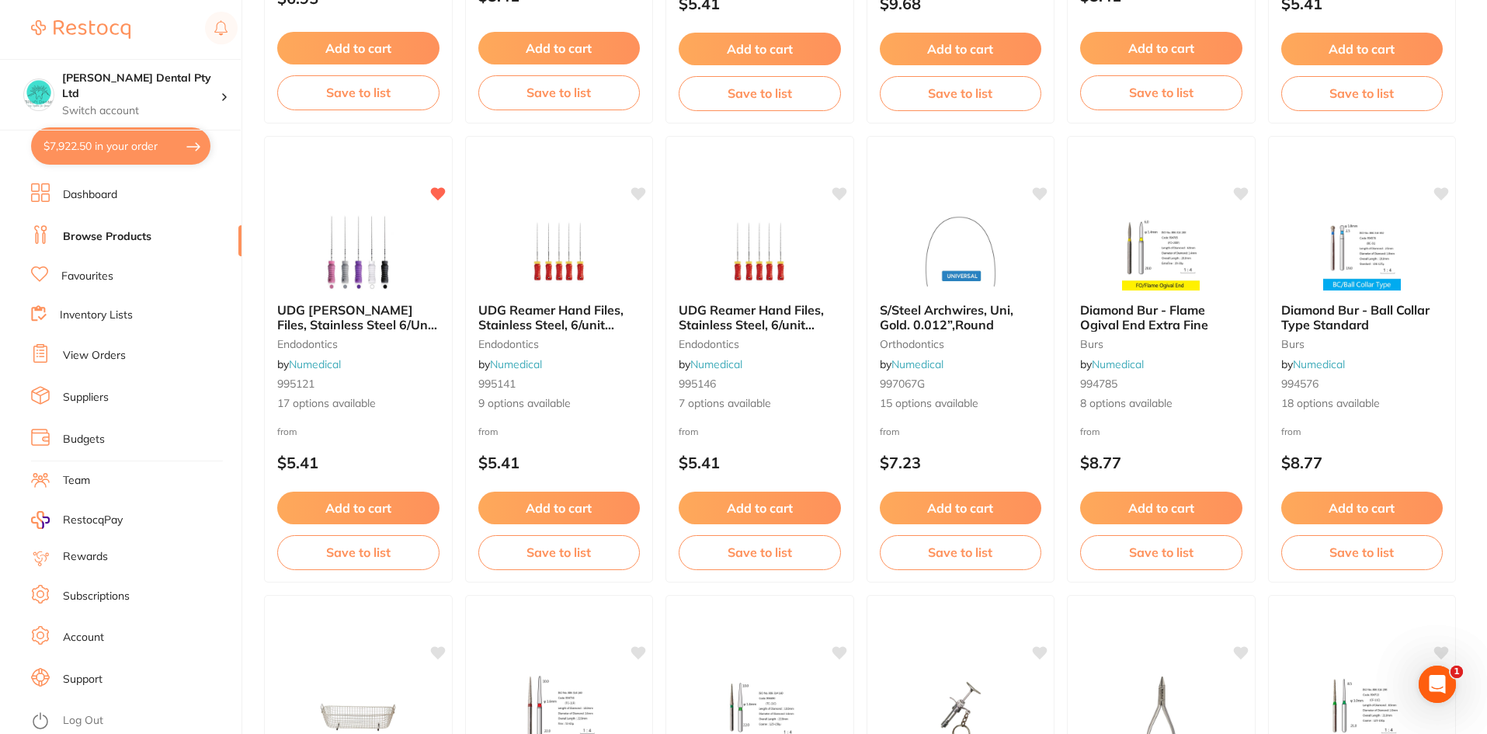
click at [102, 717] on link "Log Out" at bounding box center [83, 721] width 40 height 16
